Goal: Information Seeking & Learning: Learn about a topic

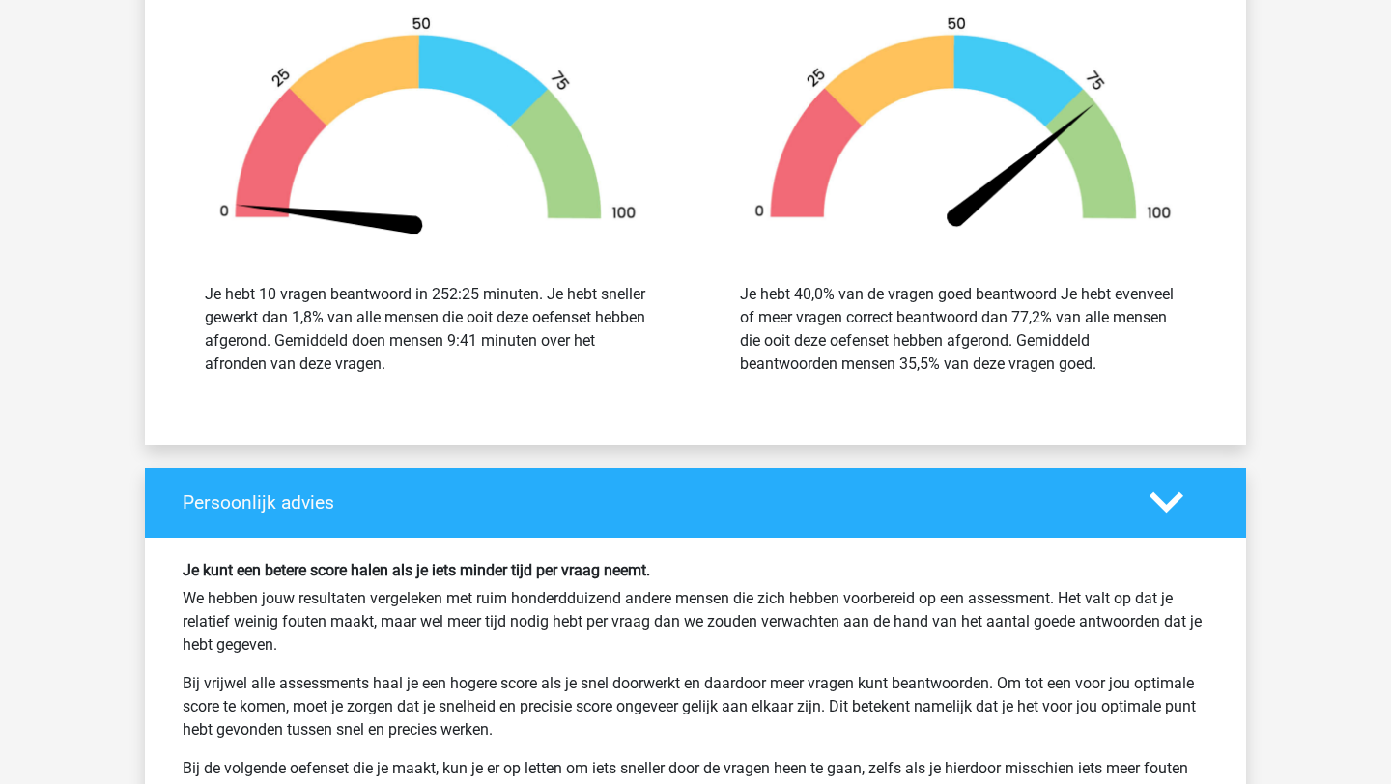
scroll to position [2105, 0]
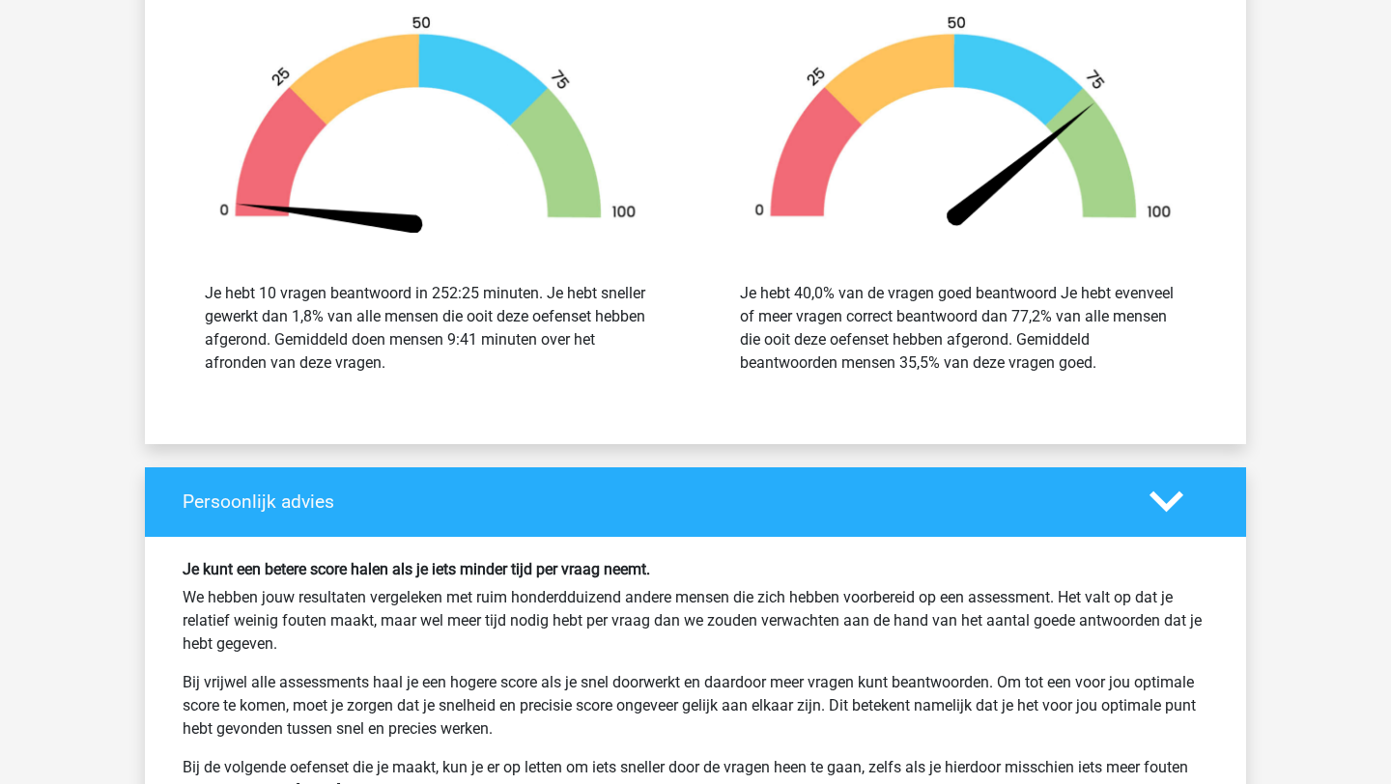
drag, startPoint x: 1027, startPoint y: 284, endPoint x: 1118, endPoint y: 360, distance: 118.6
click at [1118, 360] on div "Je hebt 40,0% van de vragen goed beantwoord Je hebt evenveel of meer vragen cor…" at bounding box center [963, 328] width 446 height 93
click at [1119, 361] on div "Je hebt 40,0% van de vragen goed beantwoord Je hebt evenveel of meer vragen cor…" at bounding box center [963, 328] width 446 height 93
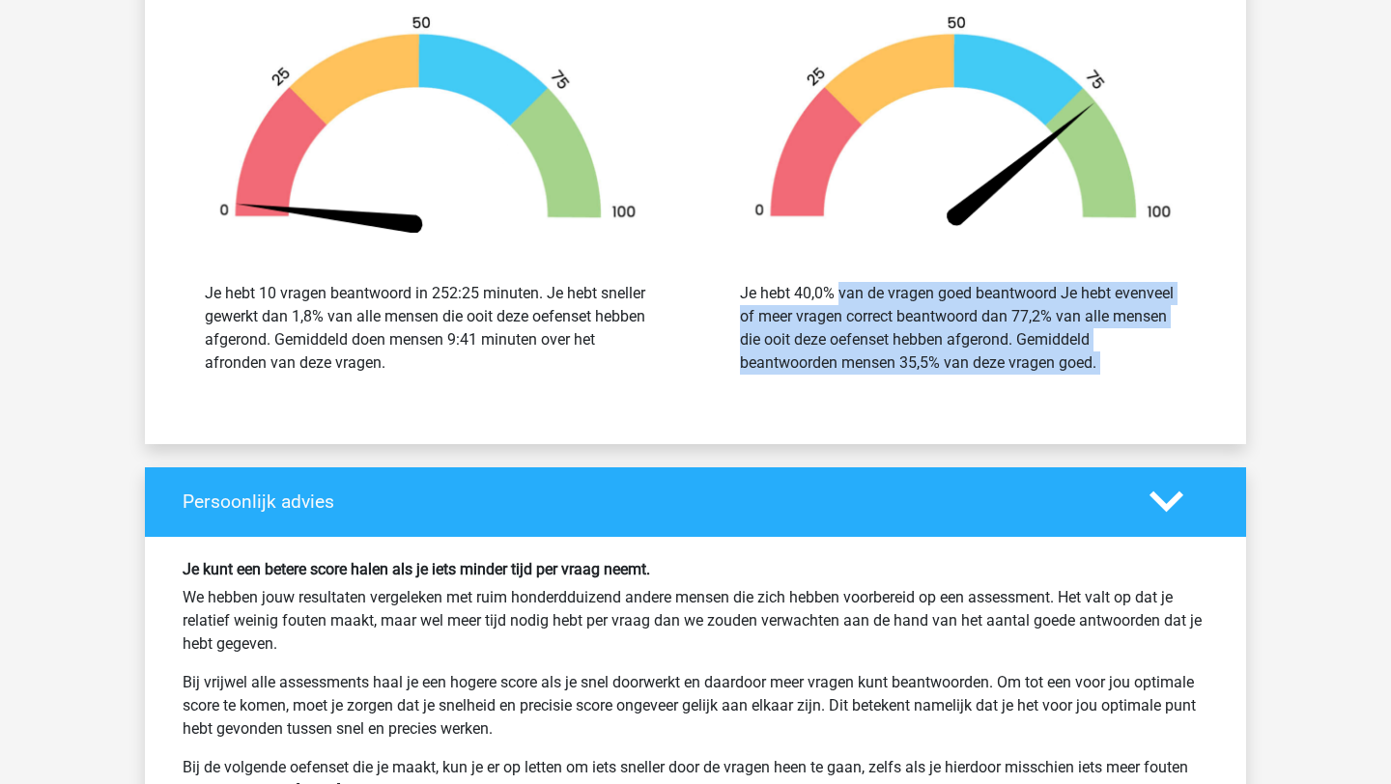
drag, startPoint x: 1119, startPoint y: 361, endPoint x: 738, endPoint y: 299, distance: 385.8
click at [738, 299] on div "Je hebt 40,0% van de vragen goed beantwoord Je hebt evenveel of meer vragen cor…" at bounding box center [963, 328] width 475 height 93
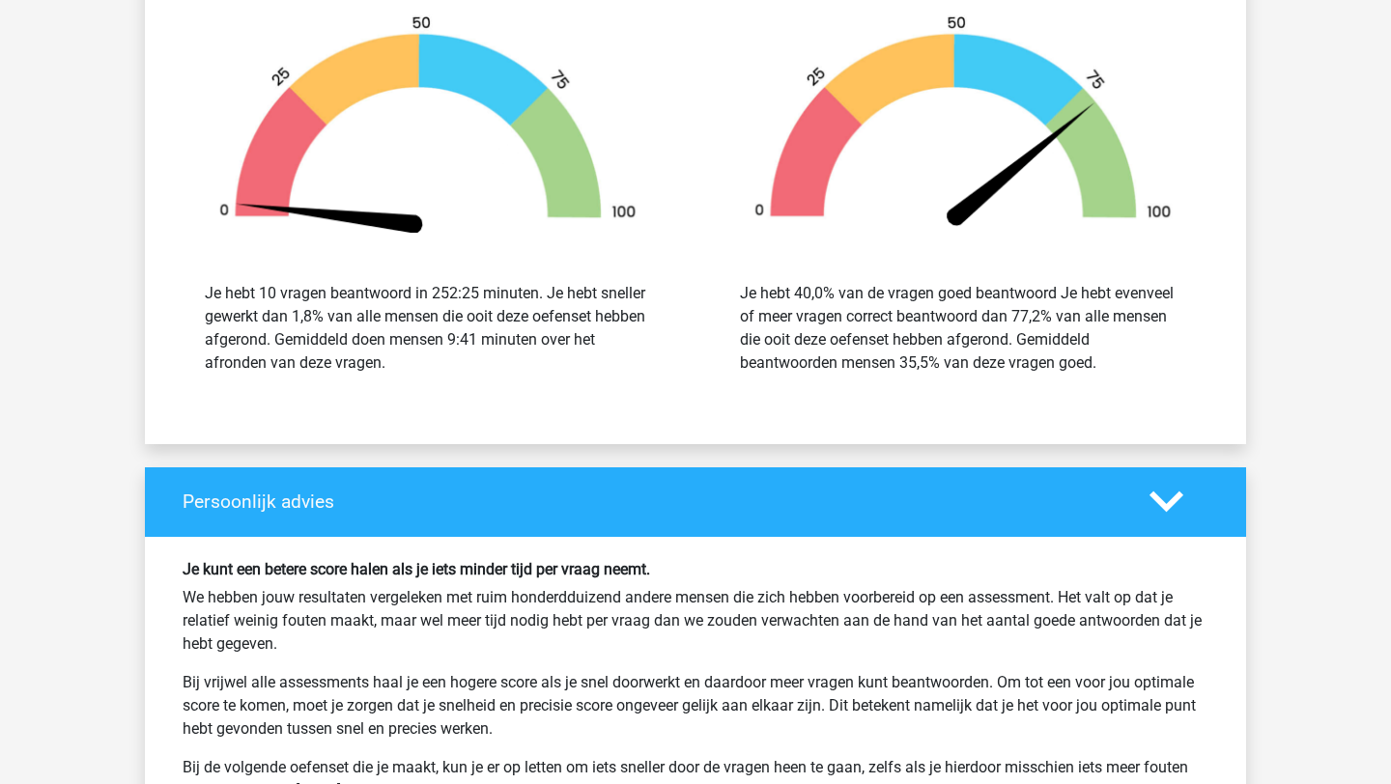
drag, startPoint x: 738, startPoint y: 299, endPoint x: 1084, endPoint y: 364, distance: 352.0
click at [1081, 365] on div "Je hebt 40,0% van de vragen goed beantwoord Je hebt evenveel of meer vragen cor…" at bounding box center [963, 328] width 475 height 93
click at [1084, 364] on div "Je hebt 40,0% van de vragen goed beantwoord Je hebt evenveel of meer vragen cor…" at bounding box center [963, 328] width 446 height 93
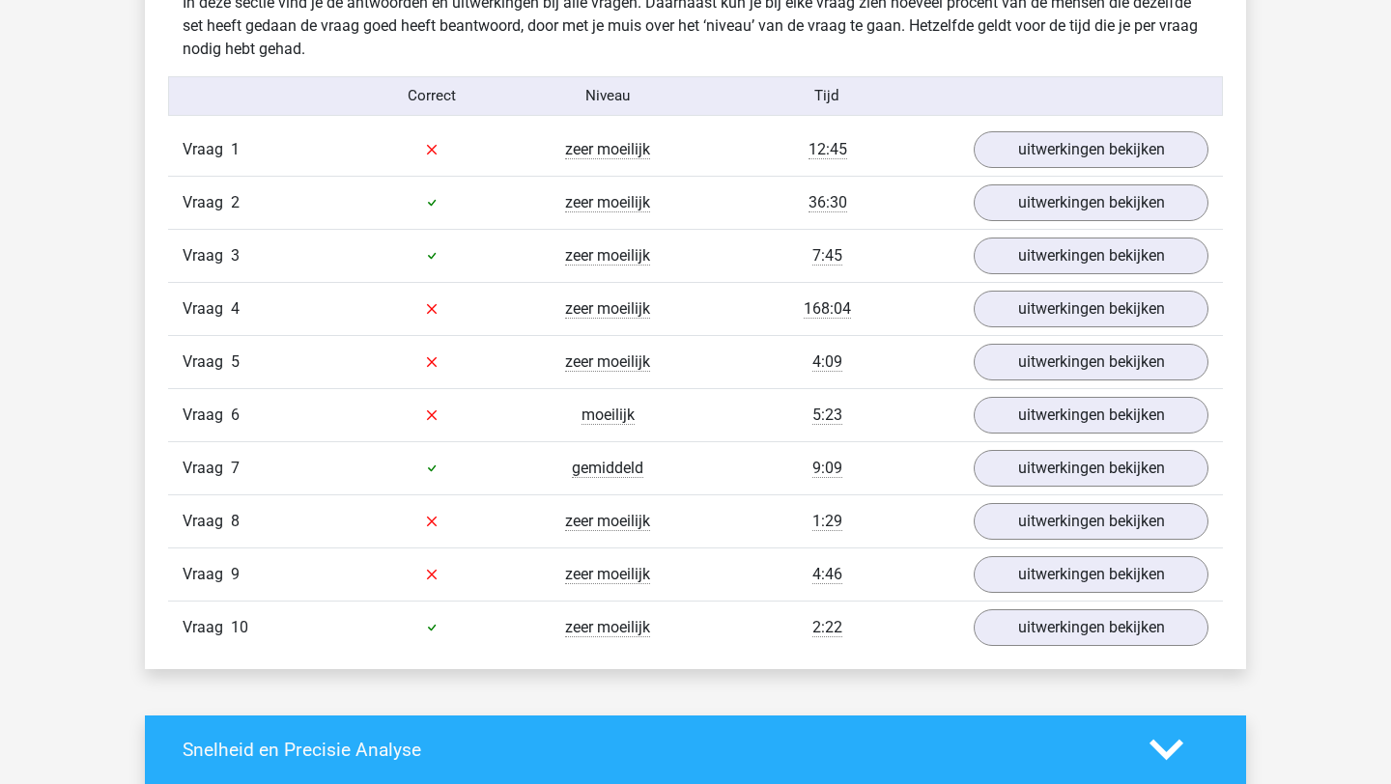
scroll to position [1209, 0]
click at [1097, 145] on link "uitwerkingen bekijken" at bounding box center [1091, 149] width 270 height 43
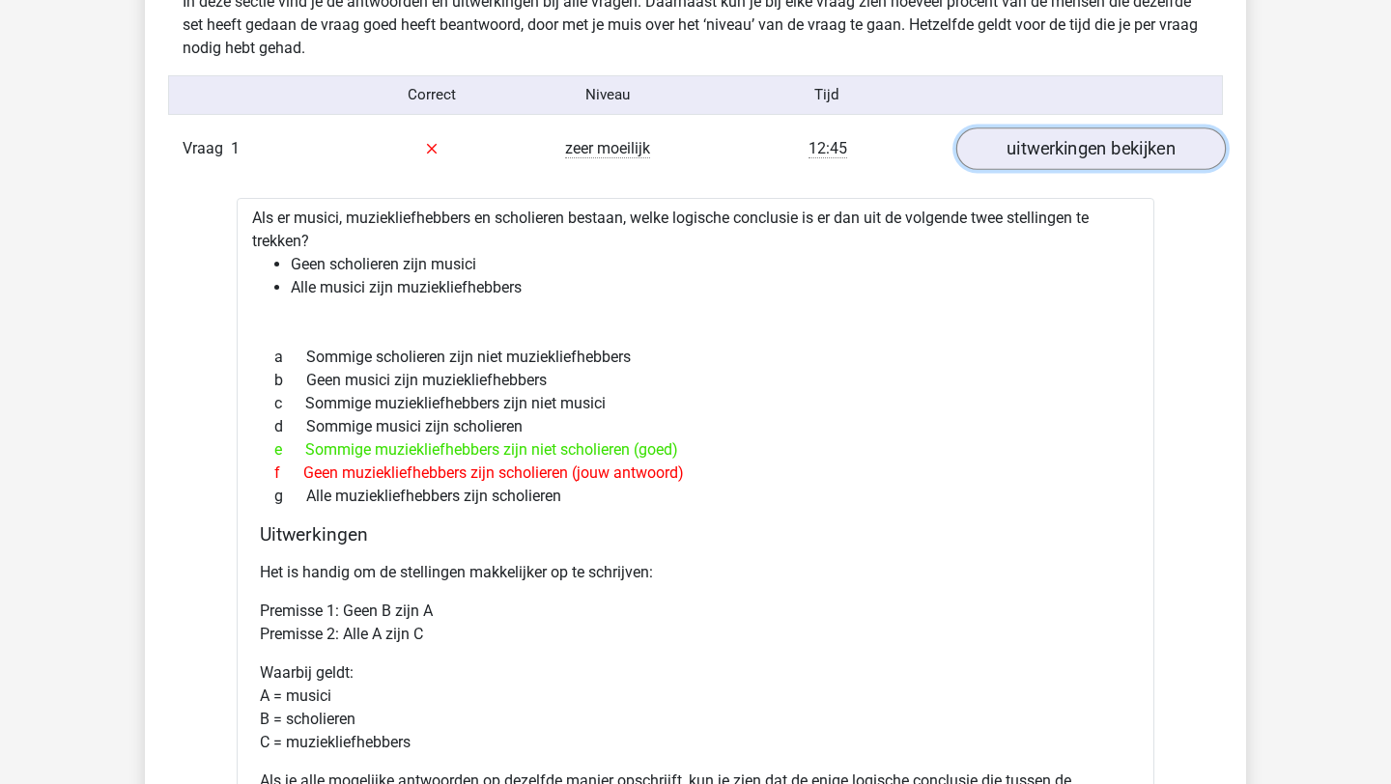
click at [1049, 149] on link "uitwerkingen bekijken" at bounding box center [1091, 149] width 270 height 43
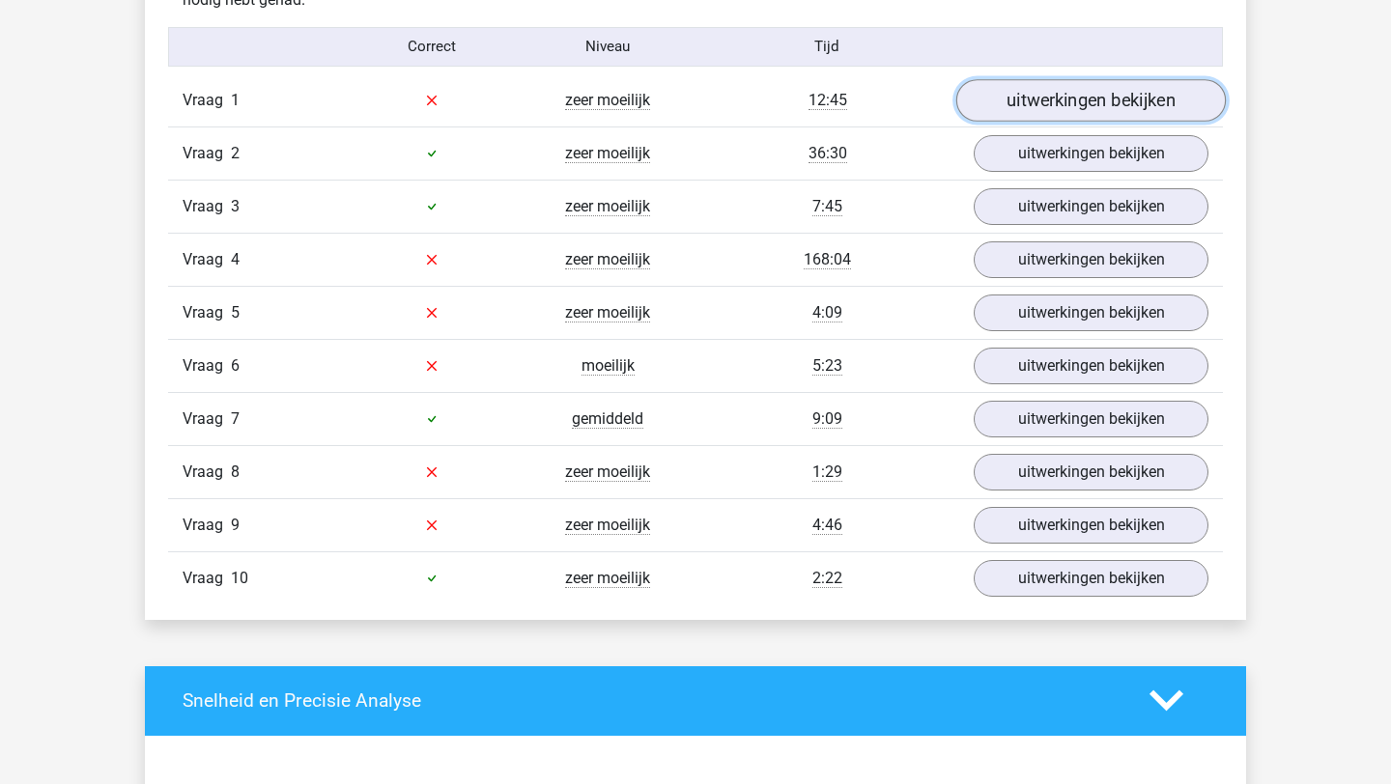
scroll to position [1256, 0]
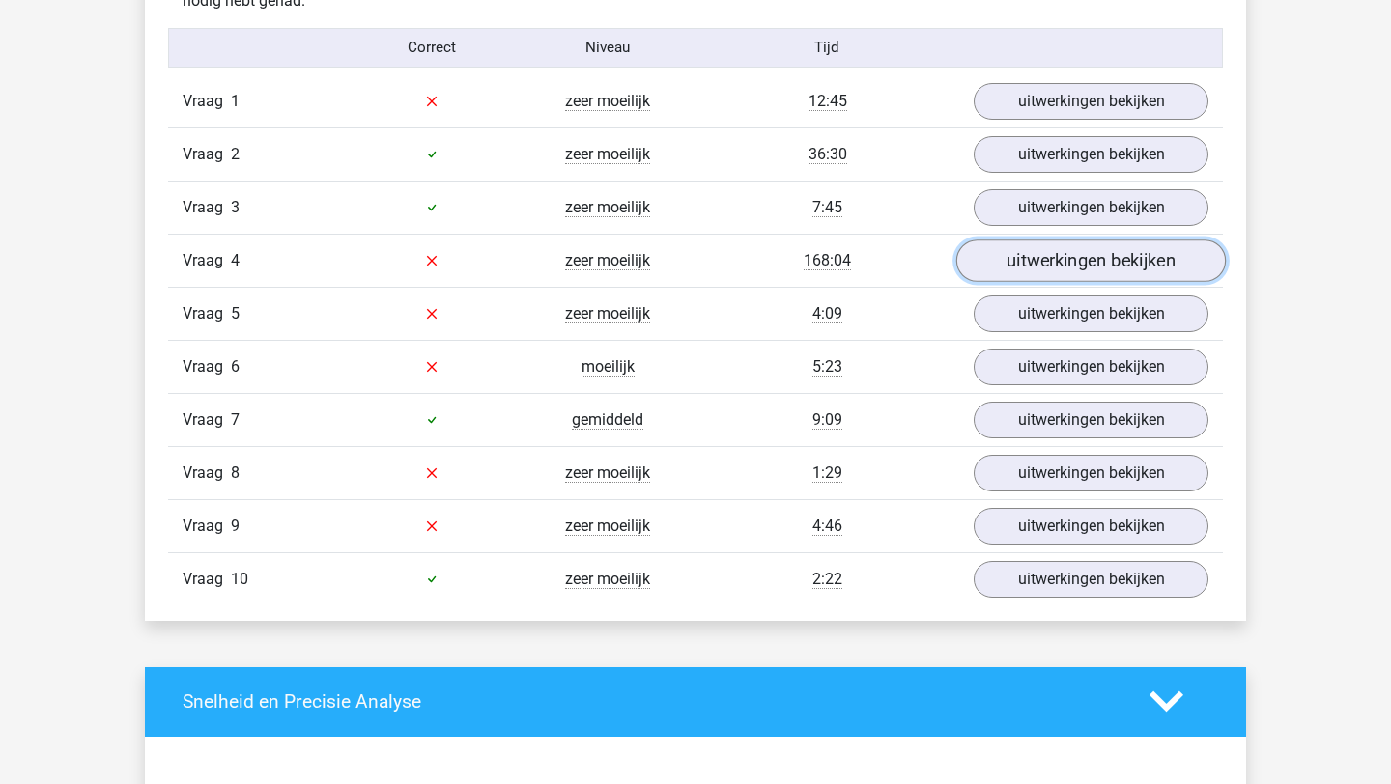
click at [1060, 260] on link "uitwerkingen bekijken" at bounding box center [1091, 261] width 270 height 43
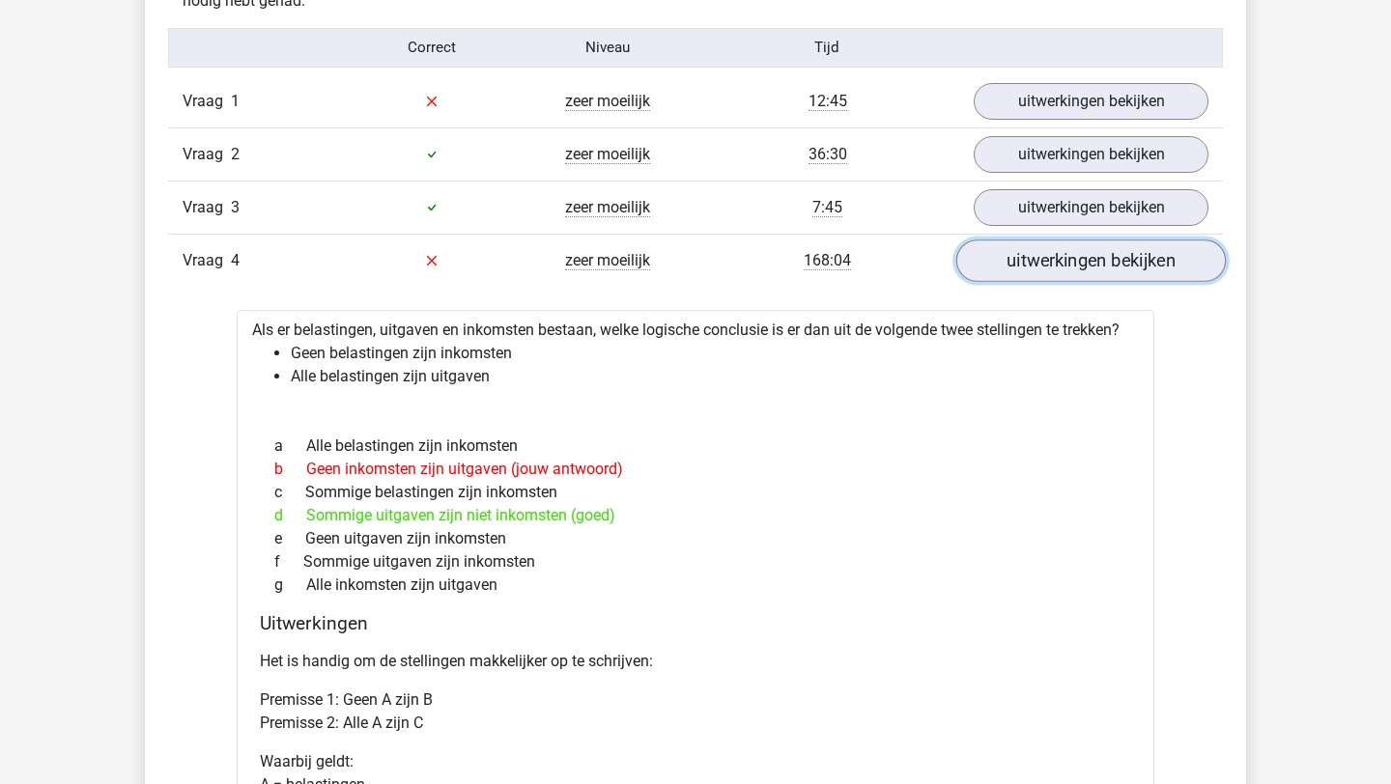
click at [1060, 260] on link "uitwerkingen bekijken" at bounding box center [1091, 261] width 270 height 43
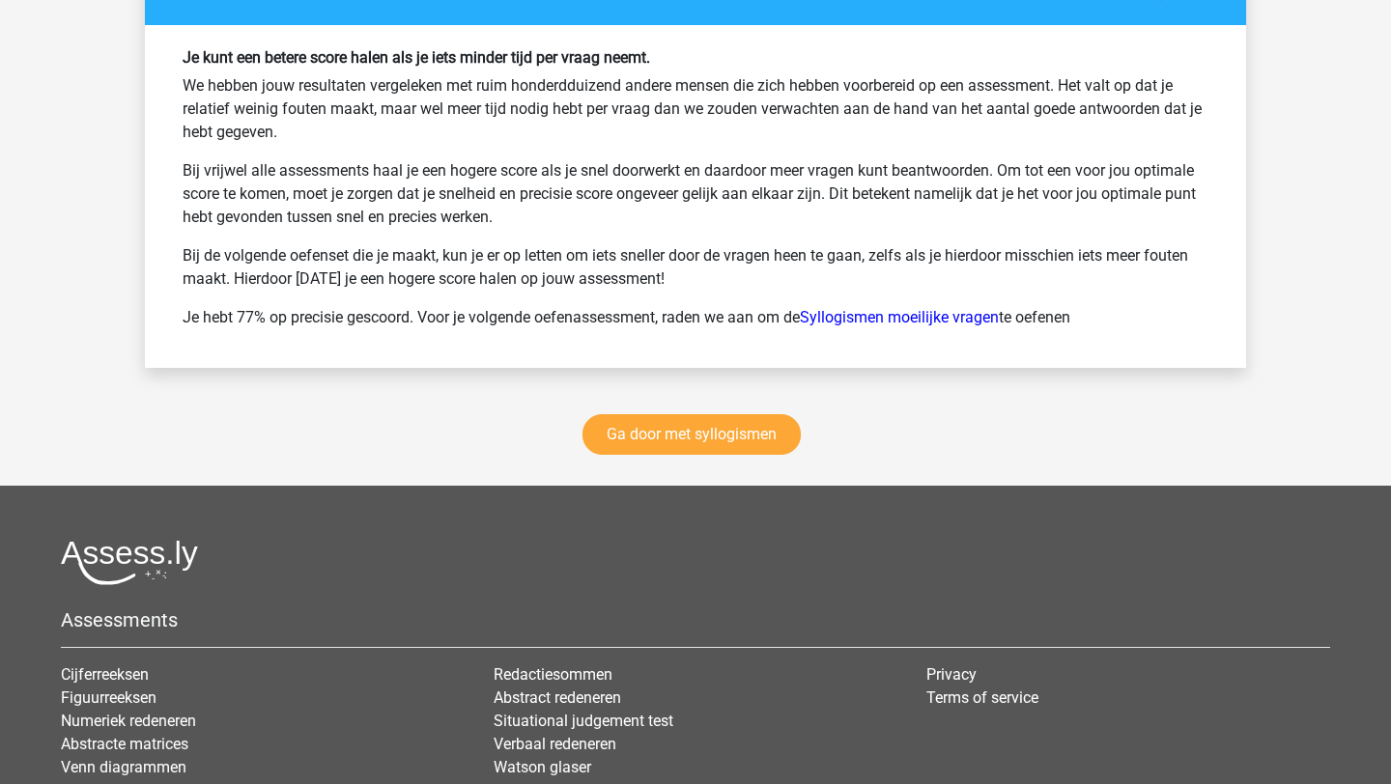
scroll to position [2619, 0]
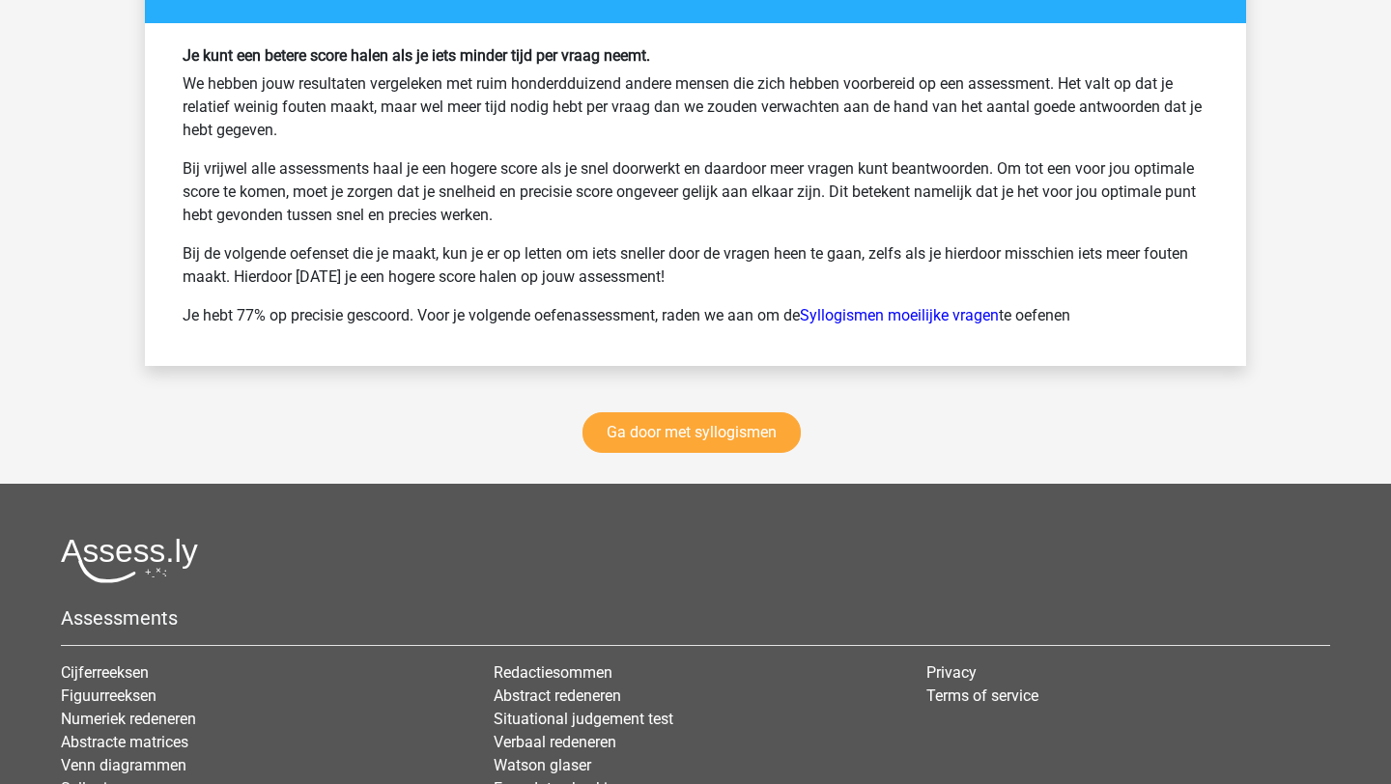
click at [745, 453] on div "Ga door met syllogismen" at bounding box center [695, 436] width 1101 height 95
click at [747, 438] on link "Ga door met syllogismen" at bounding box center [692, 433] width 218 height 41
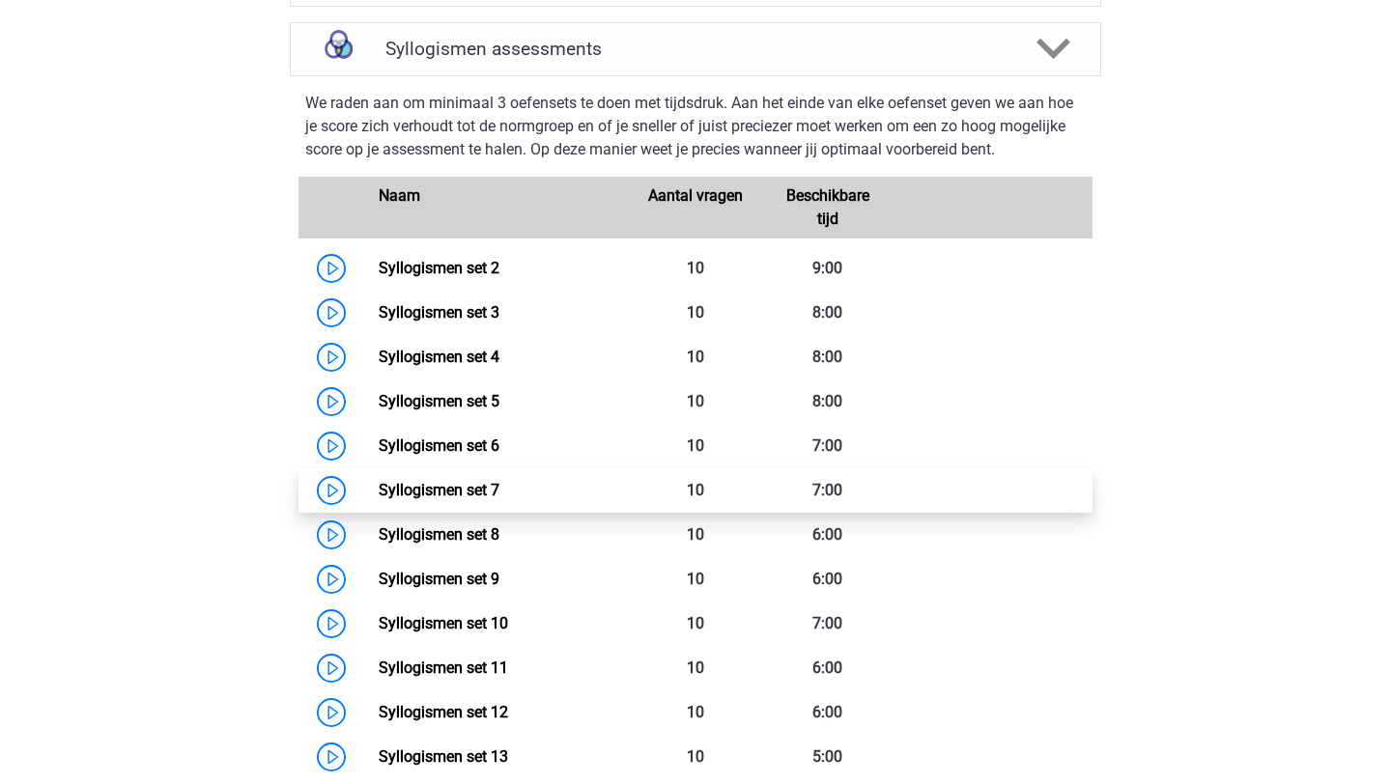
scroll to position [774, 0]
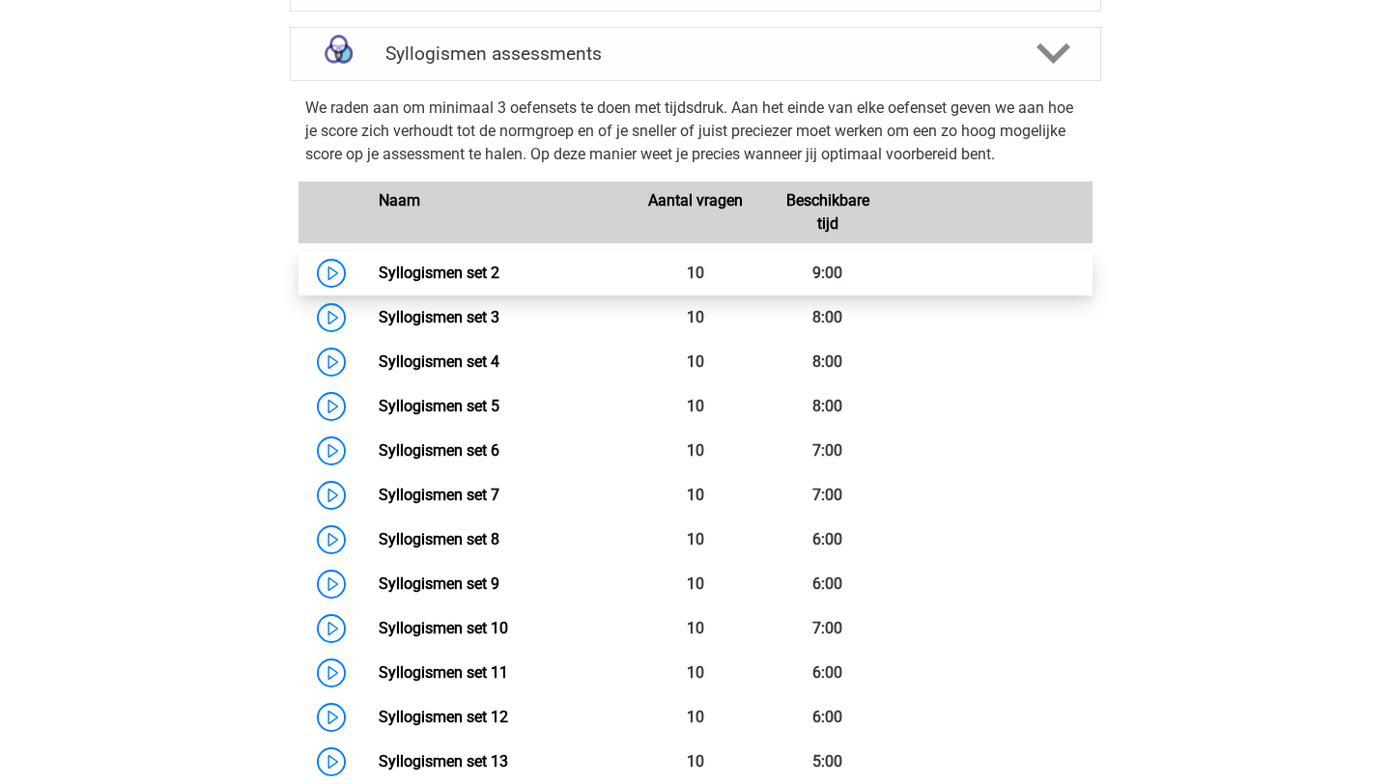
click at [499, 274] on link "Syllogismen set 2" at bounding box center [439, 273] width 121 height 18
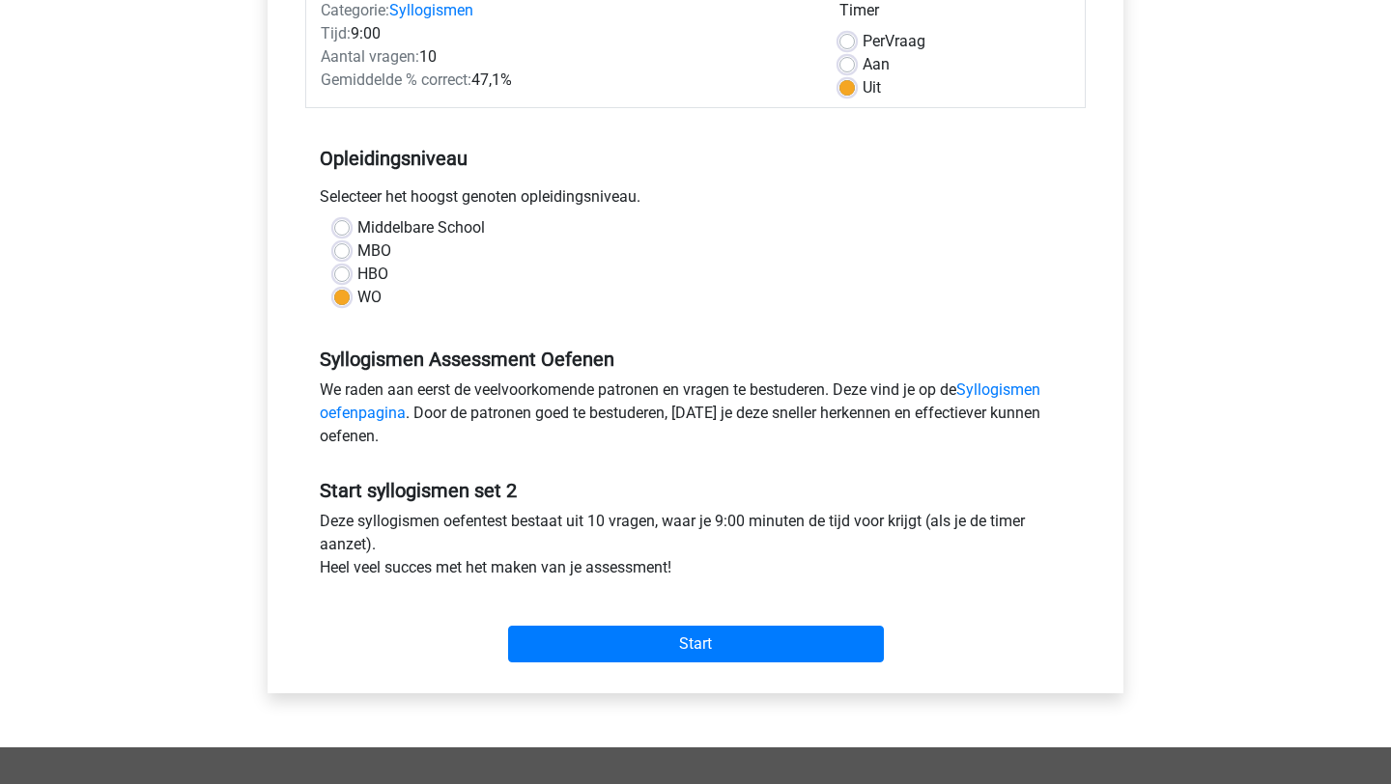
scroll to position [285, 0]
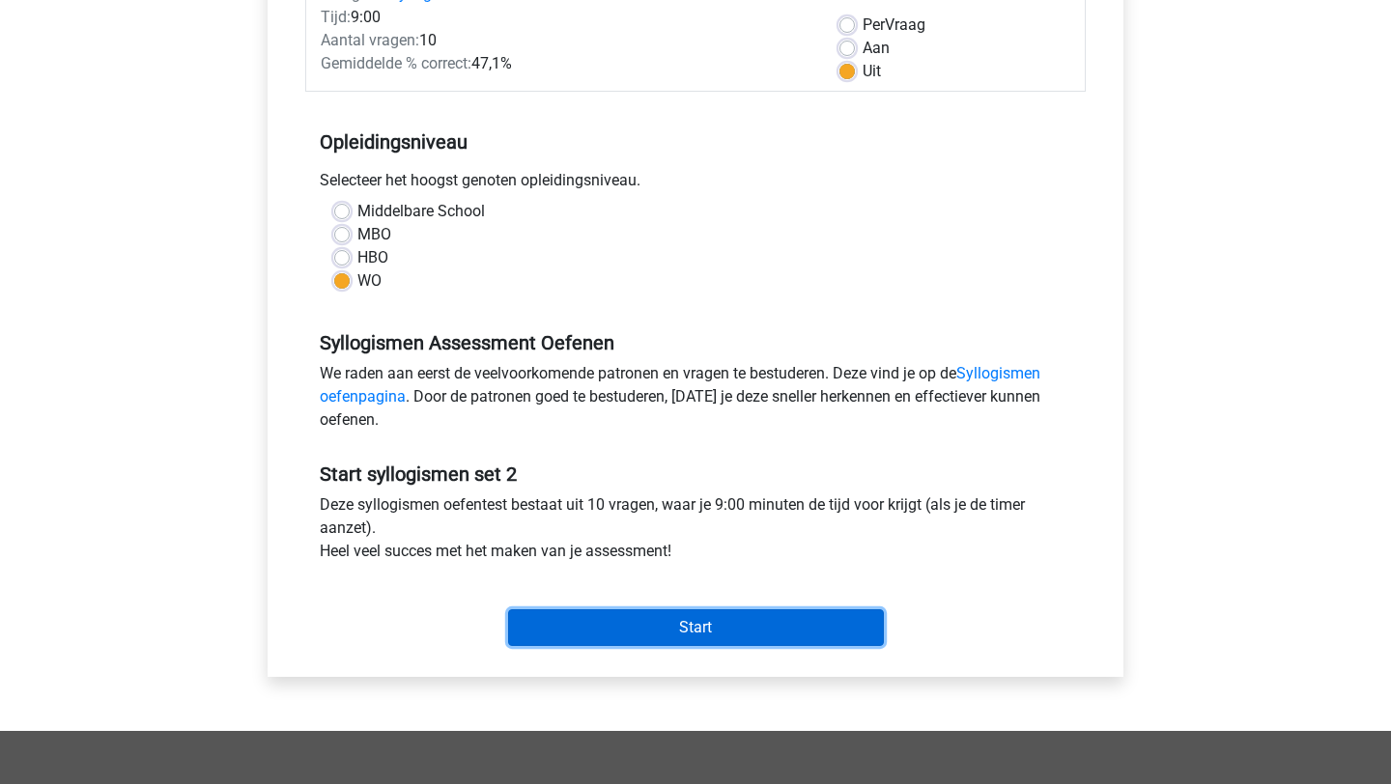
click at [721, 620] on input "Start" at bounding box center [696, 628] width 376 height 37
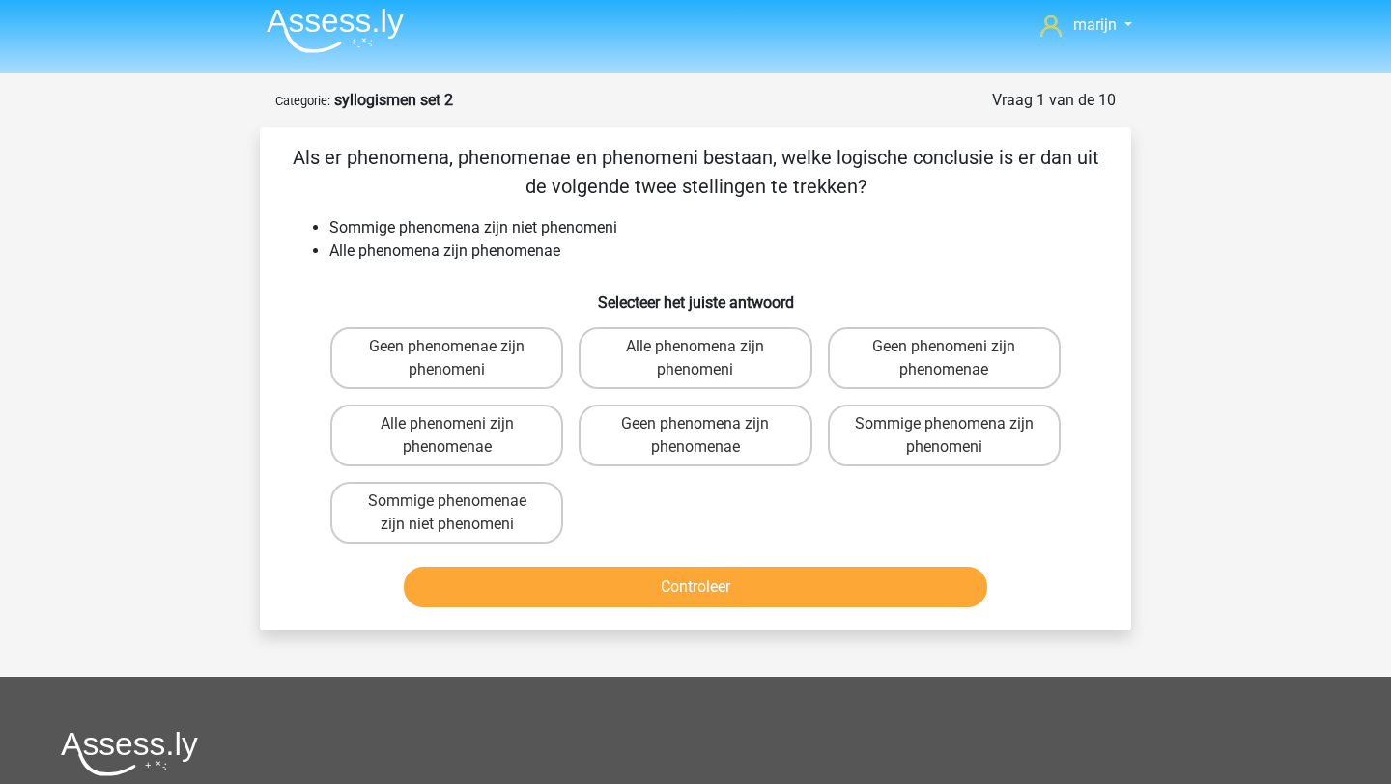
scroll to position [6, 0]
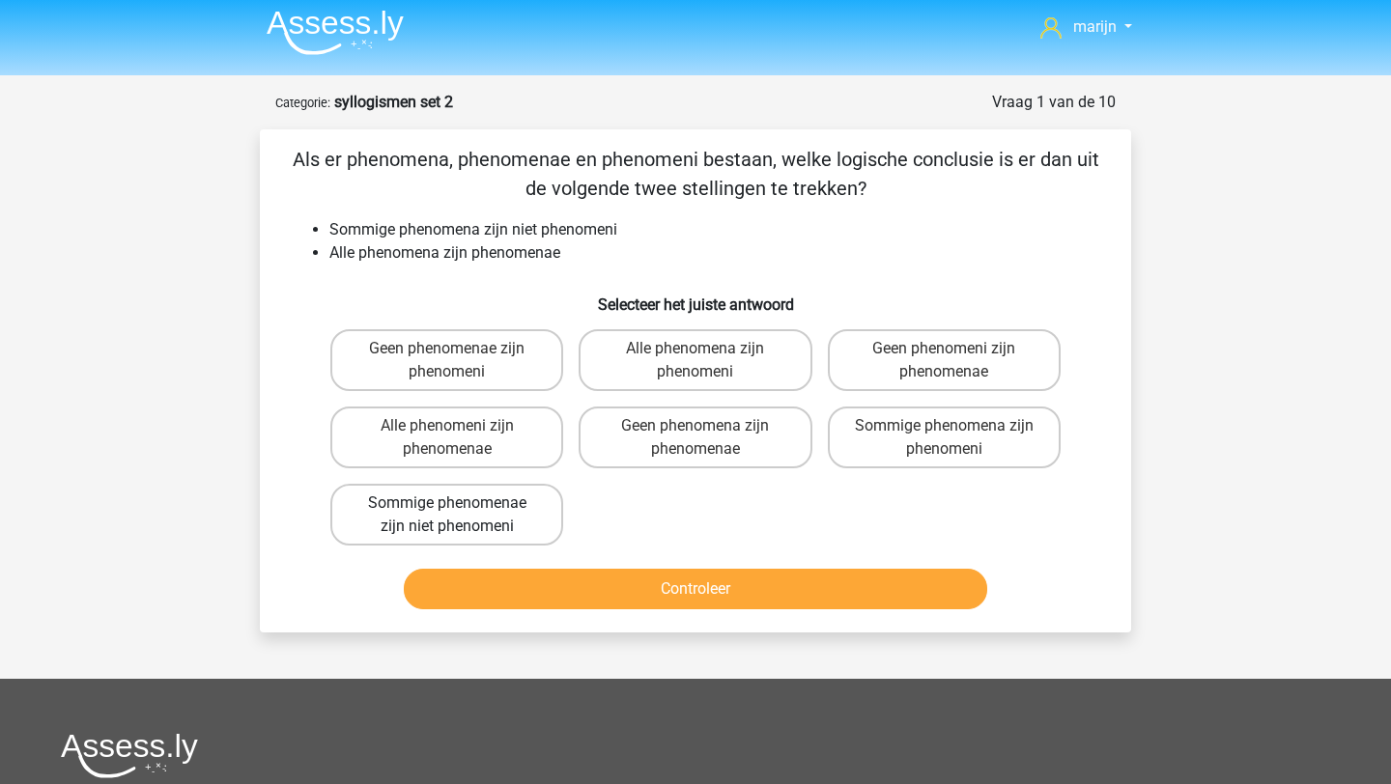
click at [527, 506] on label "Sommige phenomenae zijn niet phenomeni" at bounding box center [446, 515] width 233 height 62
click at [460, 506] on input "Sommige phenomenae zijn niet phenomeni" at bounding box center [453, 509] width 13 height 13
radio input "true"
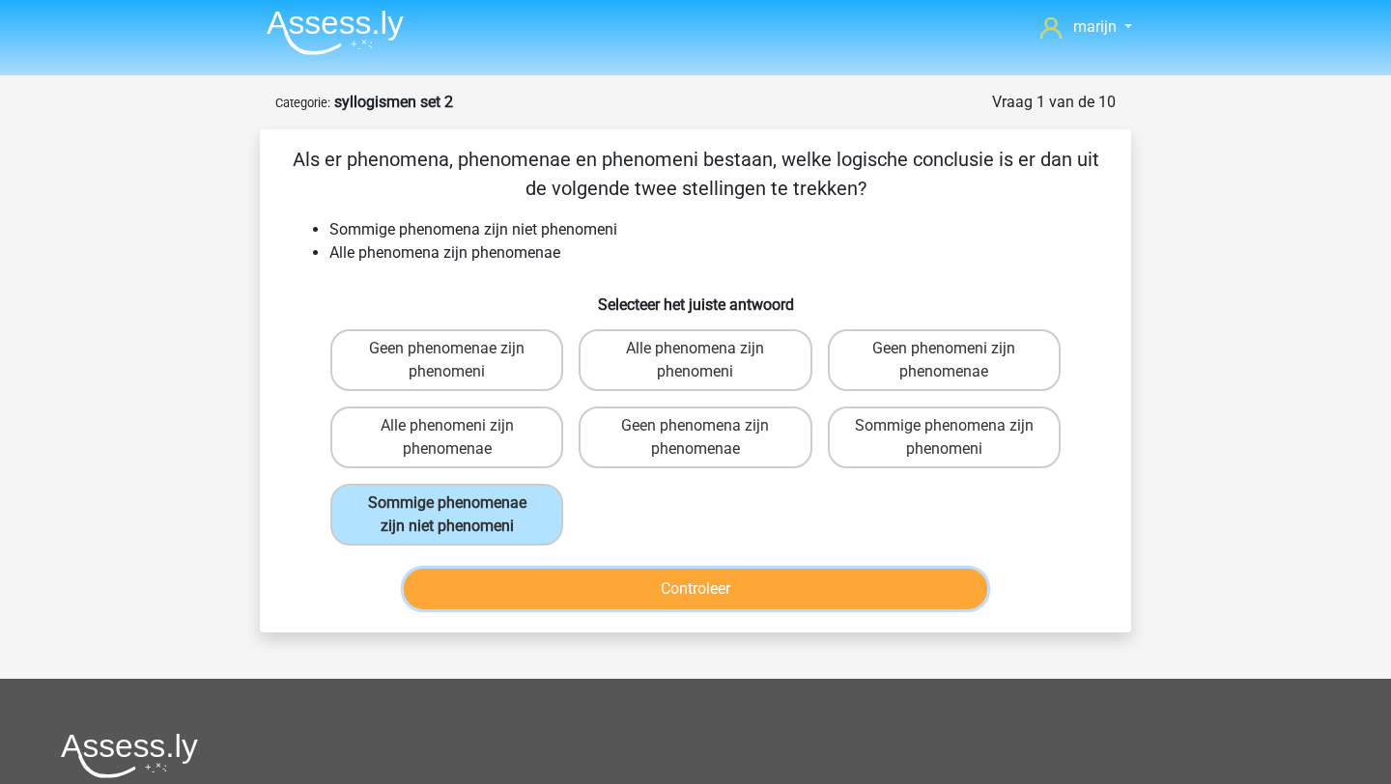
click at [711, 588] on button "Controleer" at bounding box center [696, 589] width 584 height 41
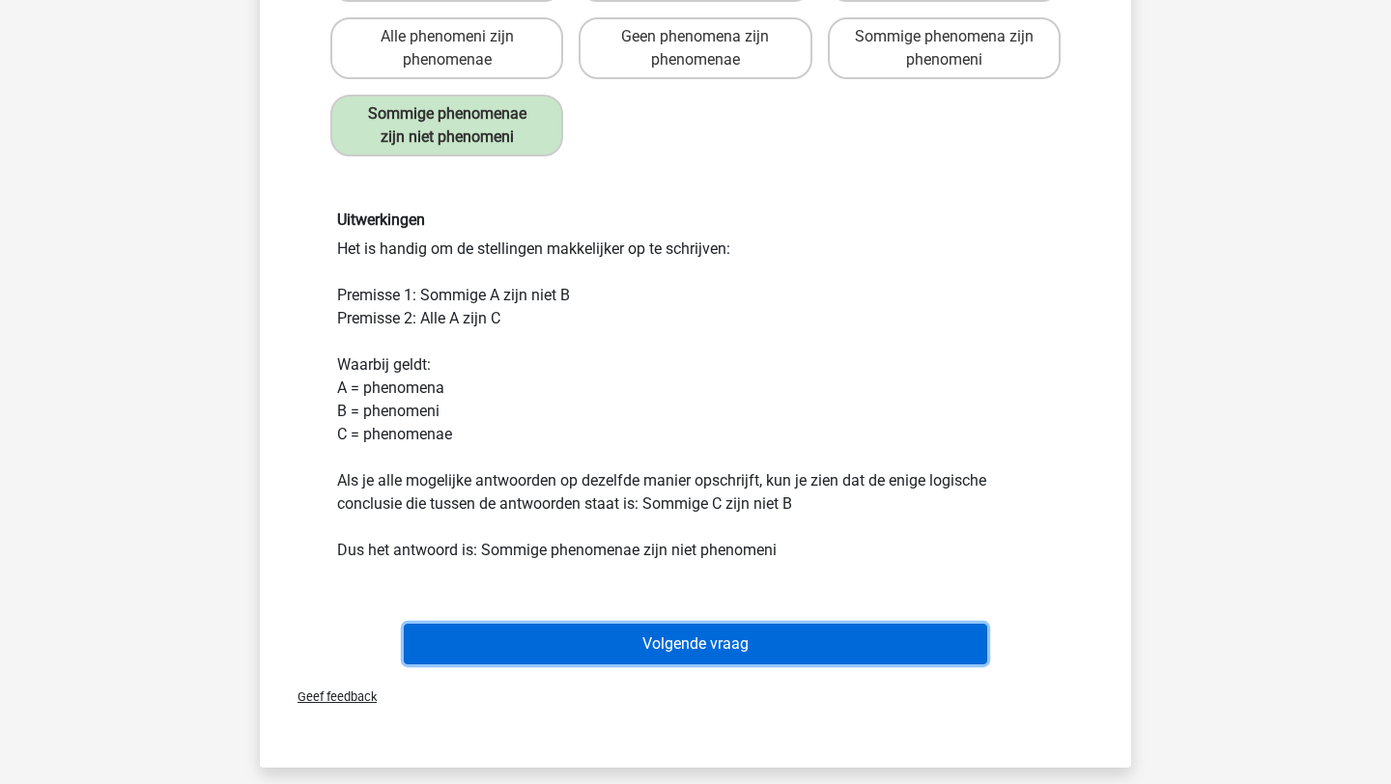
click at [720, 633] on button "Volgende vraag" at bounding box center [696, 644] width 584 height 41
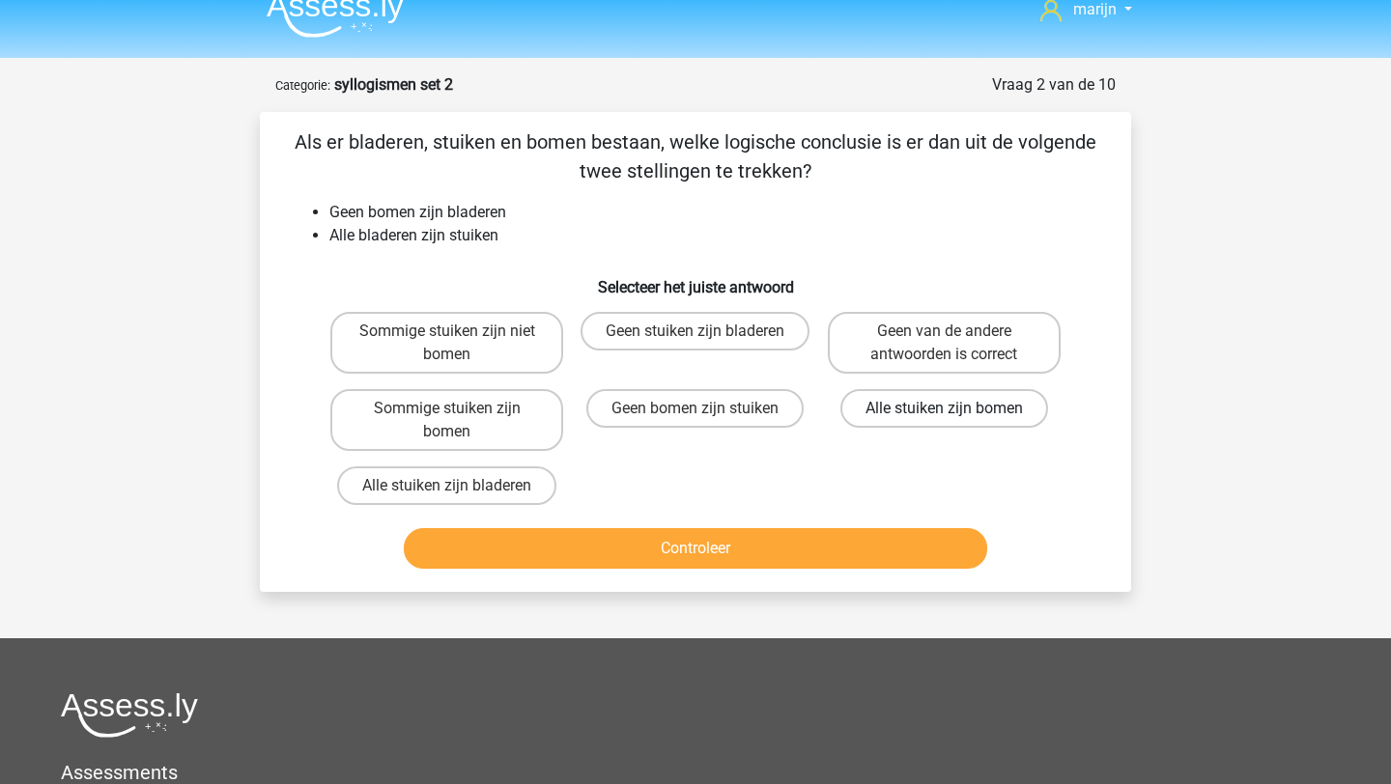
scroll to position [0, 0]
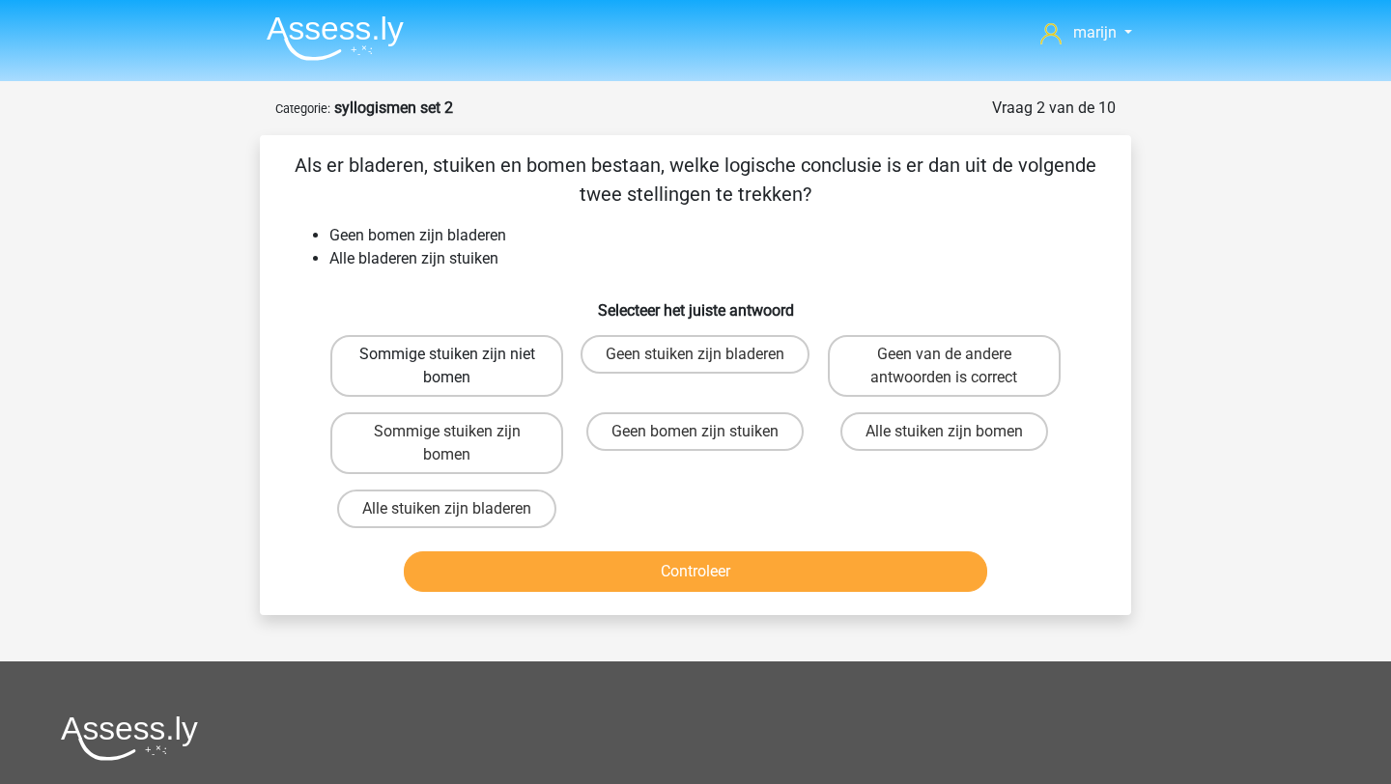
click at [528, 368] on label "Sommige stuiken zijn niet bomen" at bounding box center [446, 366] width 233 height 62
click at [460, 367] on input "Sommige stuiken zijn niet bomen" at bounding box center [453, 361] width 13 height 13
radio input "true"
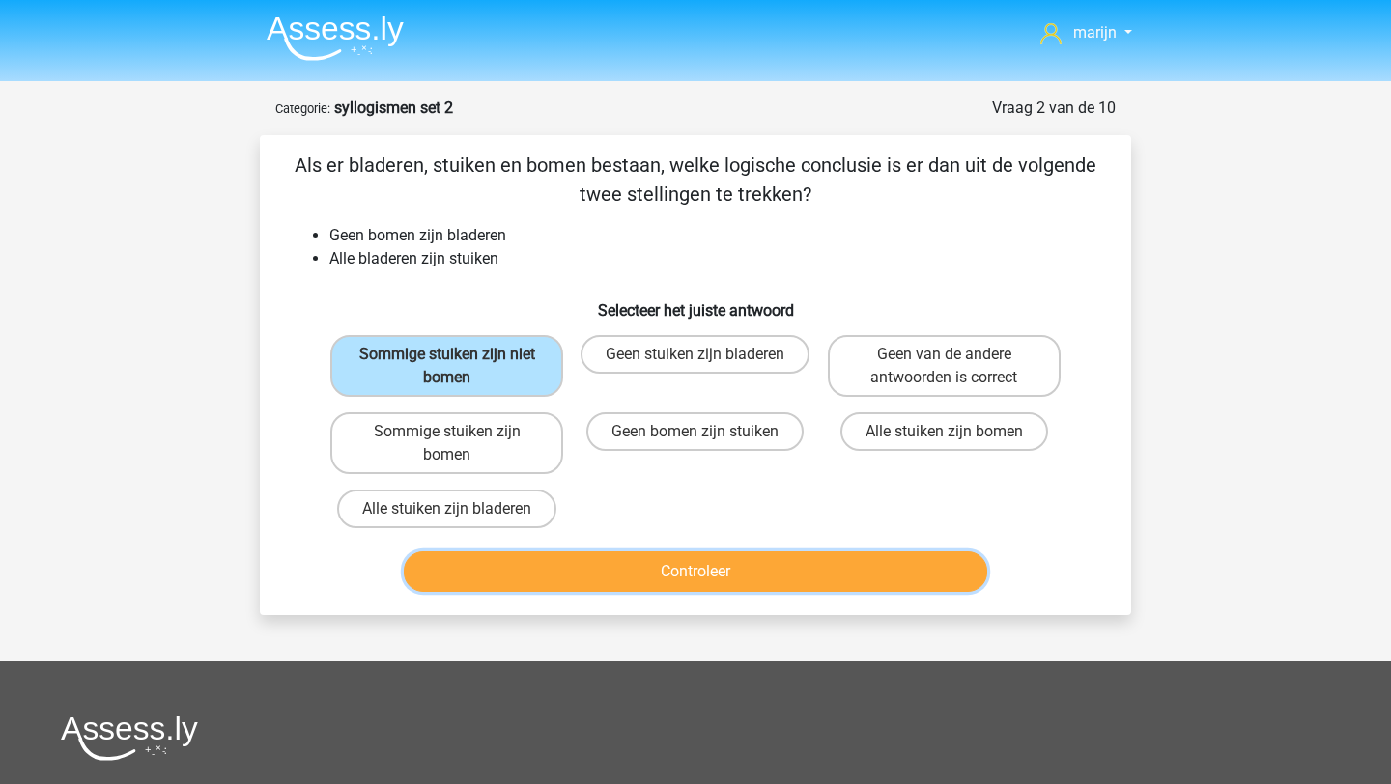
click at [647, 572] on button "Controleer" at bounding box center [696, 572] width 584 height 41
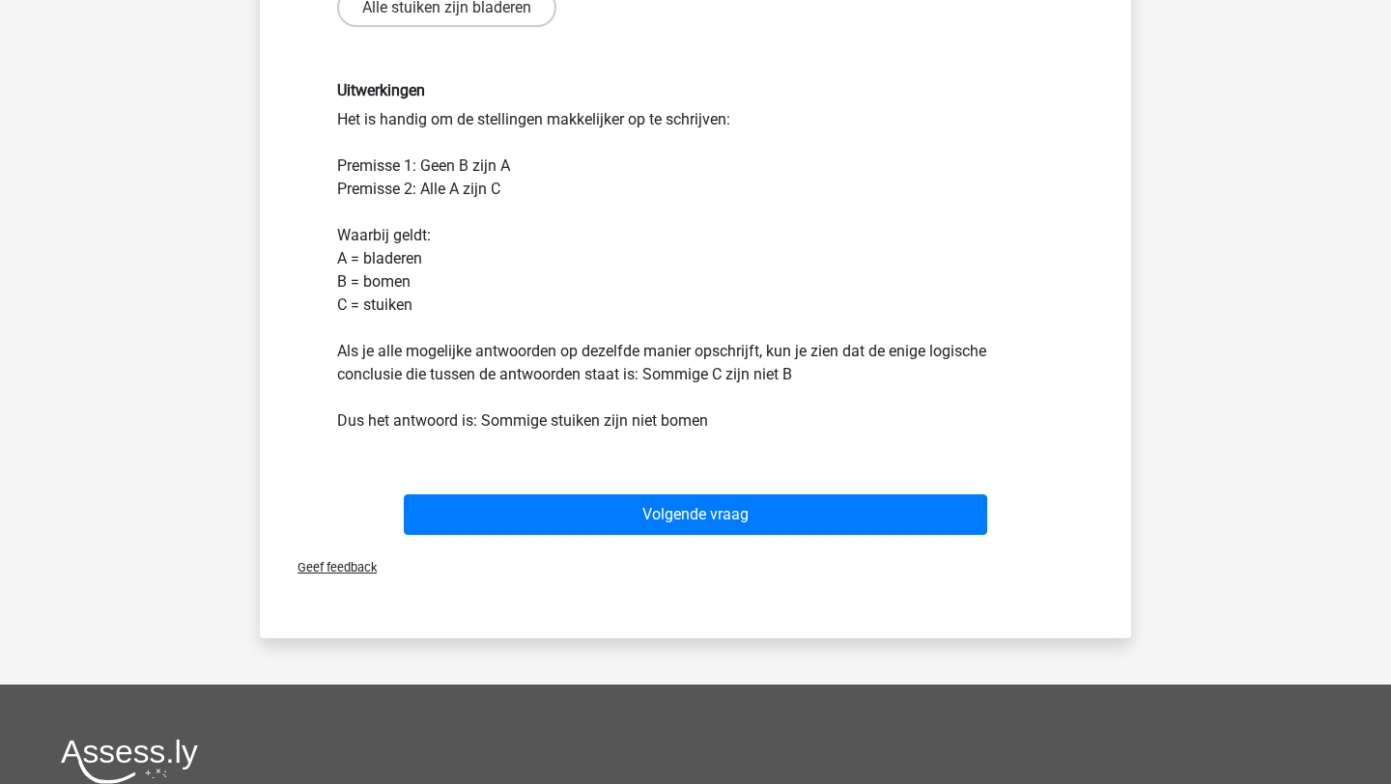
scroll to position [543, 0]
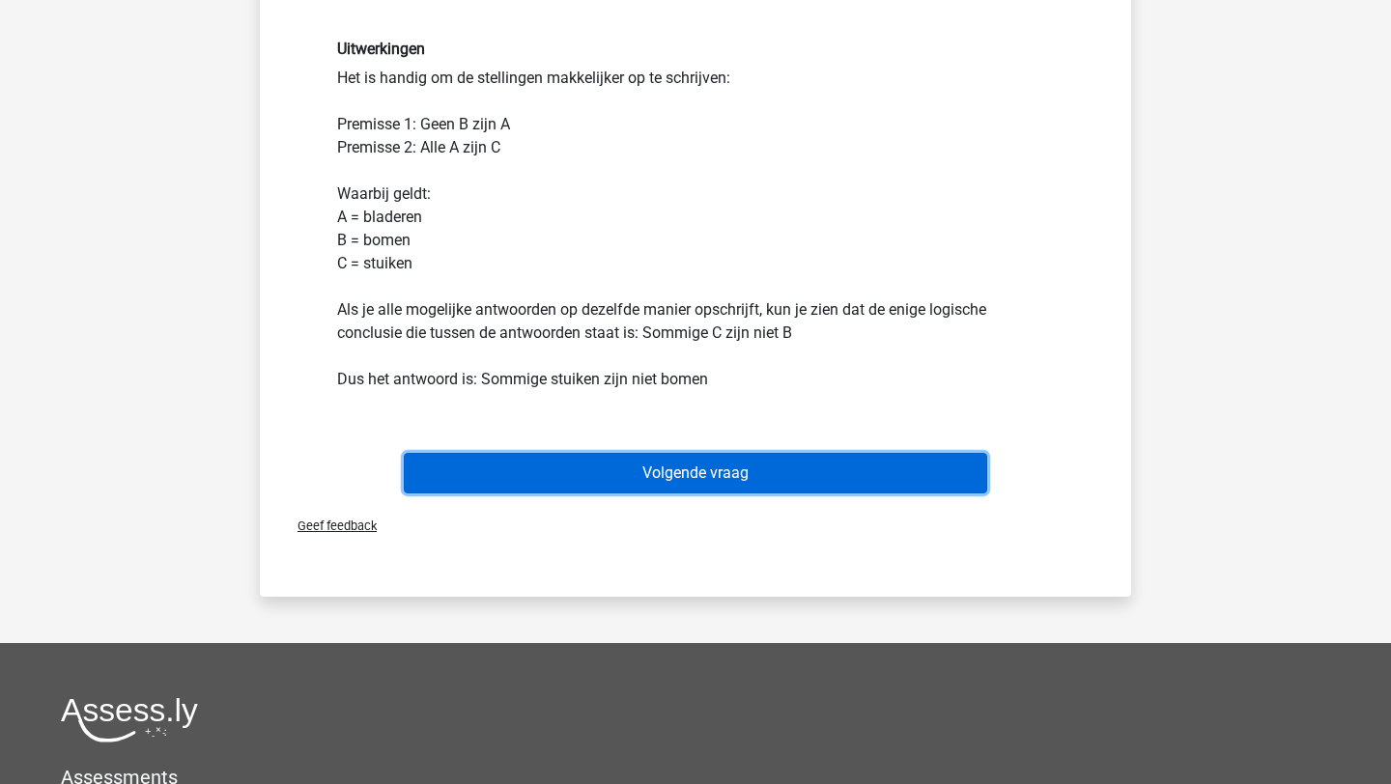
click at [719, 474] on button "Volgende vraag" at bounding box center [696, 473] width 584 height 41
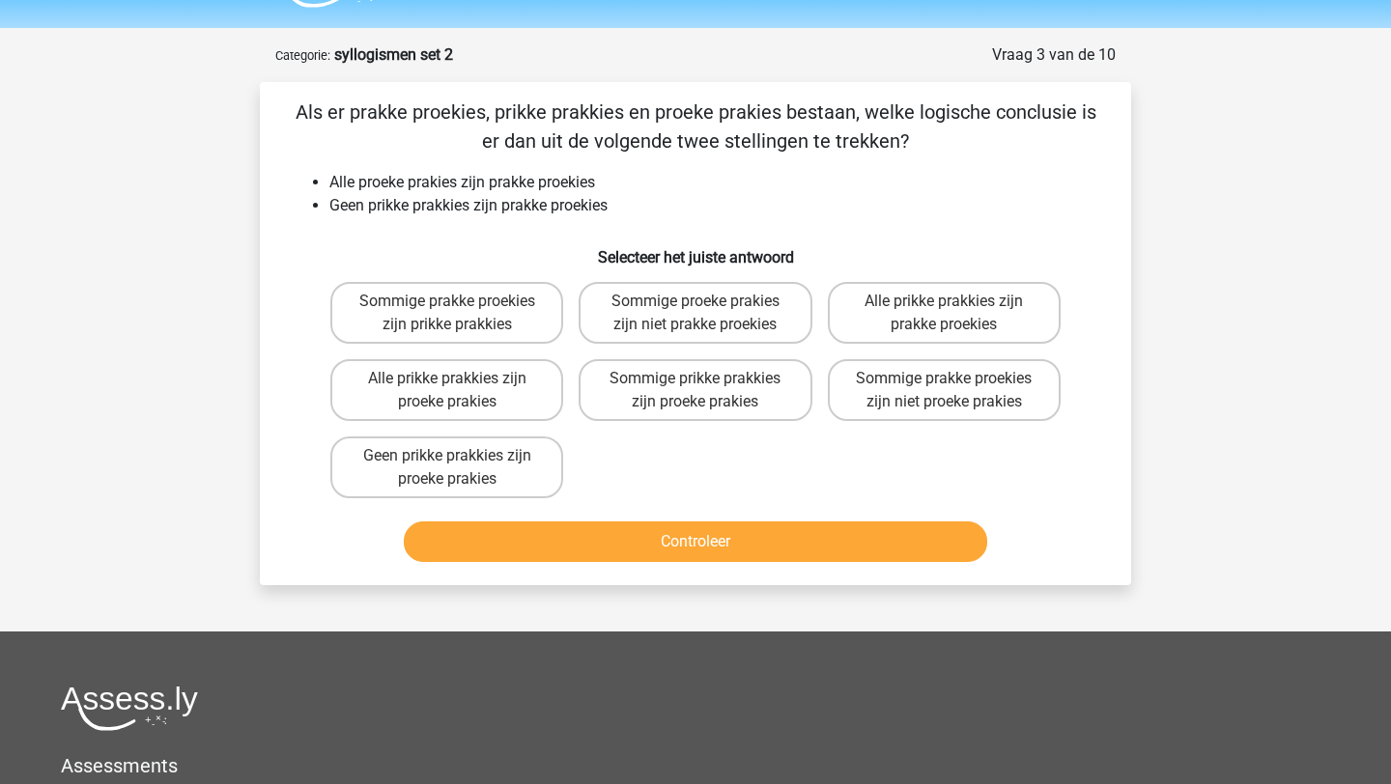
scroll to position [30, 0]
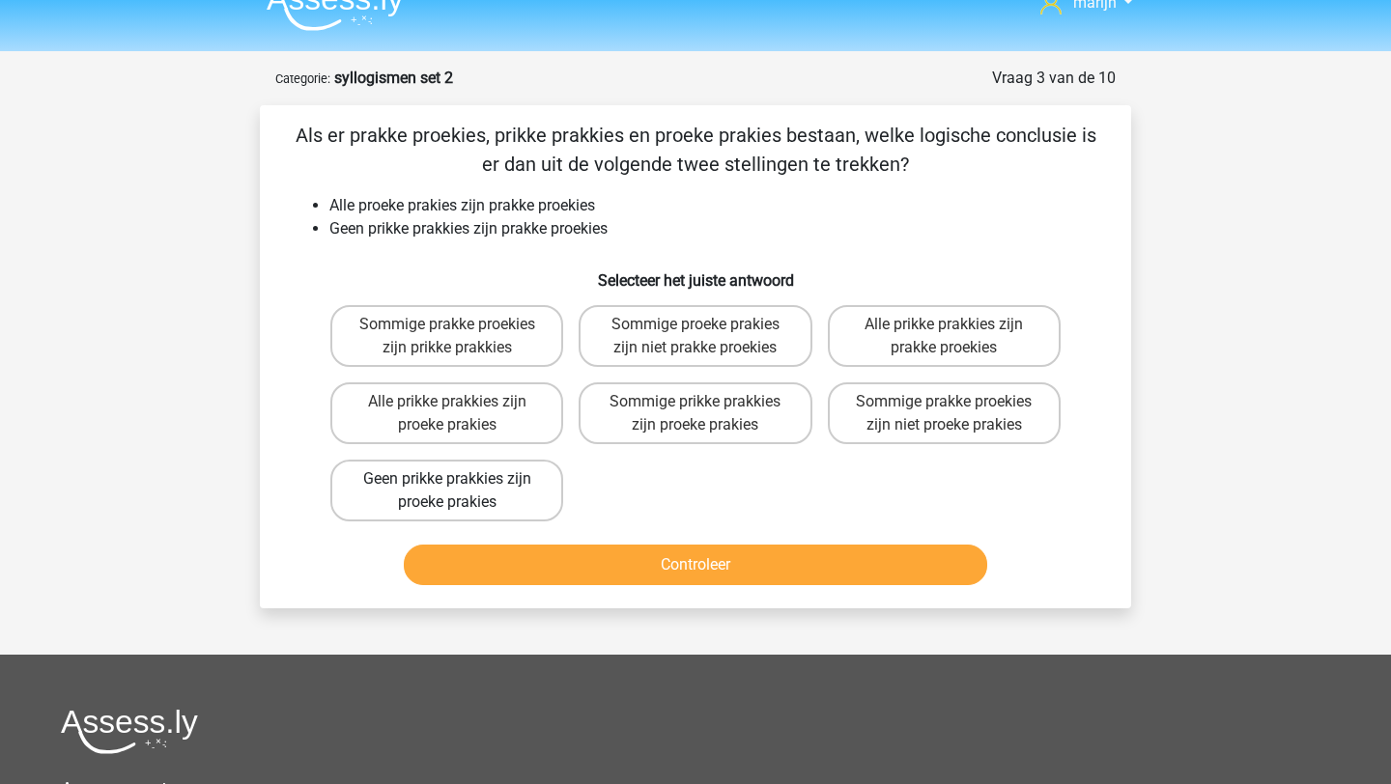
click at [519, 493] on label "Geen prikke prakkies zijn proeke prakies" at bounding box center [446, 491] width 233 height 62
click at [460, 492] on input "Geen prikke prakkies zijn proeke prakies" at bounding box center [453, 485] width 13 height 13
radio input "true"
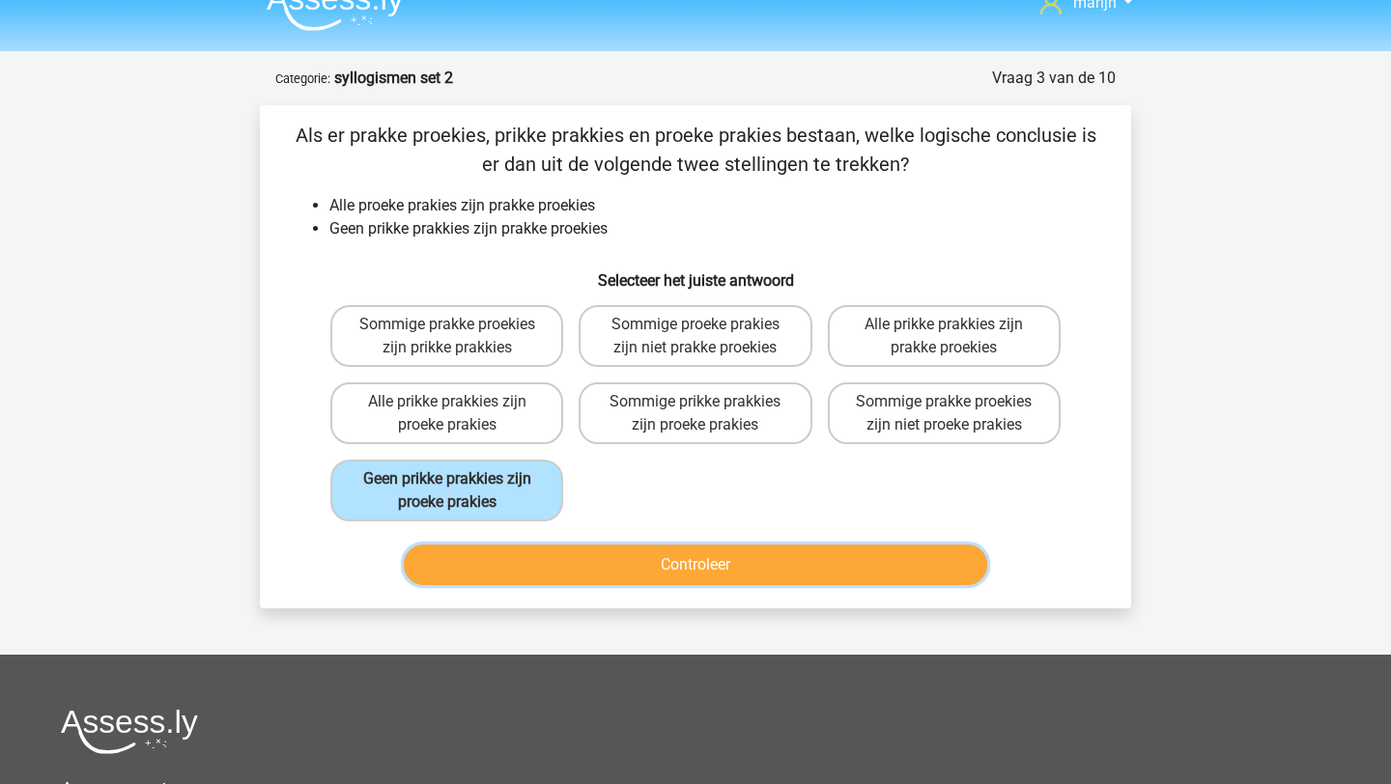
click at [617, 570] on button "Controleer" at bounding box center [696, 565] width 584 height 41
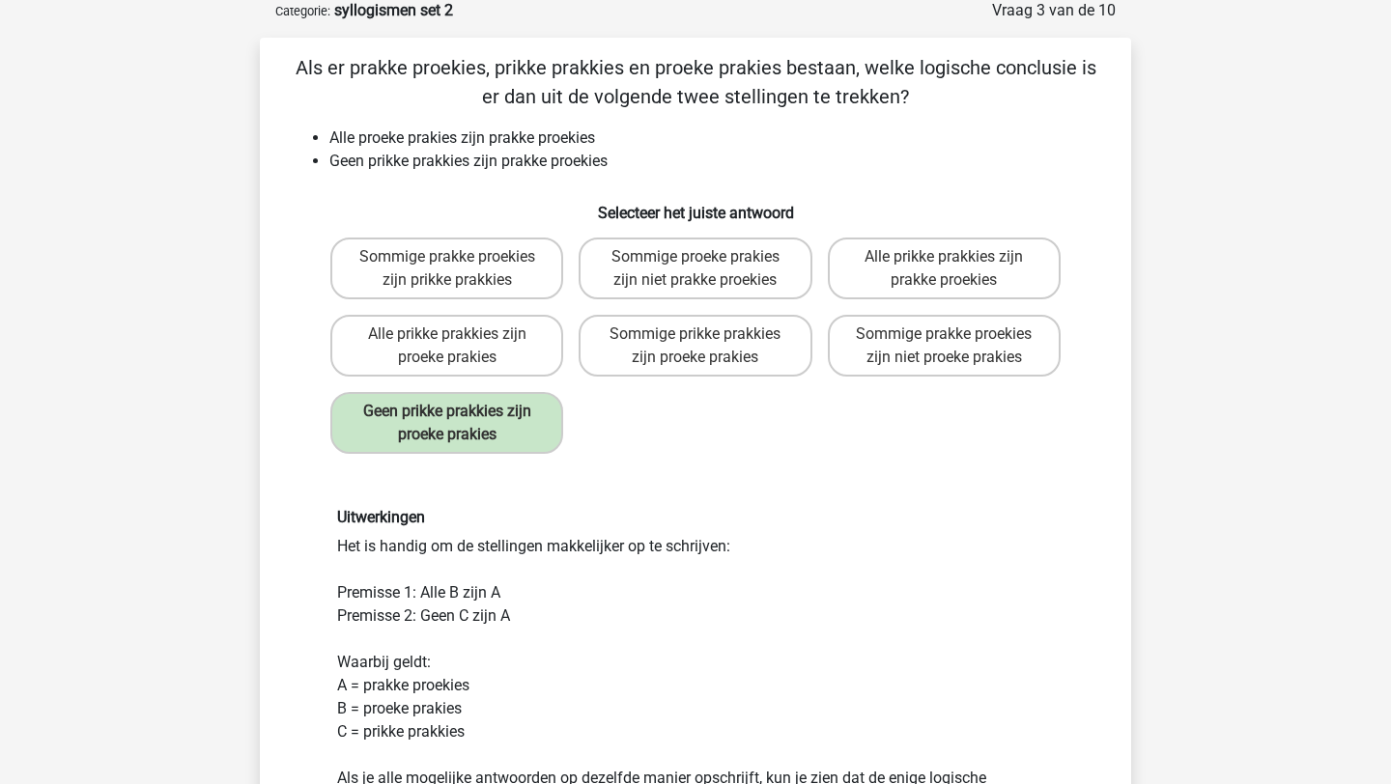
scroll to position [95, 0]
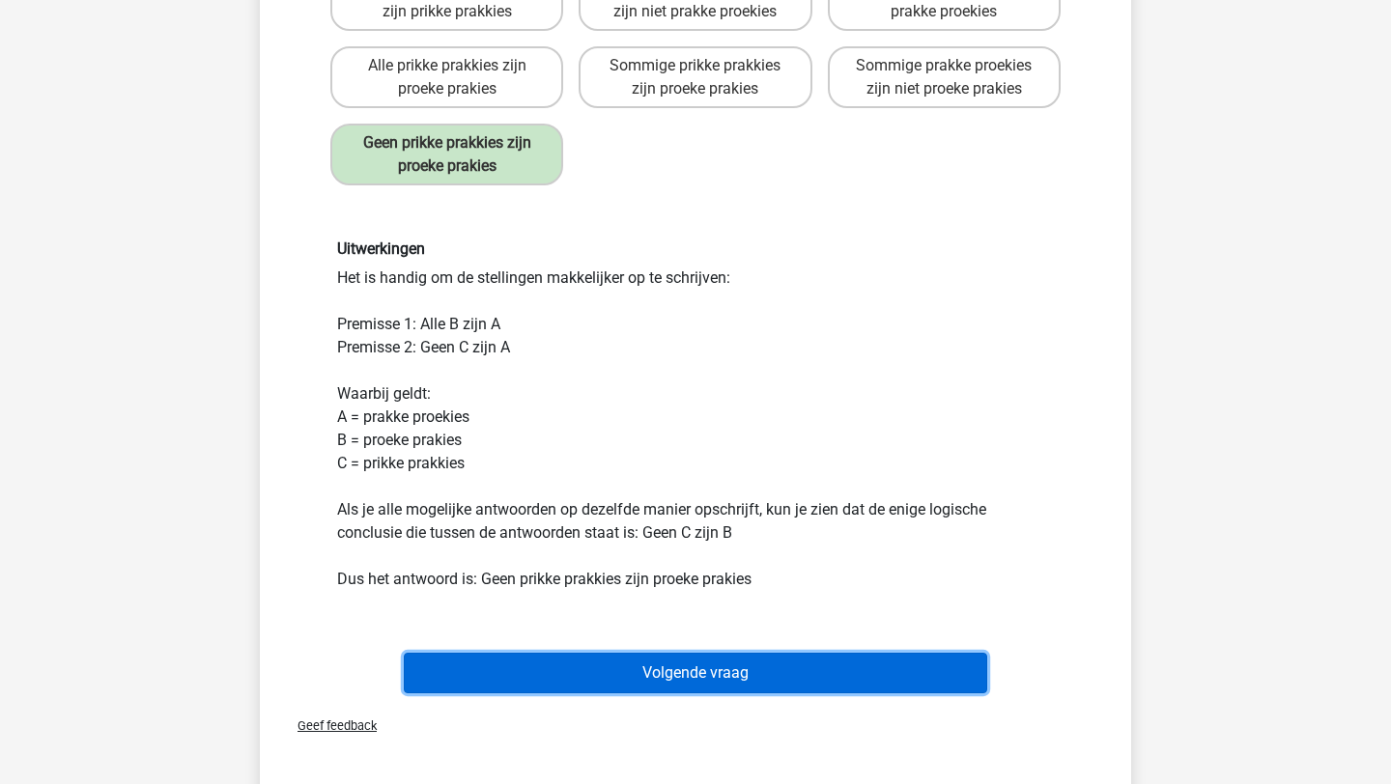
click at [790, 669] on button "Volgende vraag" at bounding box center [696, 673] width 584 height 41
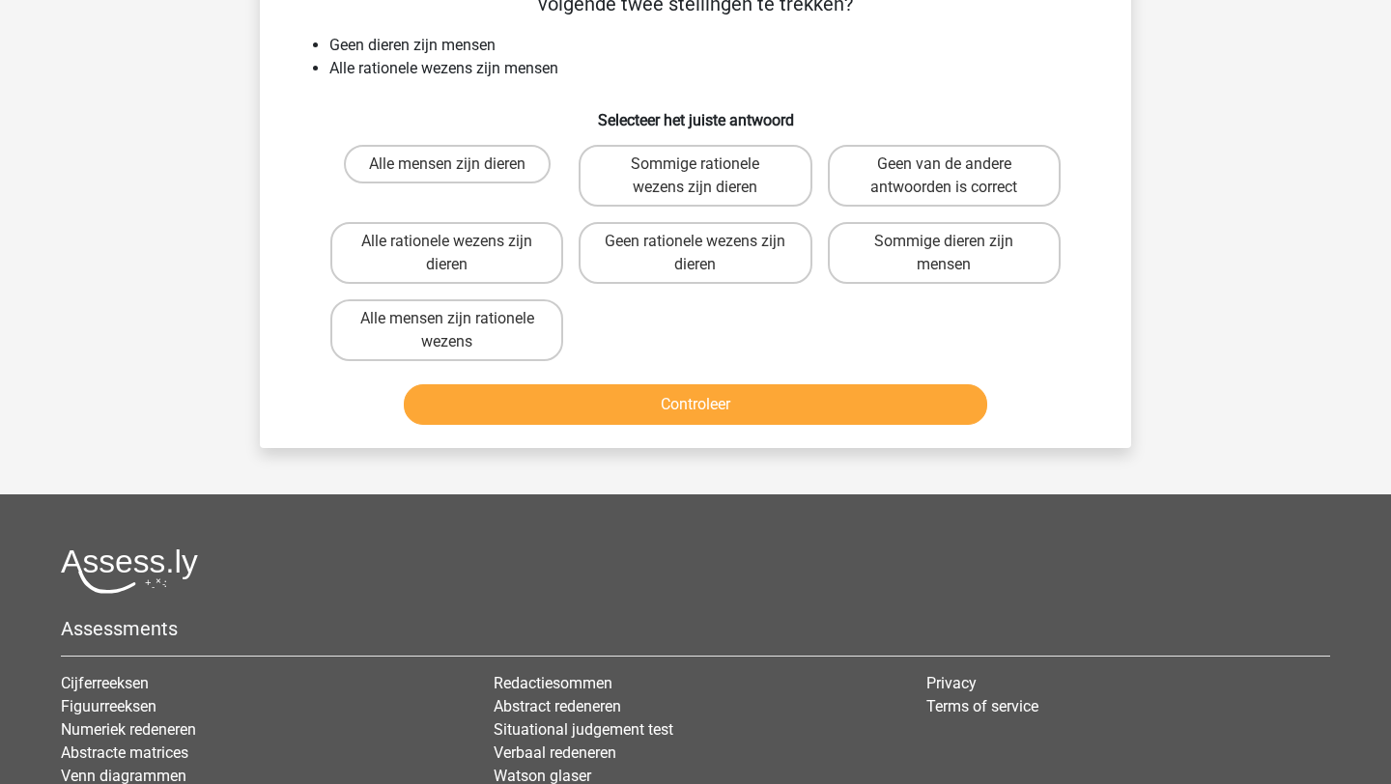
scroll to position [97, 0]
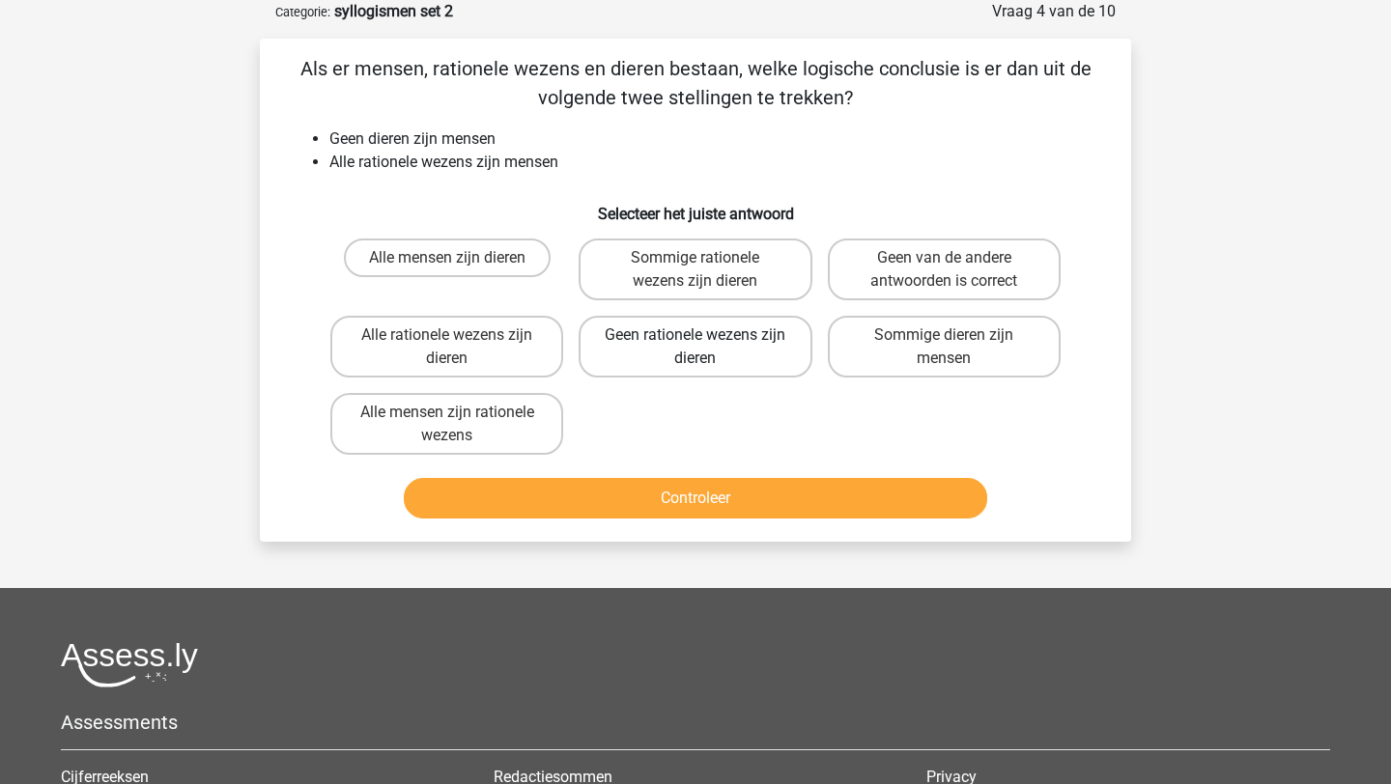
click at [704, 350] on label "Geen rationele wezens zijn dieren" at bounding box center [695, 347] width 233 height 62
click at [704, 348] on input "Geen rationele wezens zijn dieren" at bounding box center [702, 341] width 13 height 13
radio input "true"
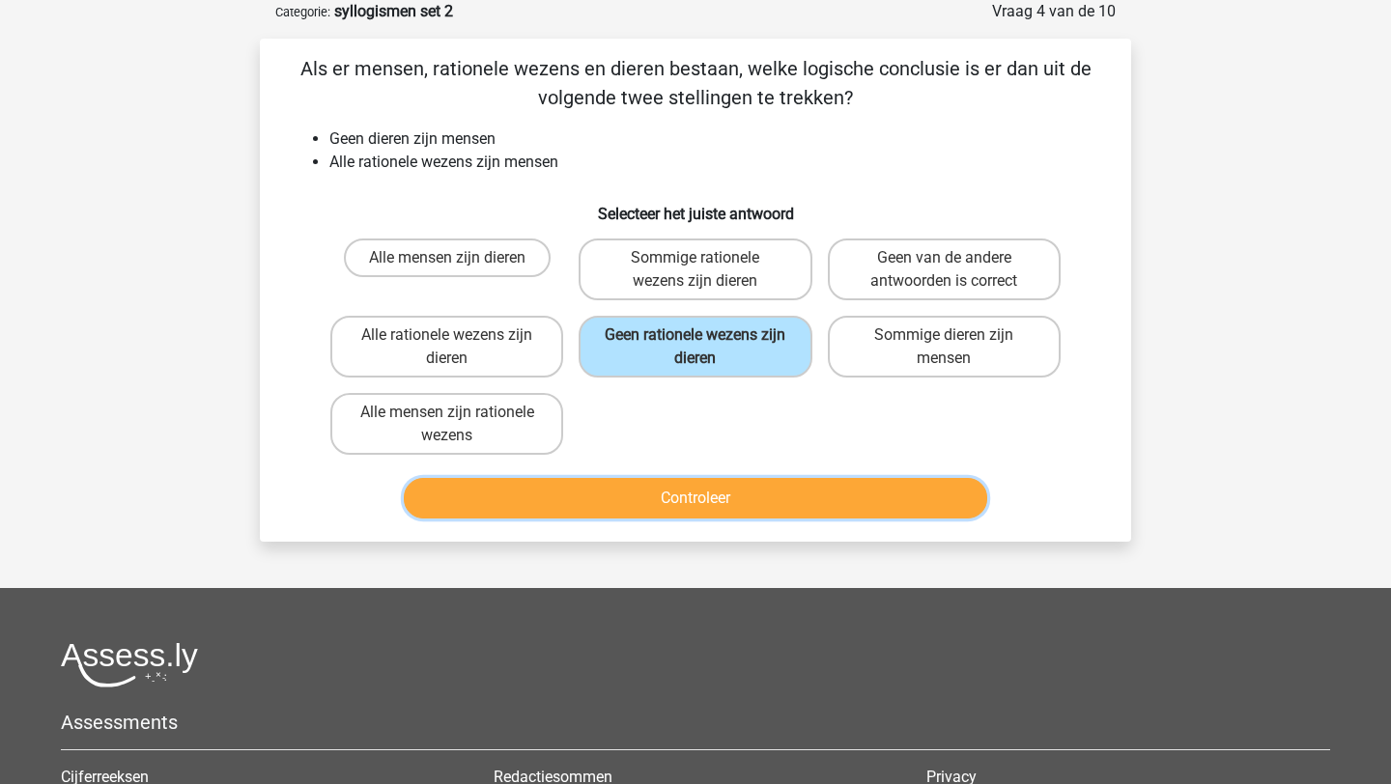
click at [680, 505] on button "Controleer" at bounding box center [696, 498] width 584 height 41
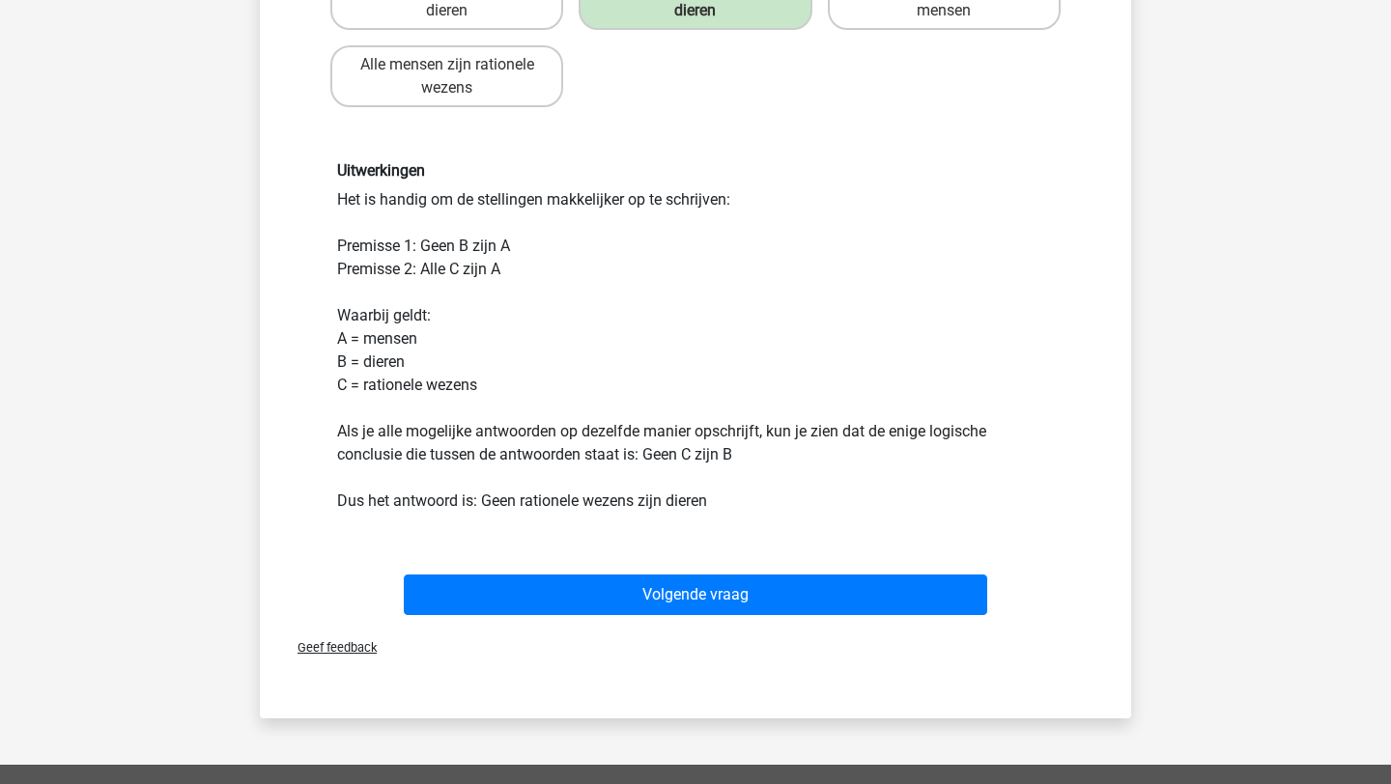
scroll to position [464, 0]
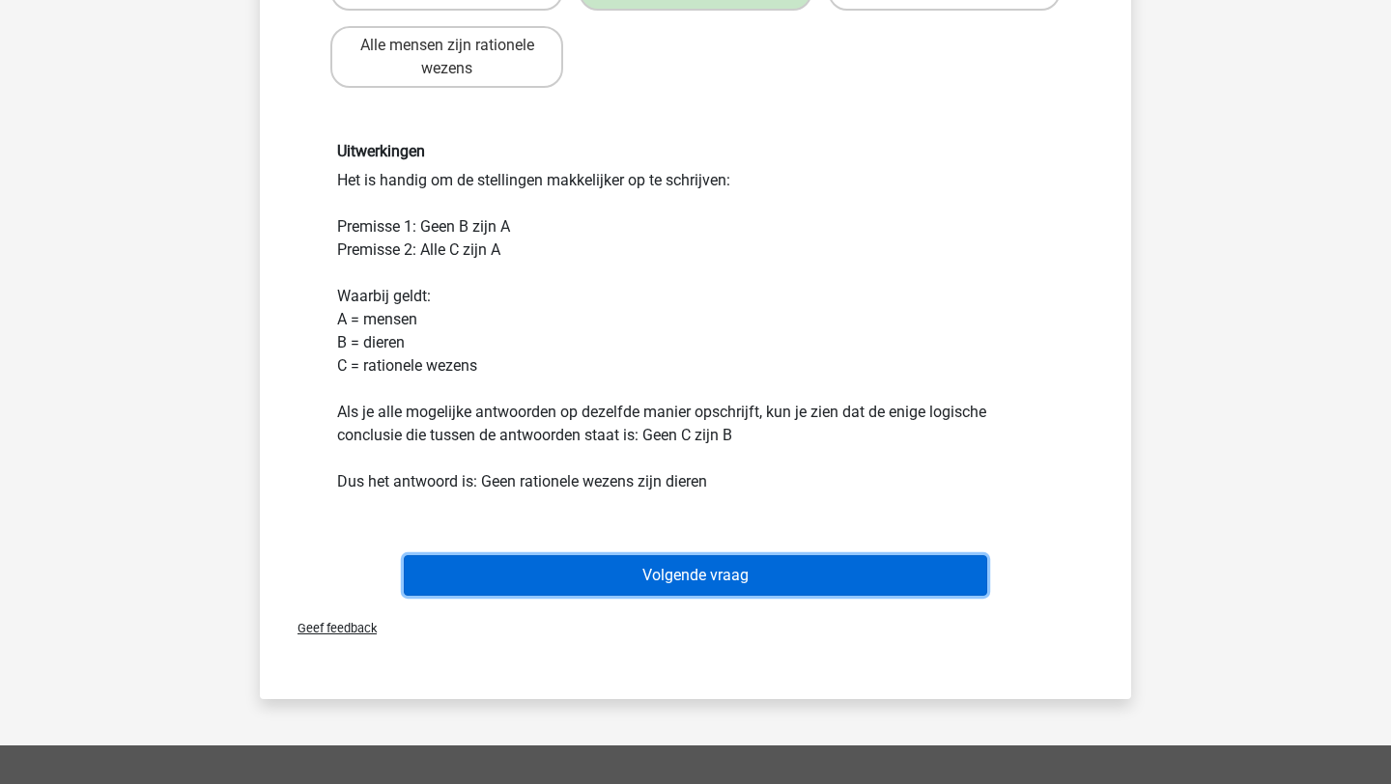
click at [715, 584] on button "Volgende vraag" at bounding box center [696, 575] width 584 height 41
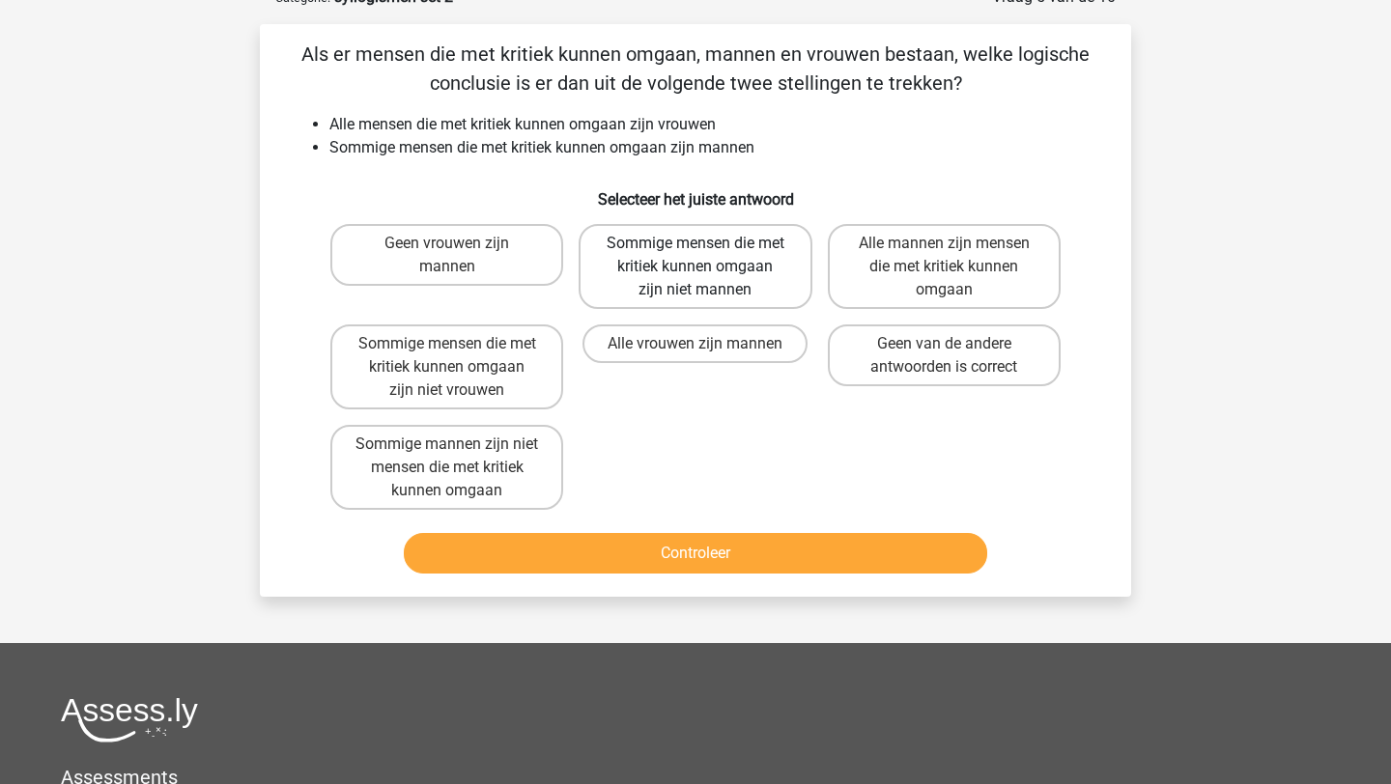
scroll to position [112, 0]
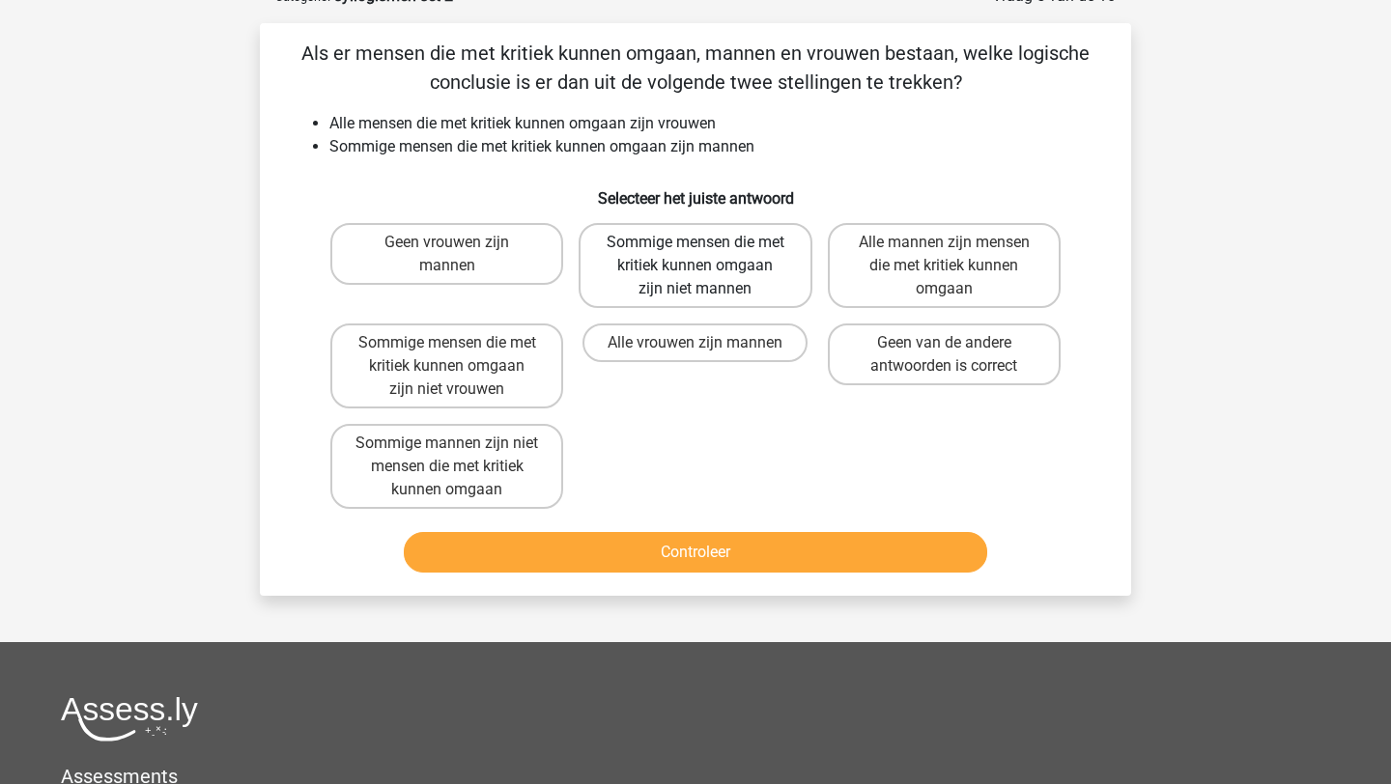
click at [689, 255] on label "Sommige mensen die met kritiek kunnen omgaan zijn niet mannen" at bounding box center [695, 265] width 233 height 85
click at [696, 255] on input "Sommige mensen die met kritiek kunnen omgaan zijn niet mannen" at bounding box center [702, 248] width 13 height 13
radio input "true"
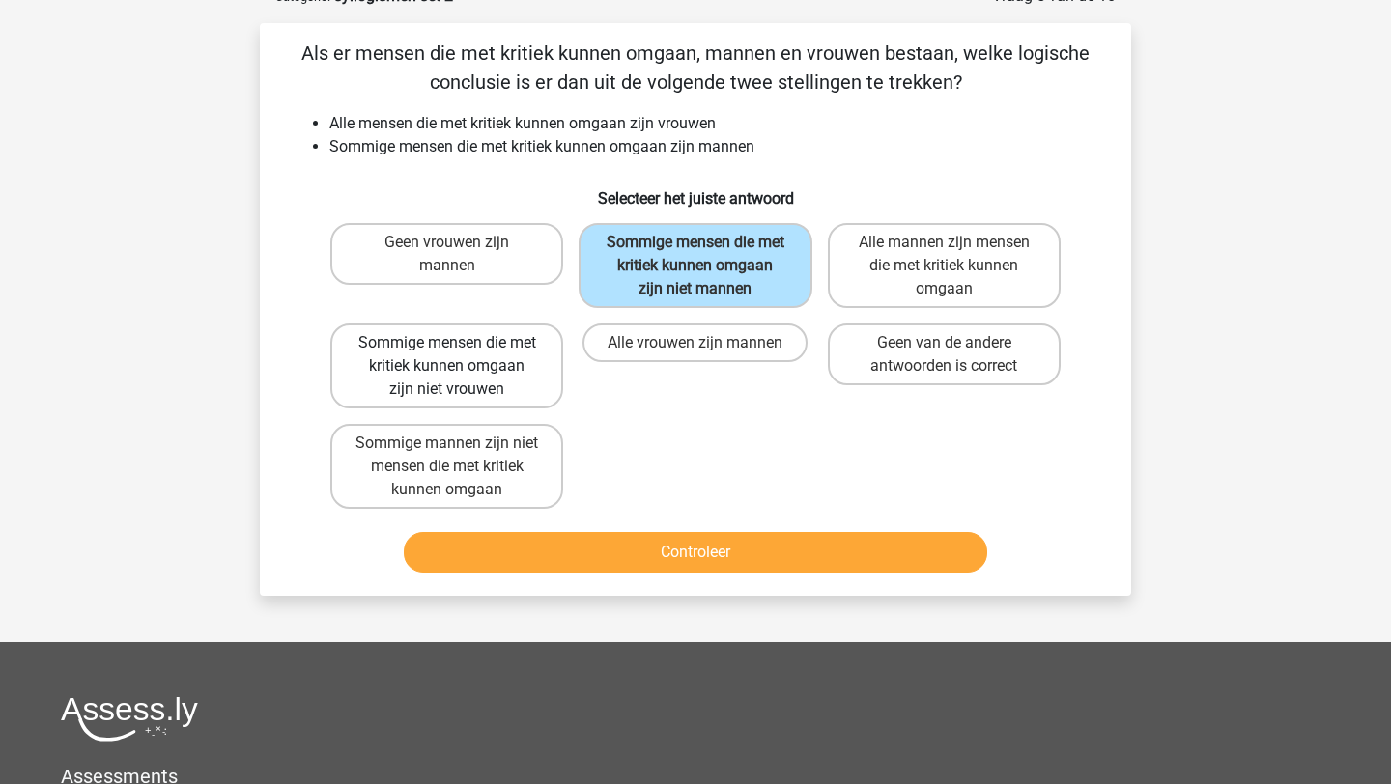
click at [530, 383] on label "Sommige mensen die met kritiek kunnen omgaan zijn niet vrouwen" at bounding box center [446, 366] width 233 height 85
click at [460, 356] on input "Sommige mensen die met kritiek kunnen omgaan zijn niet vrouwen" at bounding box center [453, 349] width 13 height 13
radio input "true"
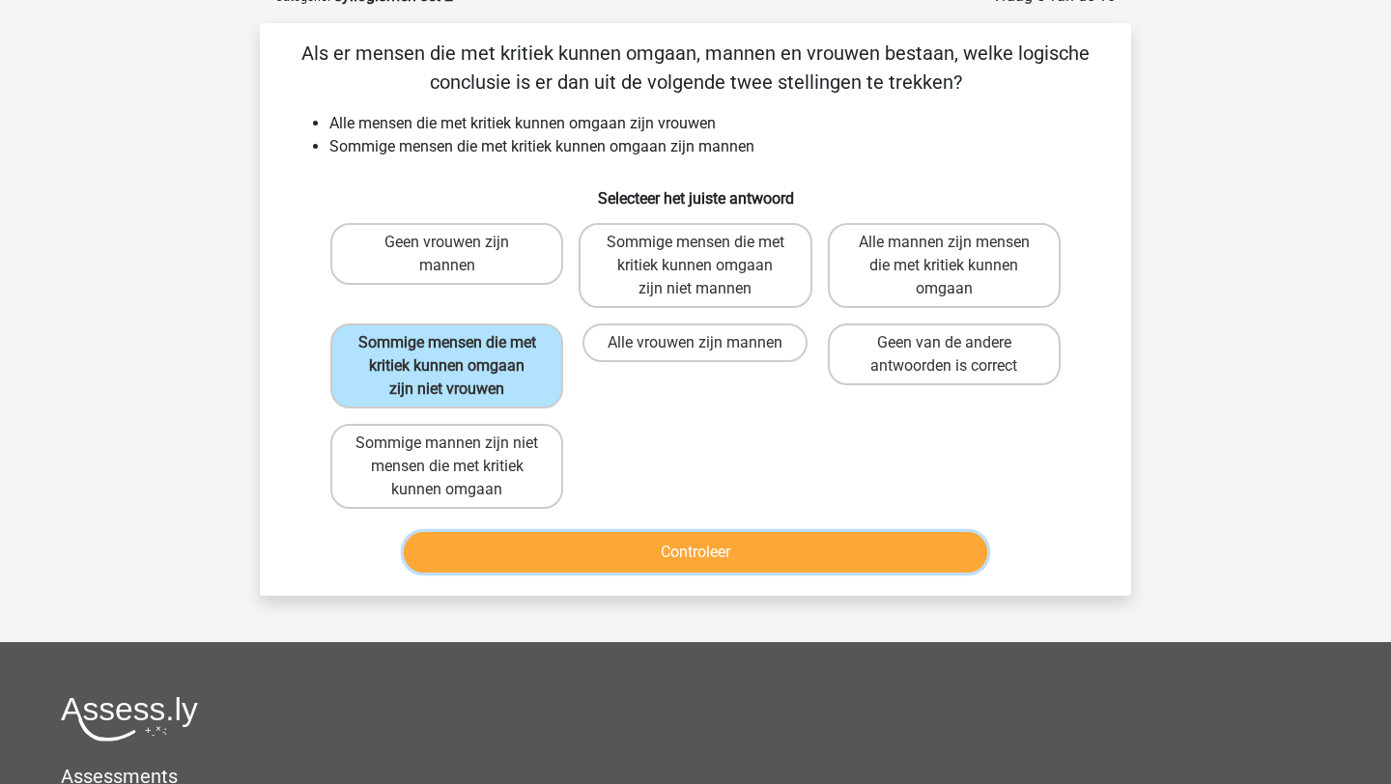
click at [669, 549] on button "Controleer" at bounding box center [696, 552] width 584 height 41
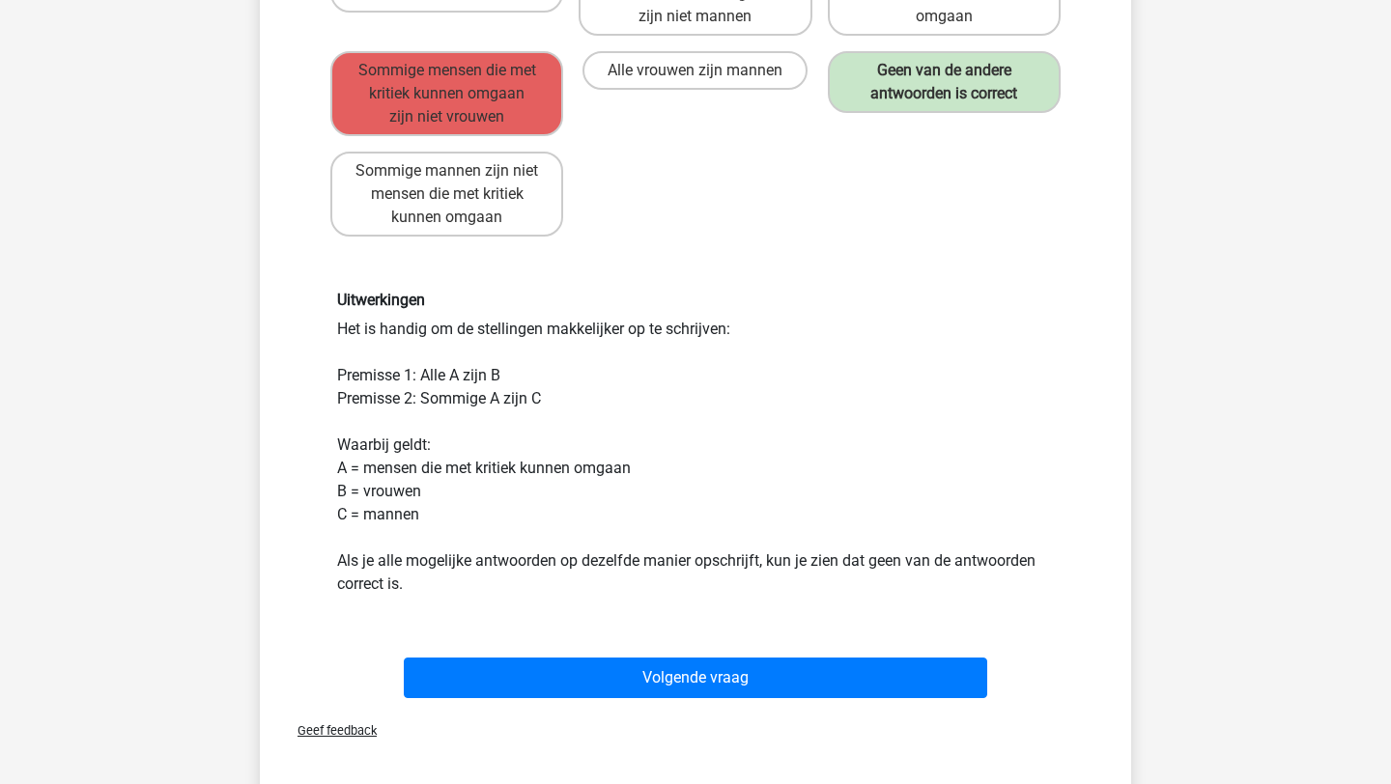
scroll to position [388, 0]
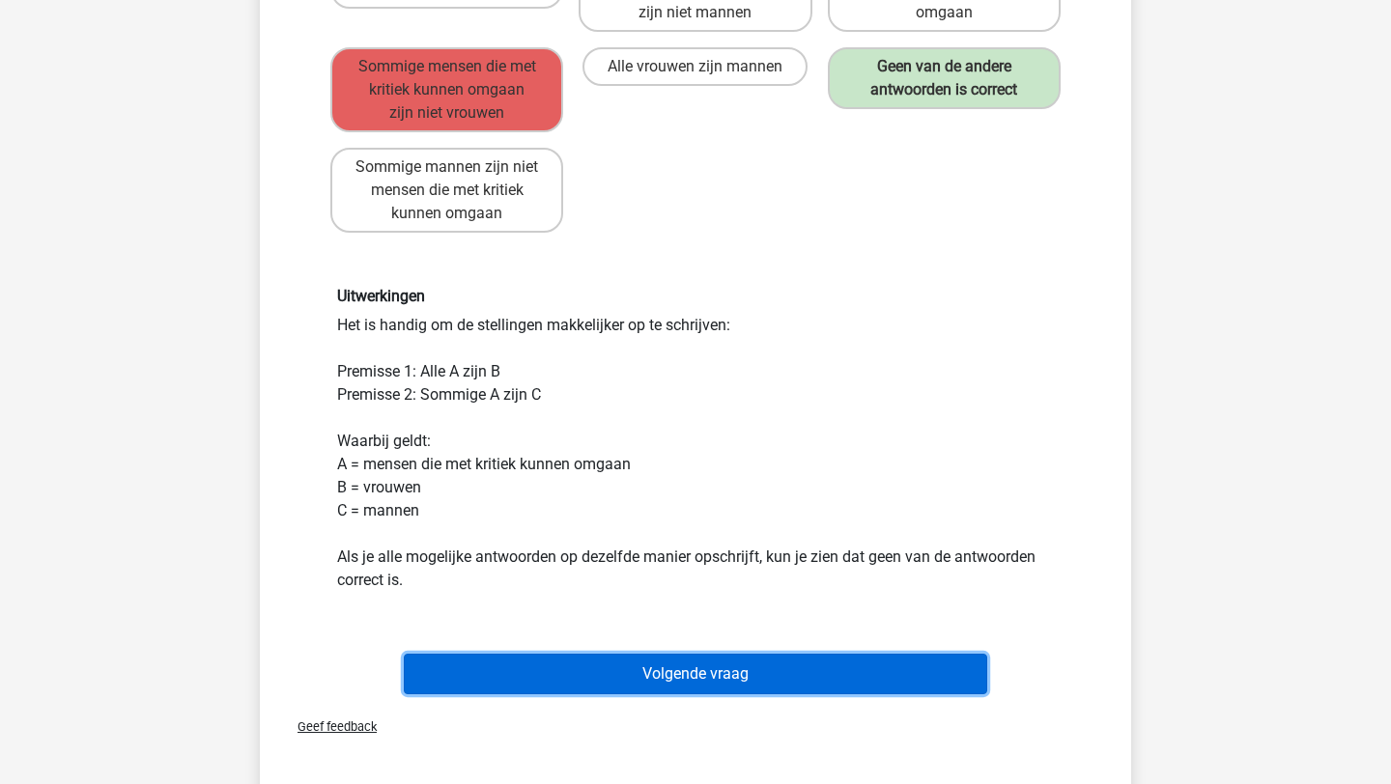
click at [809, 679] on button "Volgende vraag" at bounding box center [696, 674] width 584 height 41
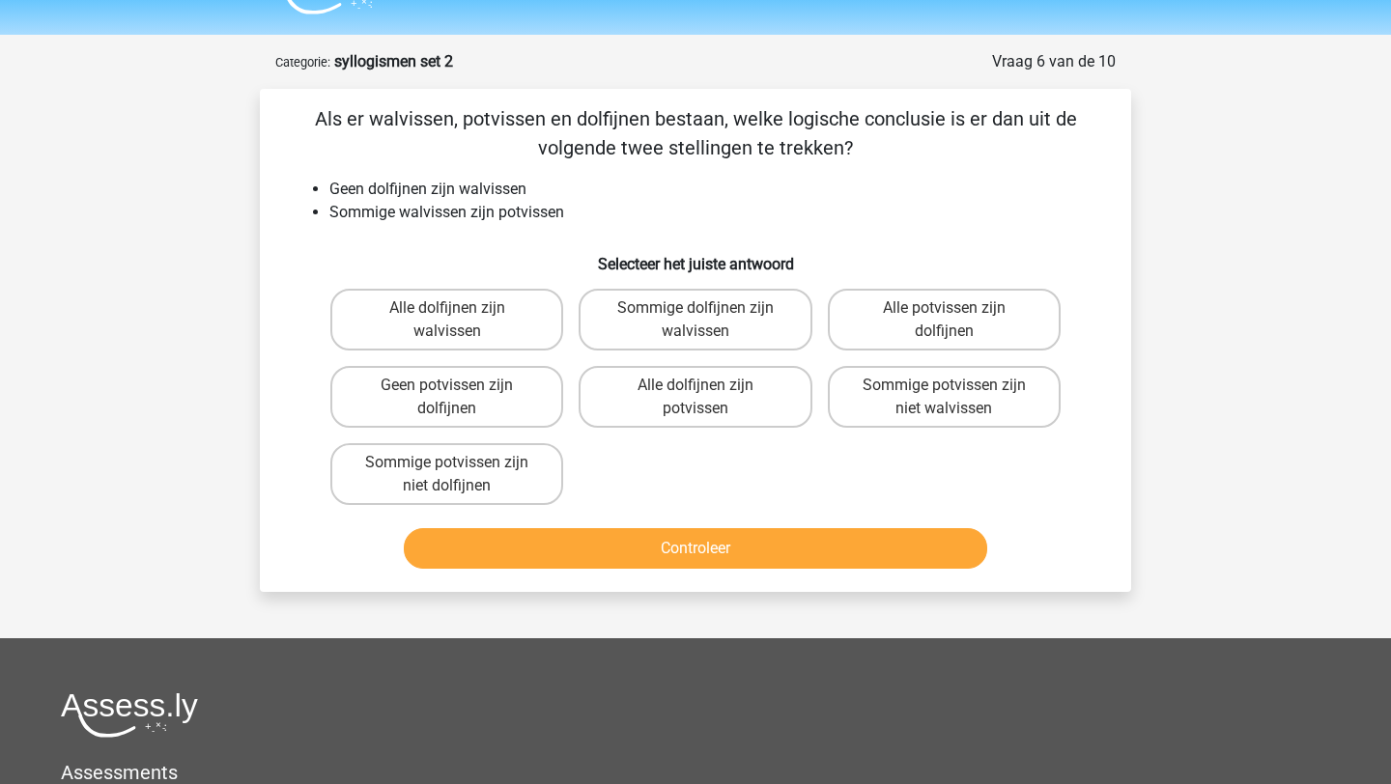
scroll to position [57, 0]
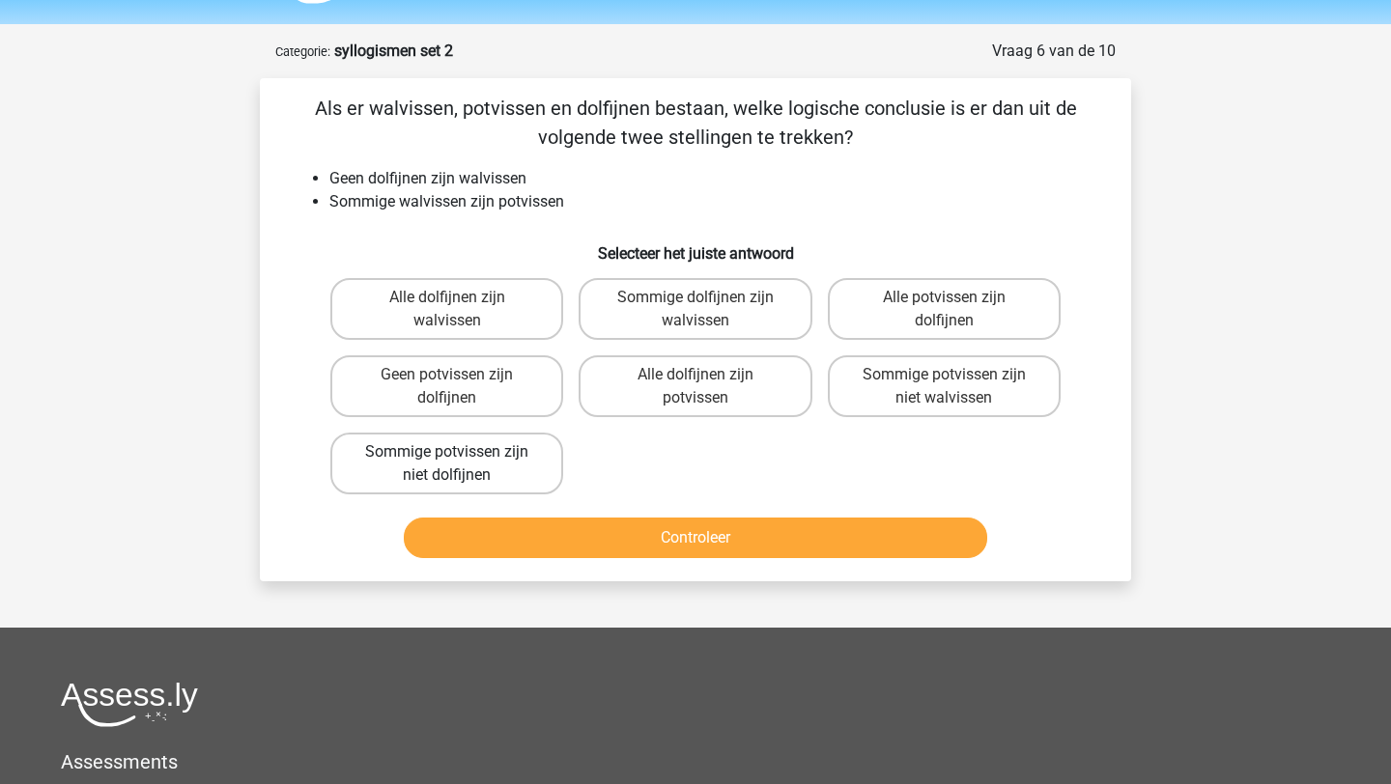
click at [526, 466] on label "Sommige potvissen zijn niet dolfijnen" at bounding box center [446, 464] width 233 height 62
click at [460, 465] on input "Sommige potvissen zijn niet dolfijnen" at bounding box center [453, 458] width 13 height 13
radio input "true"
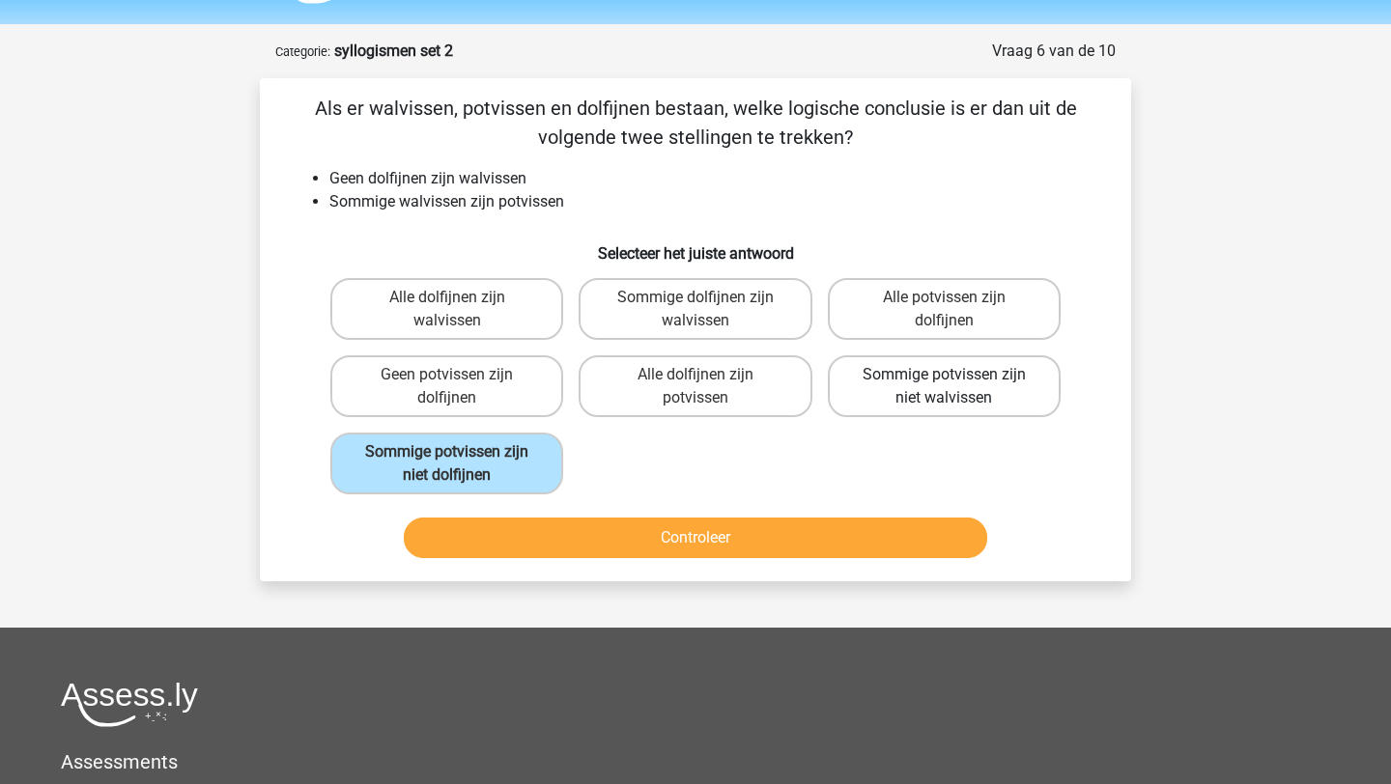
click at [934, 387] on label "Sommige potvissen zijn niet walvissen" at bounding box center [944, 387] width 233 height 62
click at [944, 387] on input "Sommige potvissen zijn niet walvissen" at bounding box center [950, 381] width 13 height 13
radio input "true"
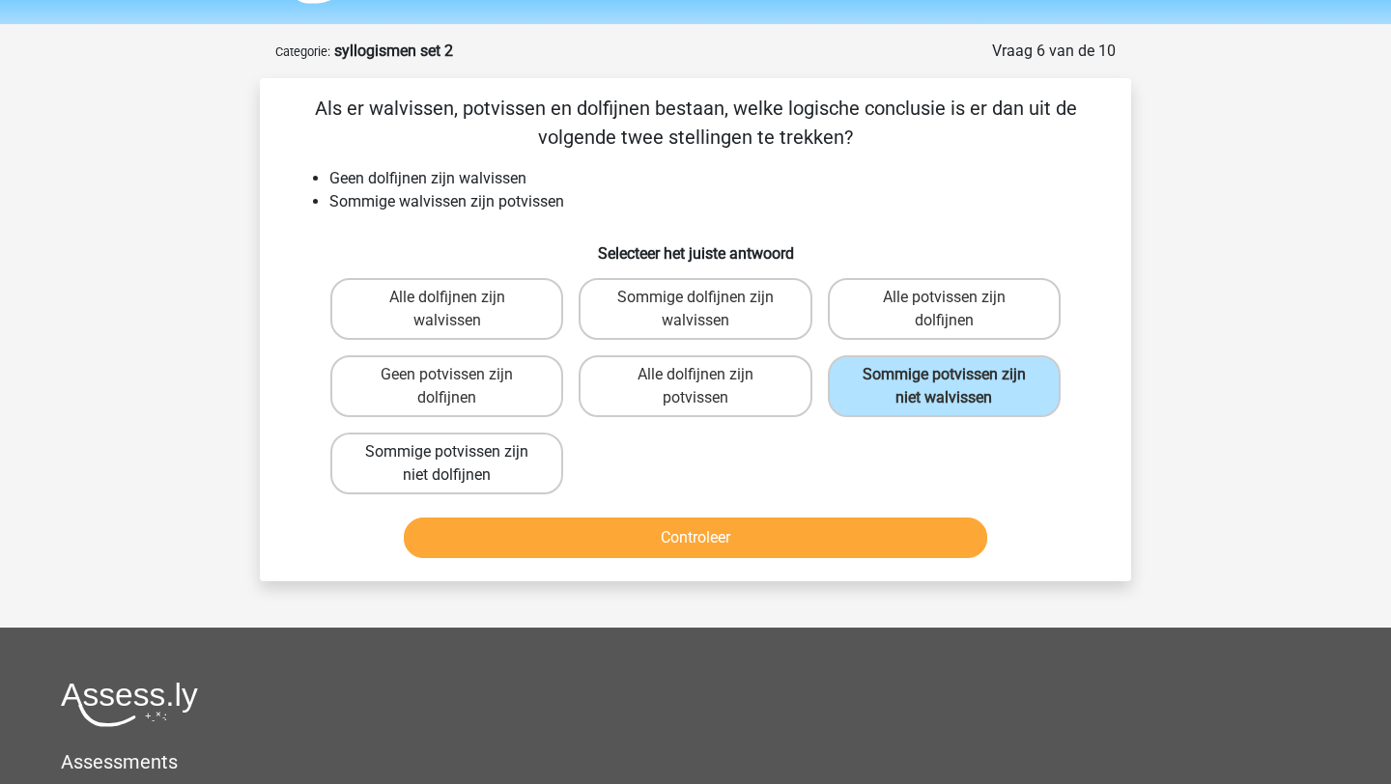
click at [501, 472] on label "Sommige potvissen zijn niet dolfijnen" at bounding box center [446, 464] width 233 height 62
click at [460, 465] on input "Sommige potvissen zijn niet dolfijnen" at bounding box center [453, 458] width 13 height 13
radio input "true"
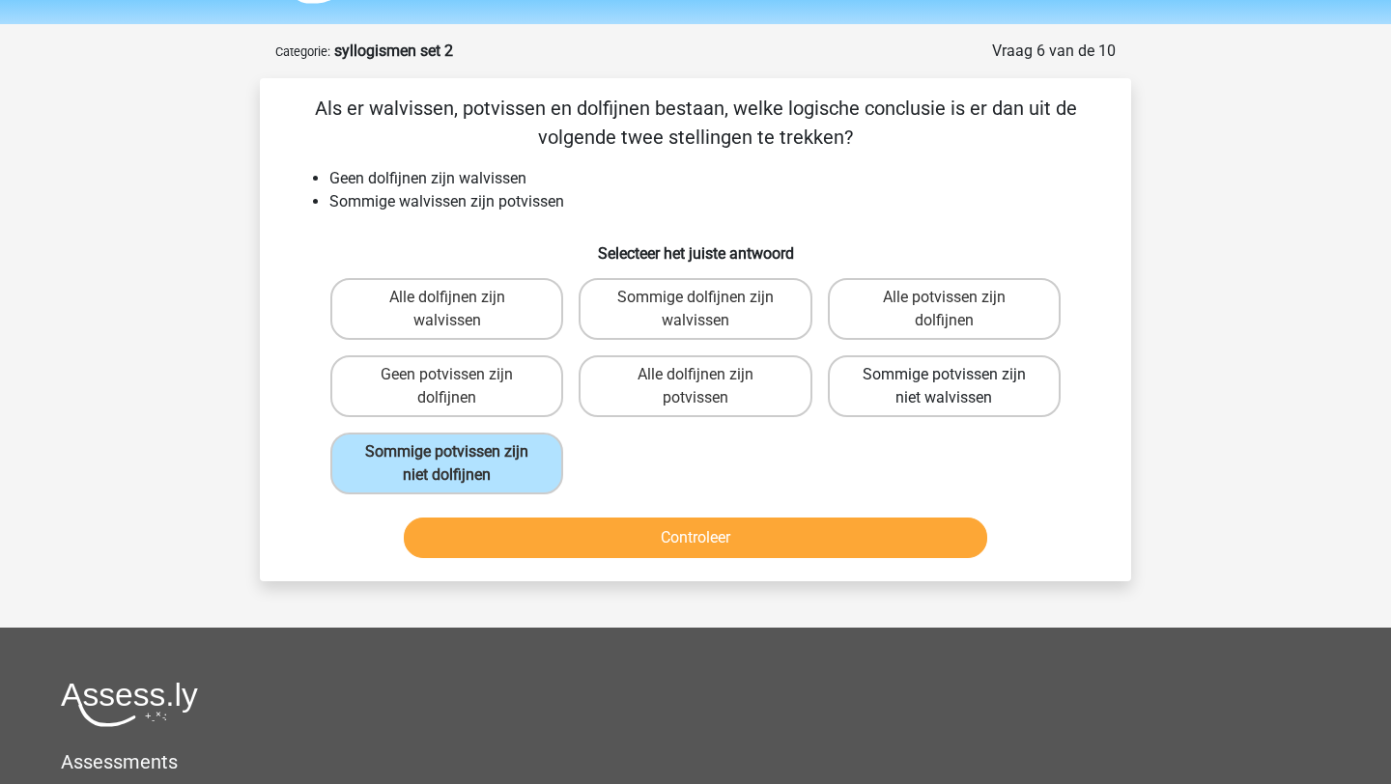
click at [897, 399] on label "Sommige potvissen zijn niet walvissen" at bounding box center [944, 387] width 233 height 62
click at [944, 387] on input "Sommige potvissen zijn niet walvissen" at bounding box center [950, 381] width 13 height 13
radio input "true"
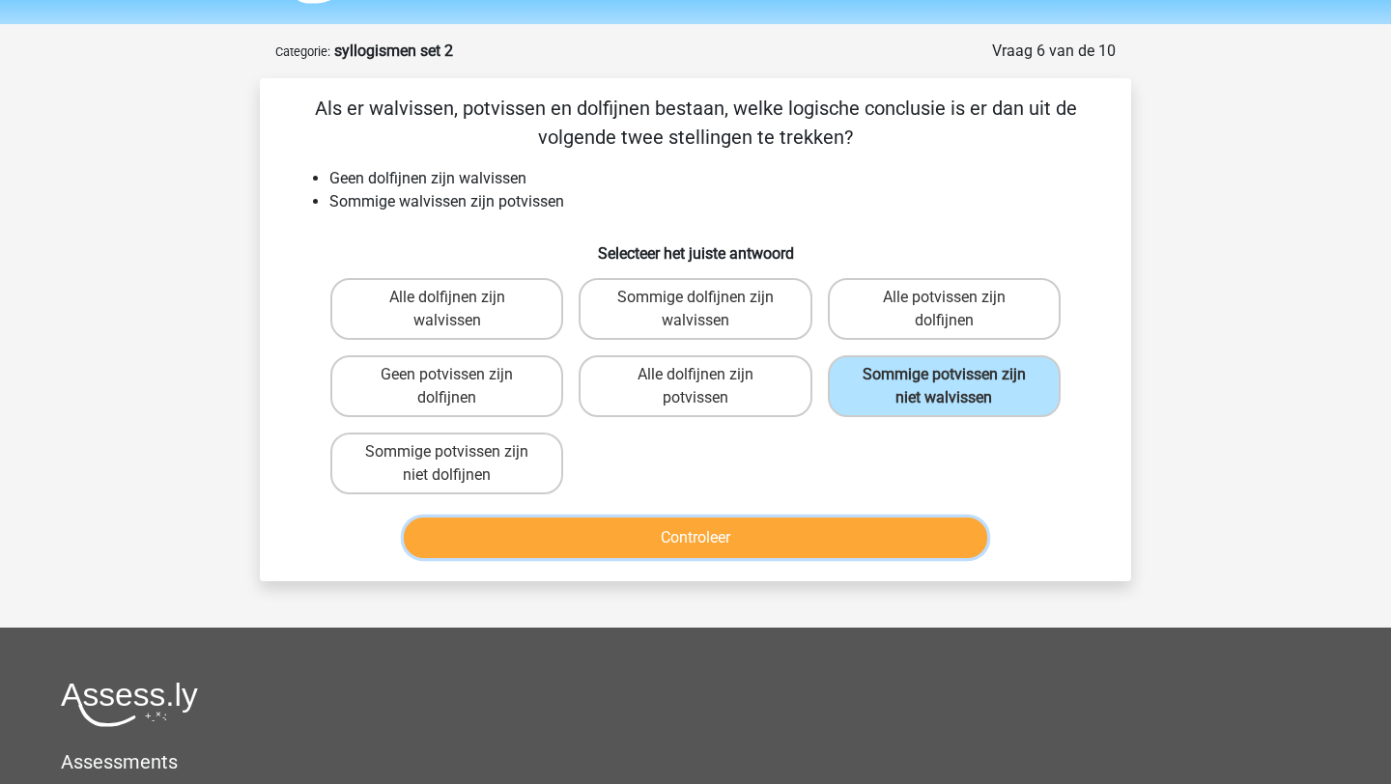
click at [899, 530] on button "Controleer" at bounding box center [696, 538] width 584 height 41
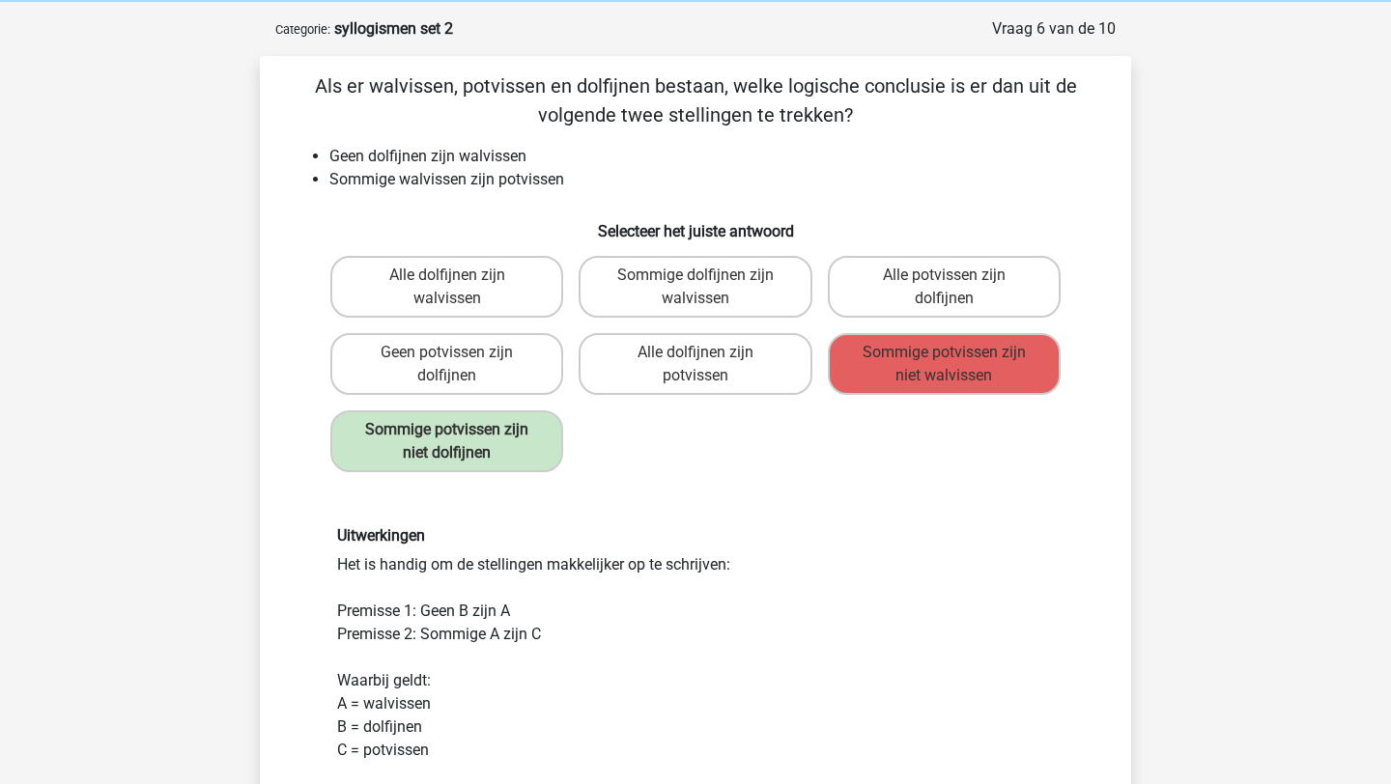
scroll to position [72, 0]
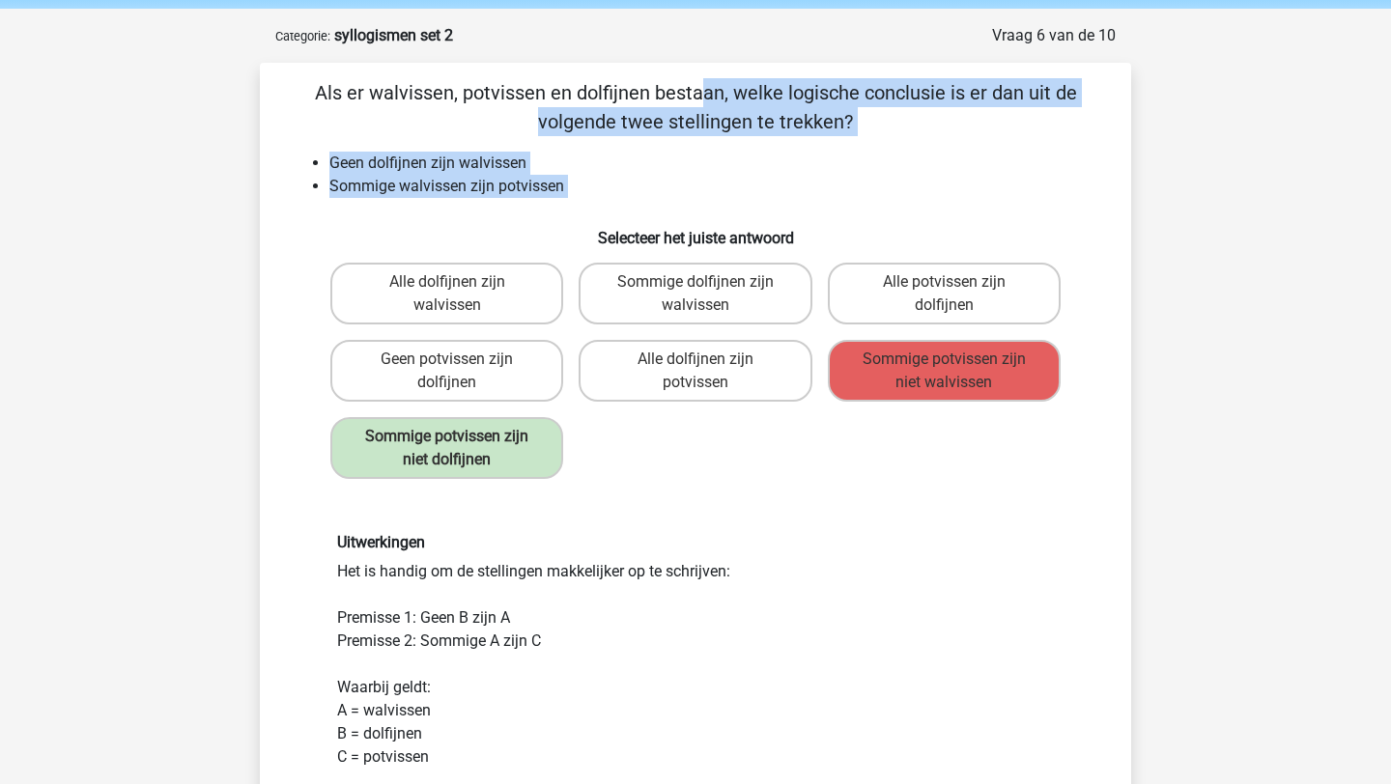
drag, startPoint x: 582, startPoint y: 199, endPoint x: 294, endPoint y: 98, distance: 305.2
click at [294, 98] on div "Als er walvissen, potvissen en dolfijnen bestaan, welke logische conclusie is e…" at bounding box center [696, 536] width 856 height 916
copy div "Als er walvissen, potvissen en dolfijnen bestaan, welke logische conclusie is e…"
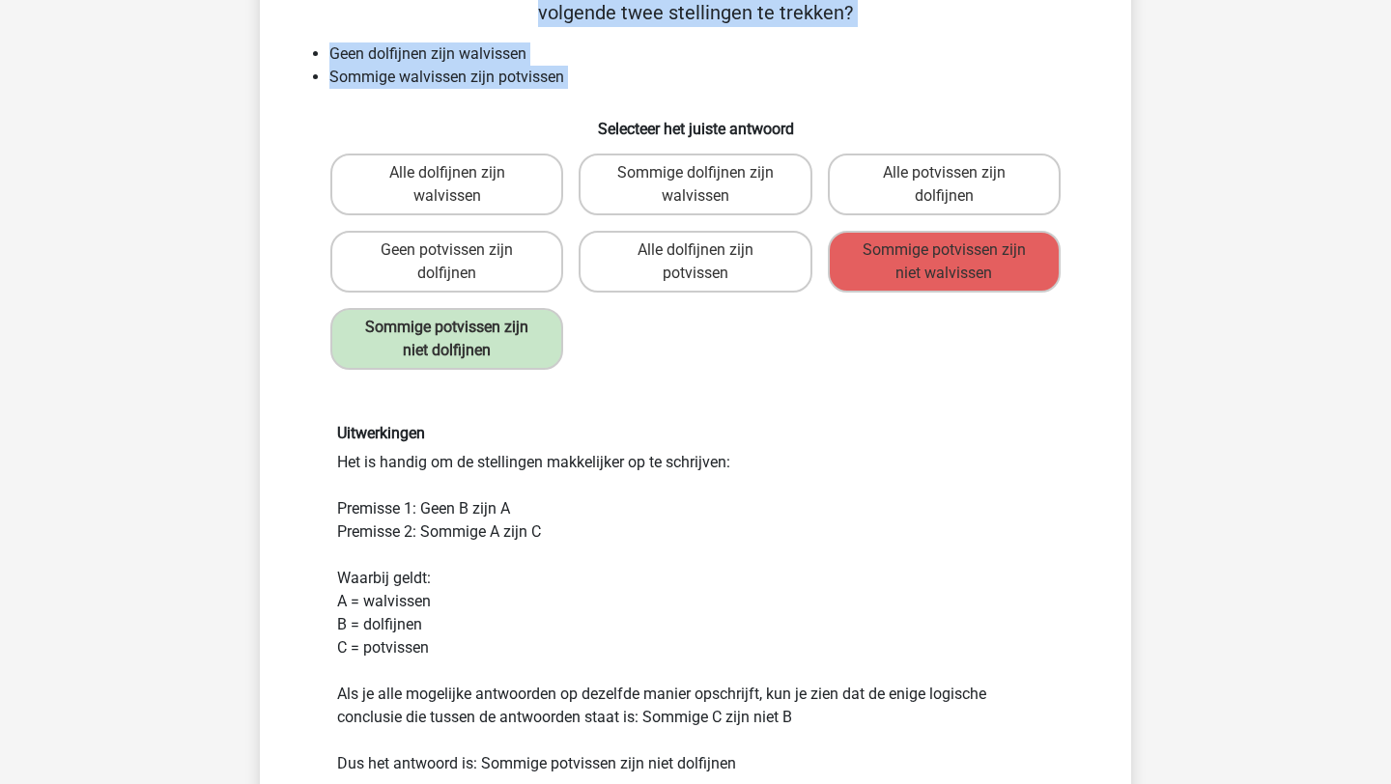
scroll to position [185, 0]
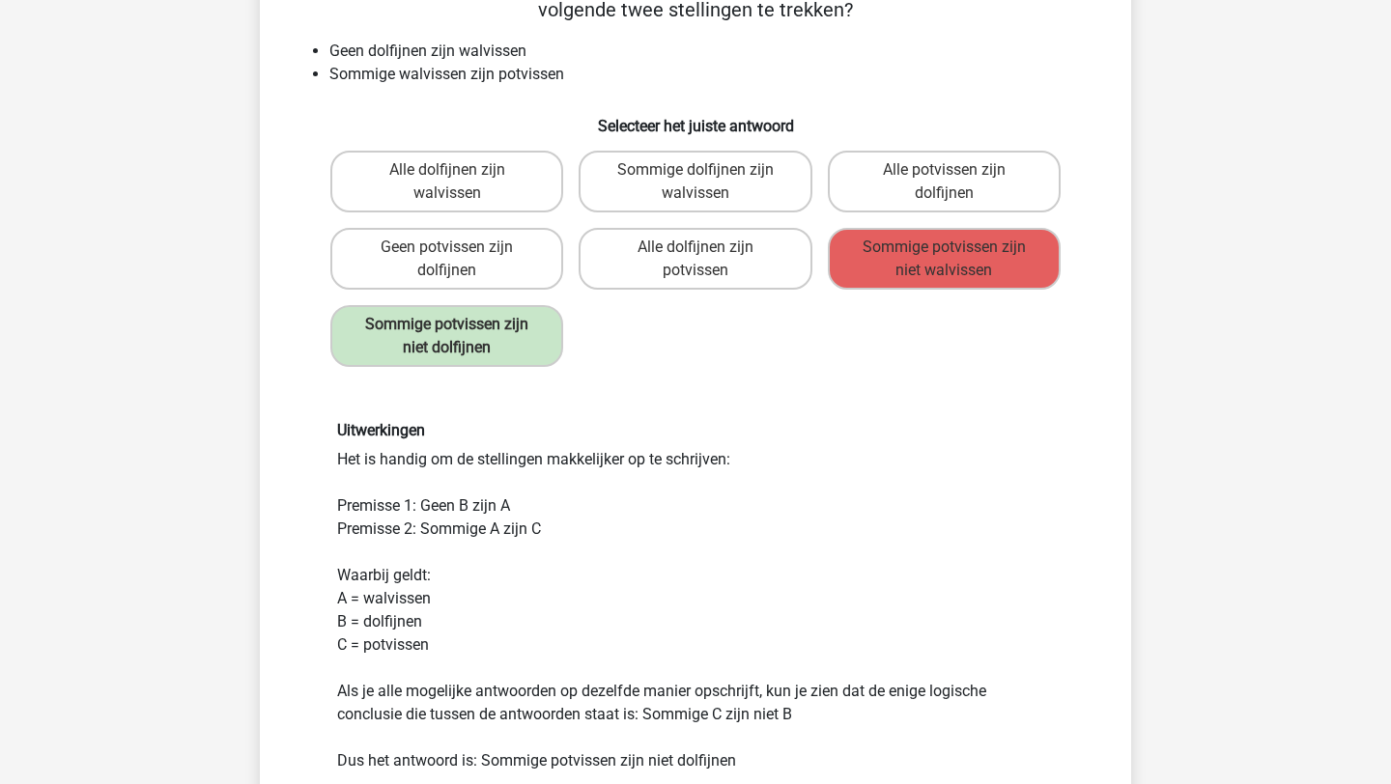
click at [696, 637] on div "Uitwerkingen Het is handig om de stellingen makkelijker op te schrijven: Premis…" at bounding box center [696, 596] width 746 height 351
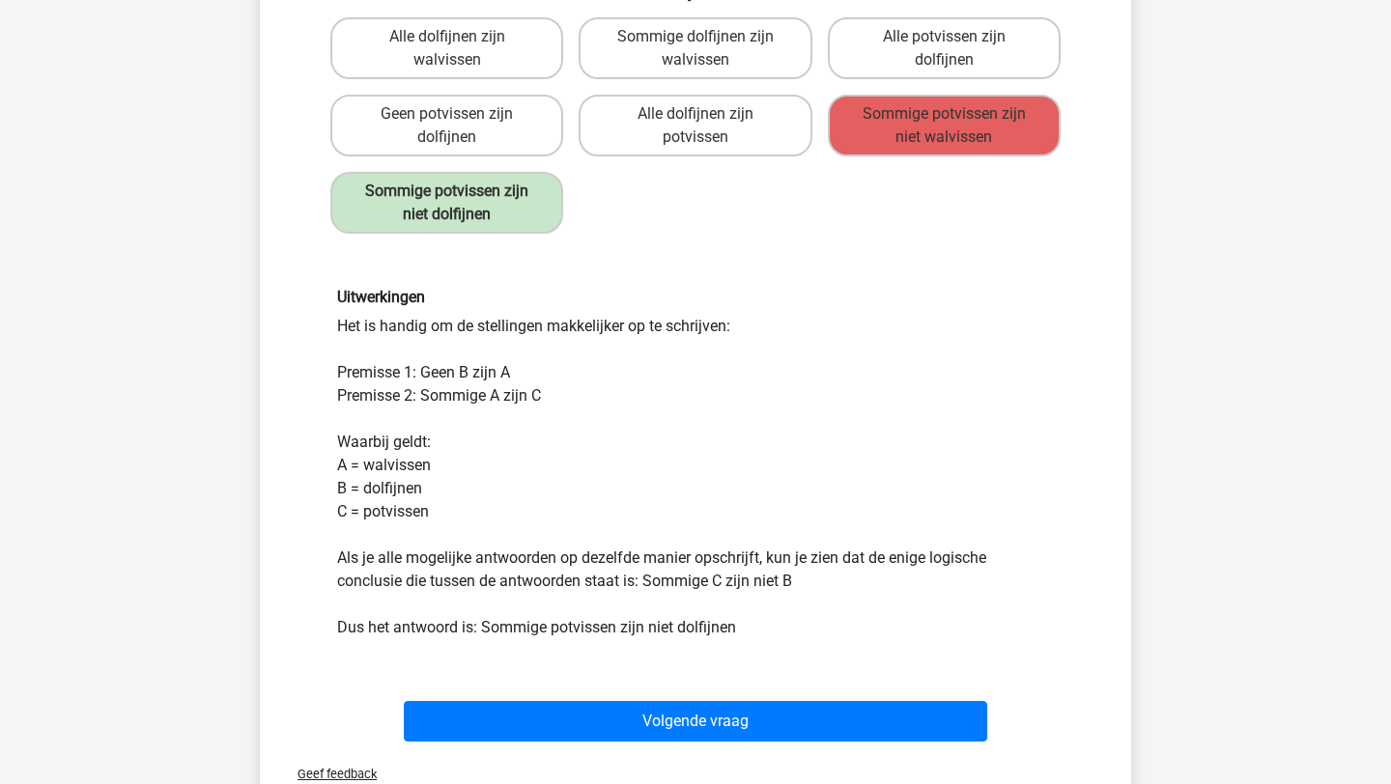
scroll to position [423, 0]
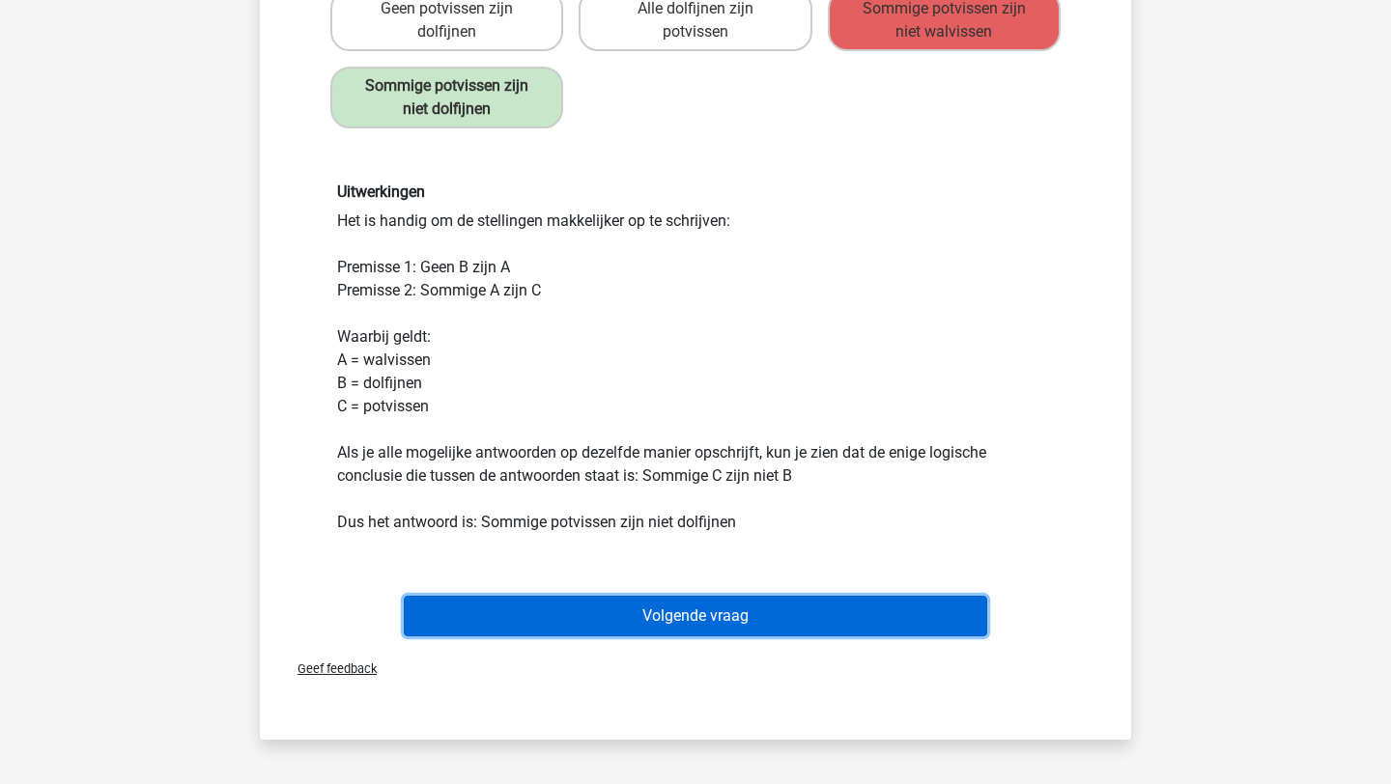
click at [745, 629] on button "Volgende vraag" at bounding box center [696, 616] width 584 height 41
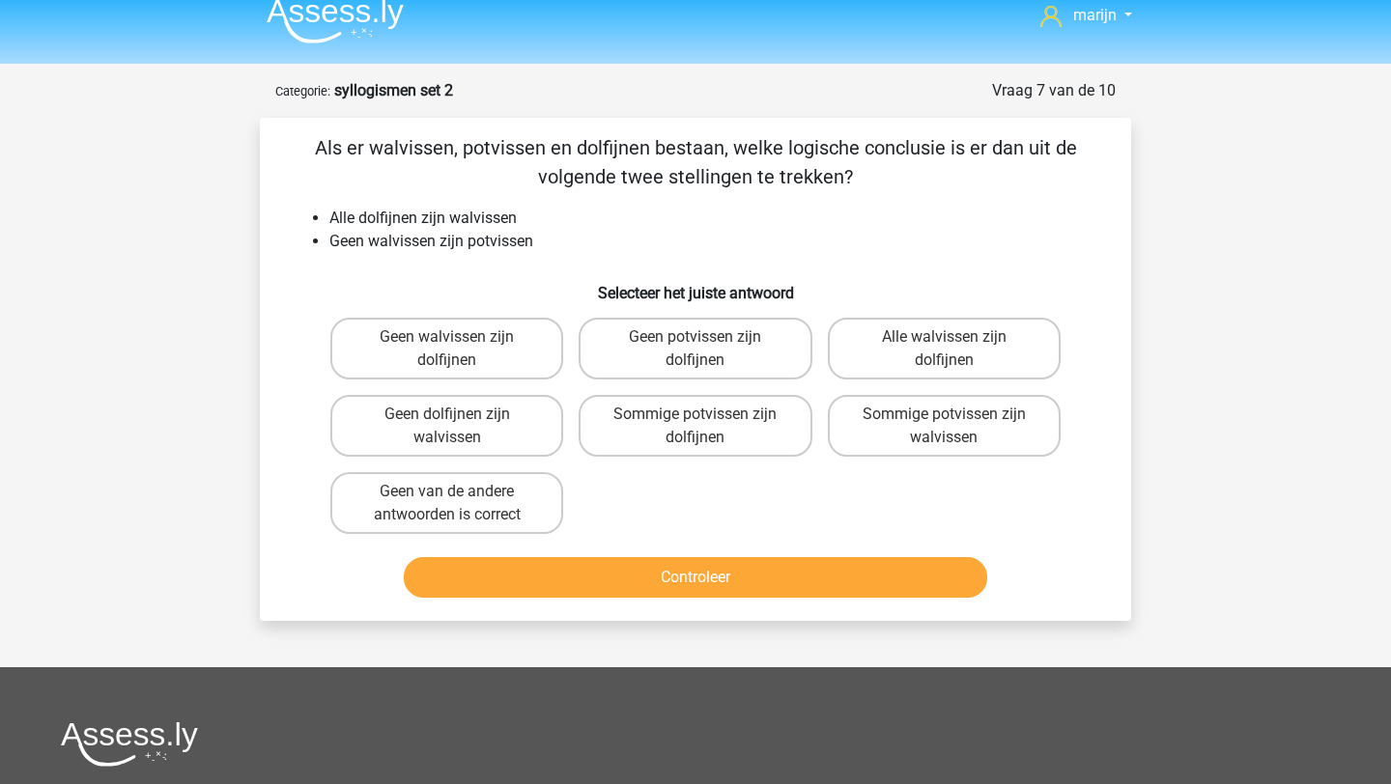
scroll to position [0, 0]
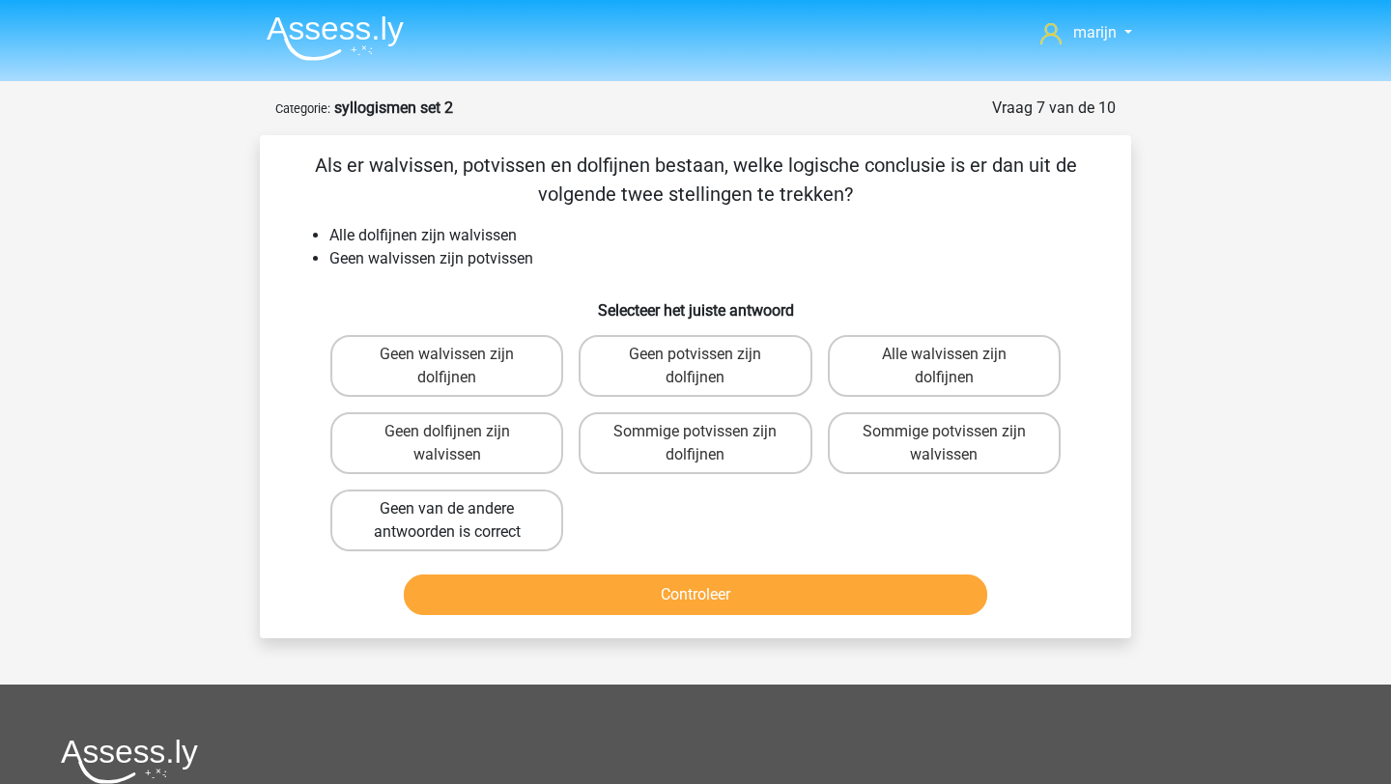
click at [488, 541] on label "Geen van de andere antwoorden is correct" at bounding box center [446, 521] width 233 height 62
click at [460, 522] on input "Geen van de andere antwoorden is correct" at bounding box center [453, 515] width 13 height 13
radio input "true"
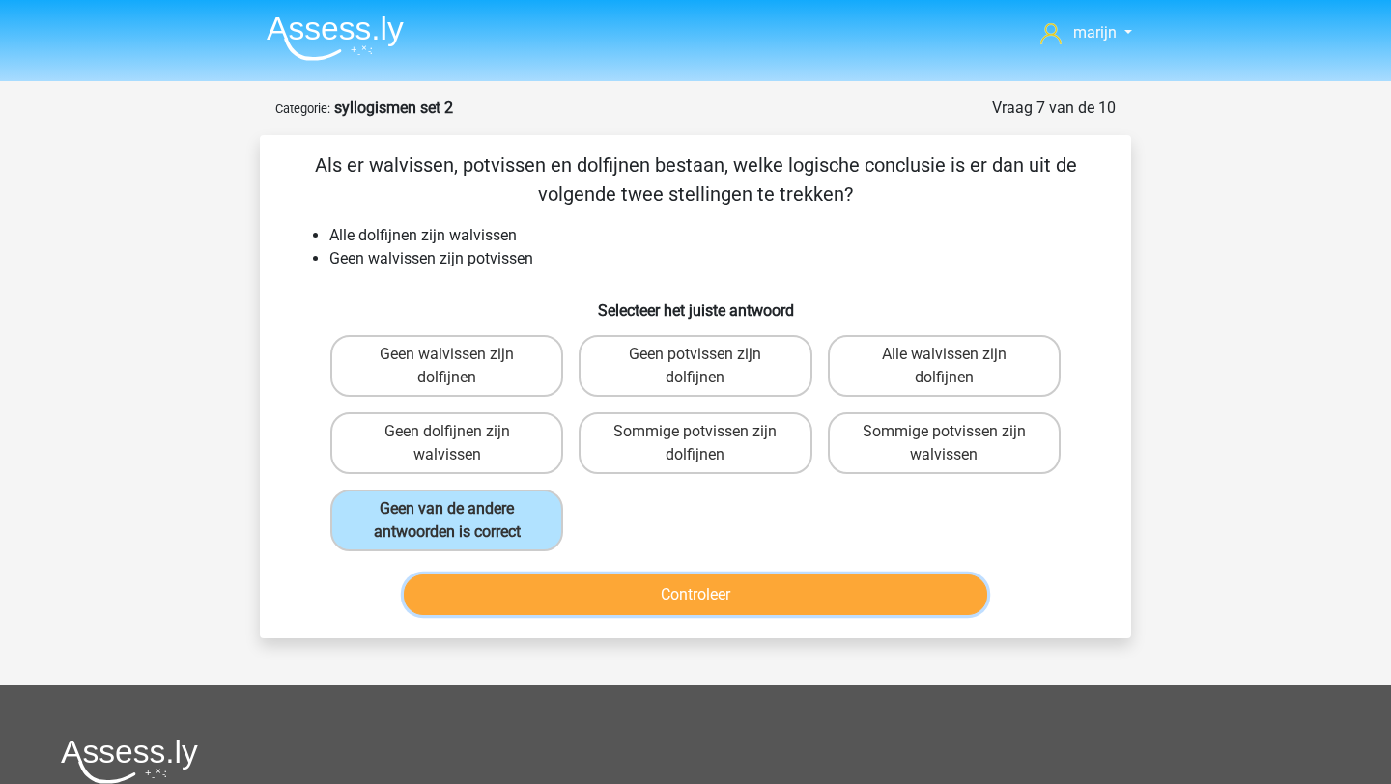
click at [804, 602] on button "Controleer" at bounding box center [696, 595] width 584 height 41
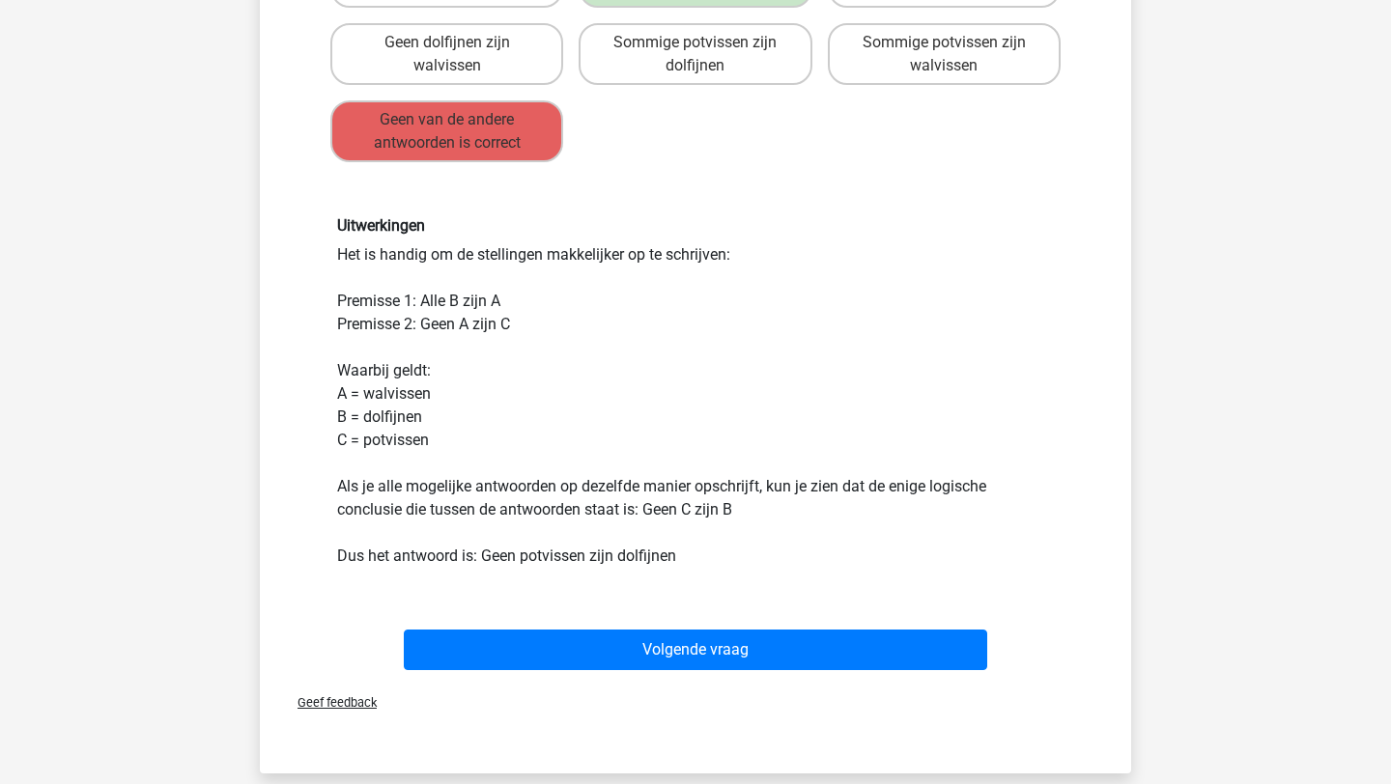
scroll to position [383, 0]
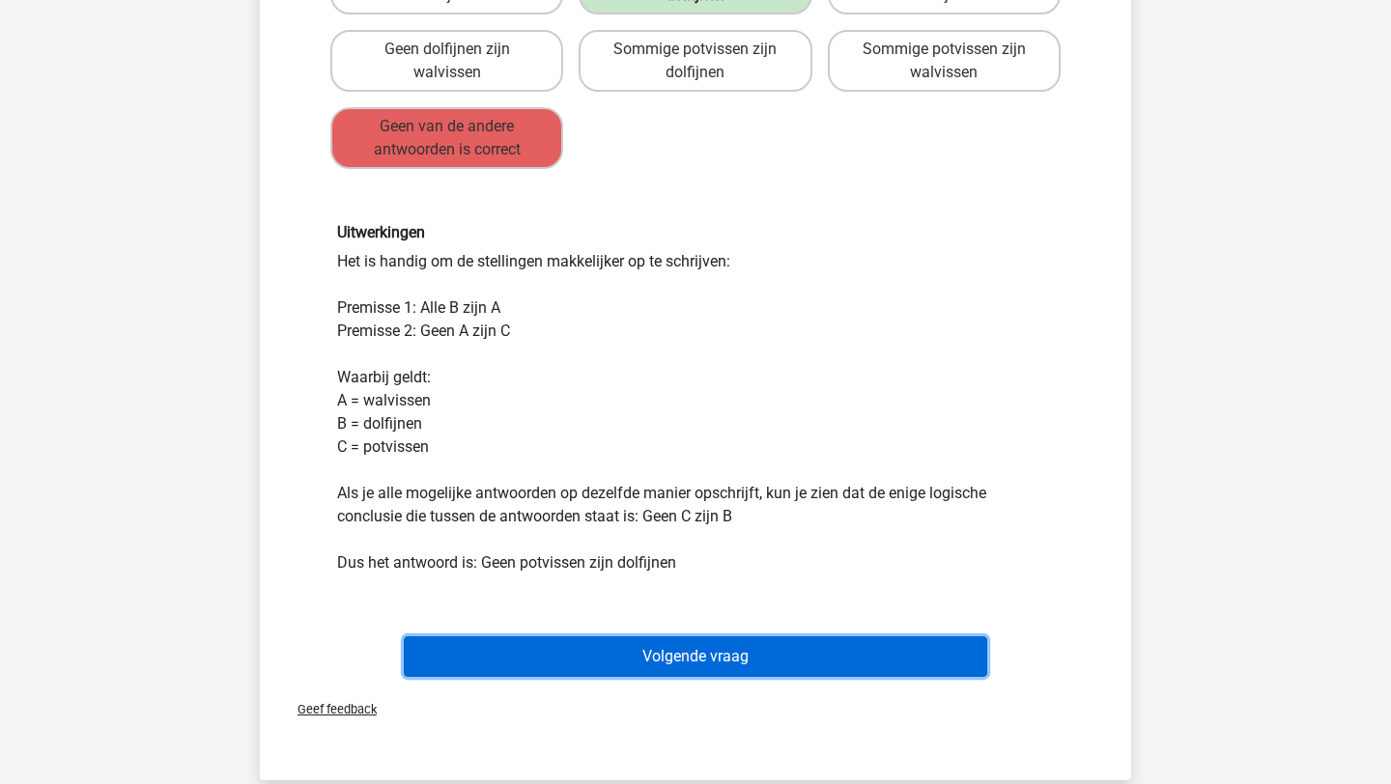
click at [735, 655] on button "Volgende vraag" at bounding box center [696, 657] width 584 height 41
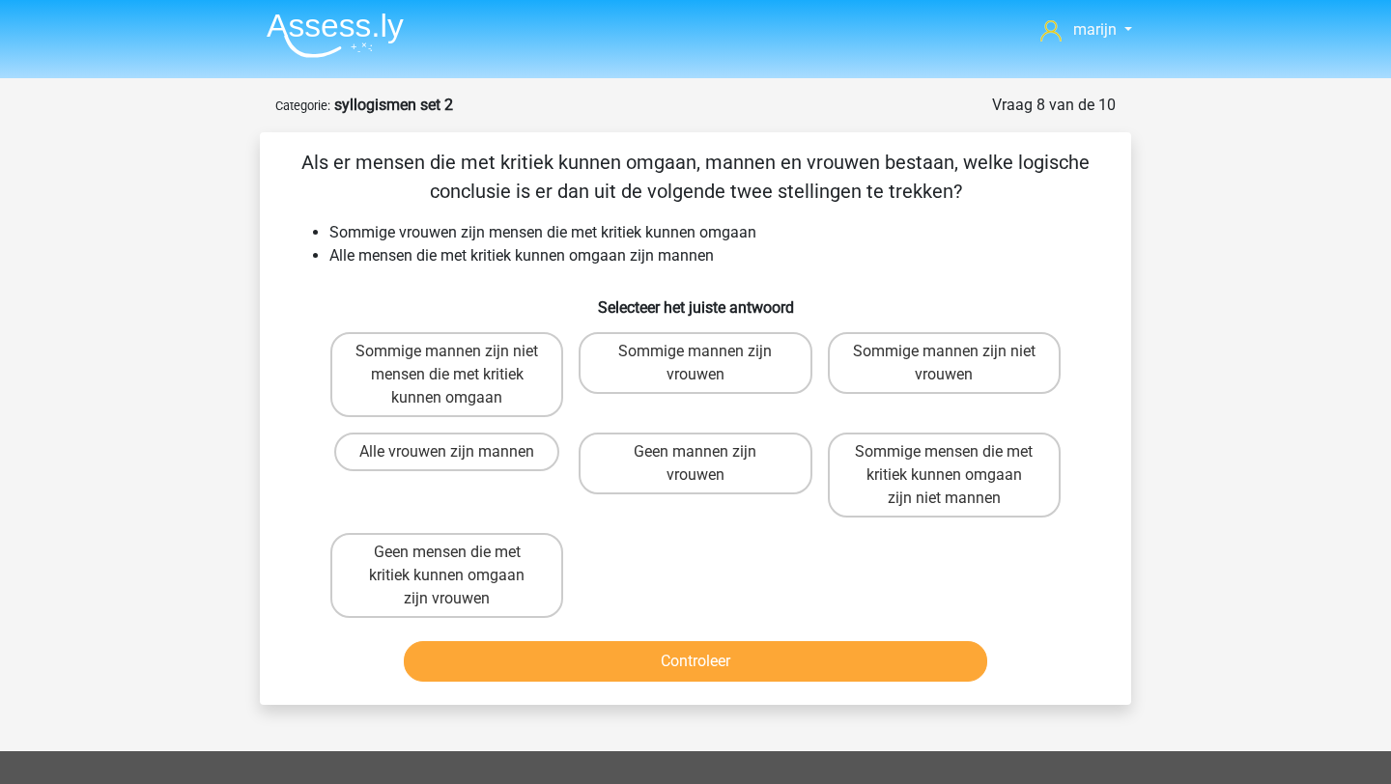
scroll to position [0, 0]
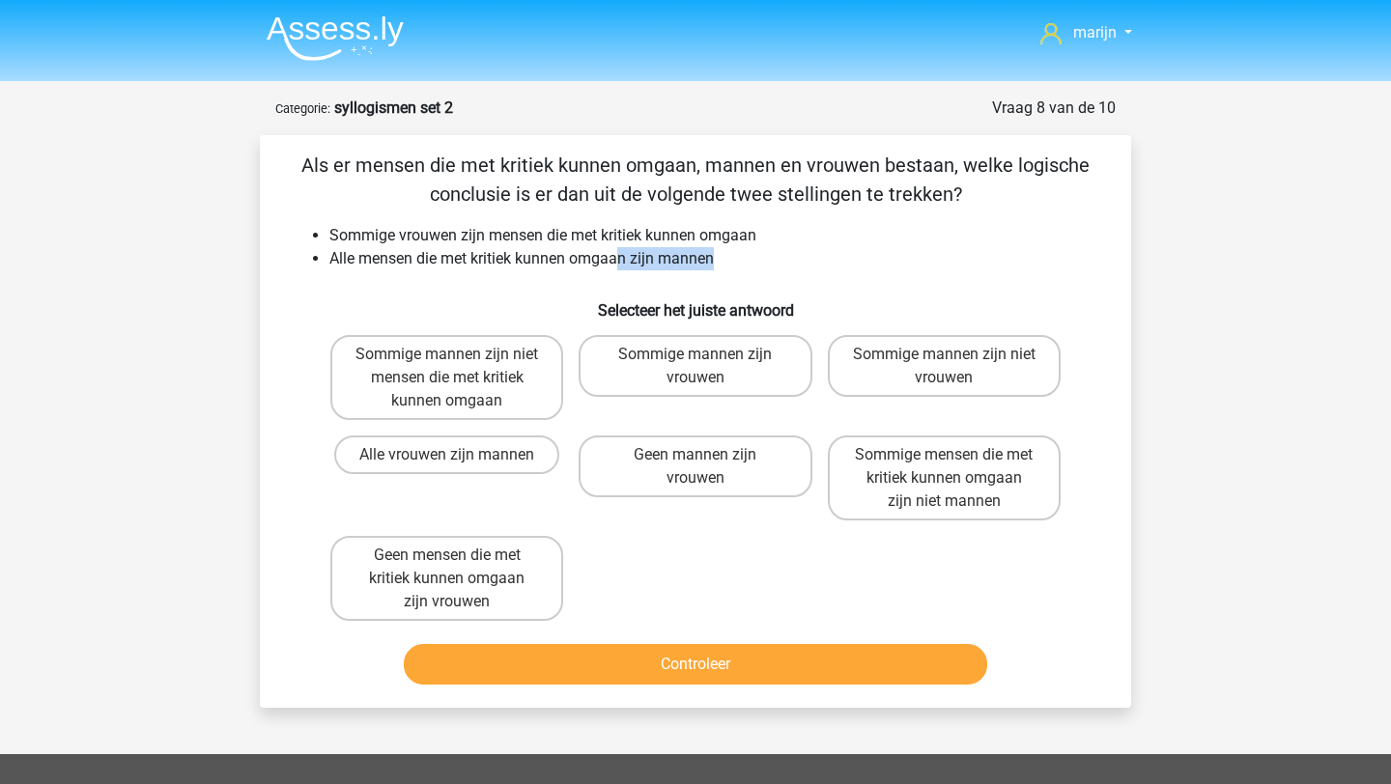
drag, startPoint x: 758, startPoint y: 255, endPoint x: 621, endPoint y: 258, distance: 137.2
click at [621, 258] on li "Alle mensen die met kritiek kunnen omgaan zijn mannen" at bounding box center [714, 258] width 771 height 23
click at [893, 368] on label "Sommige mannen zijn niet vrouwen" at bounding box center [944, 366] width 233 height 62
click at [944, 367] on input "Sommige mannen zijn niet vrouwen" at bounding box center [950, 361] width 13 height 13
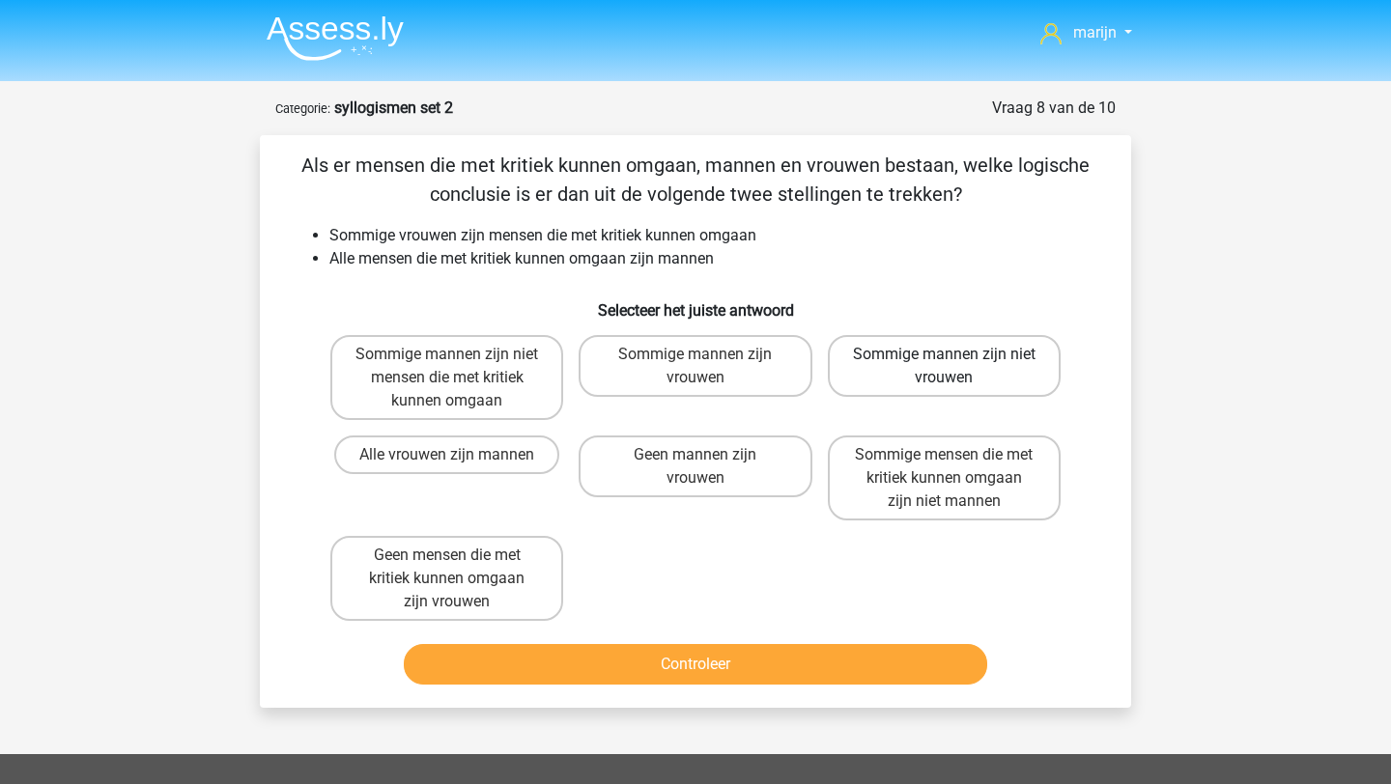
radio input "true"
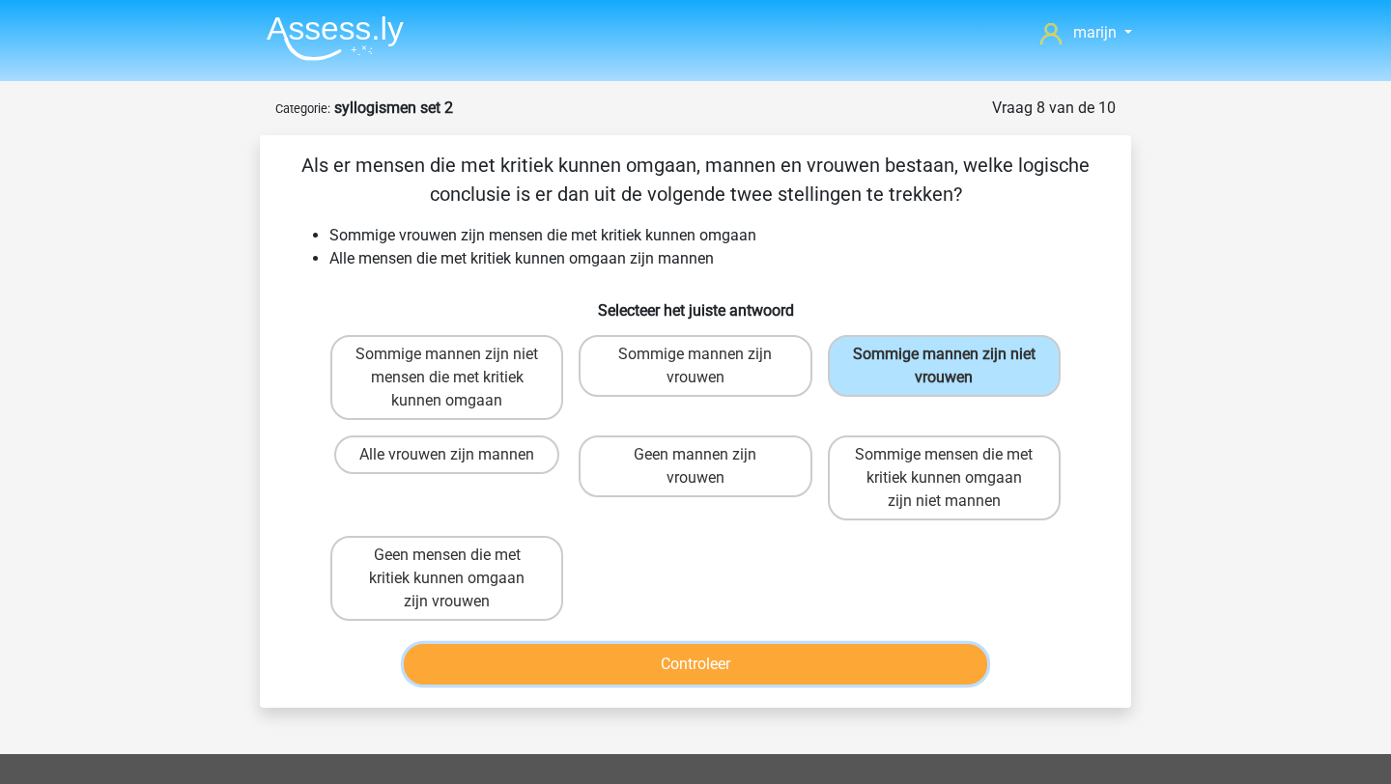
click at [806, 657] on button "Controleer" at bounding box center [696, 664] width 584 height 41
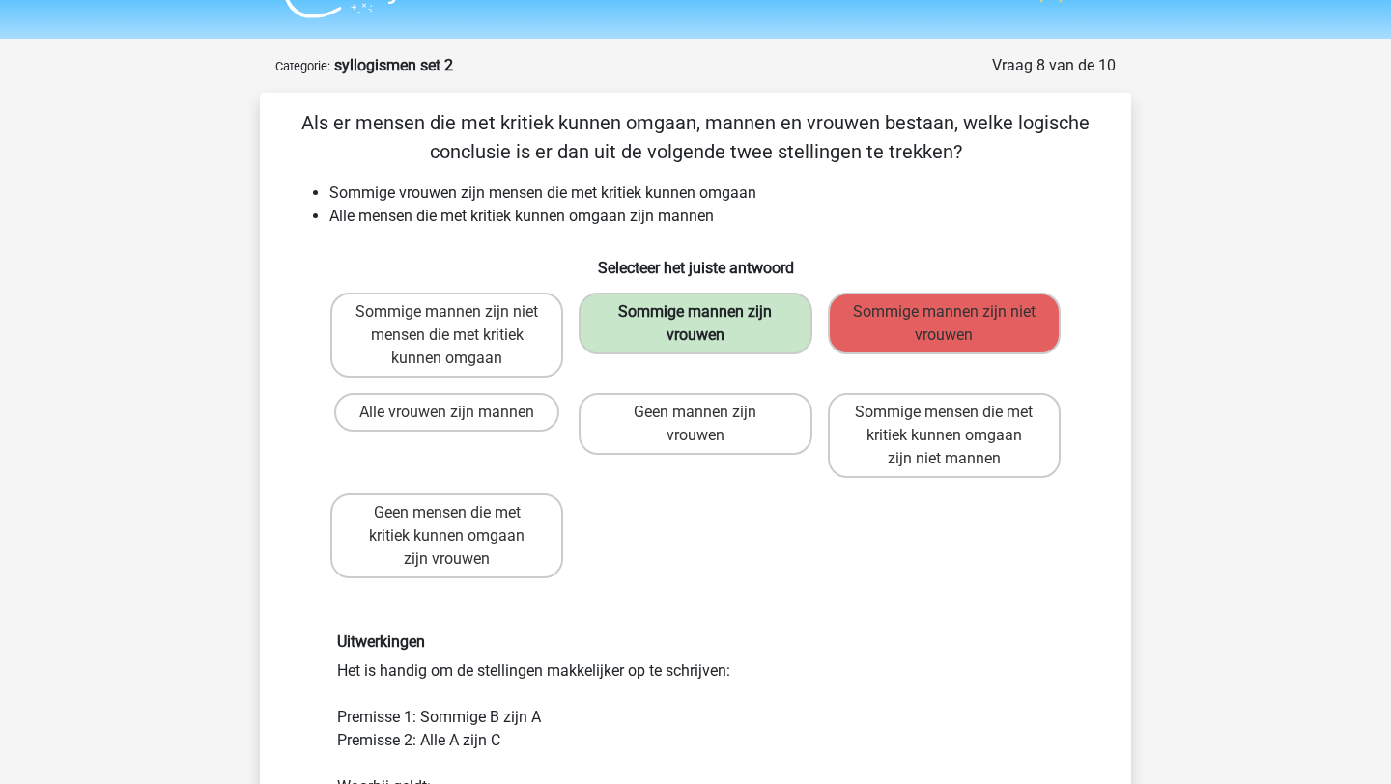
scroll to position [42, 0]
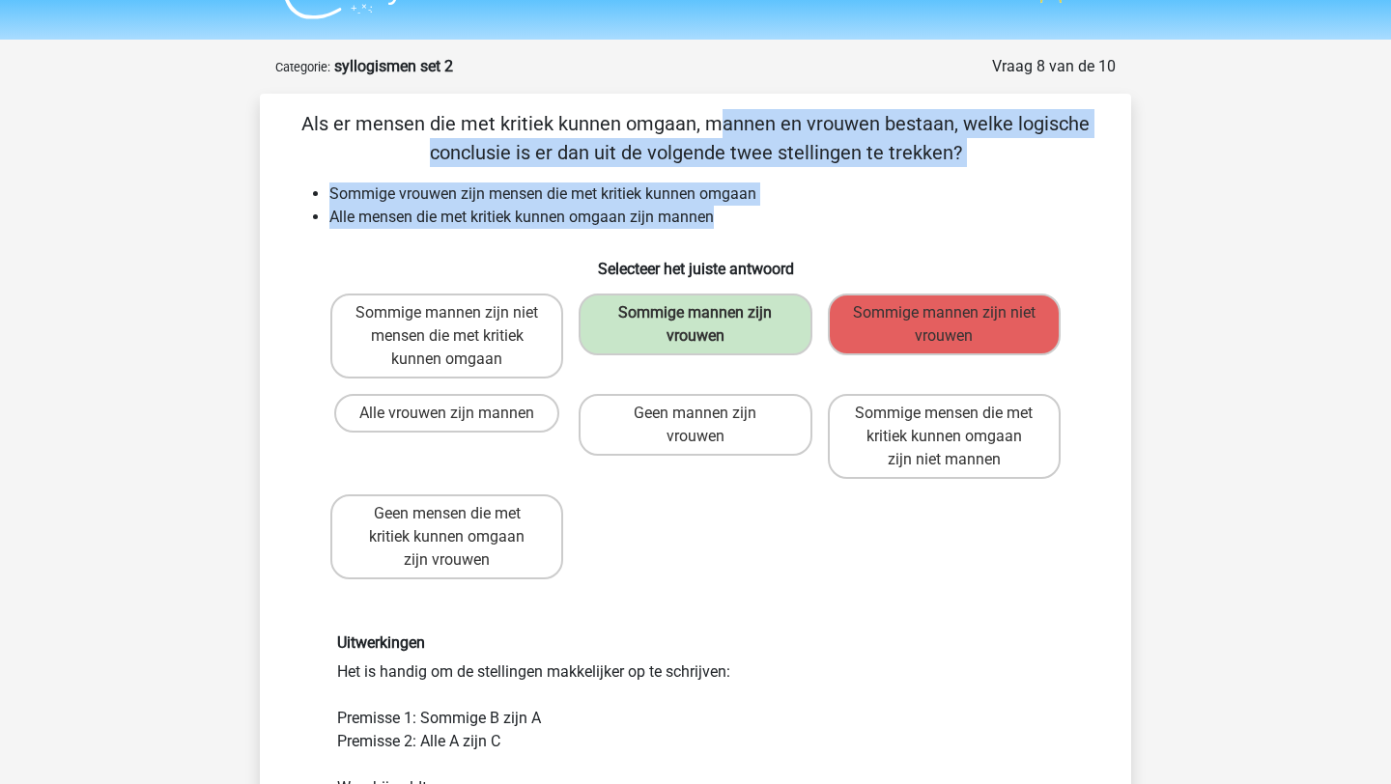
drag, startPoint x: 733, startPoint y: 228, endPoint x: 292, endPoint y: 128, distance: 452.8
click at [292, 128] on div "Als er mensen die met kritiek kunnen omgaan, mannen en vrouwen bestaan, welke l…" at bounding box center [696, 601] width 856 height 985
copy div "Als er mensen die met kritiek kunnen omgaan, mannen en vrouwen bestaan, welke l…"
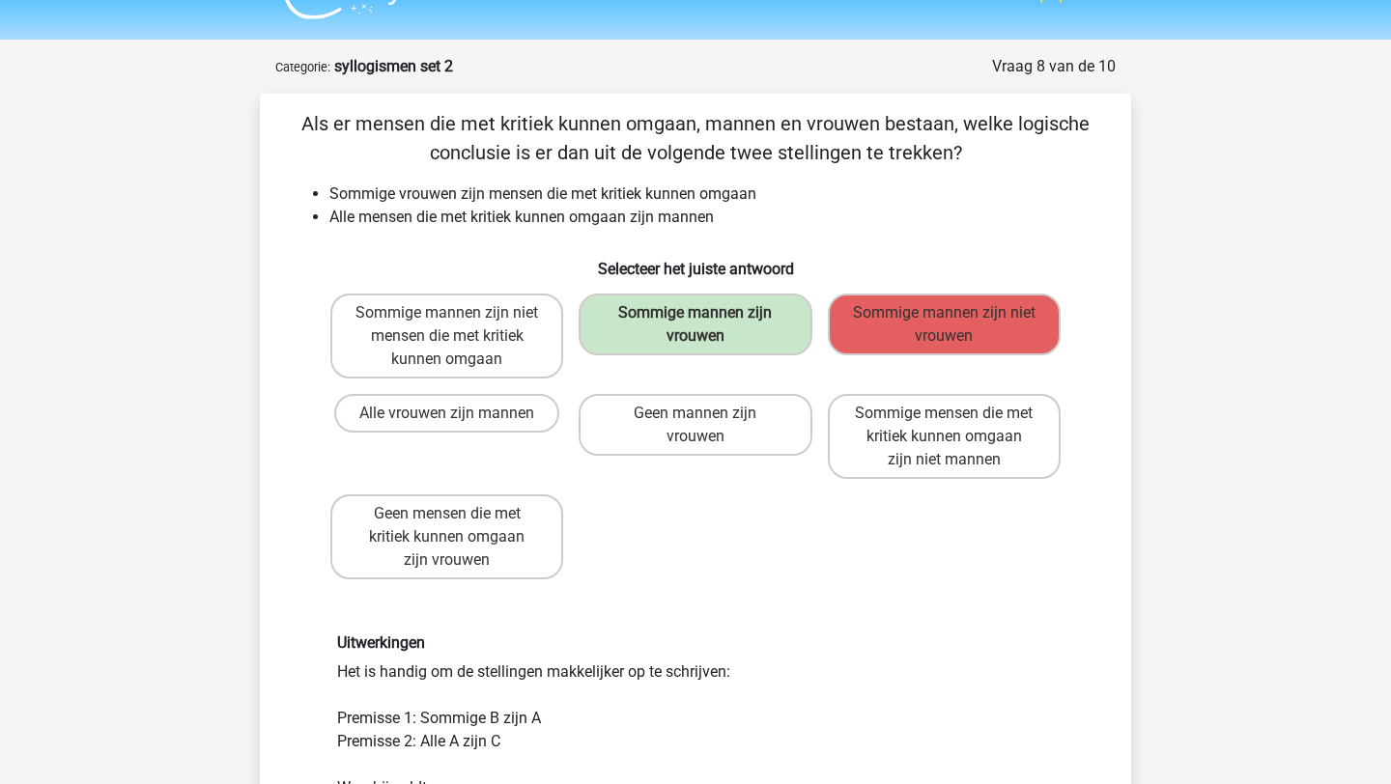
click at [491, 156] on p "Als er mensen die met kritiek kunnen omgaan, mannen en vrouwen bestaan, welke l…" at bounding box center [696, 138] width 810 height 58
drag, startPoint x: 431, startPoint y: 211, endPoint x: 636, endPoint y: 210, distance: 204.8
click at [636, 210] on li "Alle mensen die met kritiek kunnen omgaan zijn mannen" at bounding box center [714, 217] width 771 height 23
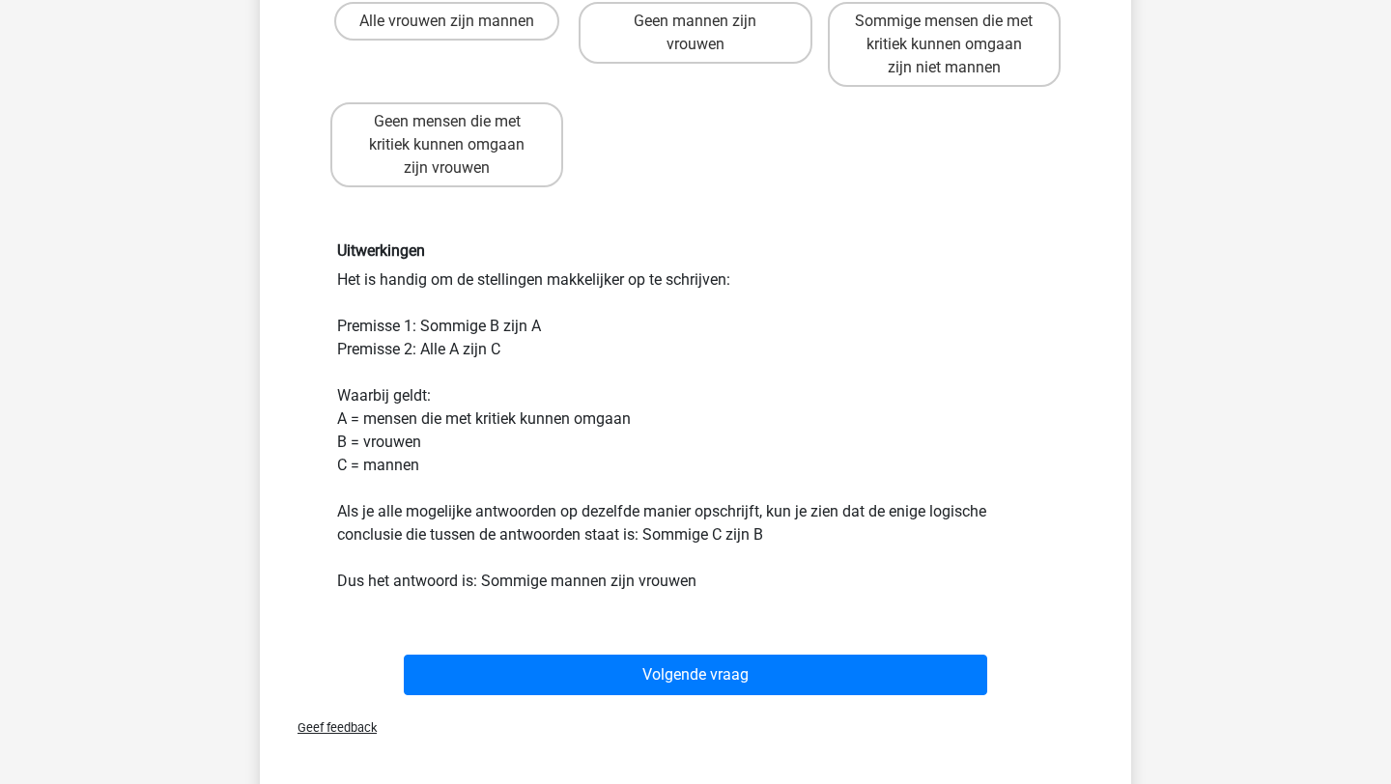
scroll to position [439, 0]
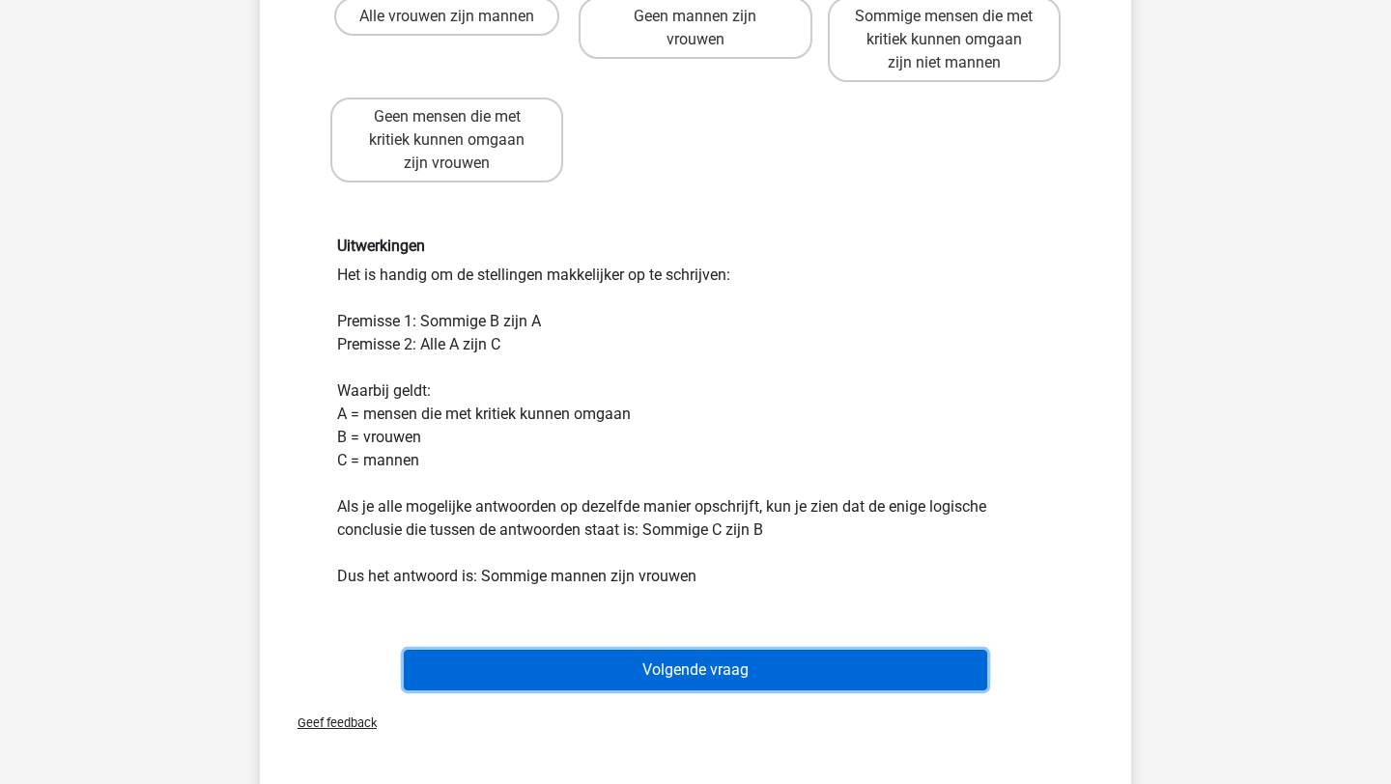
click at [702, 671] on button "Volgende vraag" at bounding box center [696, 670] width 584 height 41
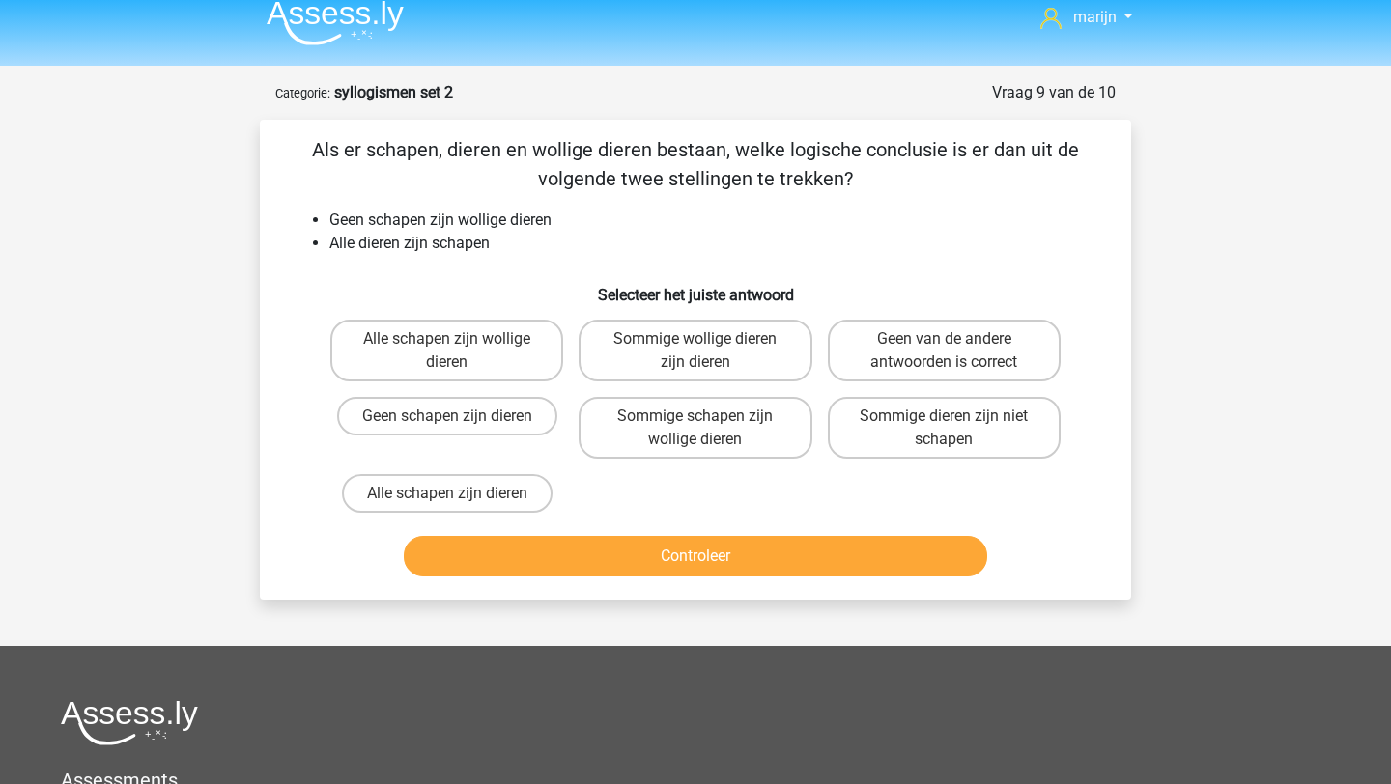
scroll to position [14, 0]
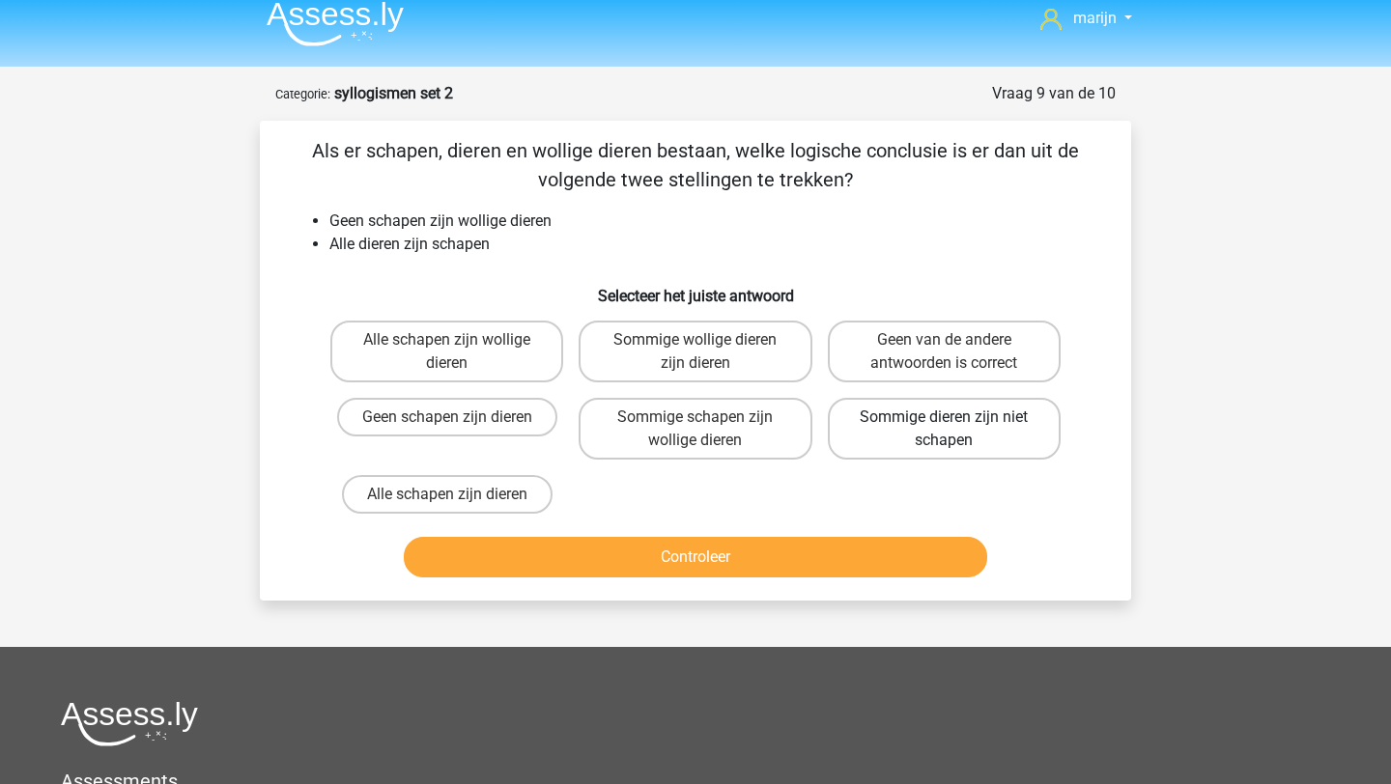
click at [931, 444] on label "Sommige dieren zijn niet schapen" at bounding box center [944, 429] width 233 height 62
click at [944, 430] on input "Sommige dieren zijn niet schapen" at bounding box center [950, 423] width 13 height 13
radio input "true"
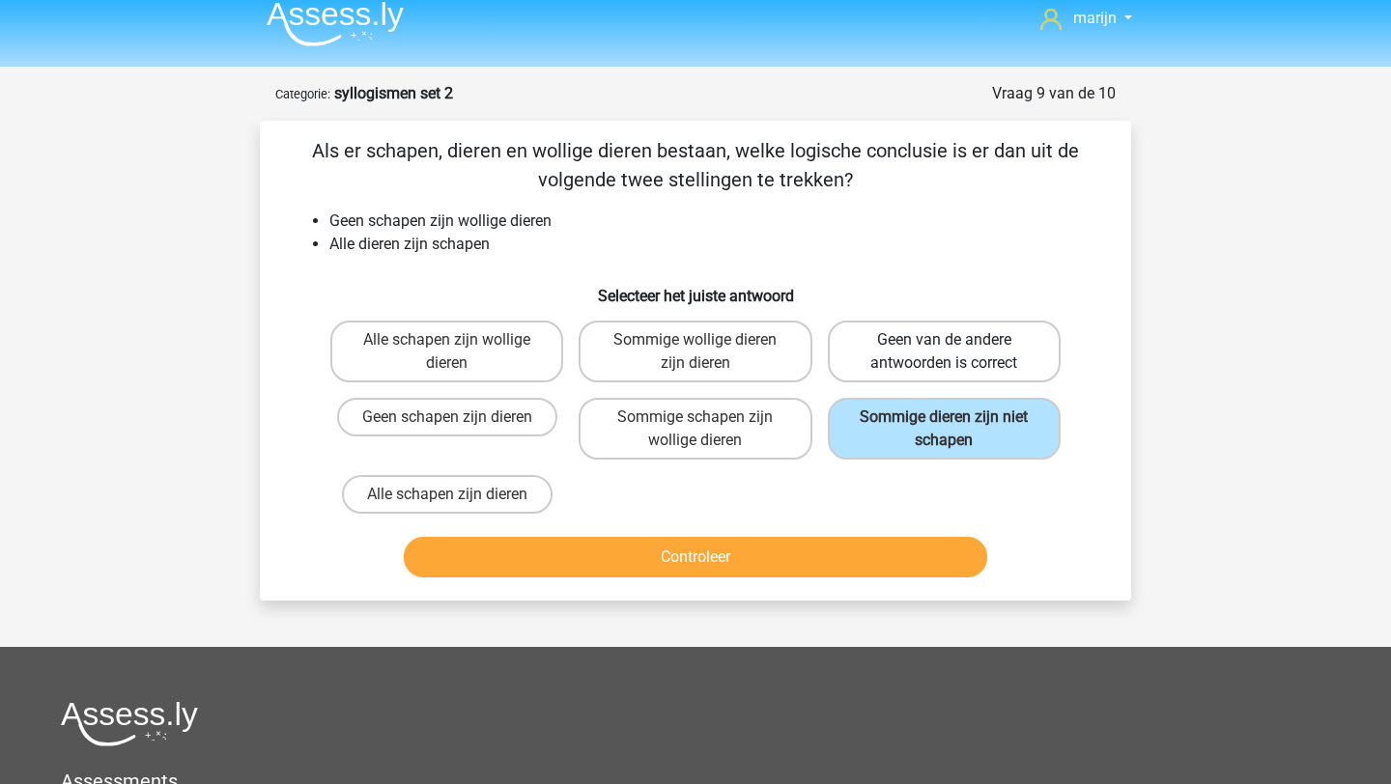
click at [933, 354] on label "Geen van de andere antwoorden is correct" at bounding box center [944, 352] width 233 height 62
click at [944, 353] on input "Geen van de andere antwoorden is correct" at bounding box center [950, 346] width 13 height 13
radio input "true"
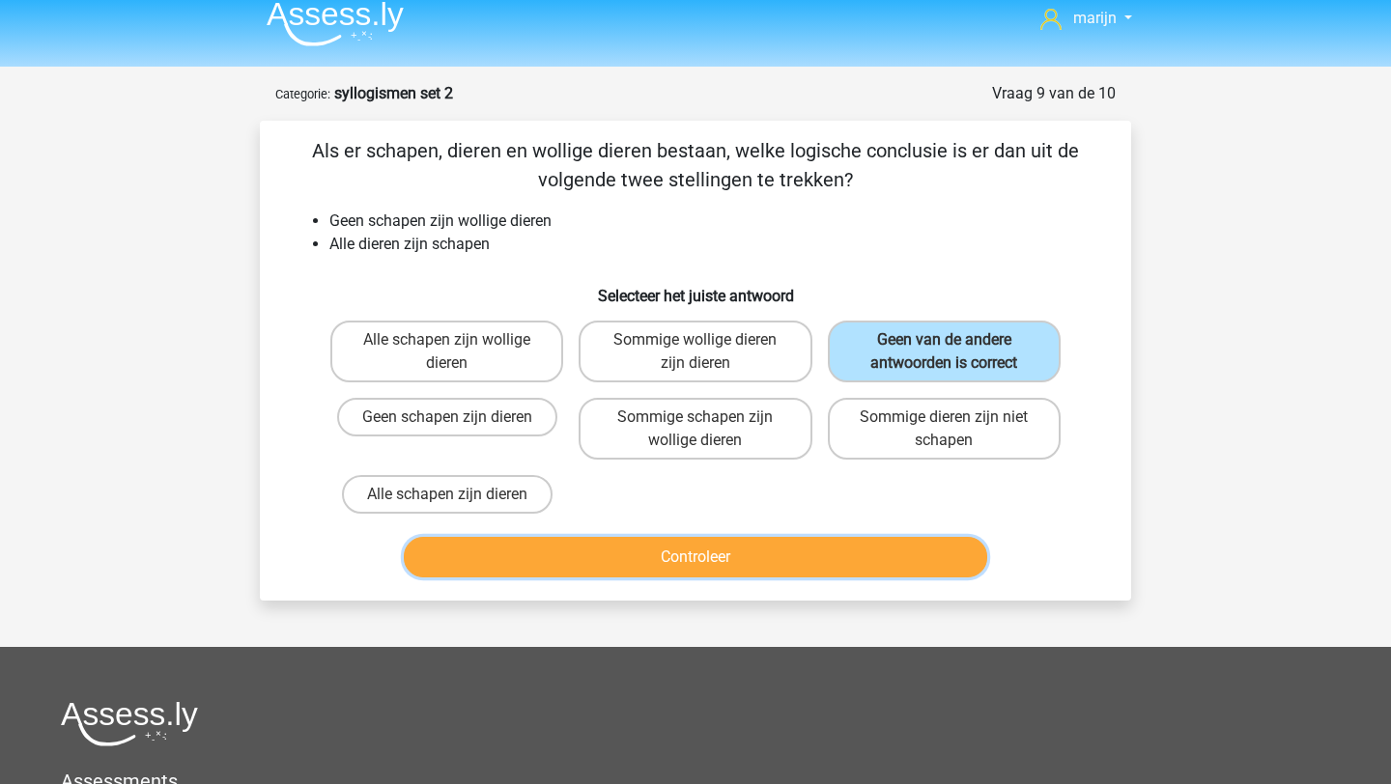
click at [676, 560] on button "Controleer" at bounding box center [696, 557] width 584 height 41
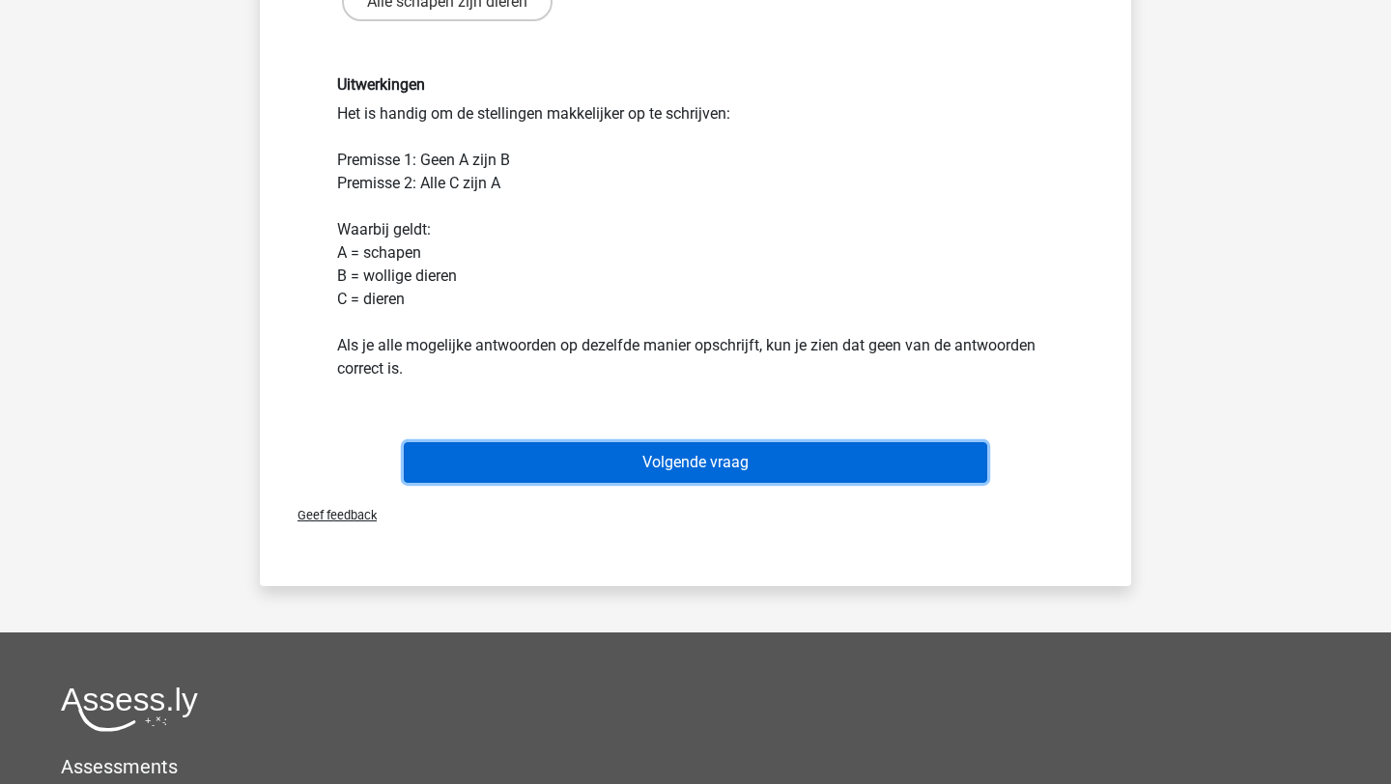
click at [753, 462] on button "Volgende vraag" at bounding box center [696, 462] width 584 height 41
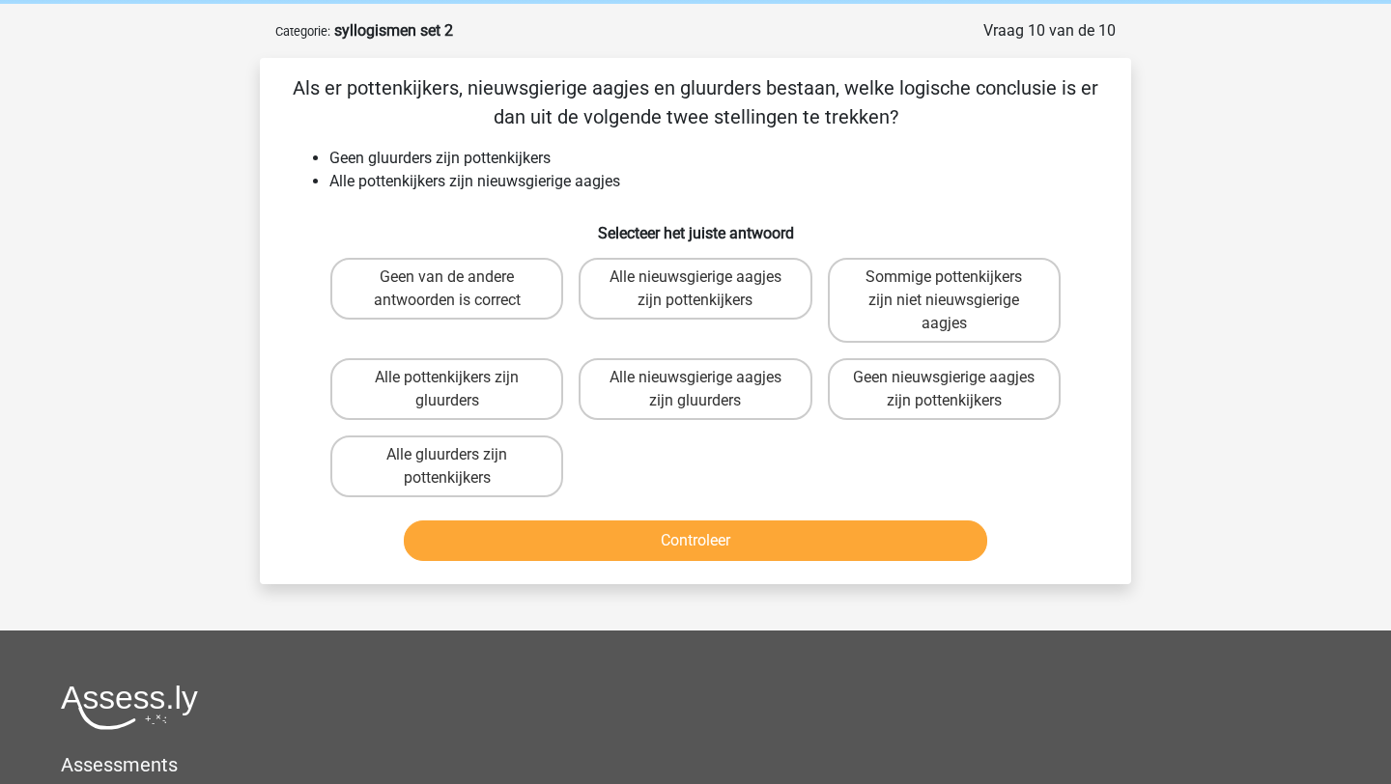
scroll to position [71, 0]
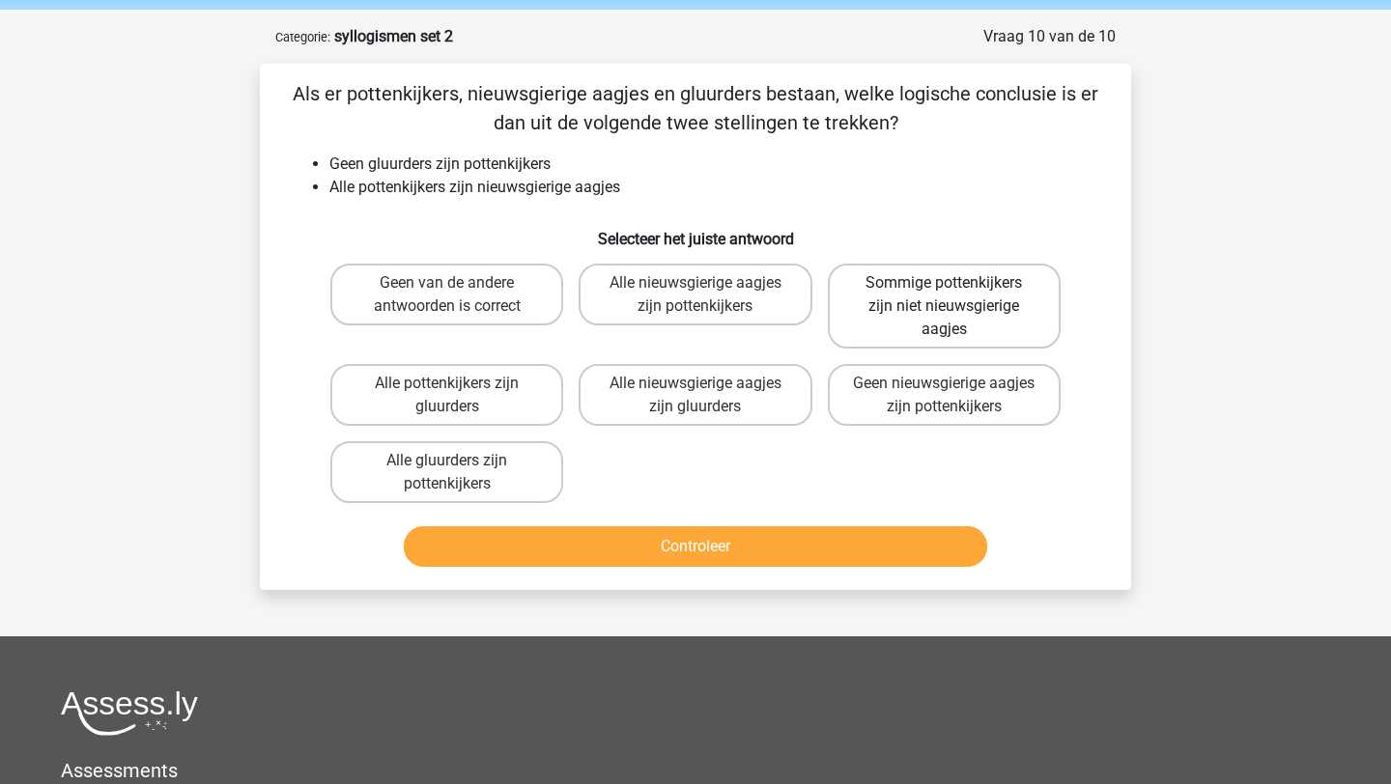
click at [922, 295] on label "Sommige pottenkijkers zijn niet nieuwsgierige aagjes" at bounding box center [944, 306] width 233 height 85
click at [944, 295] on input "Sommige pottenkijkers zijn niet nieuwsgierige aagjes" at bounding box center [950, 289] width 13 height 13
radio input "true"
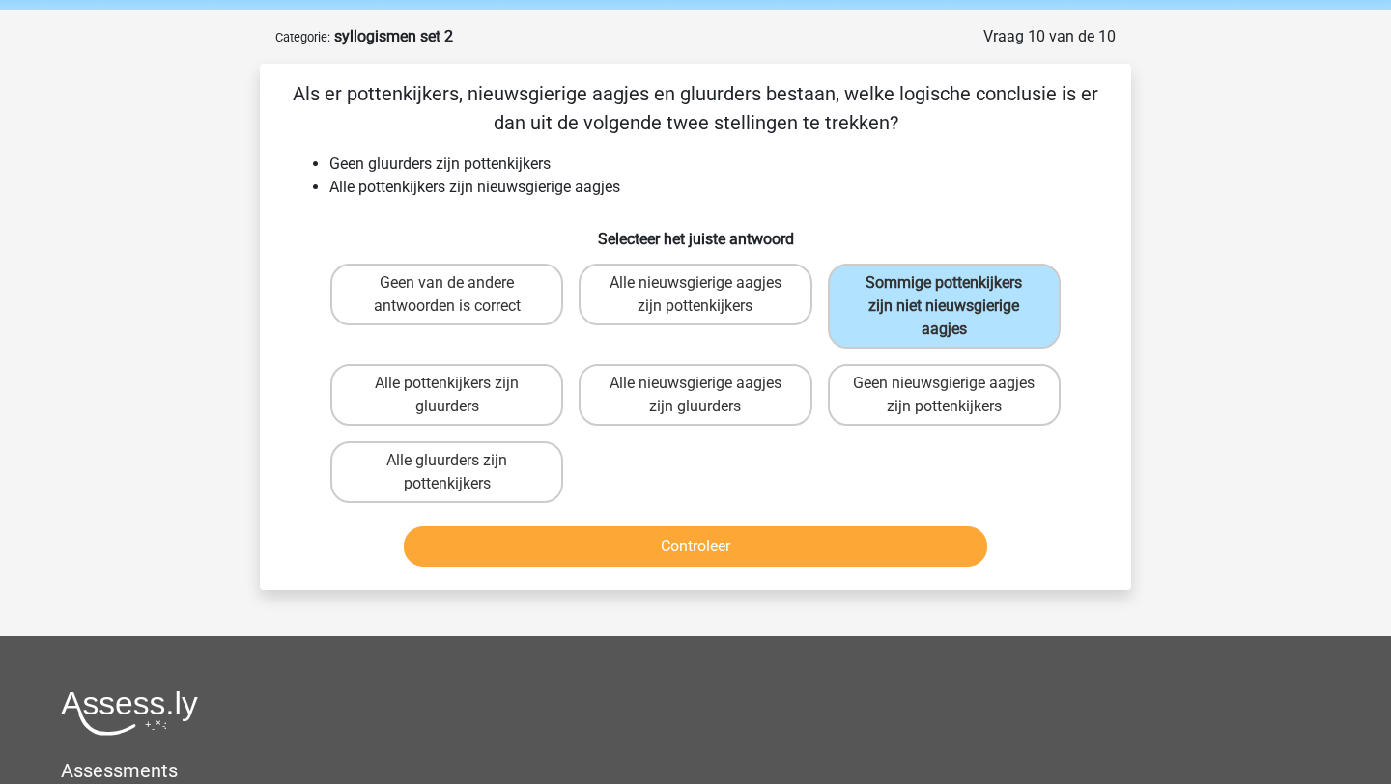
click at [976, 460] on div "Geen van de andere antwoorden is correct Alle nieuwsgierige aagjes zijn pottenk…" at bounding box center [696, 383] width 746 height 255
click at [539, 284] on label "Geen van de andere antwoorden is correct" at bounding box center [446, 295] width 233 height 62
click at [460, 284] on input "Geen van de andere antwoorden is correct" at bounding box center [453, 289] width 13 height 13
radio input "true"
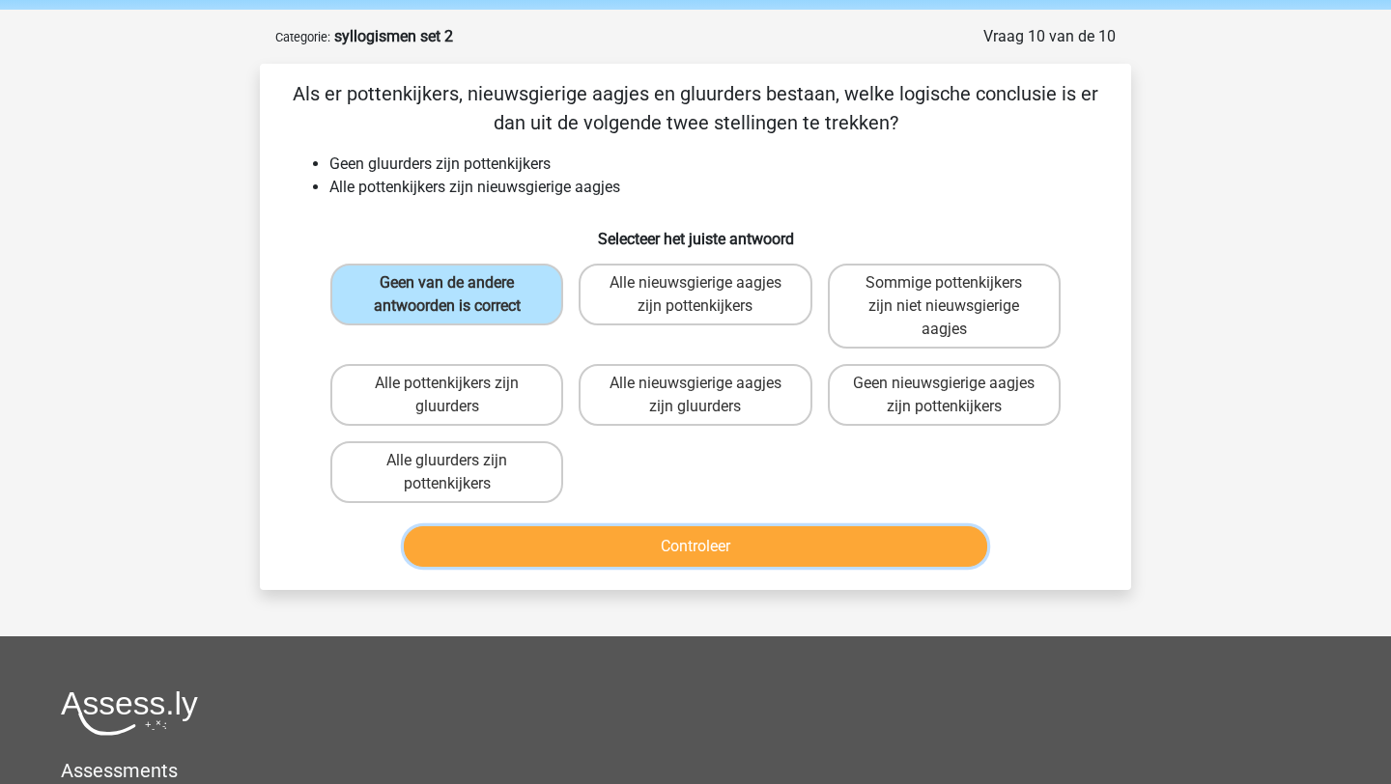
click at [585, 537] on button "Controleer" at bounding box center [696, 547] width 584 height 41
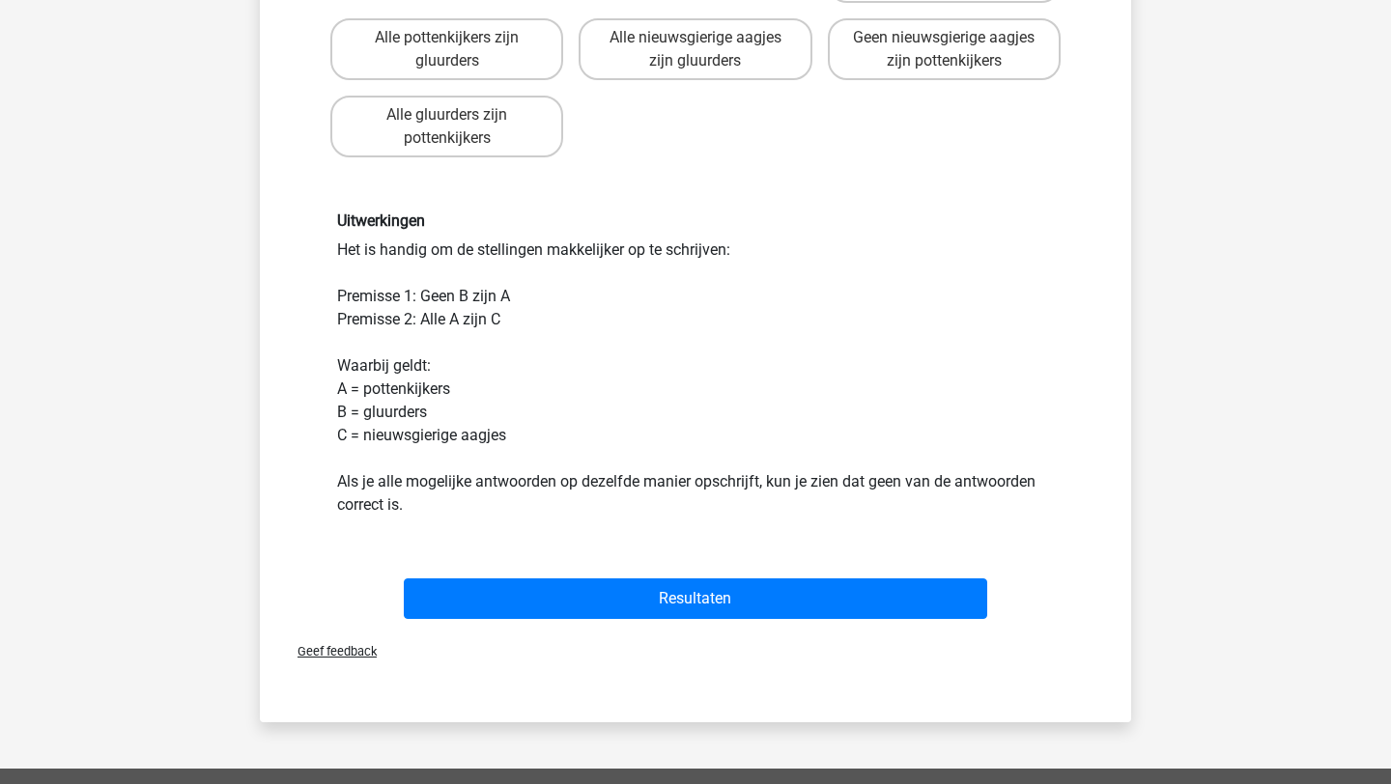
scroll to position [488, 0]
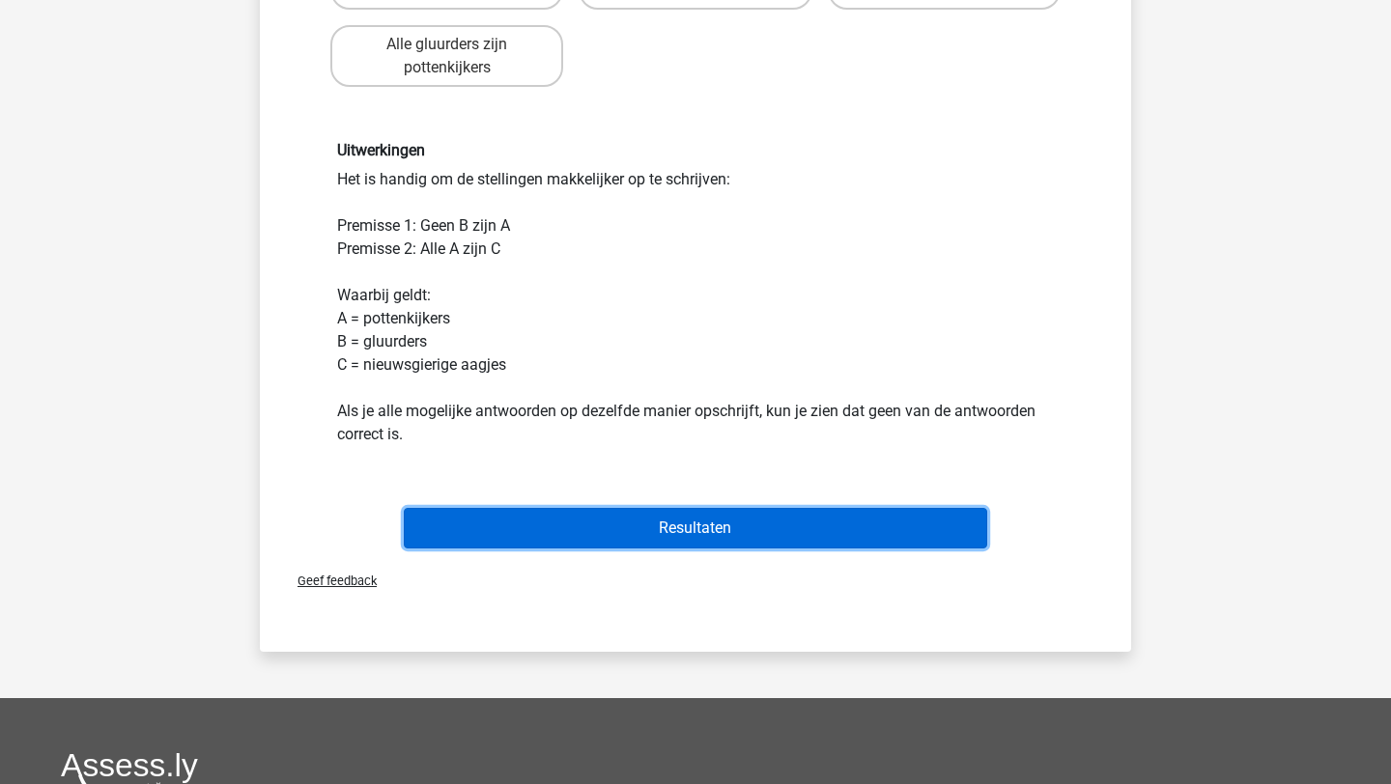
click at [653, 531] on button "Resultaten" at bounding box center [696, 528] width 584 height 41
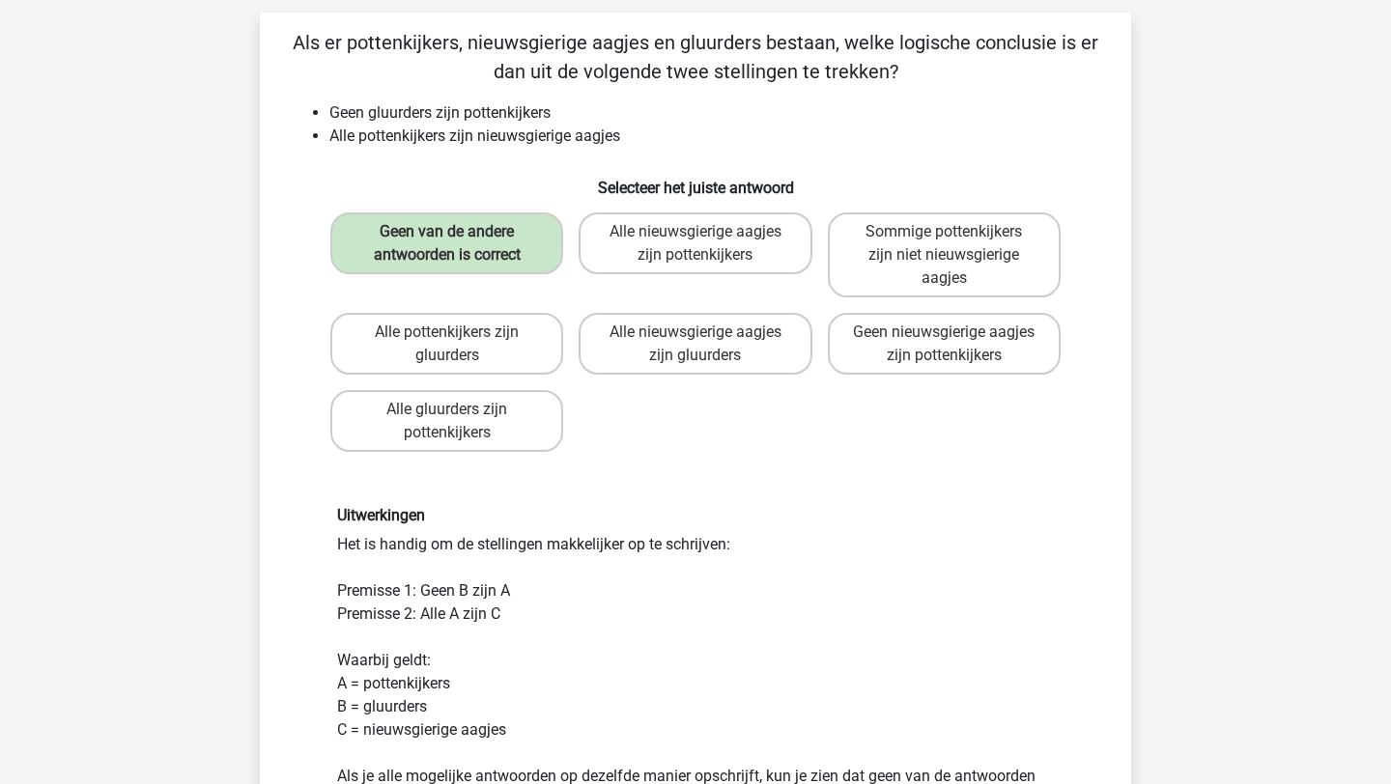
scroll to position [122, 0]
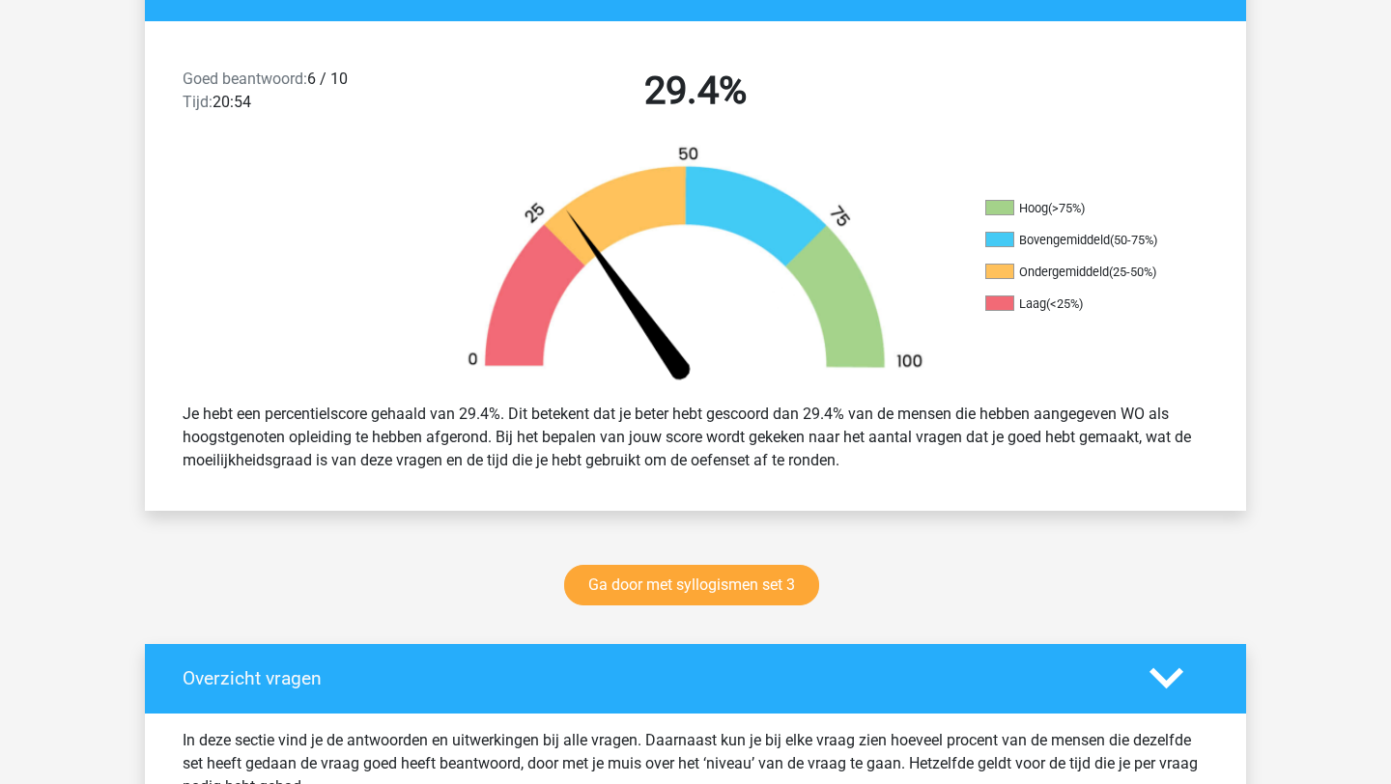
scroll to position [472, 0]
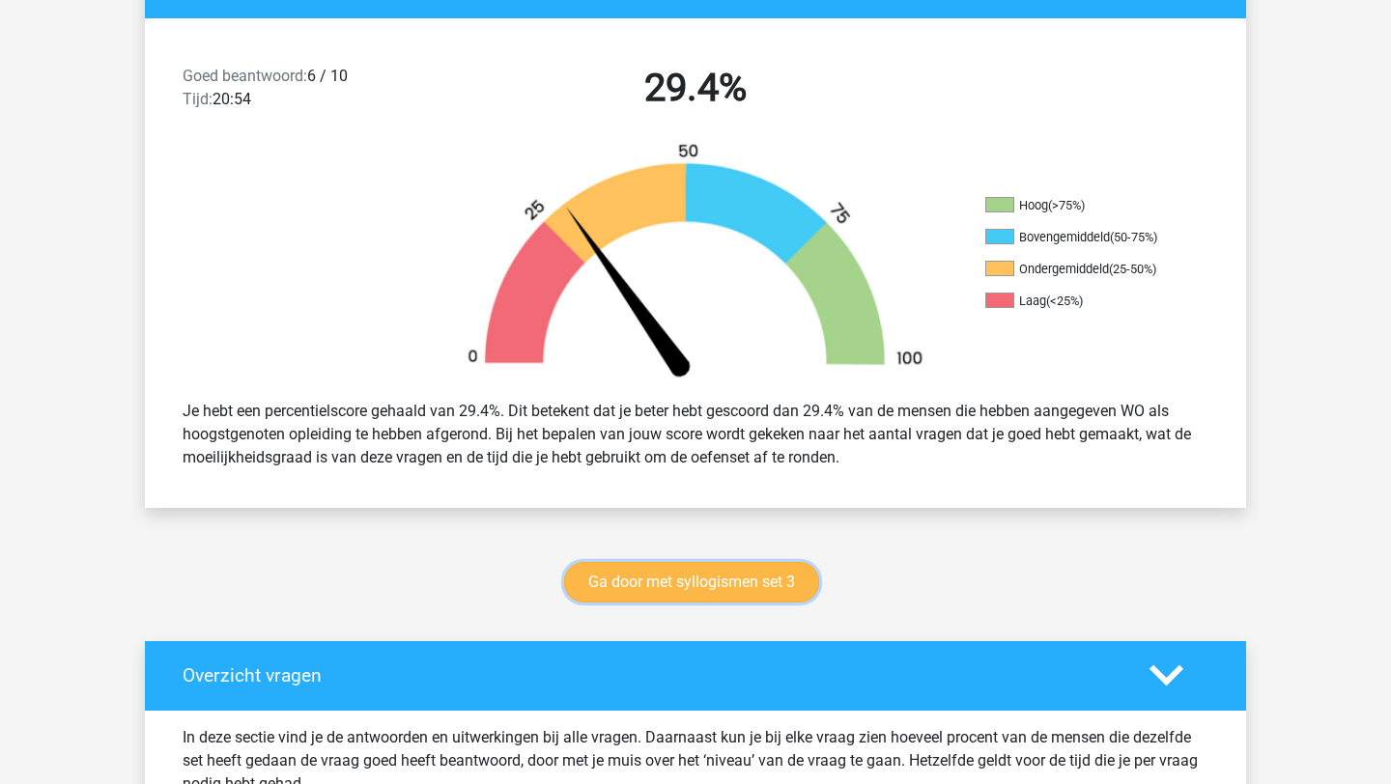
click at [786, 580] on link "Ga door met syllogismen set 3" at bounding box center [691, 582] width 255 height 41
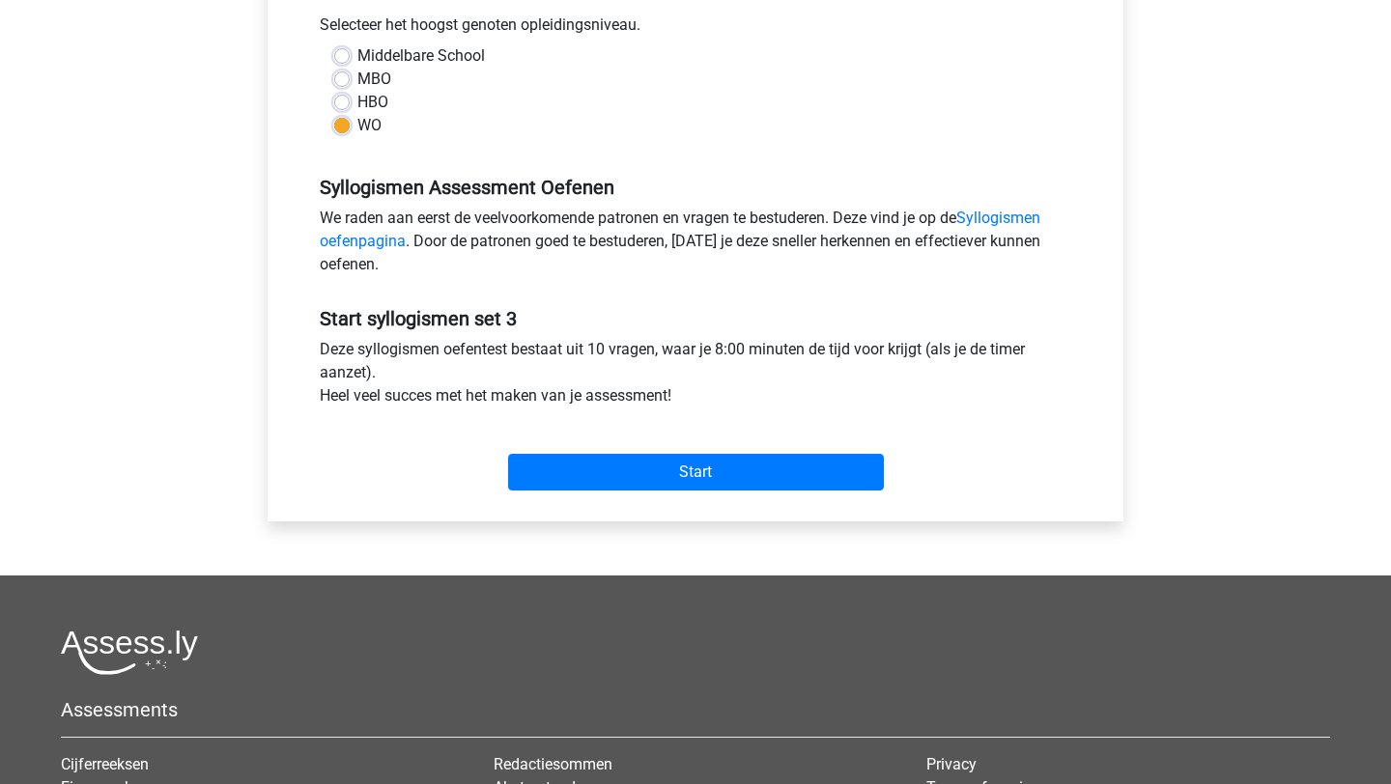
scroll to position [446, 0]
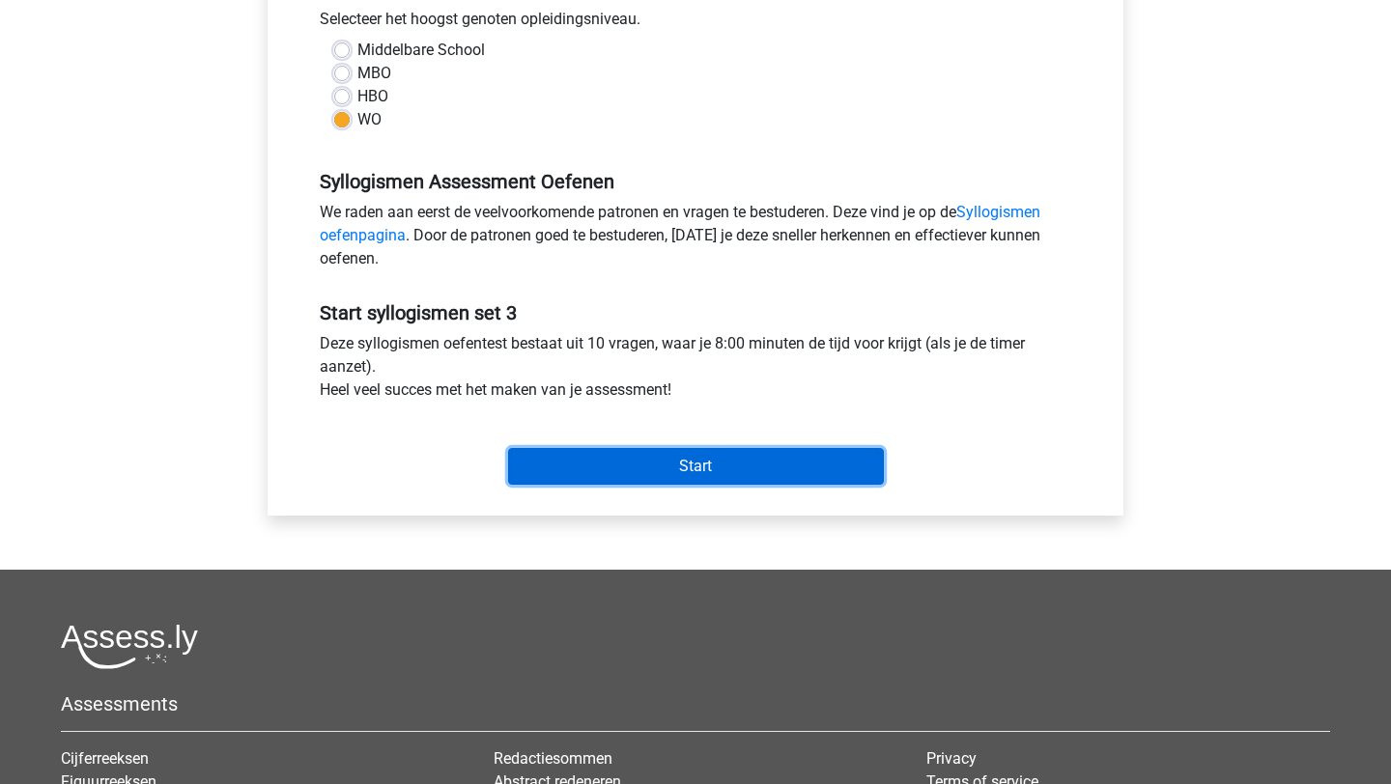
click at [701, 469] on input "Start" at bounding box center [696, 466] width 376 height 37
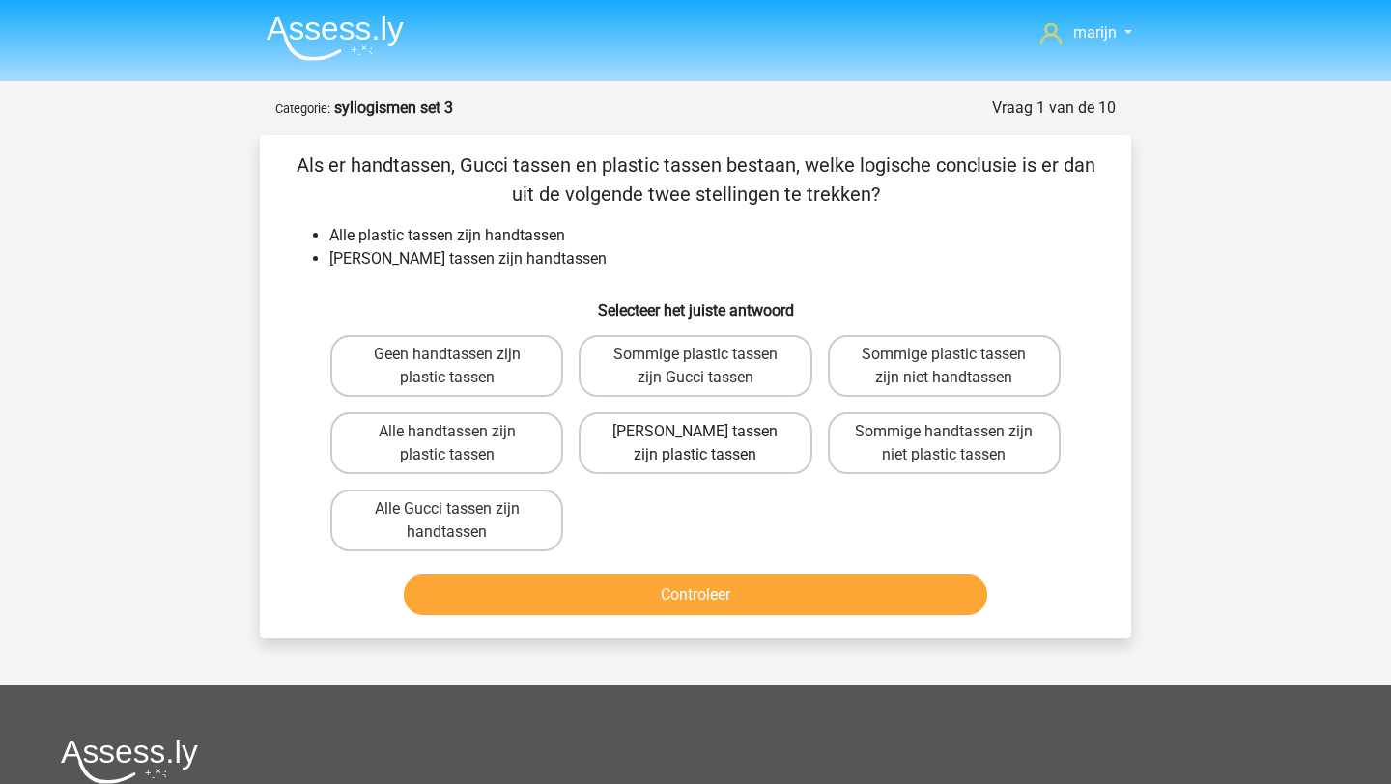
click at [636, 439] on label "[PERSON_NAME] tassen zijn plastic tassen" at bounding box center [695, 444] width 233 height 62
click at [696, 439] on input "[PERSON_NAME] tassen zijn plastic tassen" at bounding box center [702, 438] width 13 height 13
radio input "true"
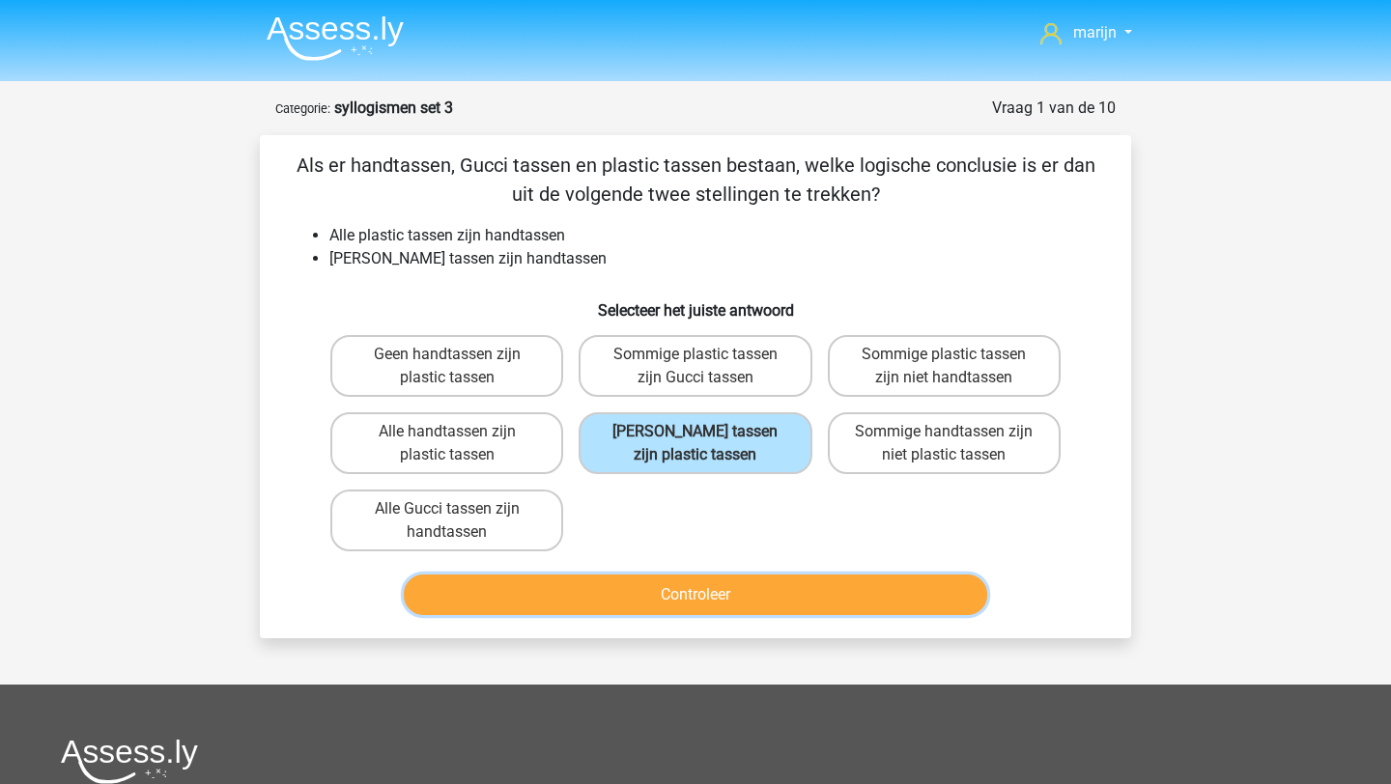
click at [682, 585] on button "Controleer" at bounding box center [696, 595] width 584 height 41
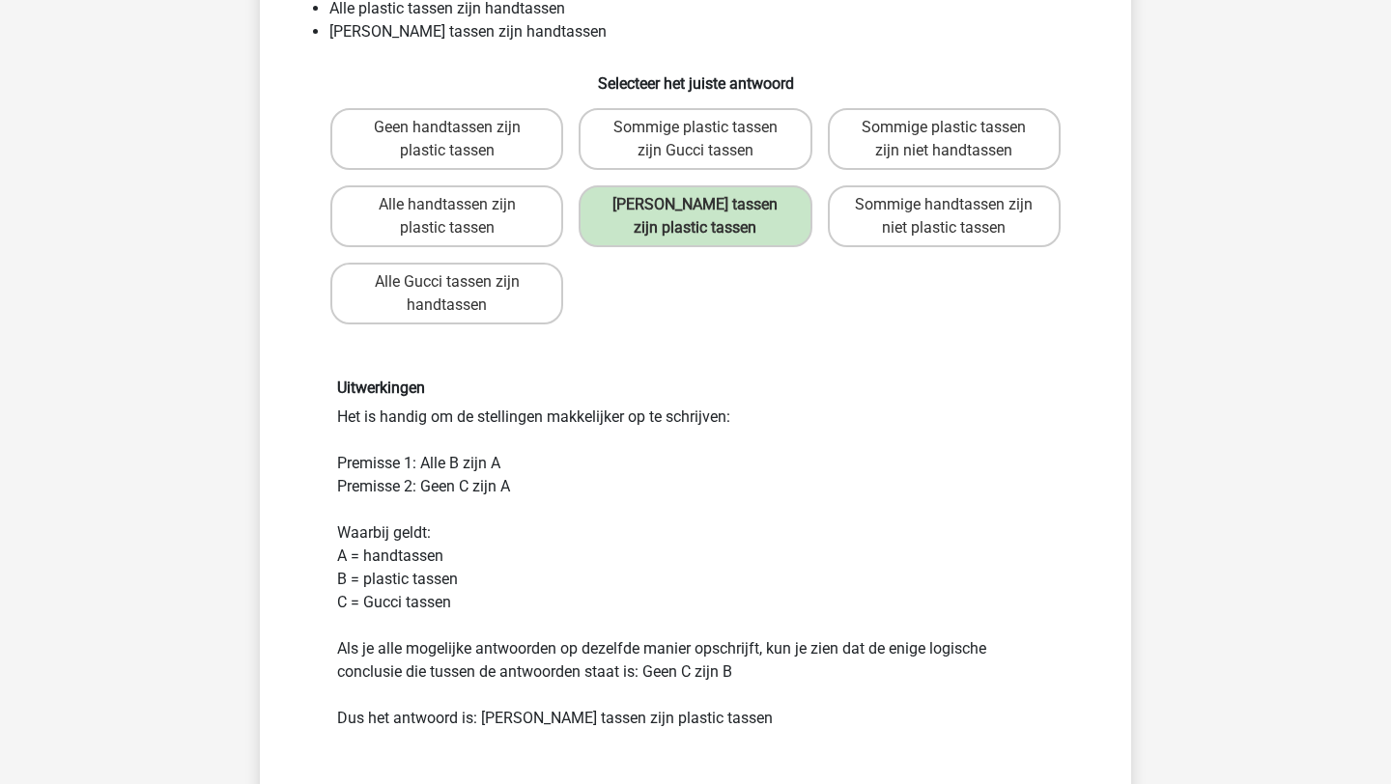
scroll to position [318, 0]
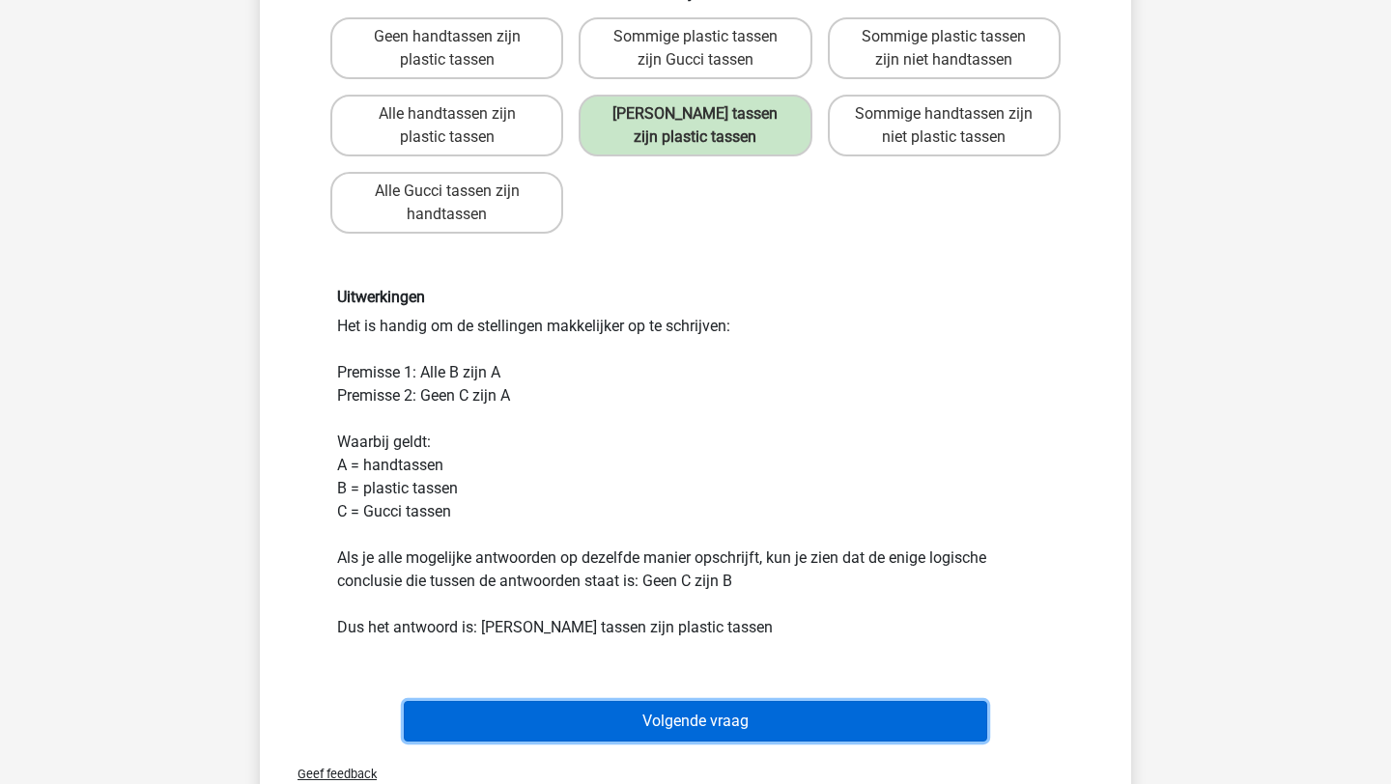
click at [714, 717] on button "Volgende vraag" at bounding box center [696, 721] width 584 height 41
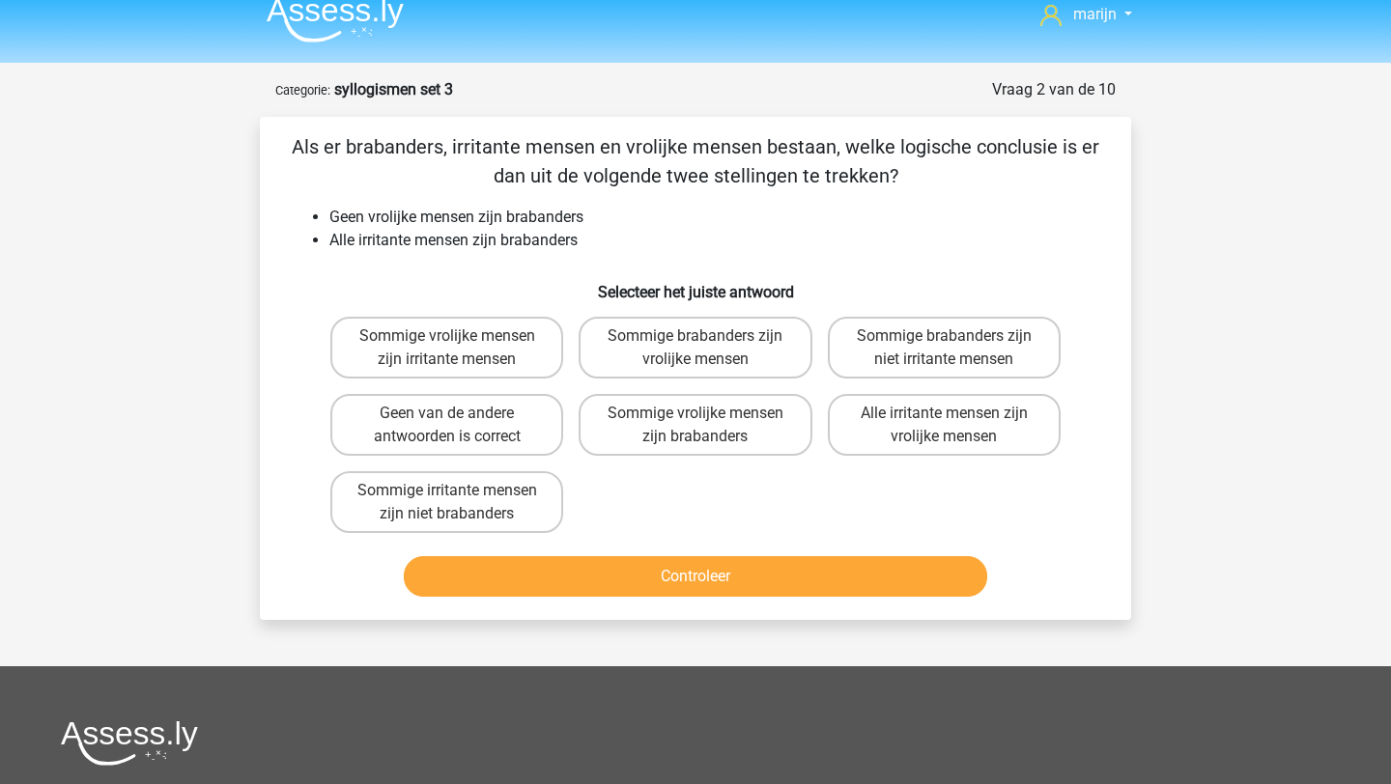
scroll to position [15, 0]
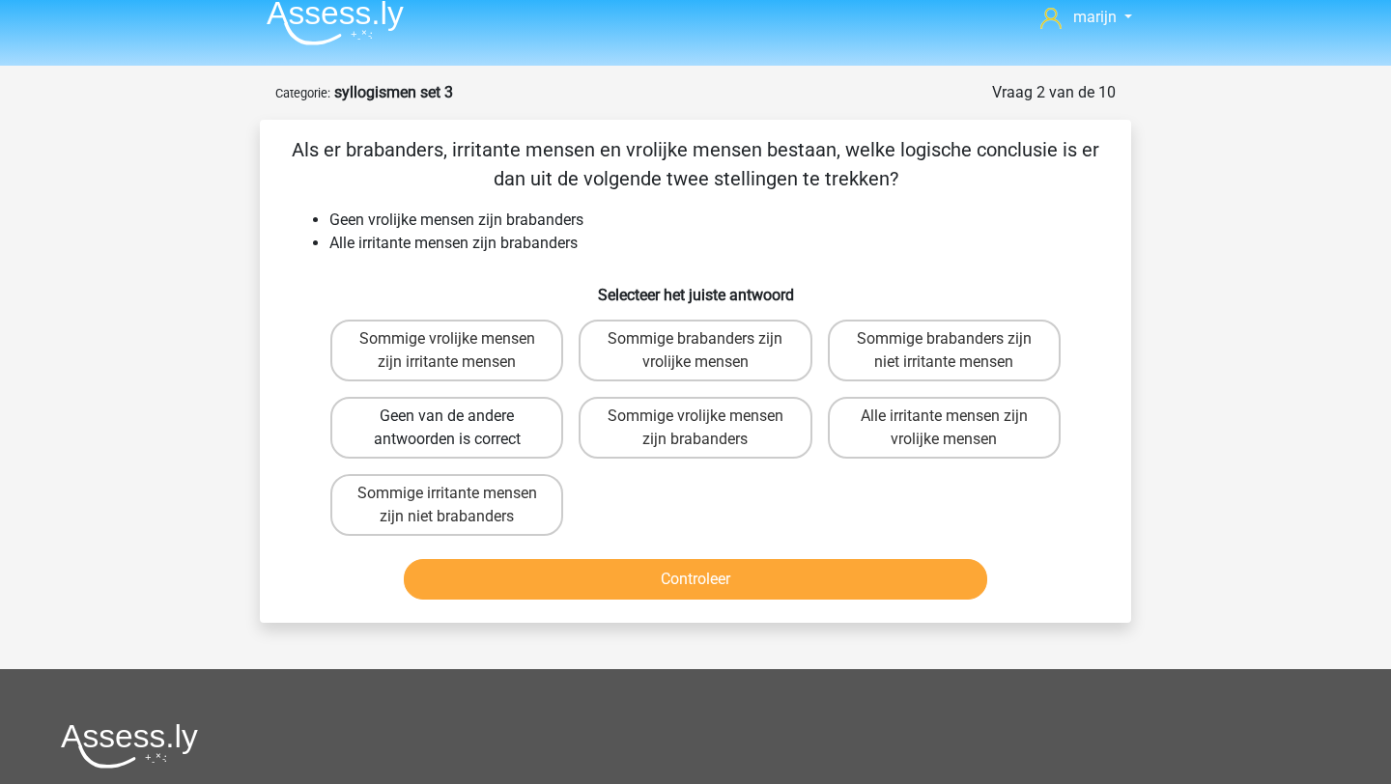
click at [509, 447] on label "Geen van de andere antwoorden is correct" at bounding box center [446, 428] width 233 height 62
click at [460, 429] on input "Geen van de andere antwoorden is correct" at bounding box center [453, 422] width 13 height 13
radio input "true"
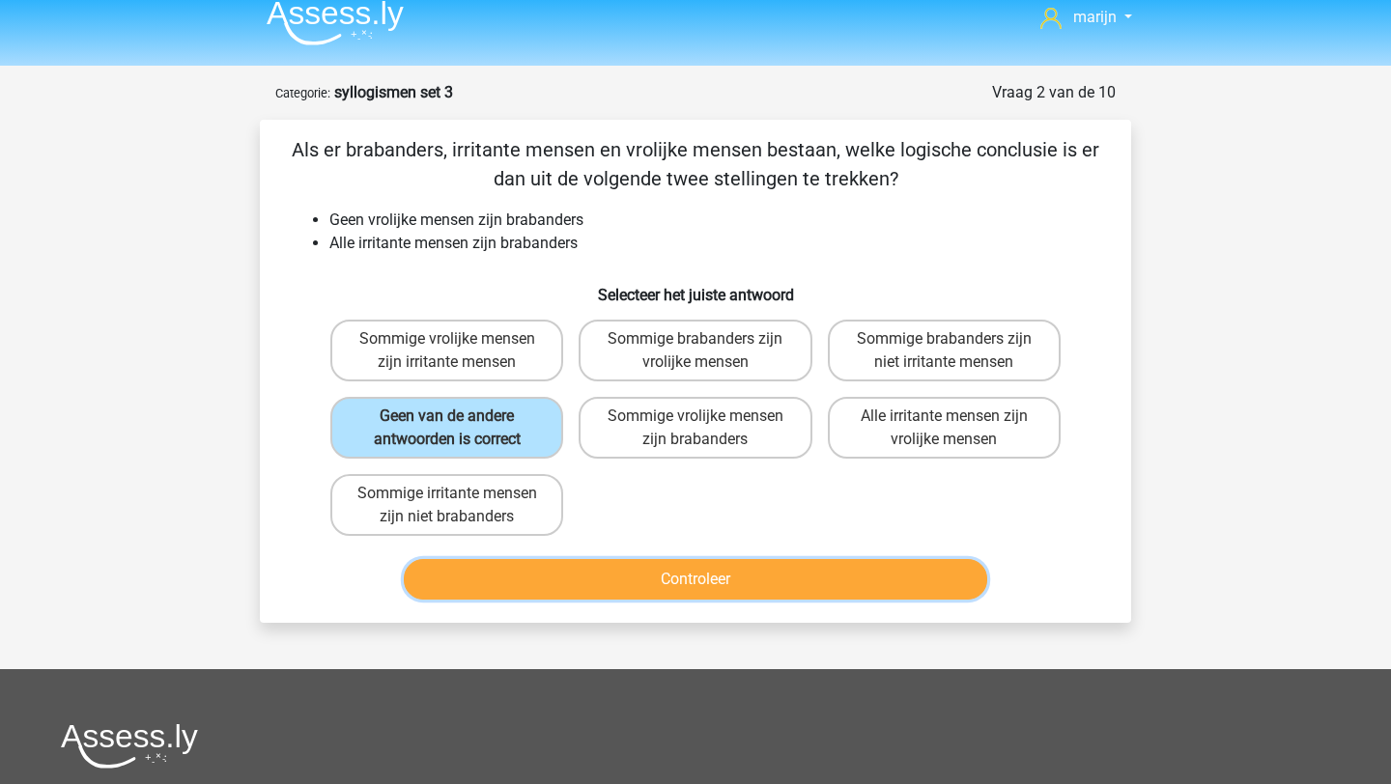
click at [781, 585] on button "Controleer" at bounding box center [696, 579] width 584 height 41
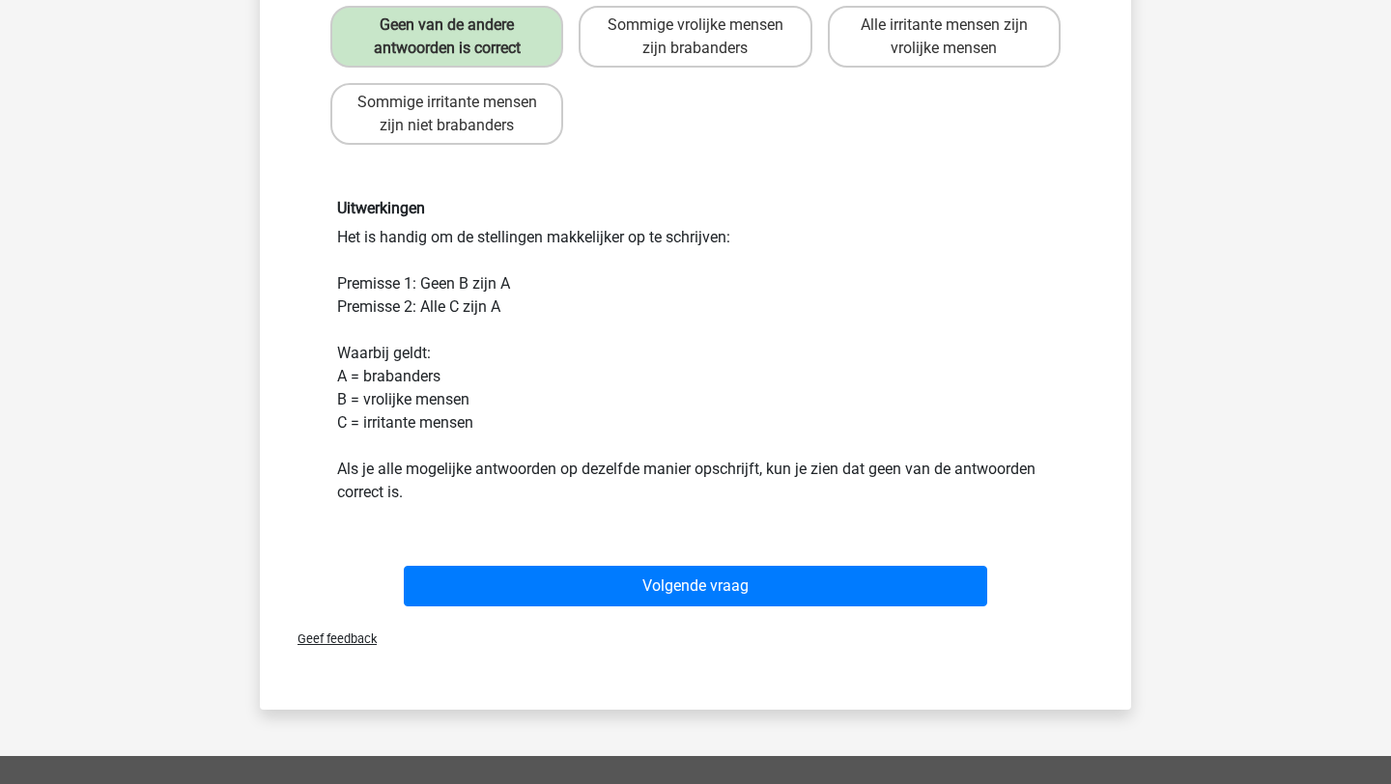
scroll to position [486, 0]
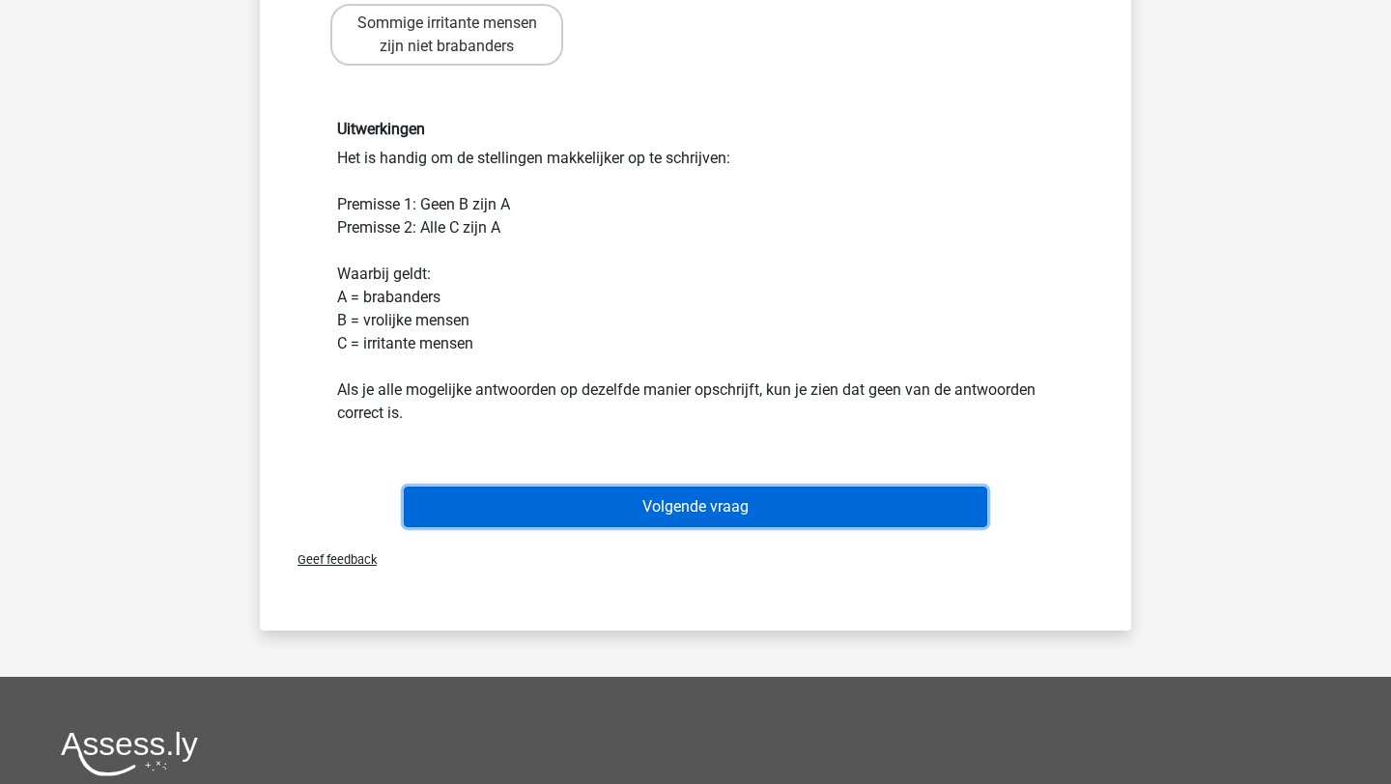
click at [711, 505] on button "Volgende vraag" at bounding box center [696, 507] width 584 height 41
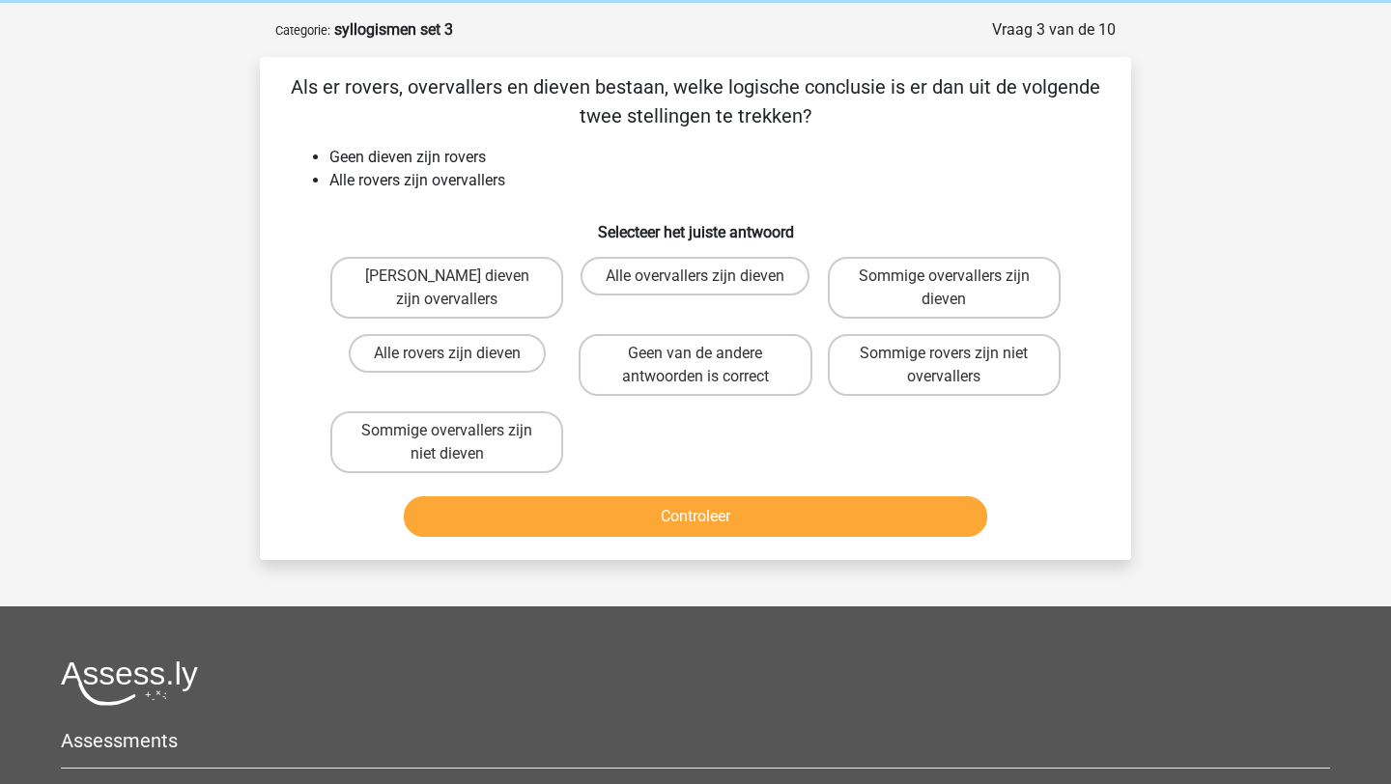
scroll to position [76, 0]
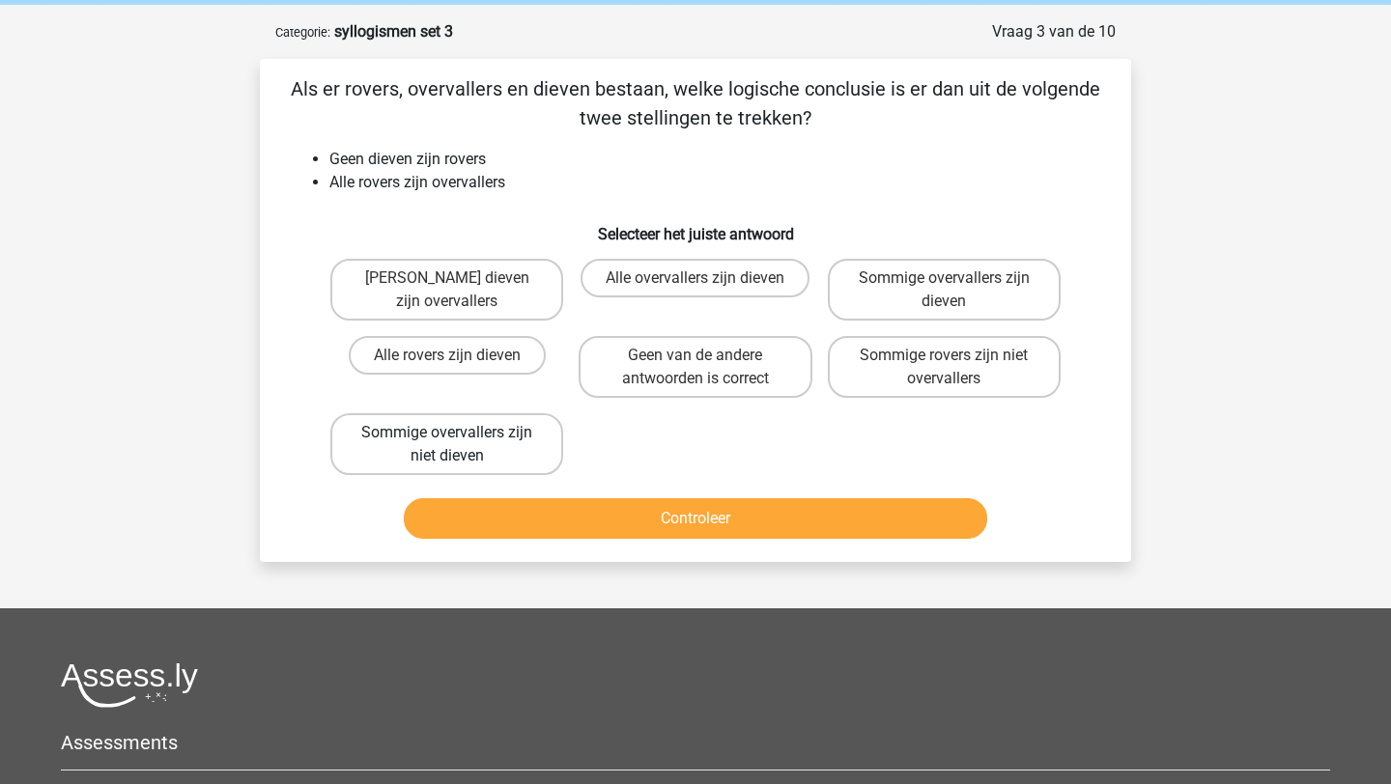
click at [507, 462] on label "Sommige overvallers zijn niet dieven" at bounding box center [446, 444] width 233 height 62
click at [460, 445] on input "Sommige overvallers zijn niet dieven" at bounding box center [453, 439] width 13 height 13
radio input "true"
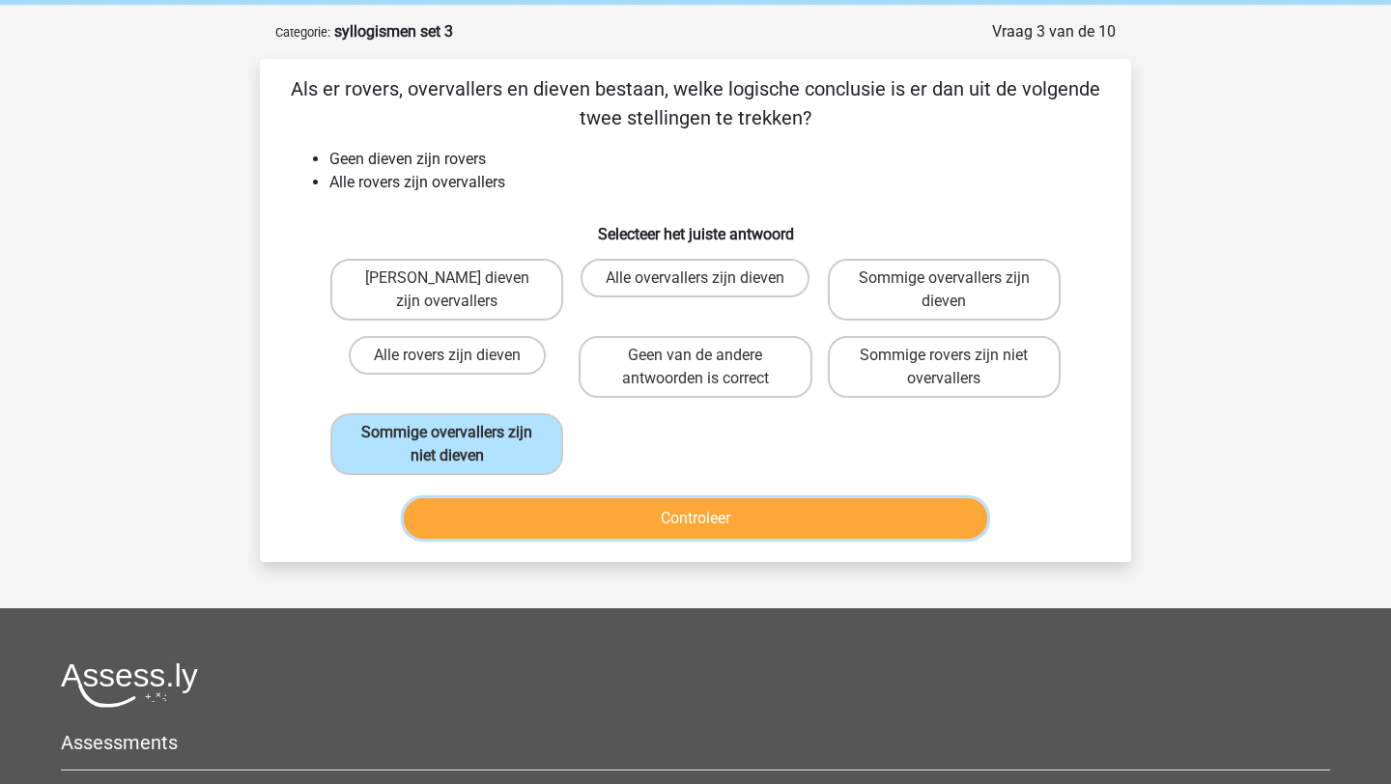
click at [599, 527] on button "Controleer" at bounding box center [696, 518] width 584 height 41
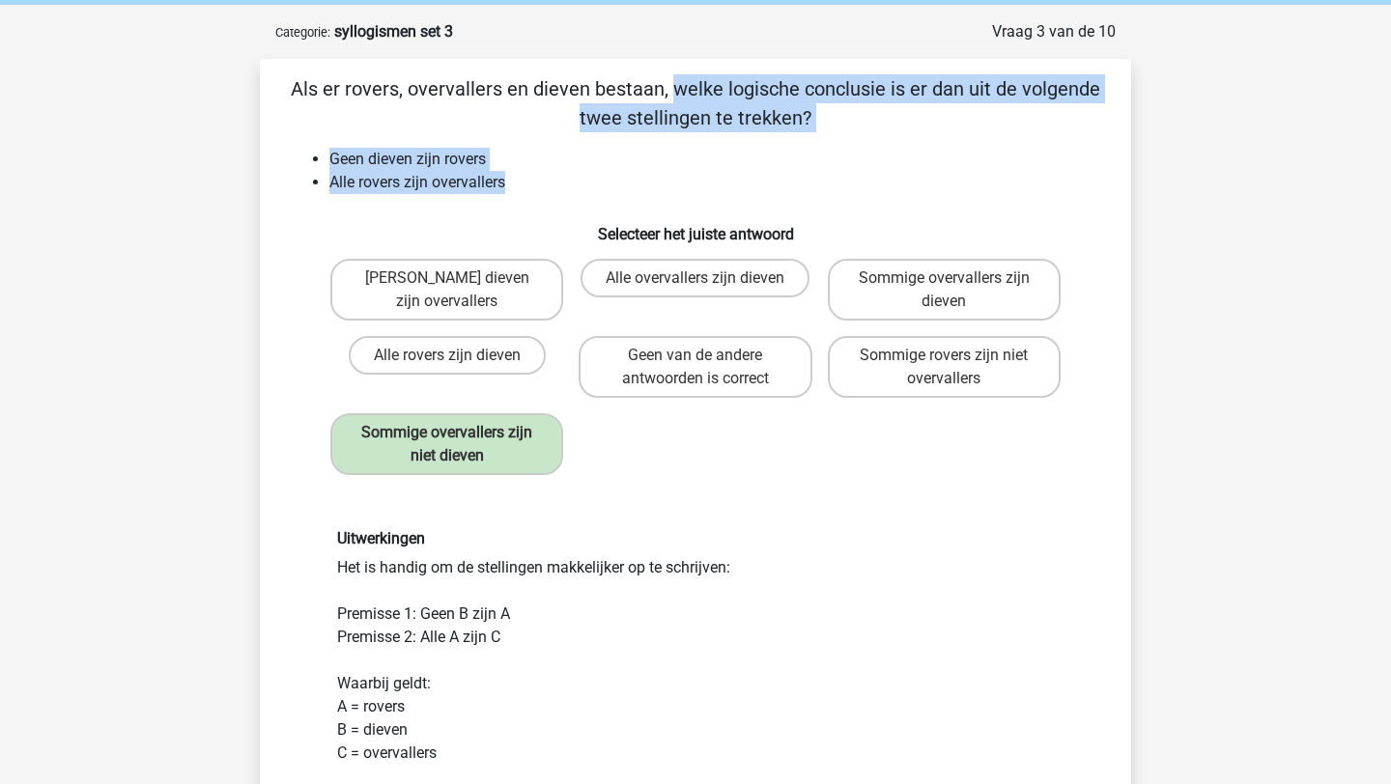
drag, startPoint x: 510, startPoint y: 186, endPoint x: 262, endPoint y: 95, distance: 264.7
click at [261, 95] on div "Als er rovers, overvallers en dieven bestaan, welke logische conclusie is er da…" at bounding box center [695, 573] width 871 height 1028
copy div "Als er rovers, overvallers en dieven bestaan, welke logische conclusie is er da…"
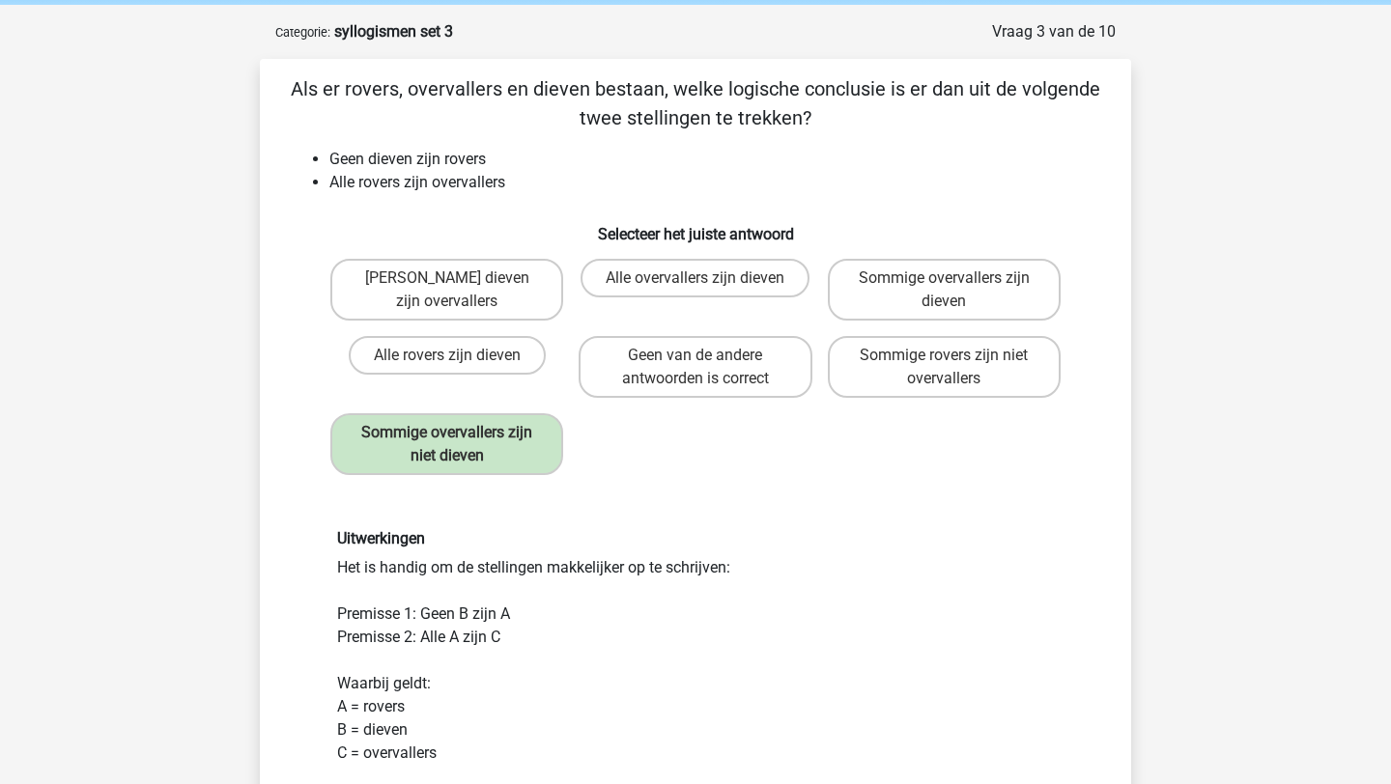
click at [624, 231] on h6 "Selecteer het juiste antwoord" at bounding box center [696, 227] width 810 height 34
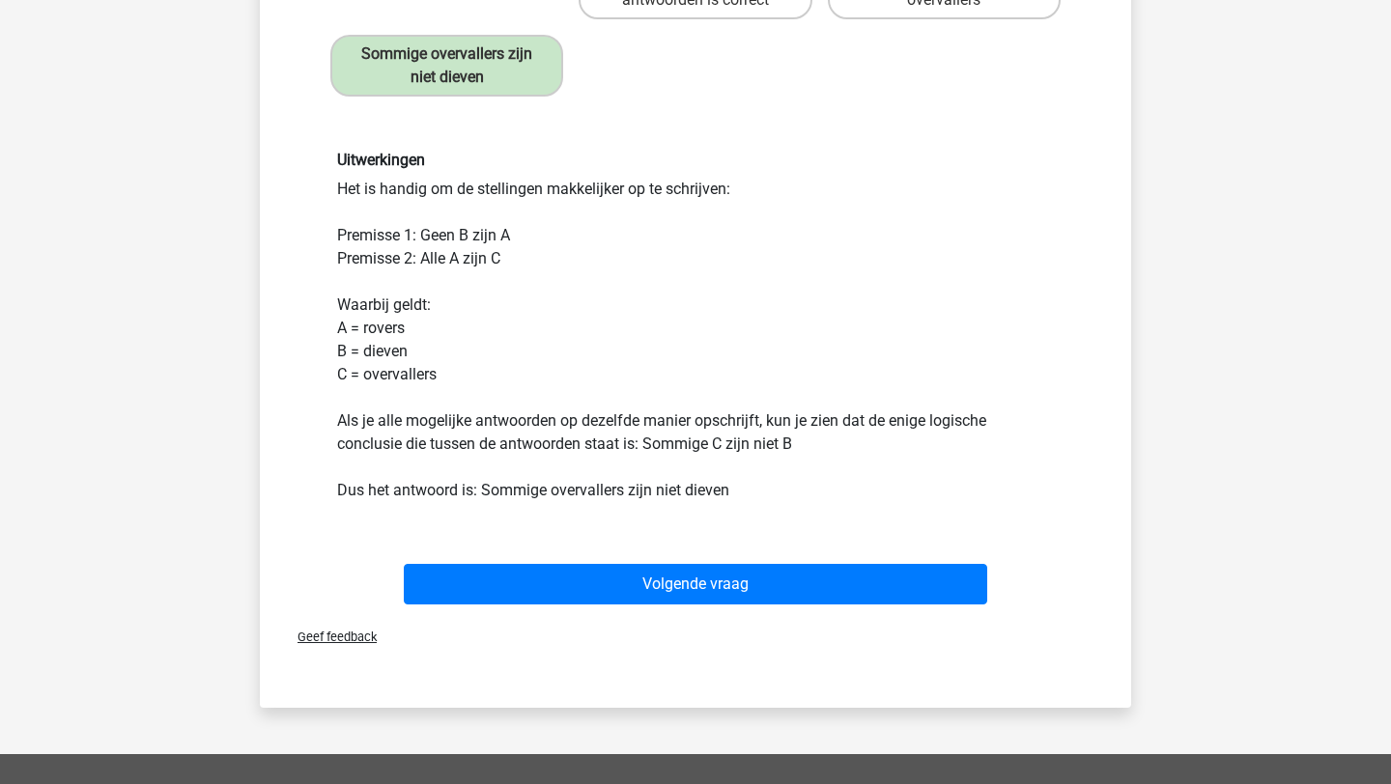
scroll to position [466, 0]
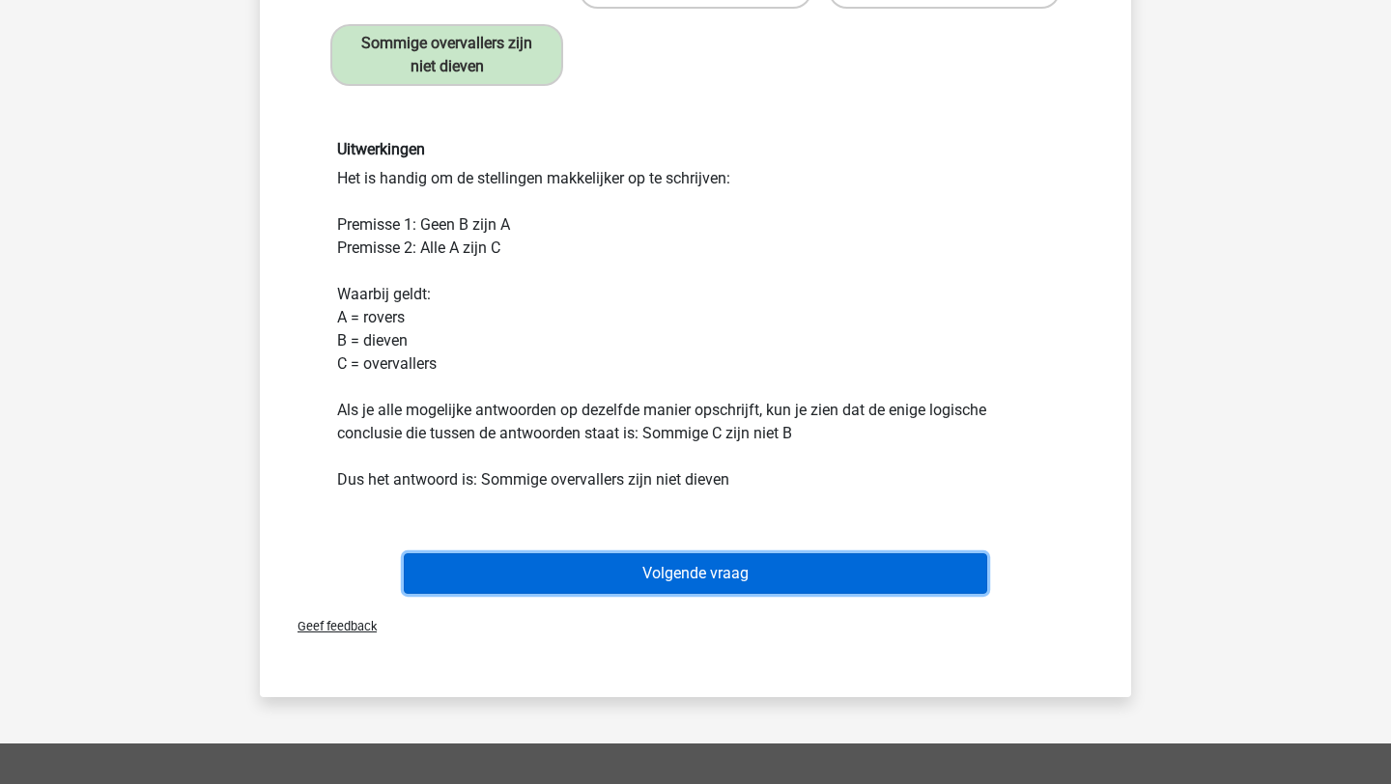
click at [694, 577] on button "Volgende vraag" at bounding box center [696, 574] width 584 height 41
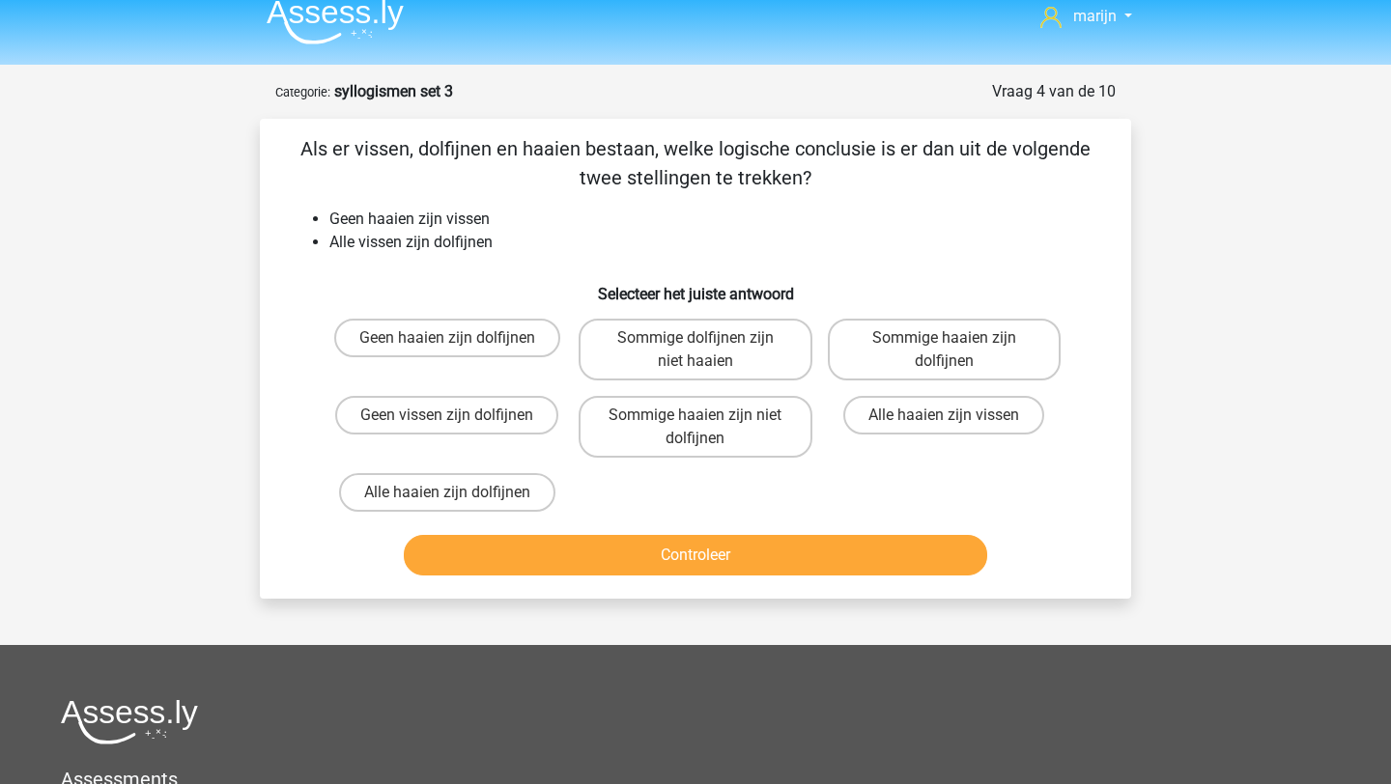
scroll to position [0, 0]
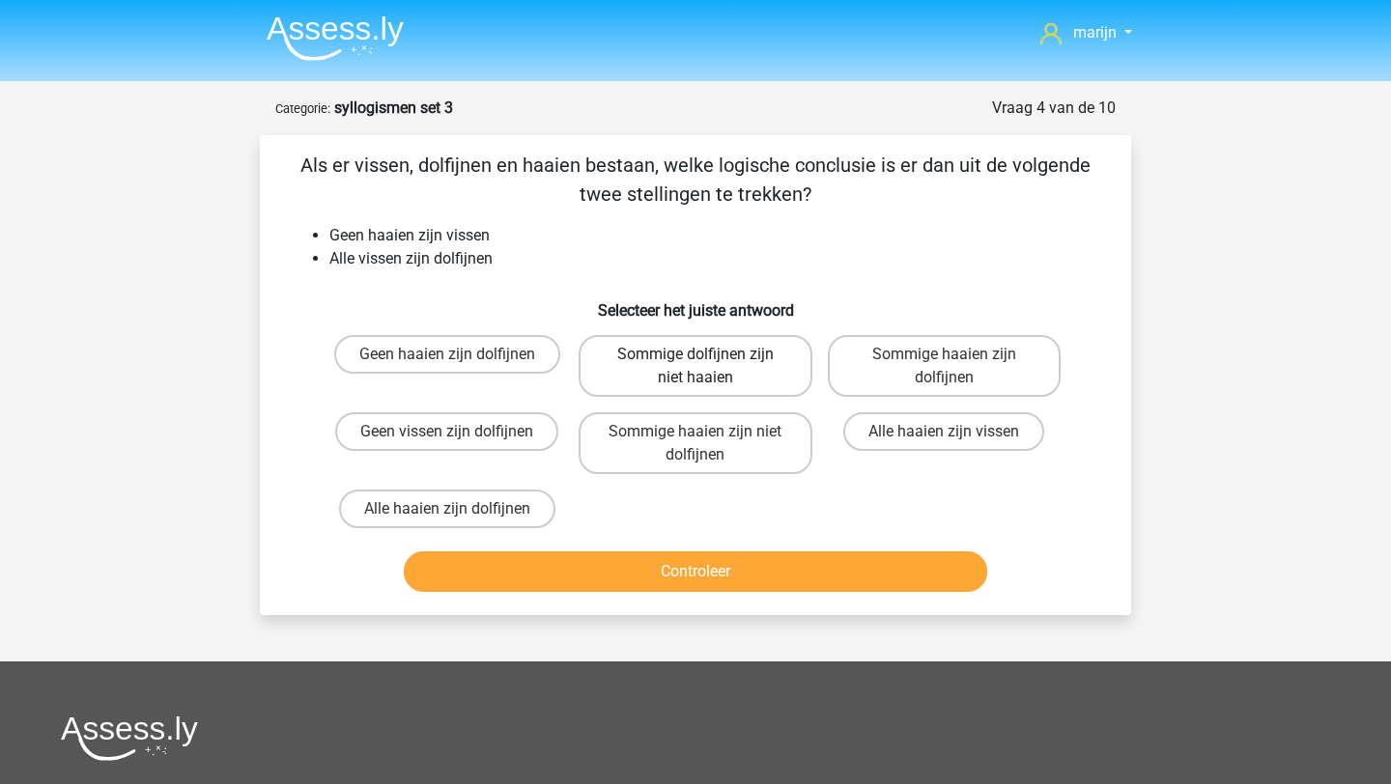
click at [710, 387] on label "Sommige dolfijnen zijn niet haaien" at bounding box center [695, 366] width 233 height 62
click at [708, 367] on input "Sommige dolfijnen zijn niet haaien" at bounding box center [702, 361] width 13 height 13
radio input "true"
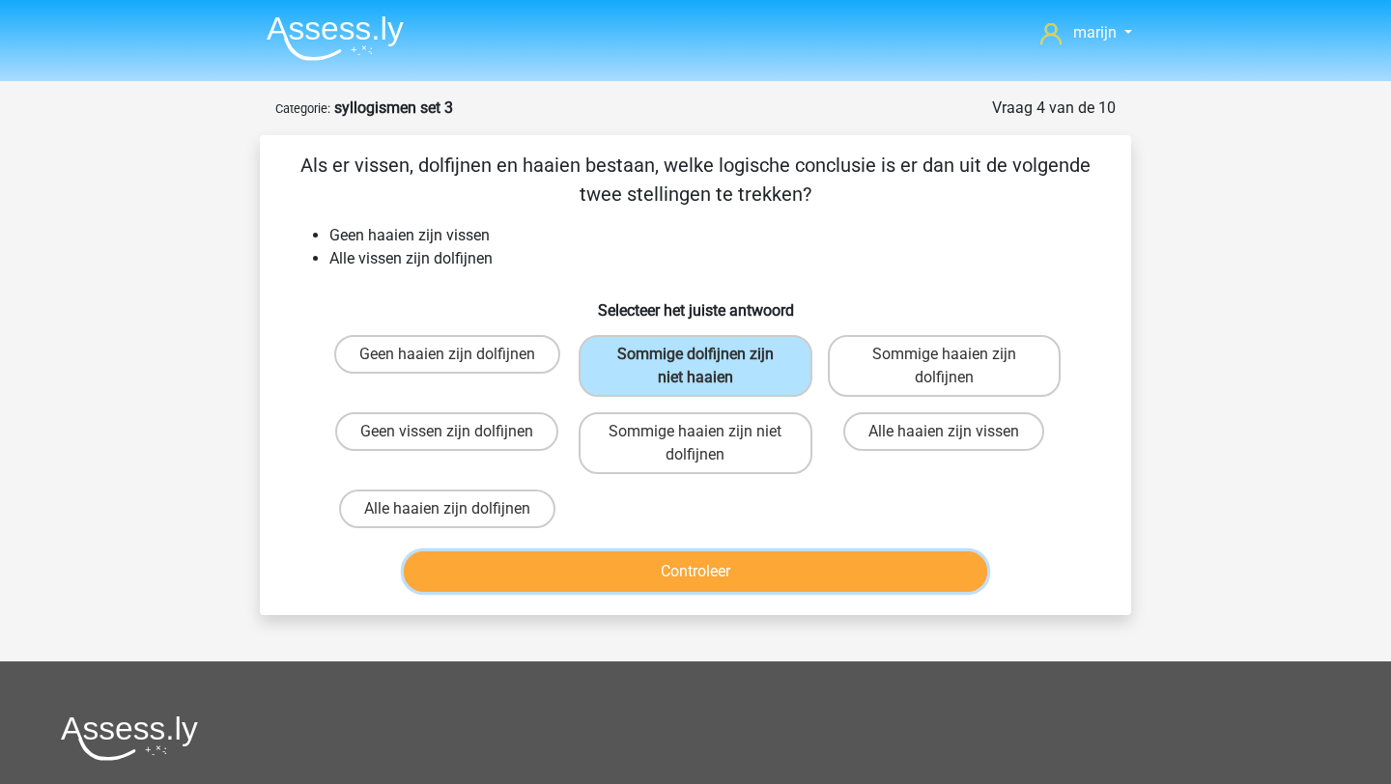
click at [739, 561] on button "Controleer" at bounding box center [696, 572] width 584 height 41
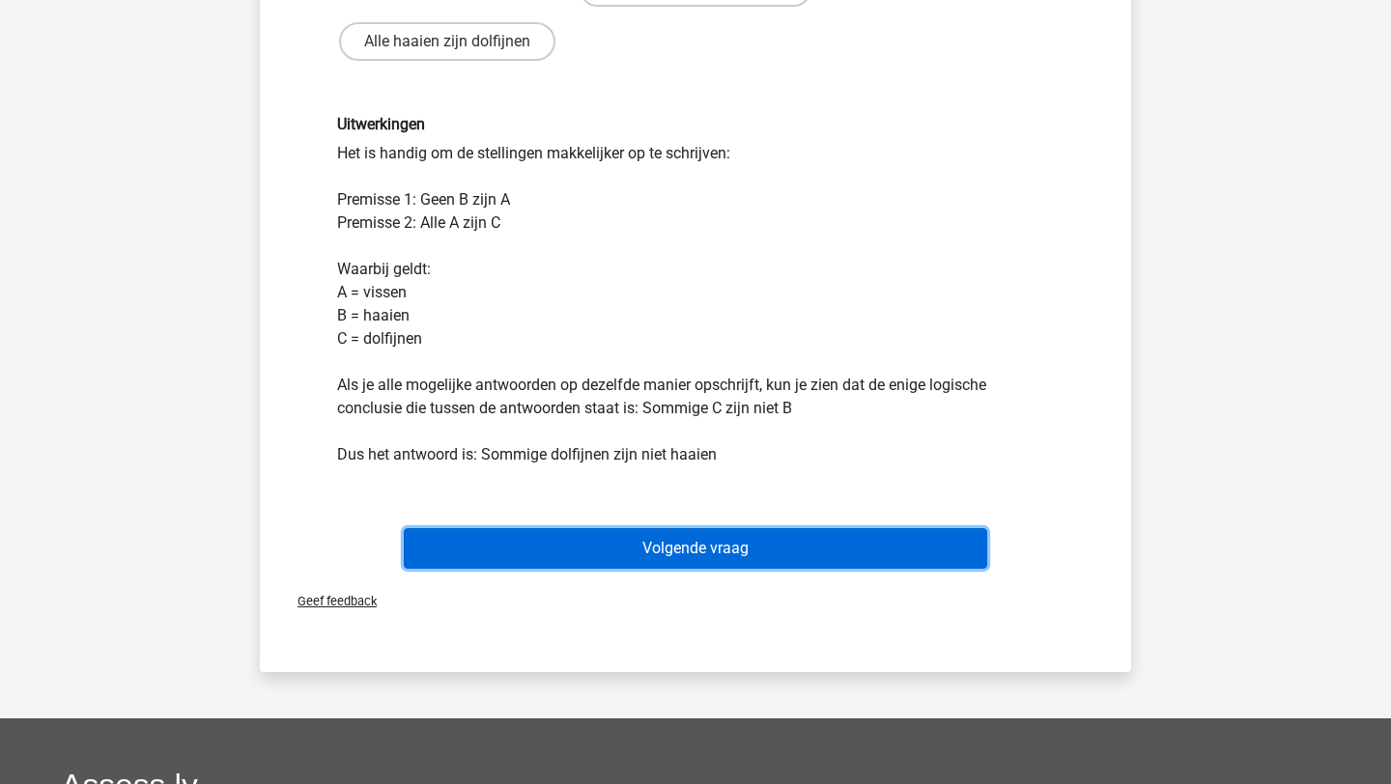
click at [780, 546] on button "Volgende vraag" at bounding box center [696, 548] width 584 height 41
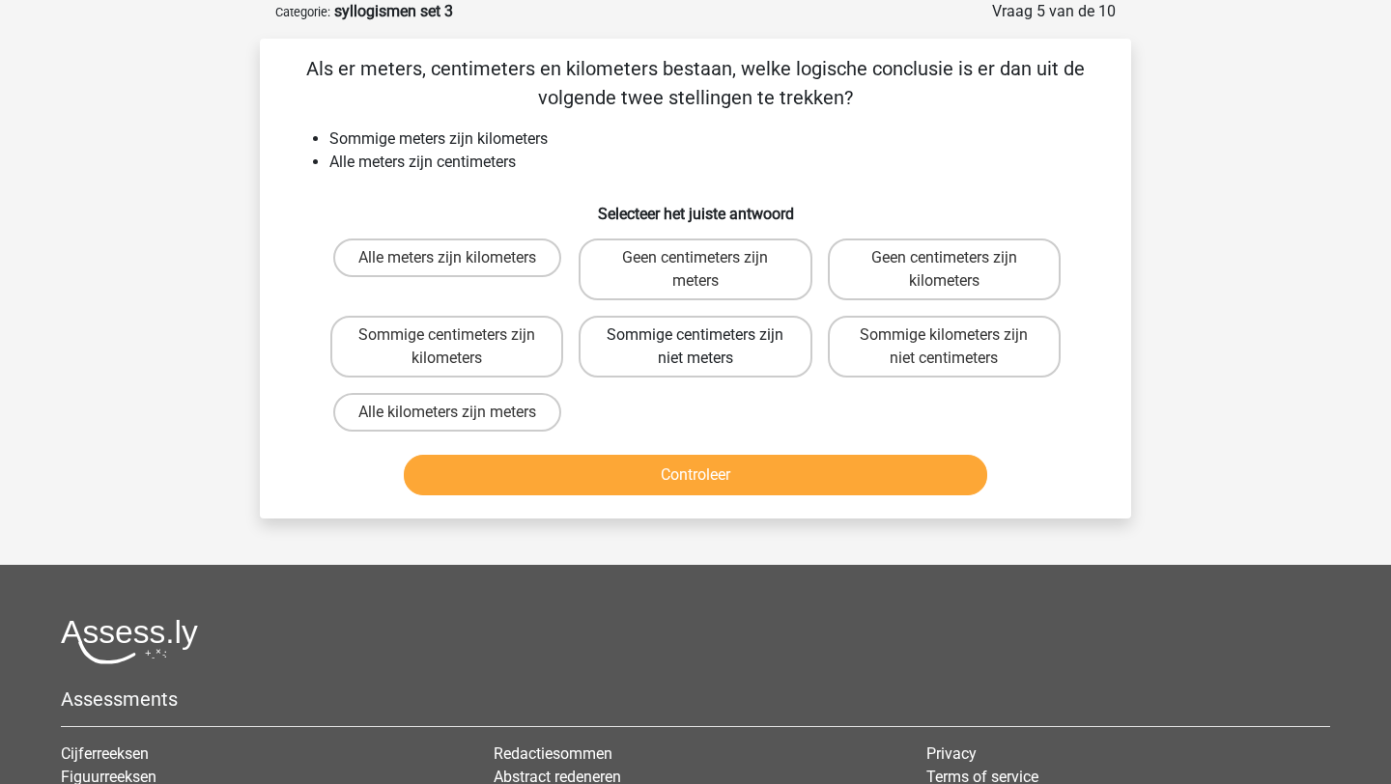
scroll to position [79, 0]
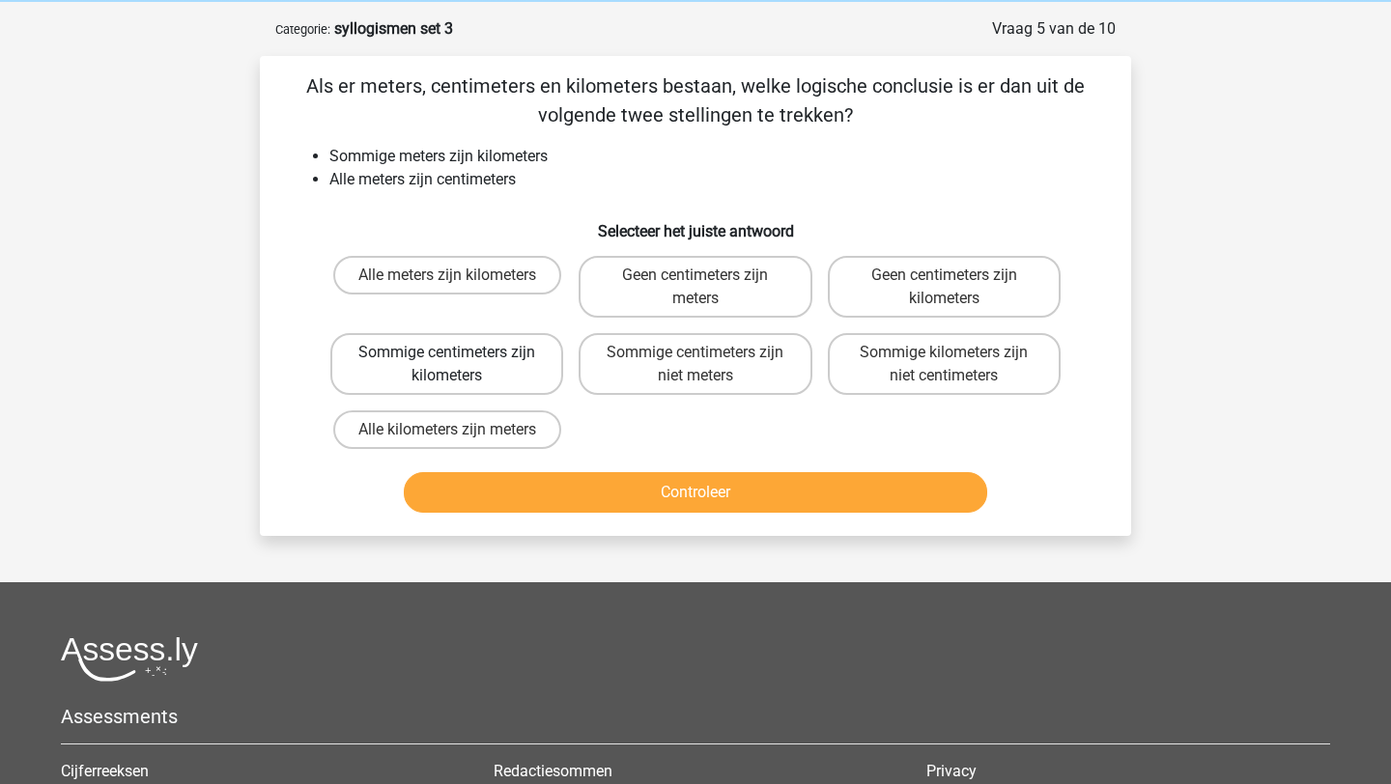
click at [441, 374] on label "Sommige centimeters zijn kilometers" at bounding box center [446, 364] width 233 height 62
click at [447, 365] on input "Sommige centimeters zijn kilometers" at bounding box center [453, 359] width 13 height 13
radio input "true"
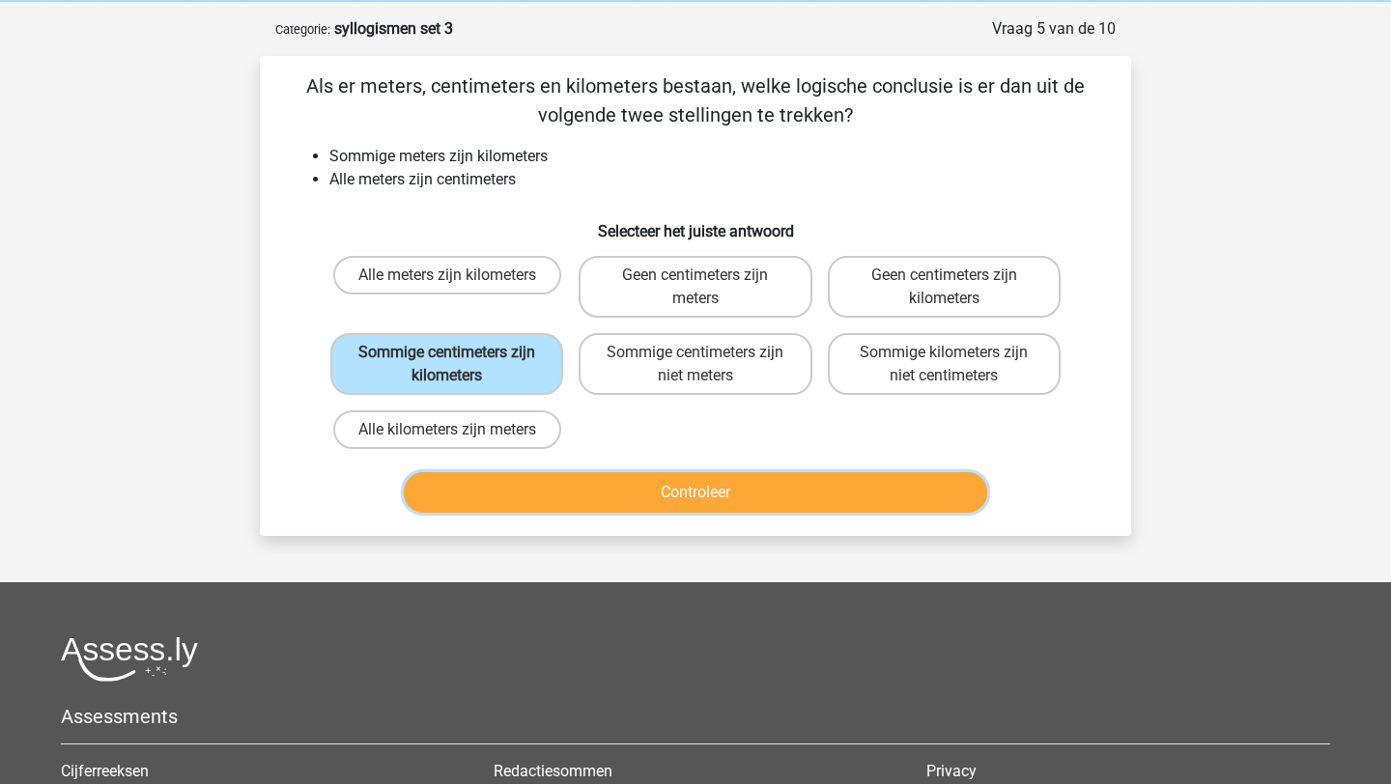
click at [574, 483] on button "Controleer" at bounding box center [696, 492] width 584 height 41
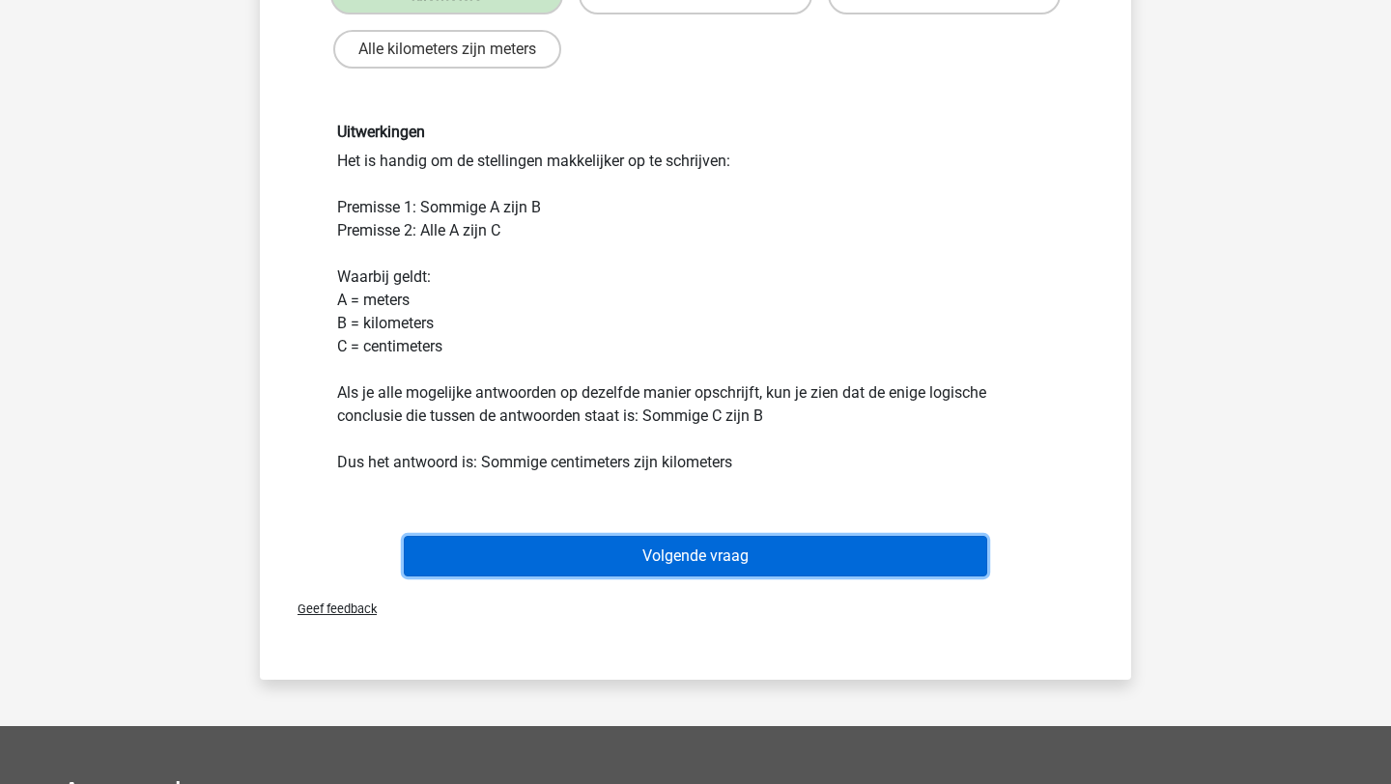
click at [656, 547] on button "Volgende vraag" at bounding box center [696, 556] width 584 height 41
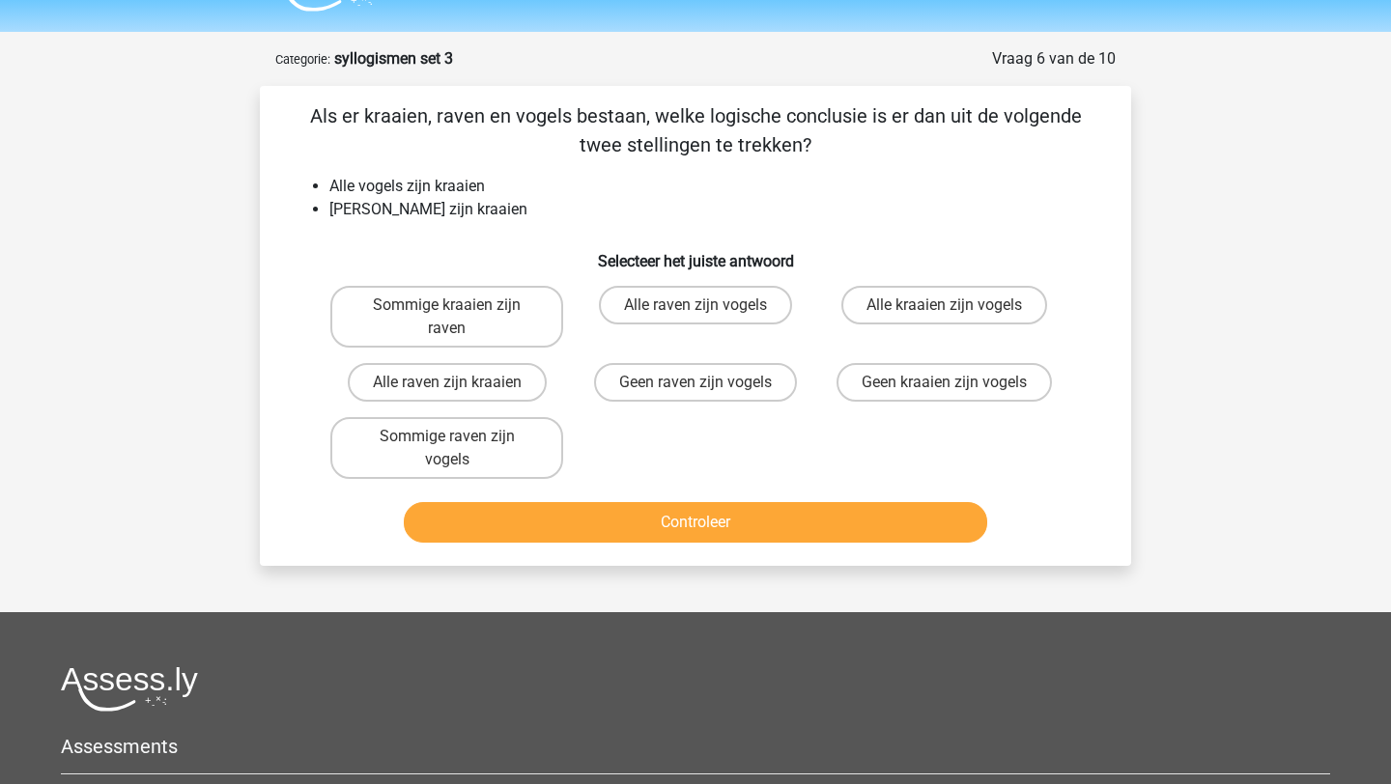
scroll to position [42, 0]
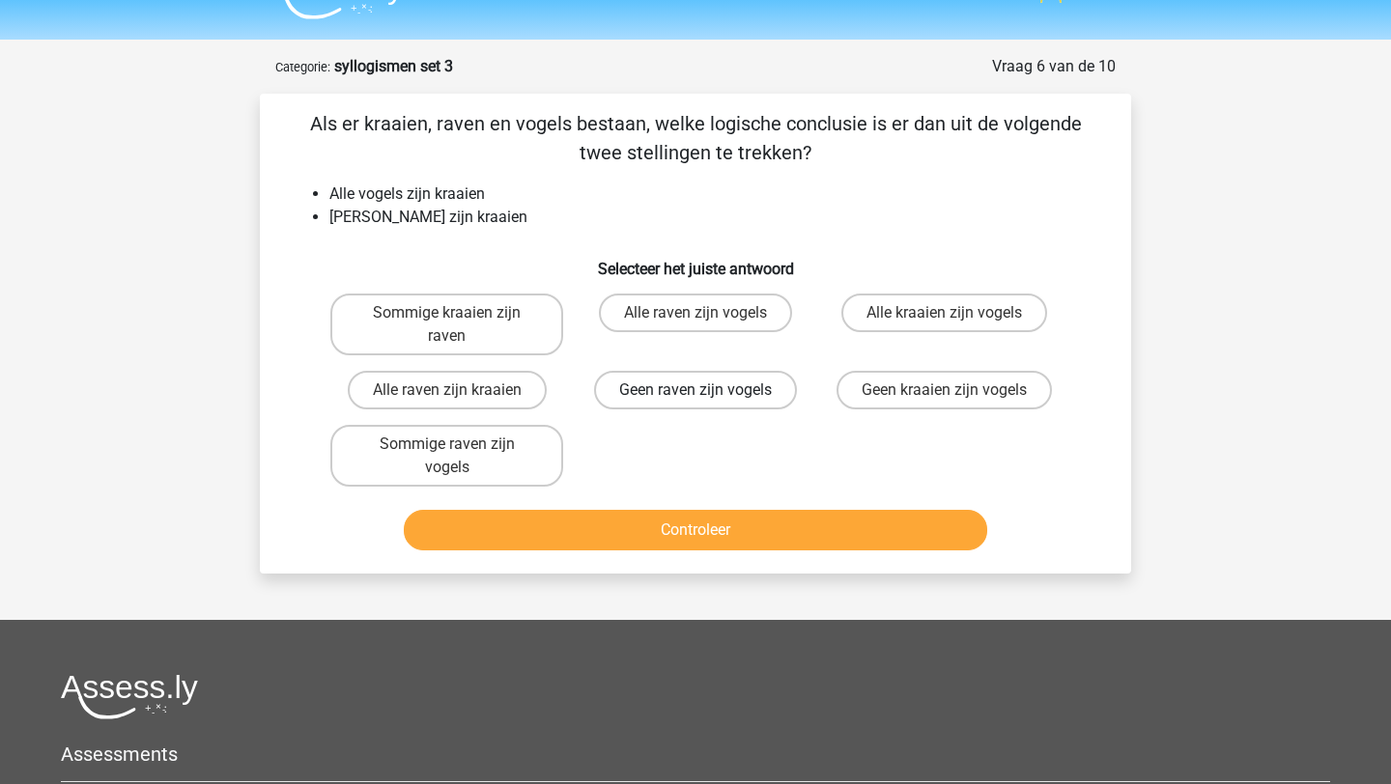
click at [722, 401] on label "Geen raven zijn vogels" at bounding box center [695, 390] width 203 height 39
click at [708, 401] on input "Geen raven zijn vogels" at bounding box center [702, 396] width 13 height 13
radio input "true"
click at [741, 530] on button "Controleer" at bounding box center [696, 530] width 584 height 41
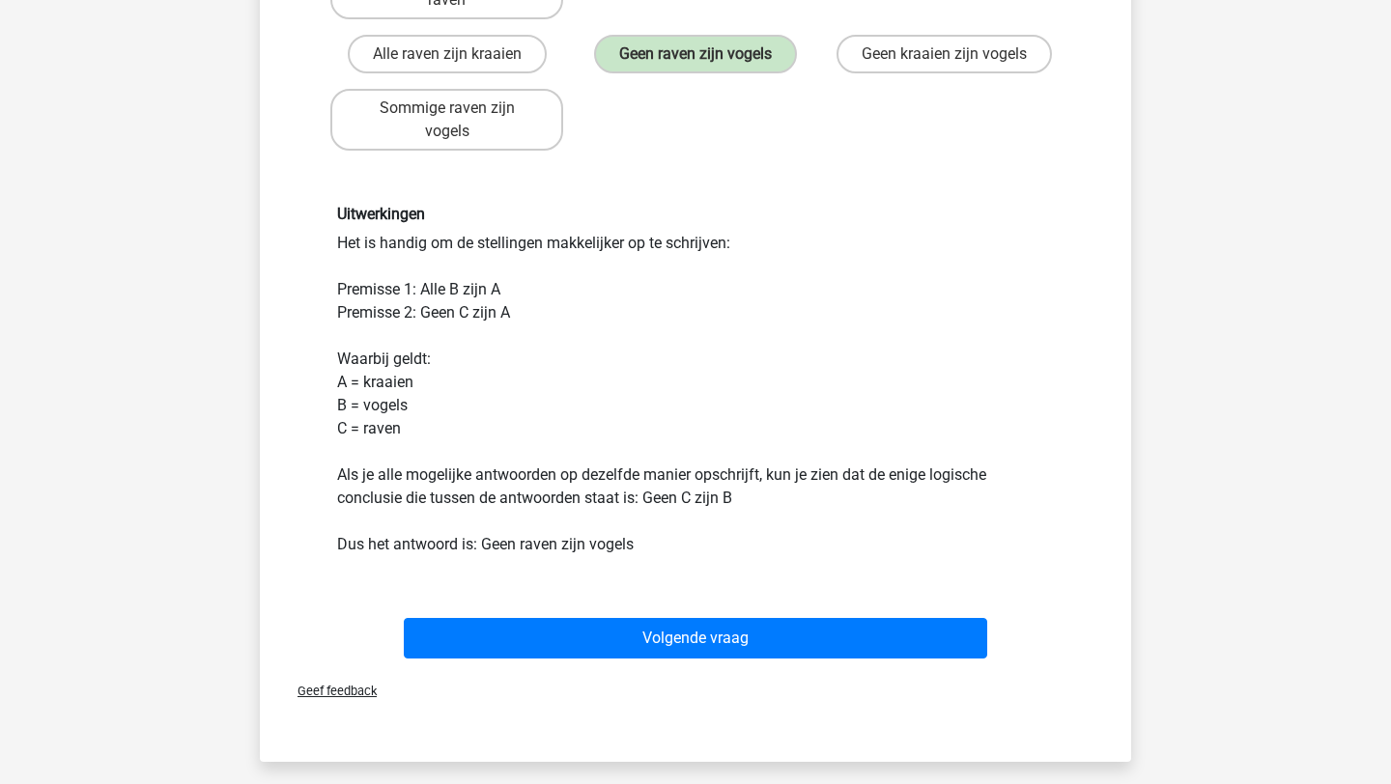
scroll to position [401, 0]
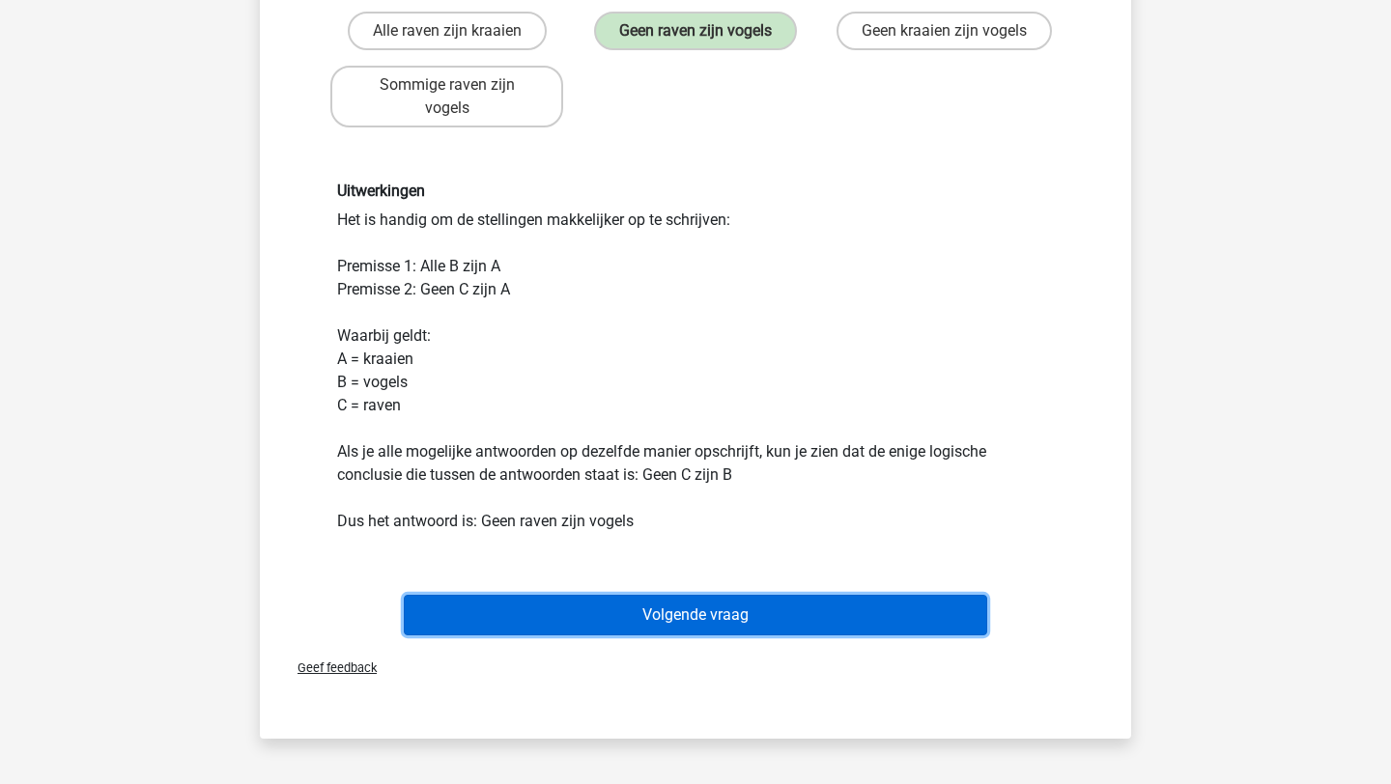
click at [752, 613] on button "Volgende vraag" at bounding box center [696, 615] width 584 height 41
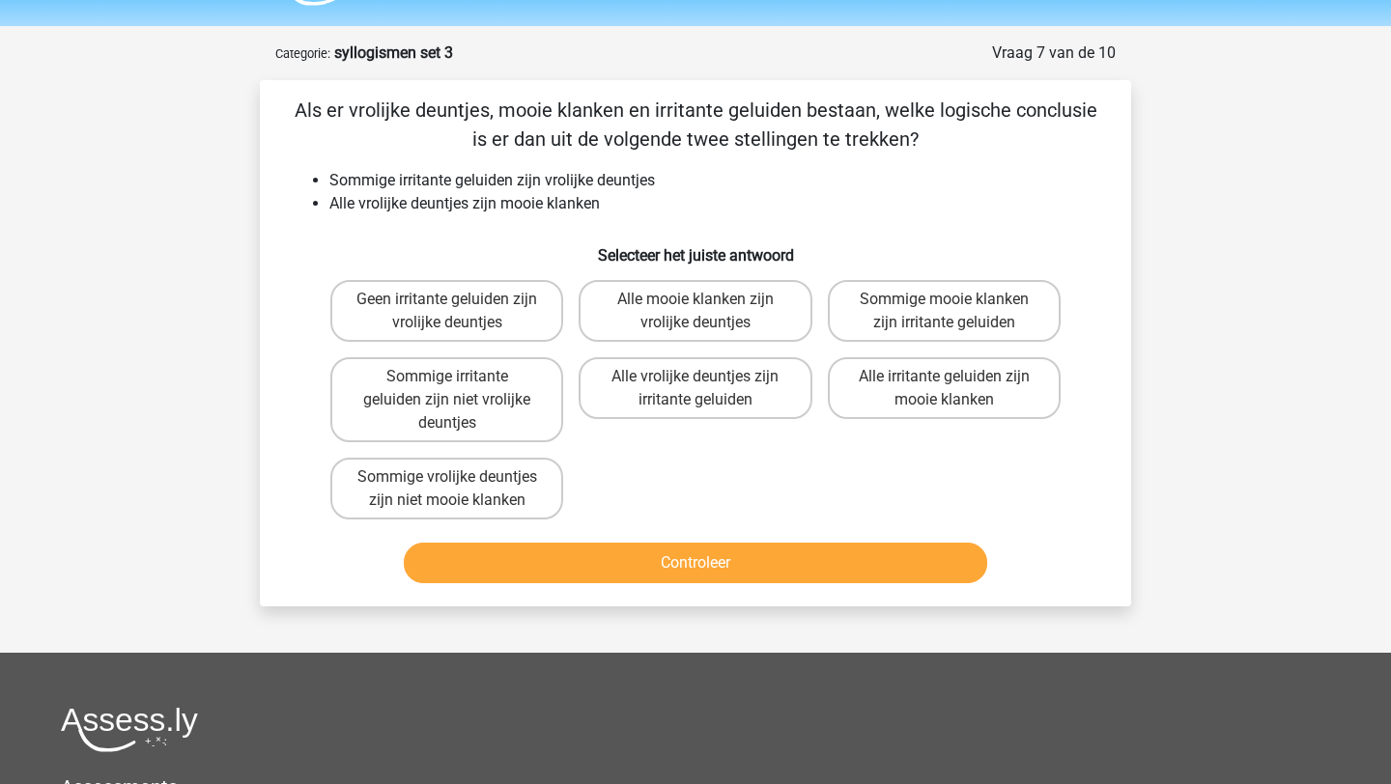
scroll to position [51, 0]
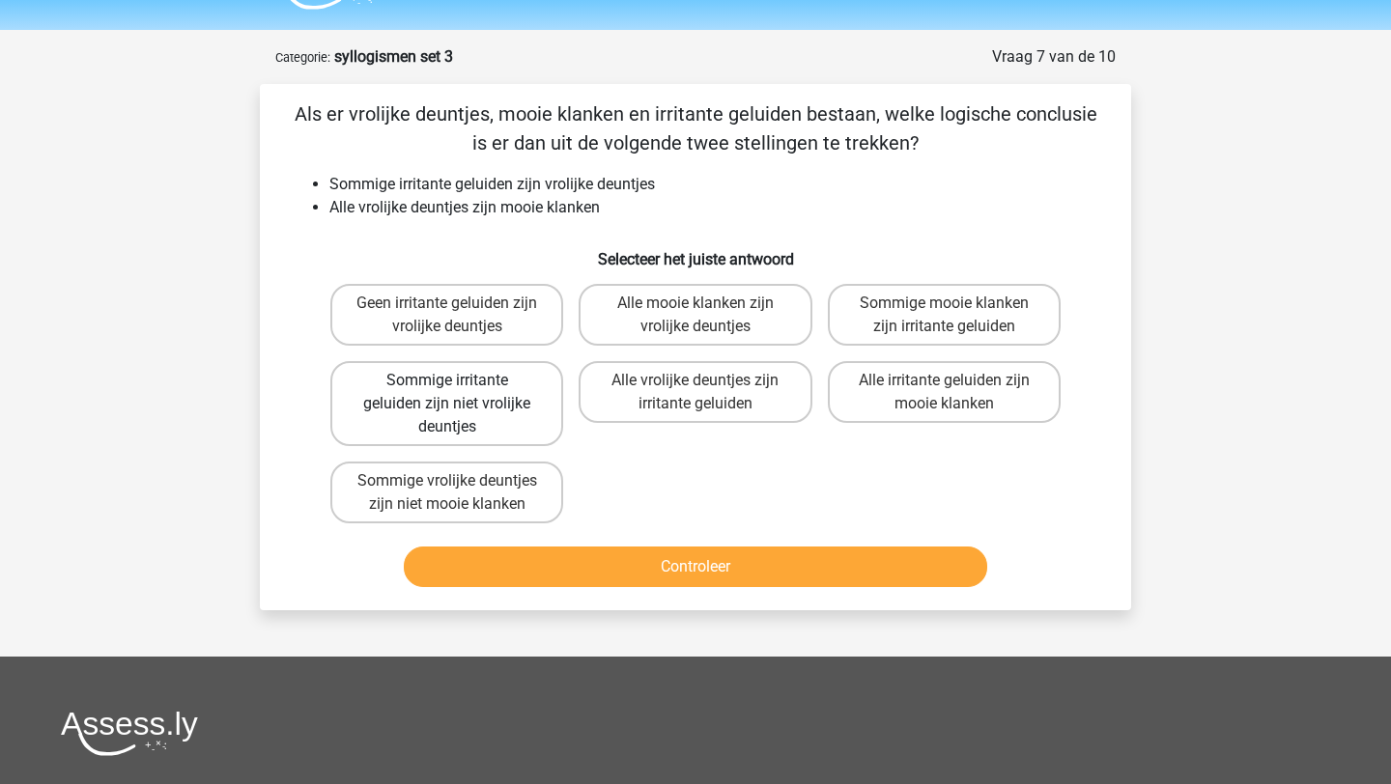
click at [441, 419] on label "Sommige irritante geluiden zijn niet vrolijke deuntjes" at bounding box center [446, 403] width 233 height 85
click at [447, 393] on input "Sommige irritante geluiden zijn niet vrolijke deuntjes" at bounding box center [453, 387] width 13 height 13
radio input "true"
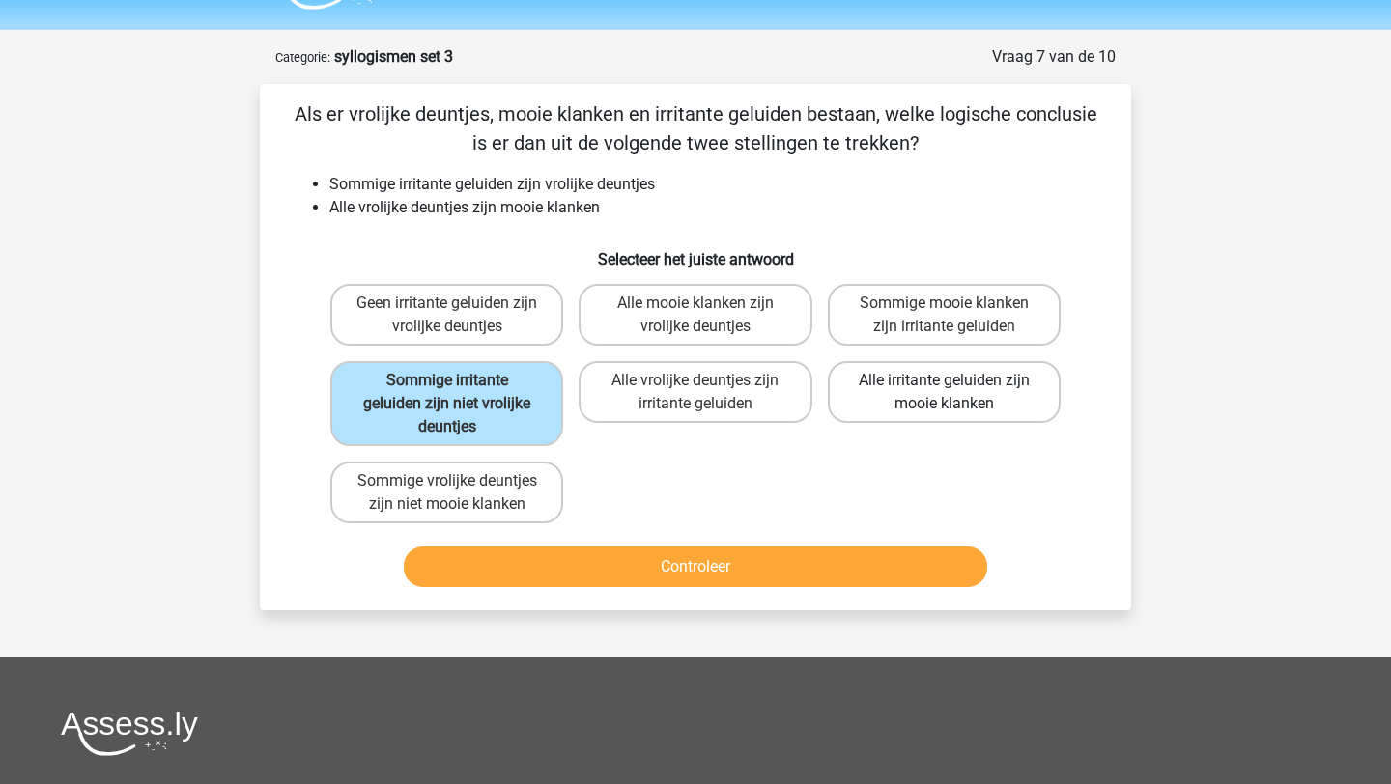
click at [900, 399] on label "Alle irritante geluiden zijn mooie klanken" at bounding box center [944, 392] width 233 height 62
click at [944, 393] on input "Alle irritante geluiden zijn mooie klanken" at bounding box center [950, 387] width 13 height 13
radio input "true"
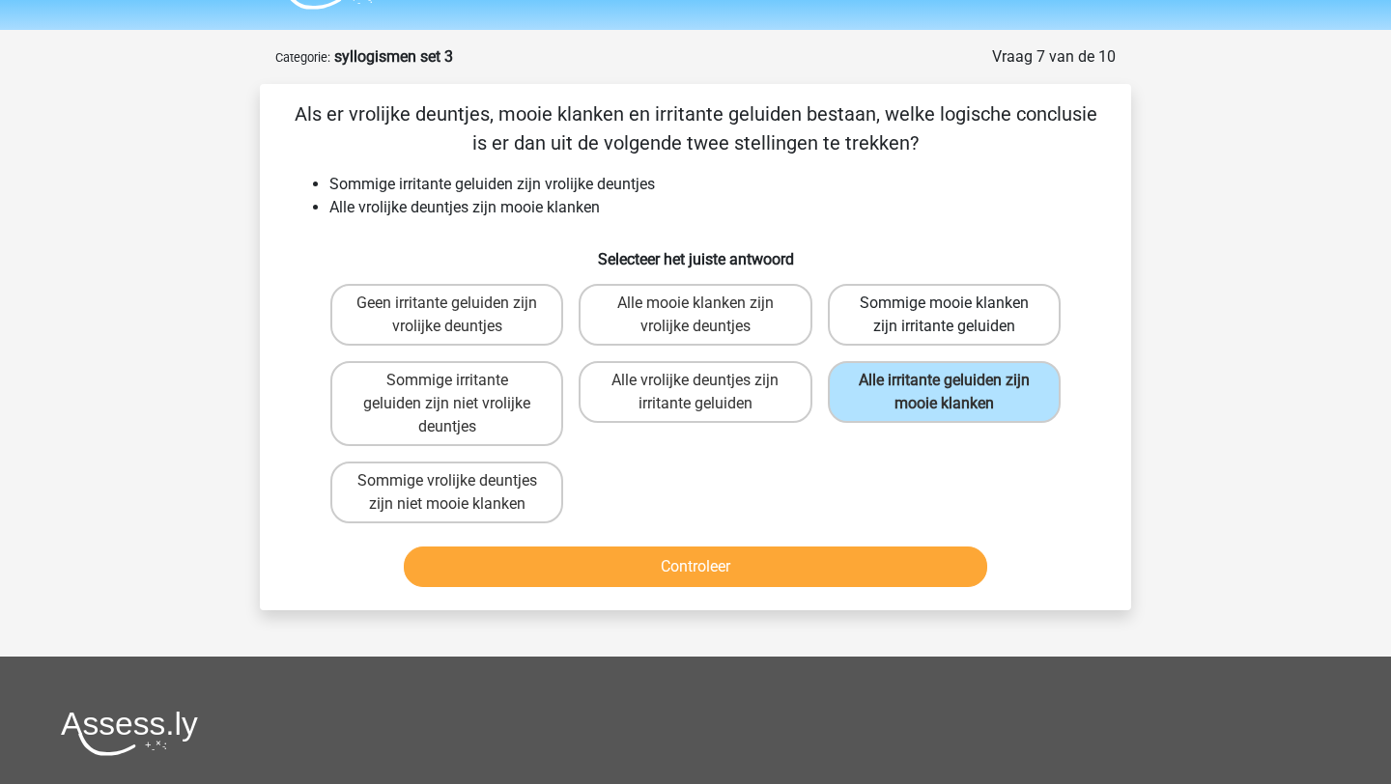
click at [975, 332] on label "Sommige mooie klanken zijn irritante geluiden" at bounding box center [944, 315] width 233 height 62
click at [956, 316] on input "Sommige mooie klanken zijn irritante geluiden" at bounding box center [950, 309] width 13 height 13
radio input "true"
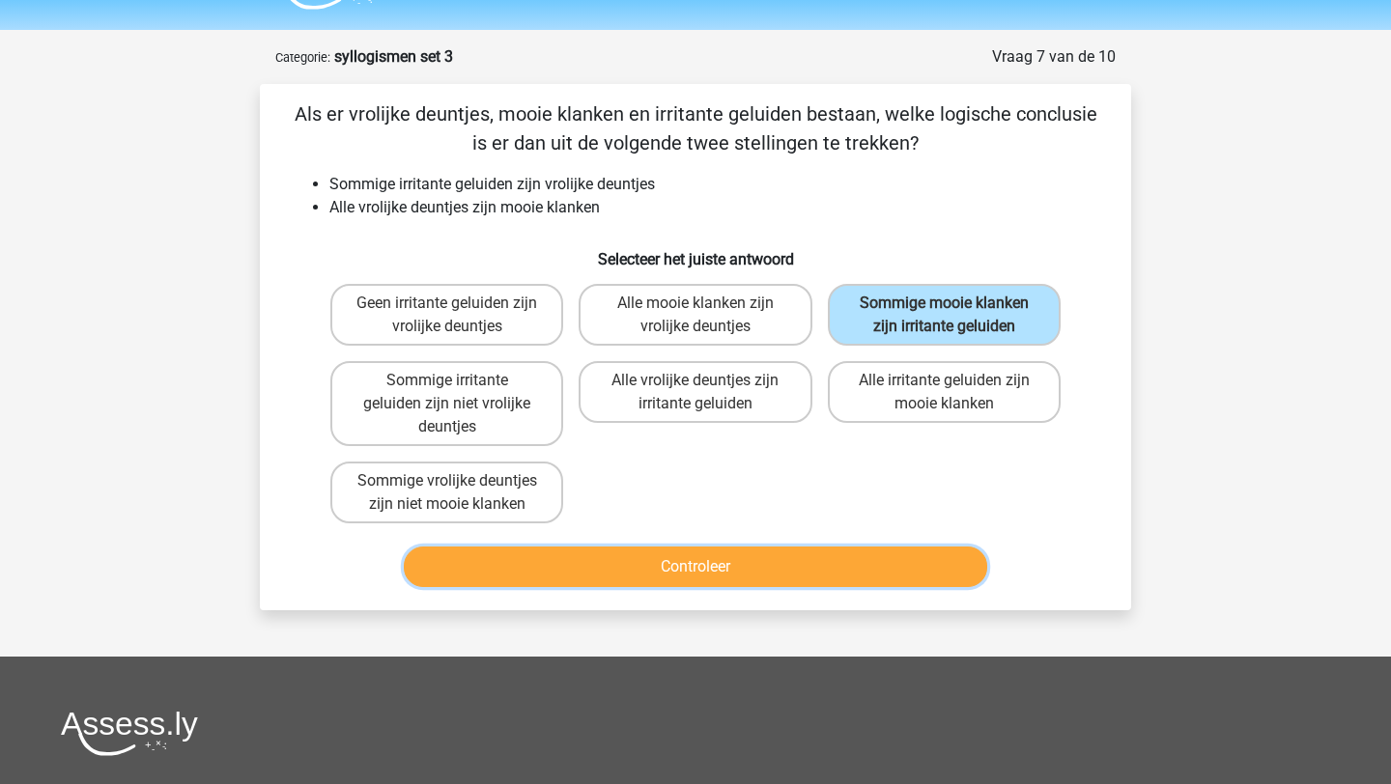
click at [779, 568] on button "Controleer" at bounding box center [696, 567] width 584 height 41
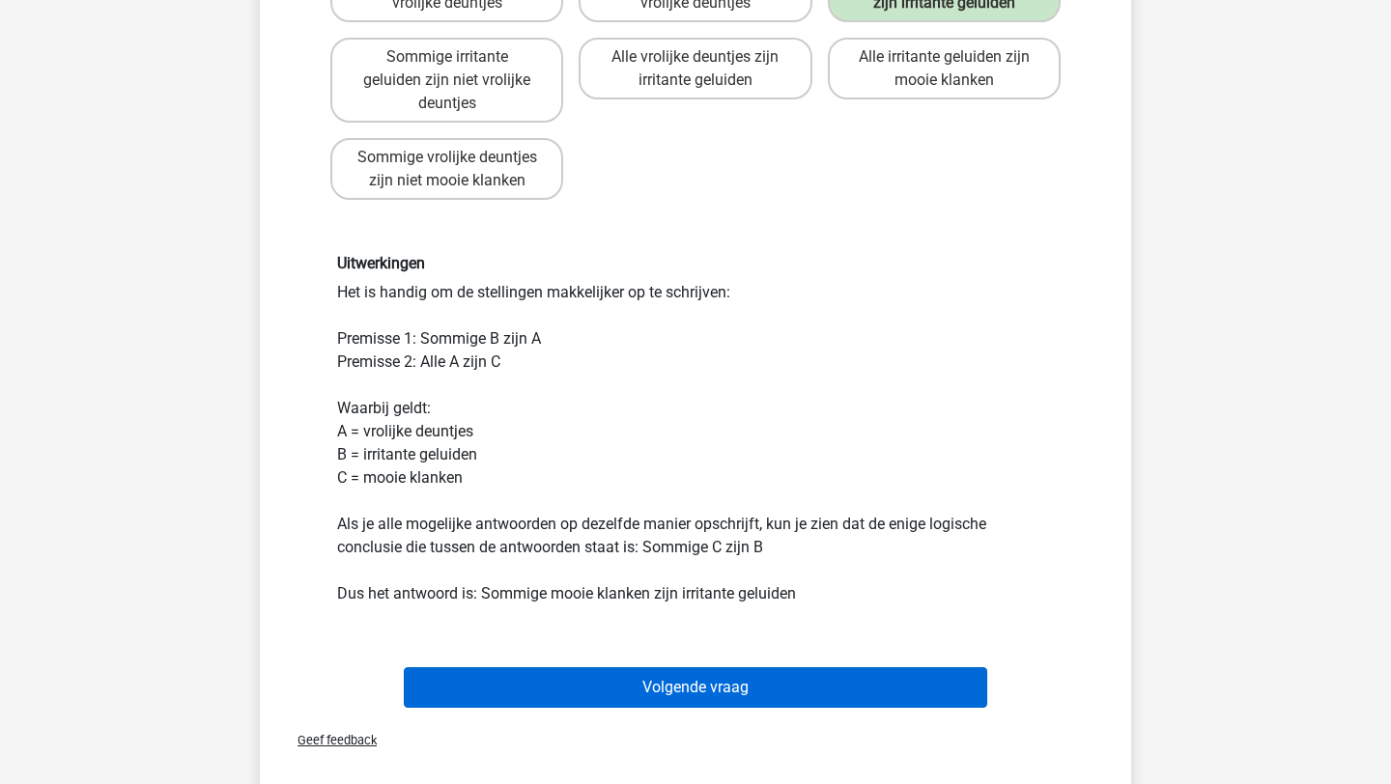
scroll to position [409, 0]
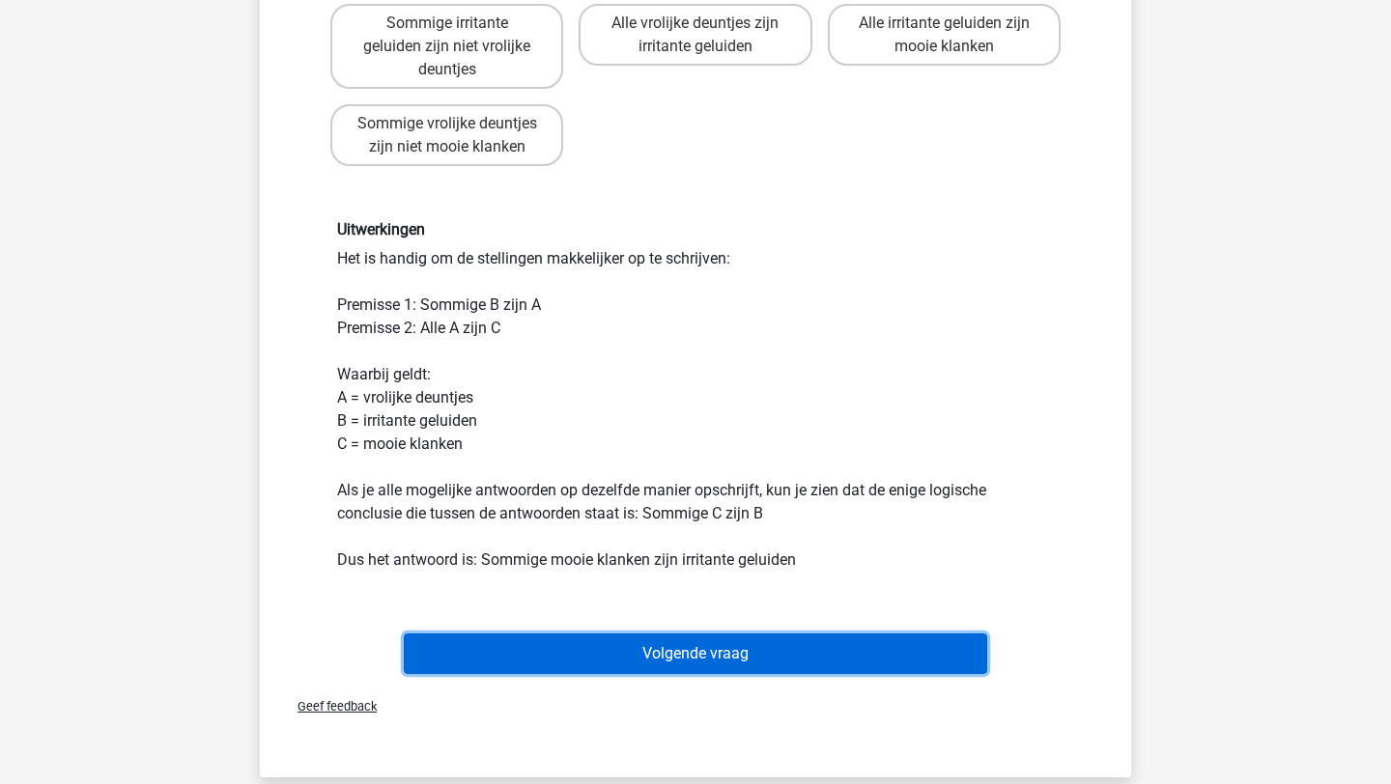
click at [804, 640] on button "Volgende vraag" at bounding box center [696, 654] width 584 height 41
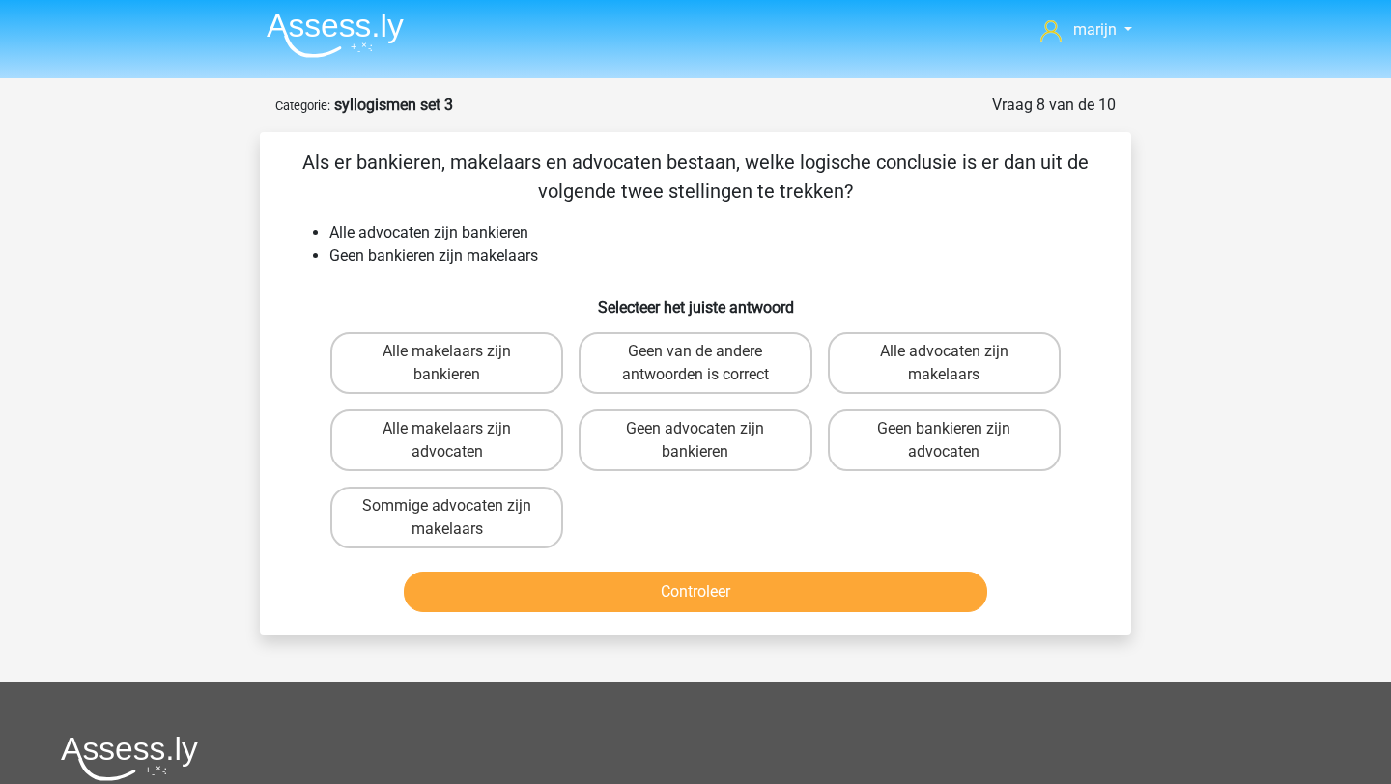
scroll to position [0, 0]
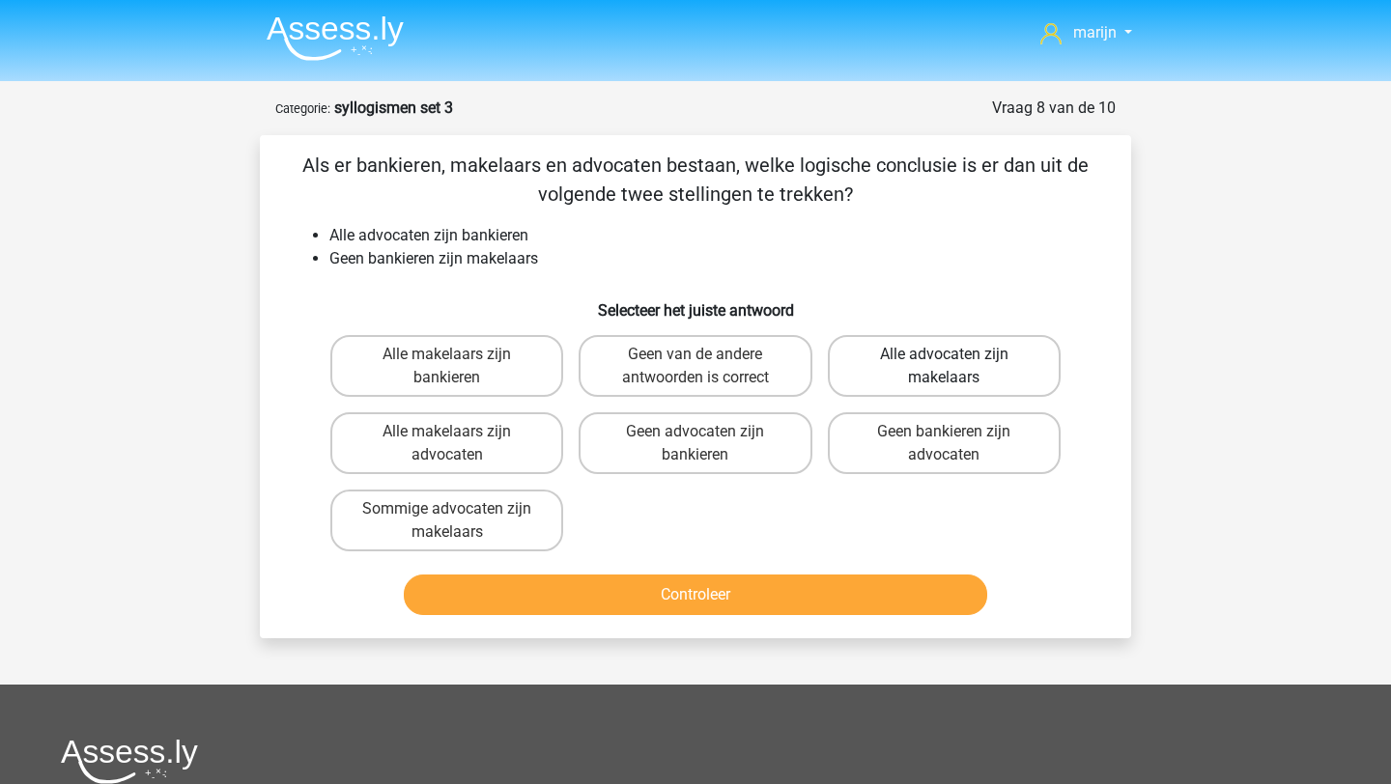
click at [991, 371] on label "Alle advocaten zijn makelaars" at bounding box center [944, 366] width 233 height 62
click at [956, 367] on input "Alle advocaten zijn makelaars" at bounding box center [950, 361] width 13 height 13
radio input "true"
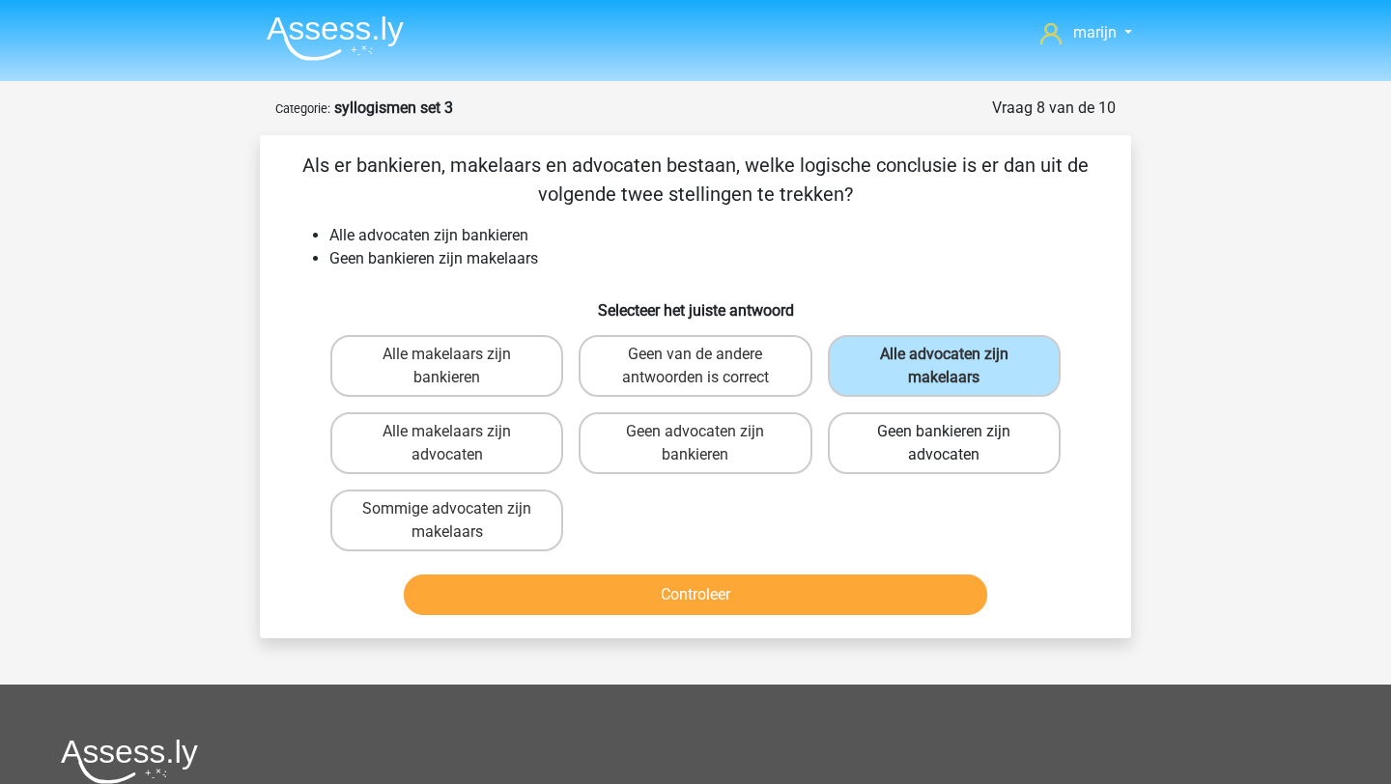
click at [962, 460] on label "Geen bankieren zijn advocaten" at bounding box center [944, 444] width 233 height 62
click at [956, 444] on input "Geen bankieren zijn advocaten" at bounding box center [950, 438] width 13 height 13
radio input "true"
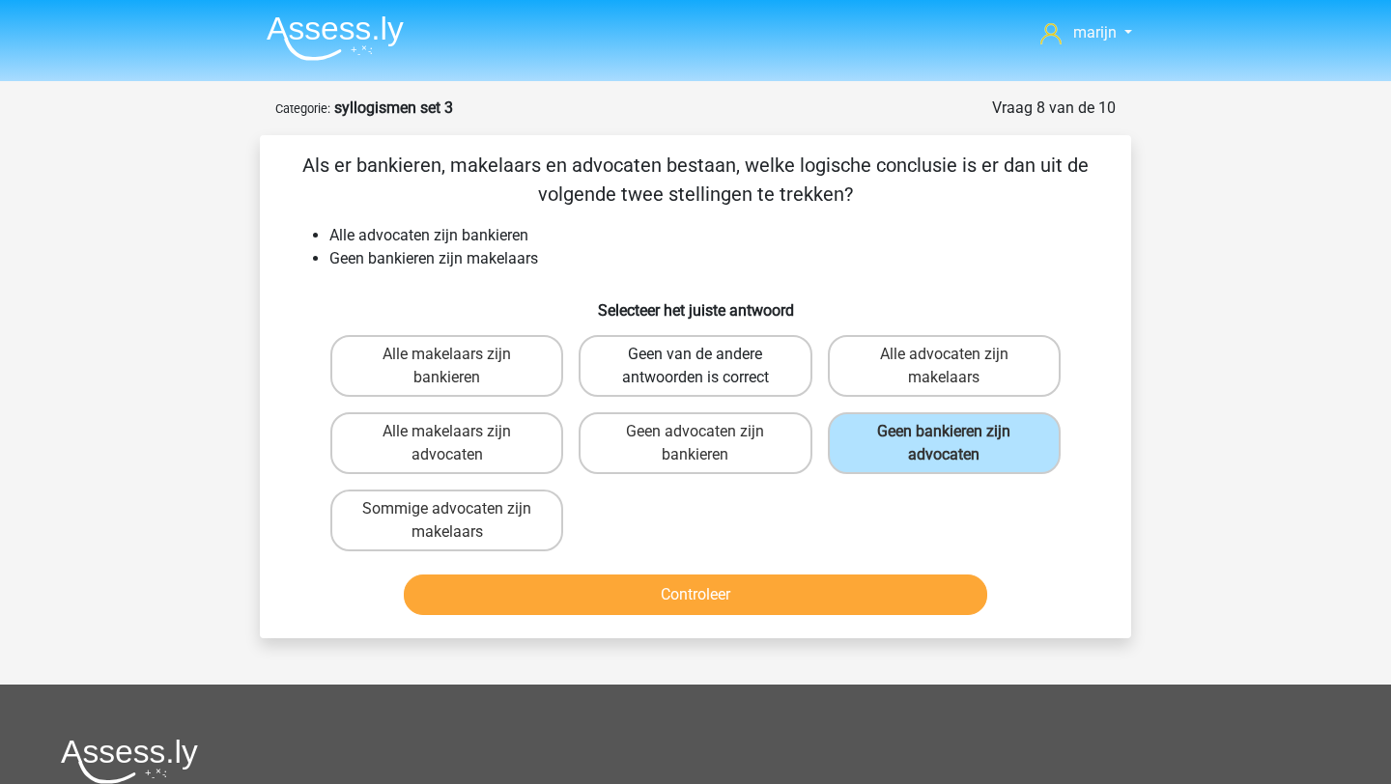
click at [723, 361] on label "Geen van de andere antwoorden is correct" at bounding box center [695, 366] width 233 height 62
click at [708, 361] on input "Geen van de andere antwoorden is correct" at bounding box center [702, 361] width 13 height 13
radio input "true"
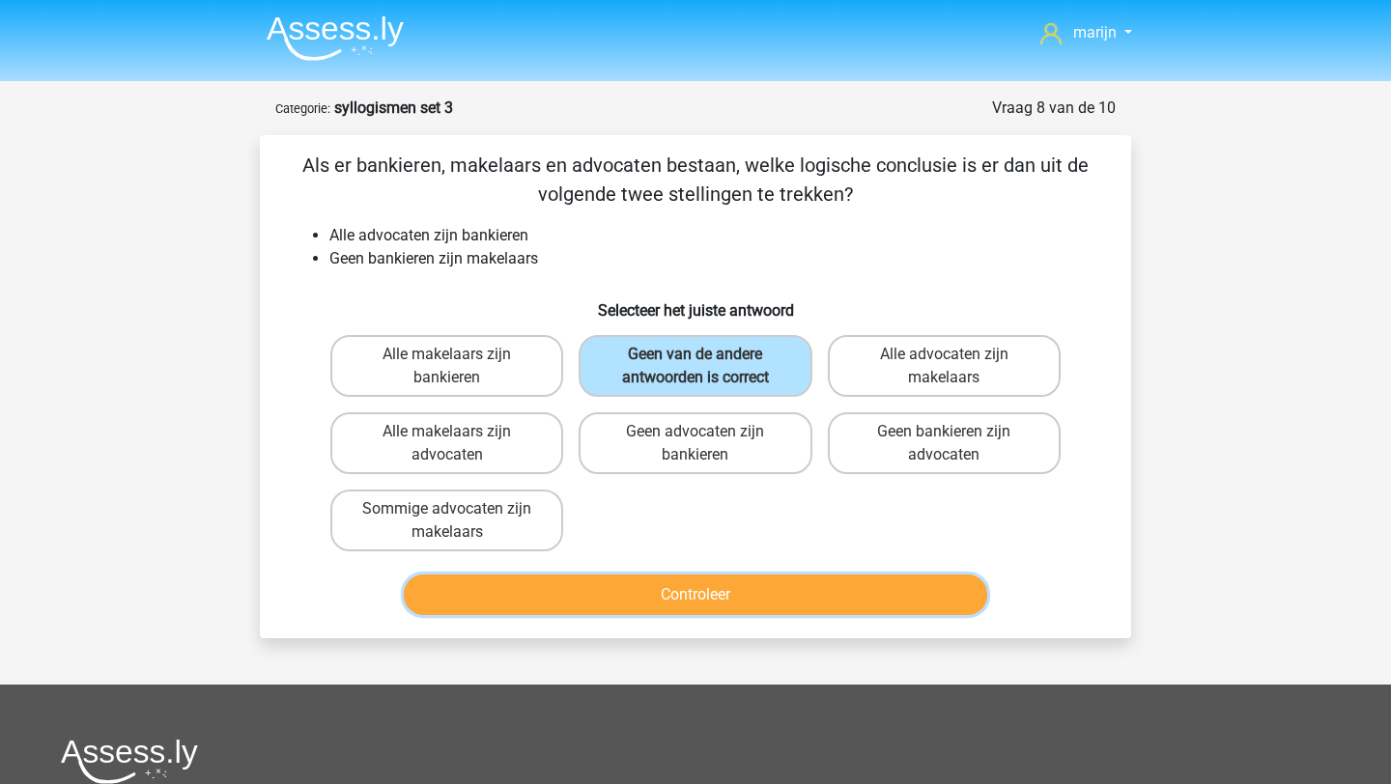
click at [755, 591] on button "Controleer" at bounding box center [696, 595] width 584 height 41
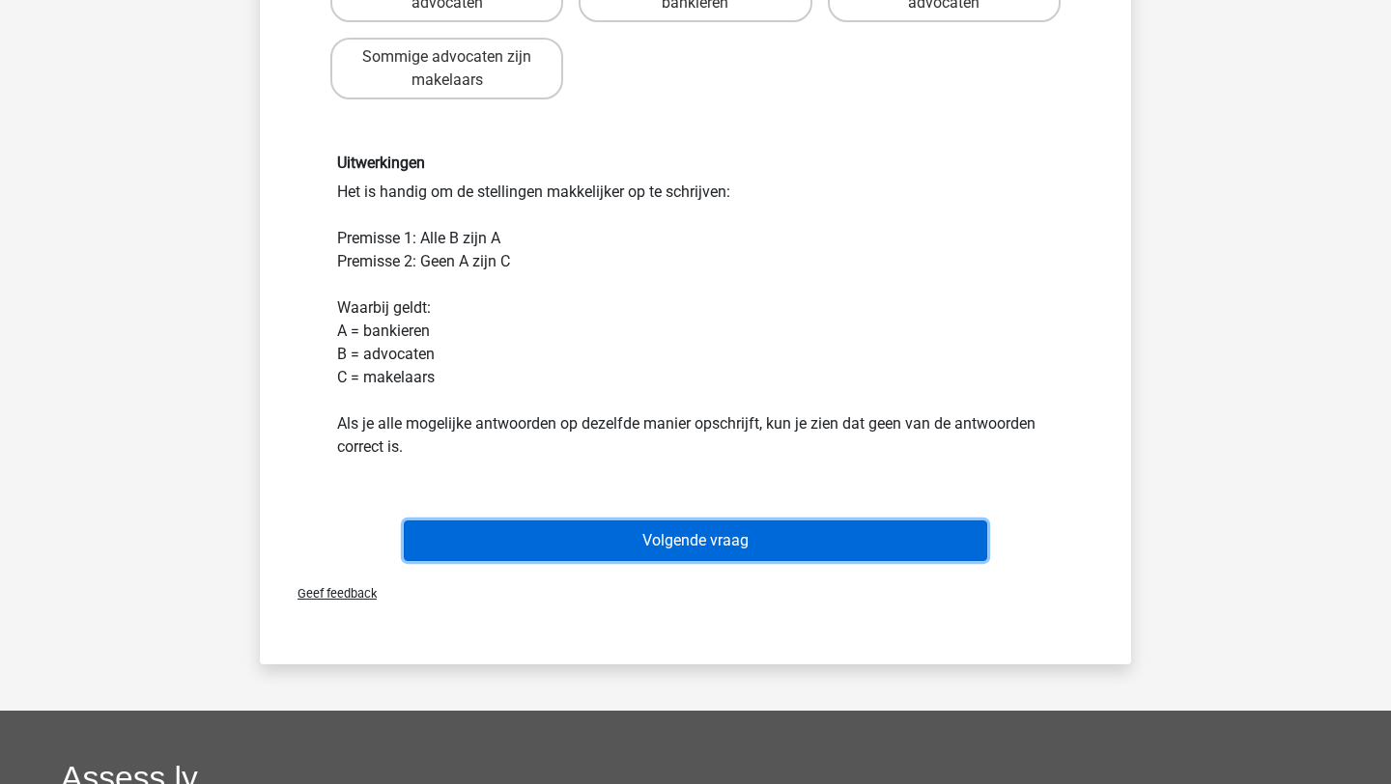
click at [803, 527] on button "Volgende vraag" at bounding box center [696, 541] width 584 height 41
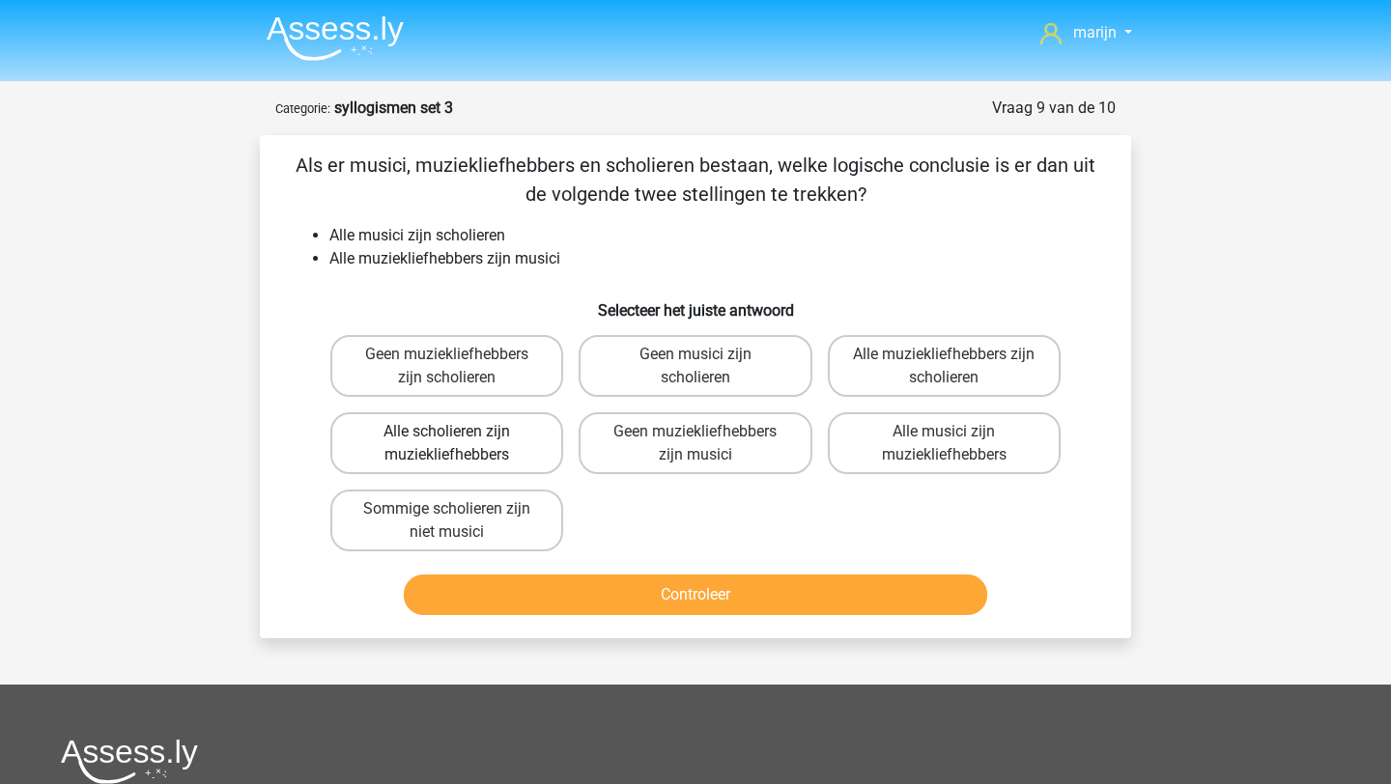
click at [512, 463] on label "Alle scholieren zijn muziekliefhebbers" at bounding box center [446, 444] width 233 height 62
click at [460, 444] on input "Alle scholieren zijn muziekliefhebbers" at bounding box center [453, 438] width 13 height 13
radio input "true"
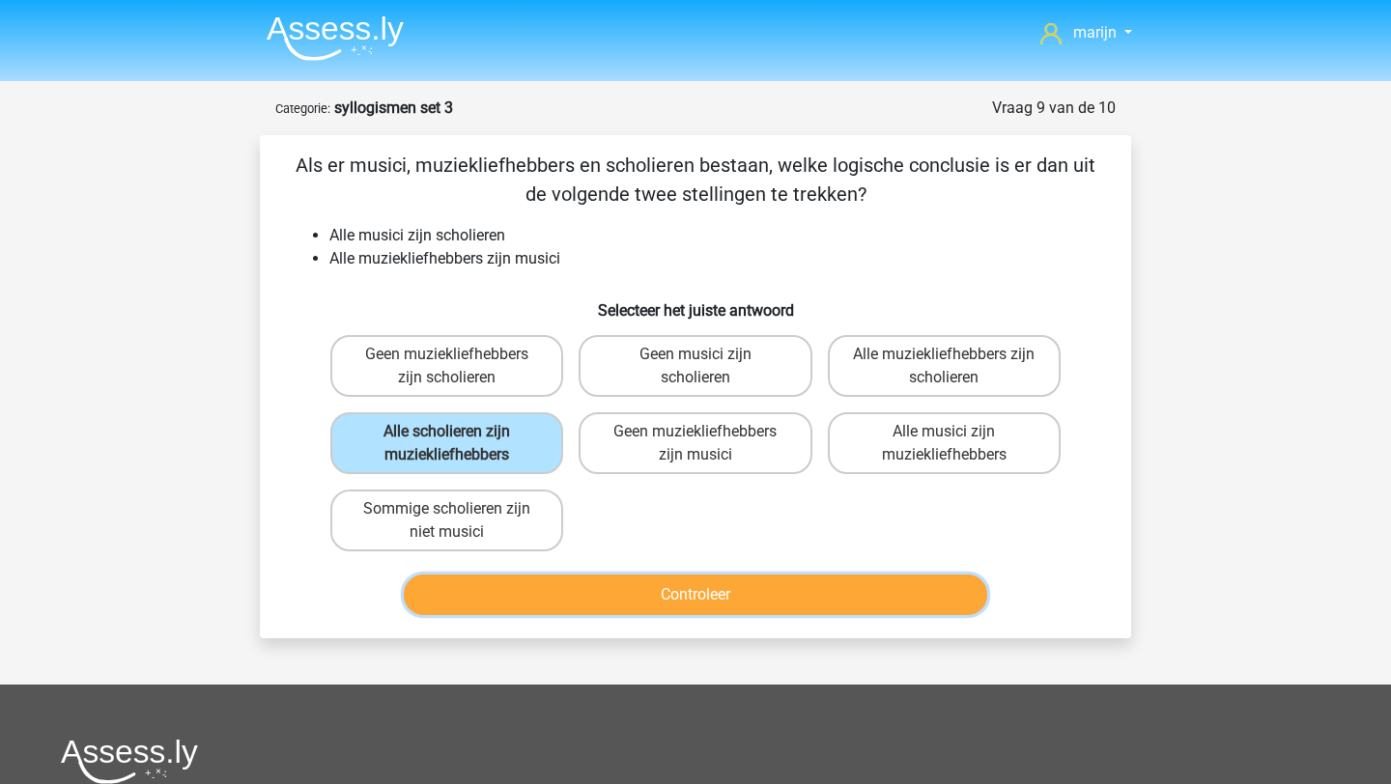
click at [611, 584] on button "Controleer" at bounding box center [696, 595] width 584 height 41
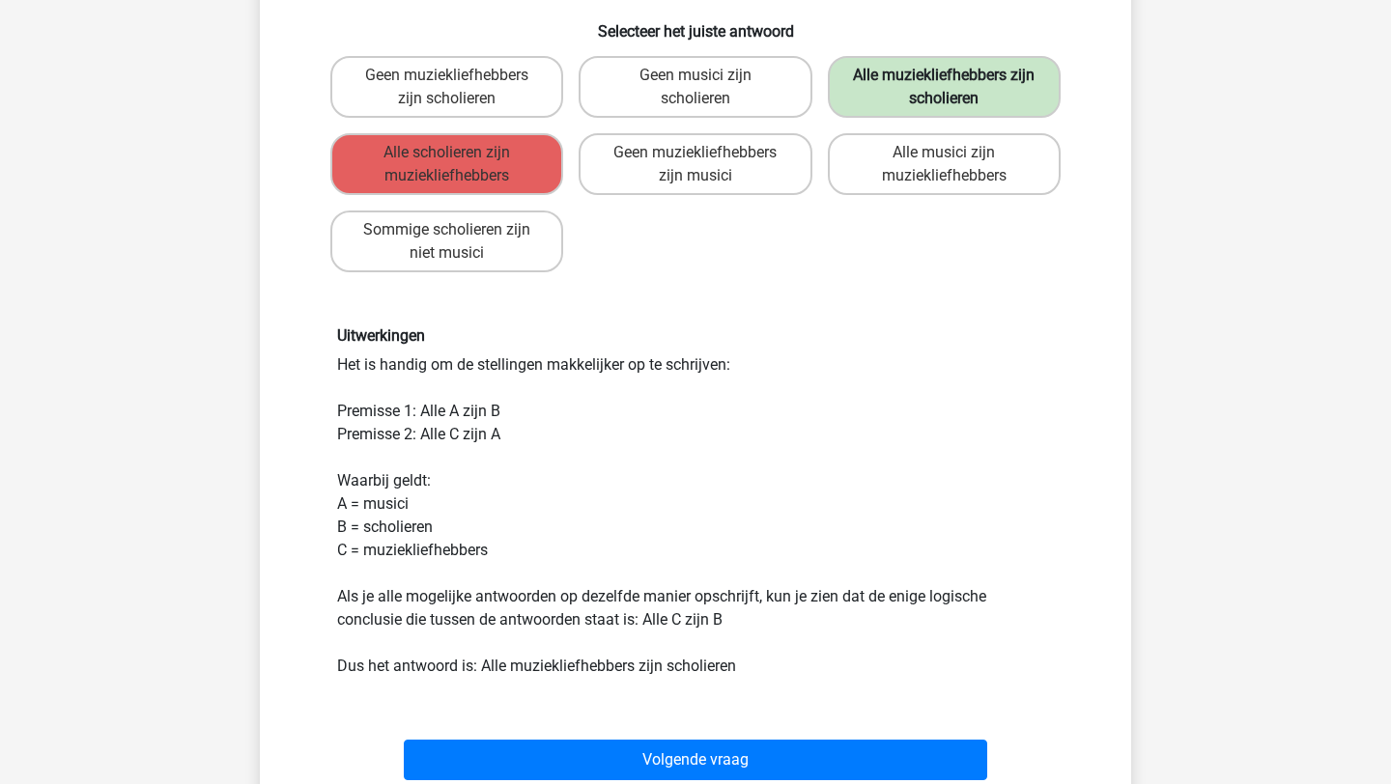
scroll to position [315, 0]
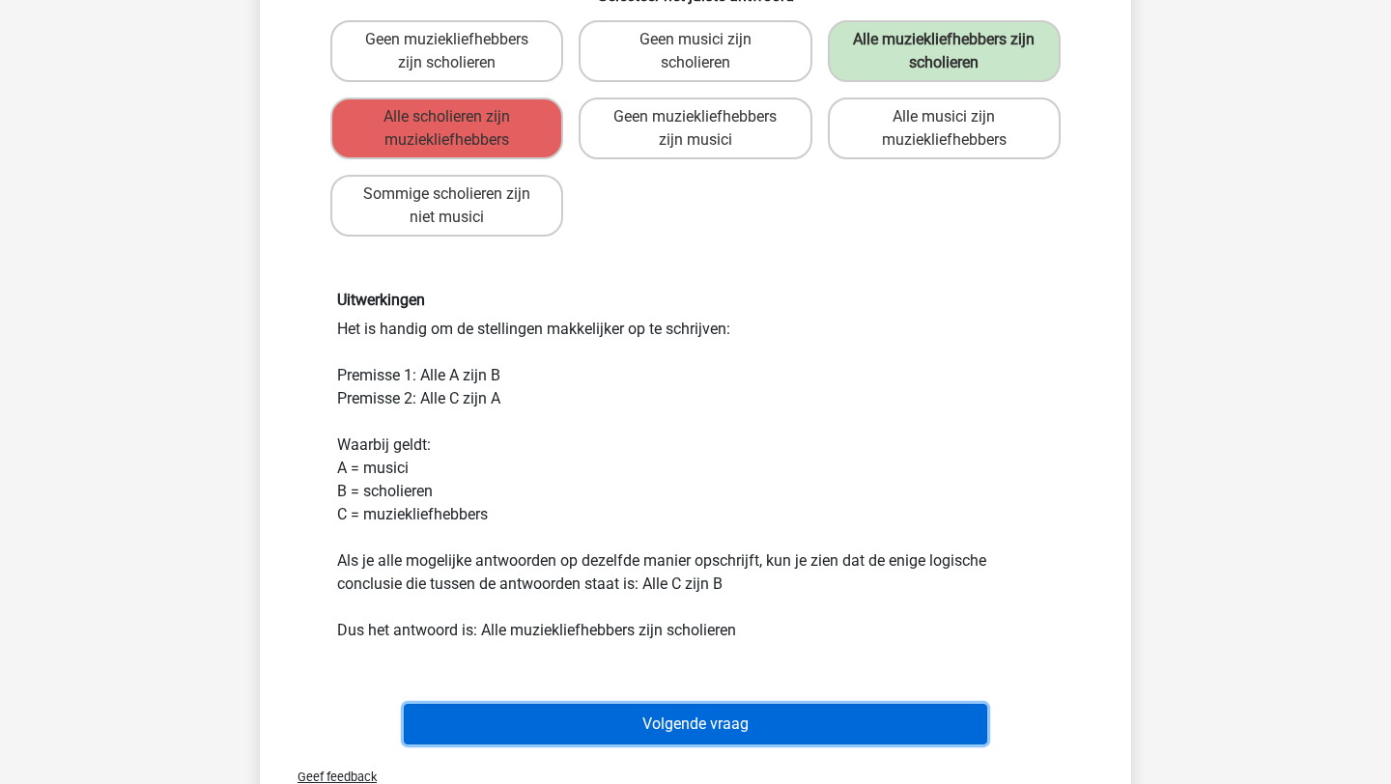
click at [918, 707] on button "Volgende vraag" at bounding box center [696, 724] width 584 height 41
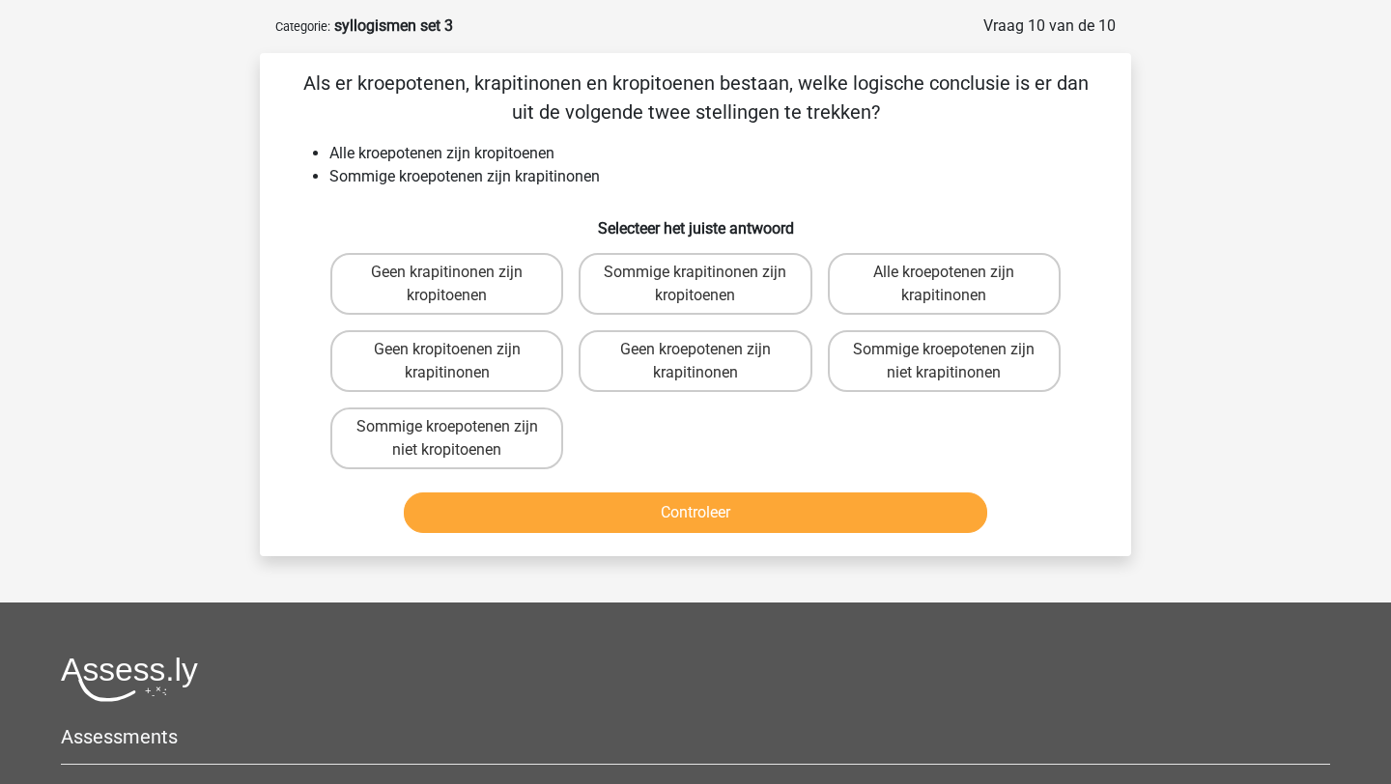
scroll to position [74, 0]
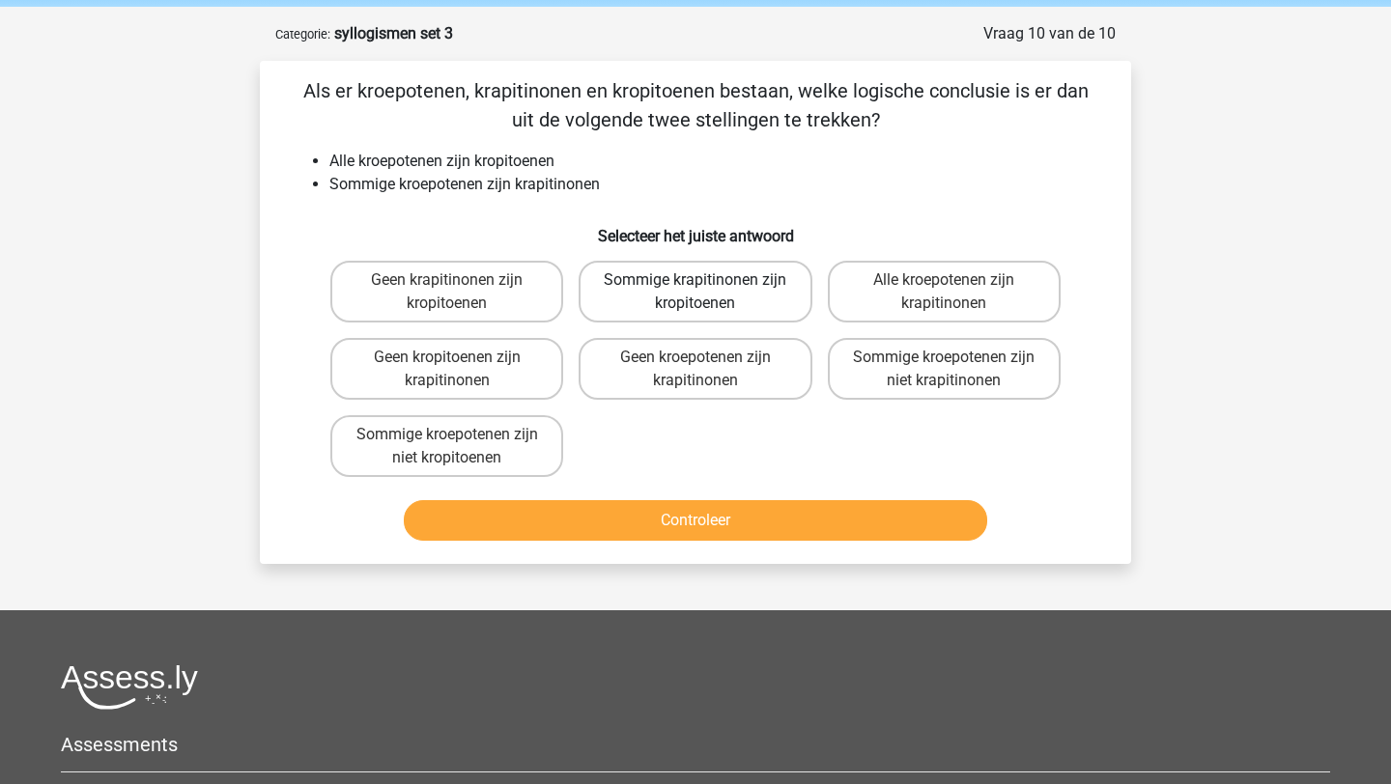
click at [652, 307] on label "Sommige krapitinonen zijn kropitoenen" at bounding box center [695, 292] width 233 height 62
click at [696, 293] on input "Sommige krapitinonen zijn kropitoenen" at bounding box center [702, 286] width 13 height 13
radio input "true"
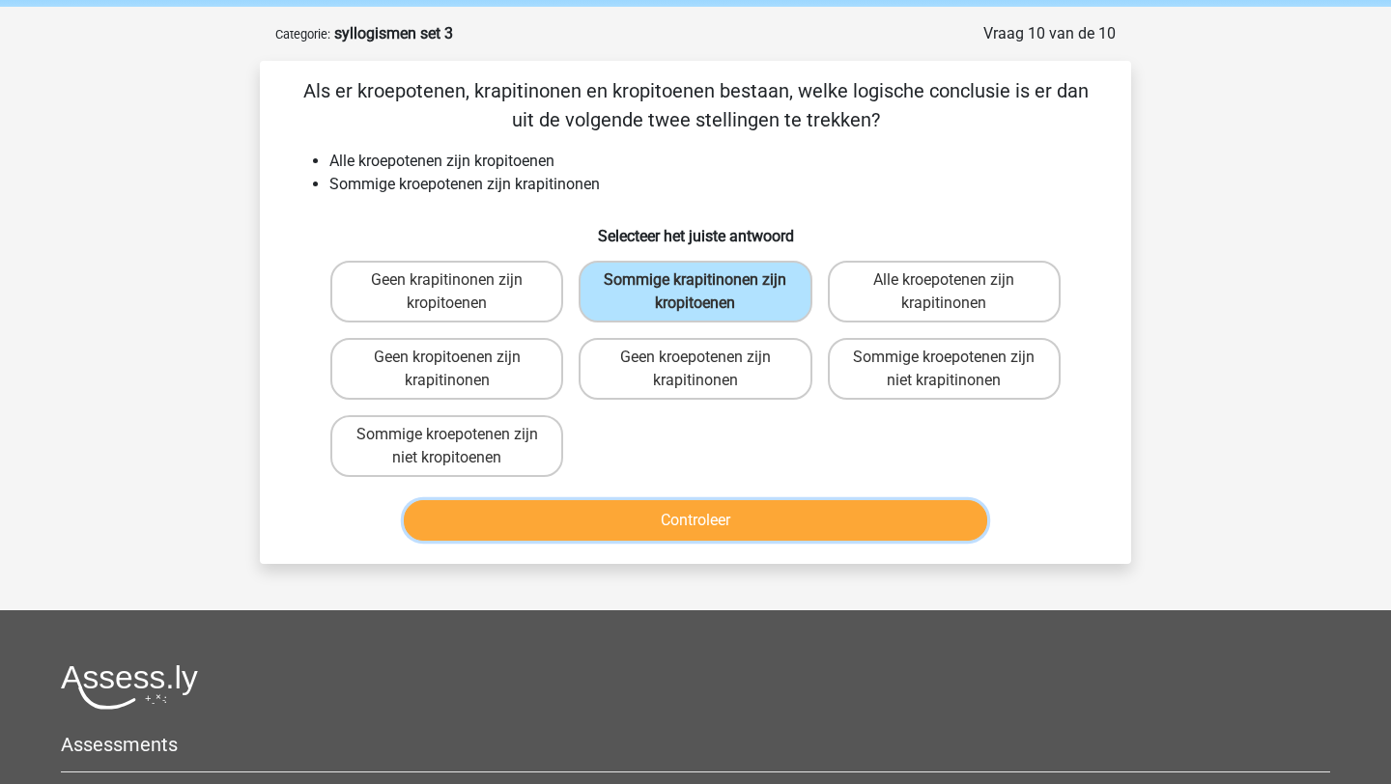
click at [758, 535] on button "Controleer" at bounding box center [696, 520] width 584 height 41
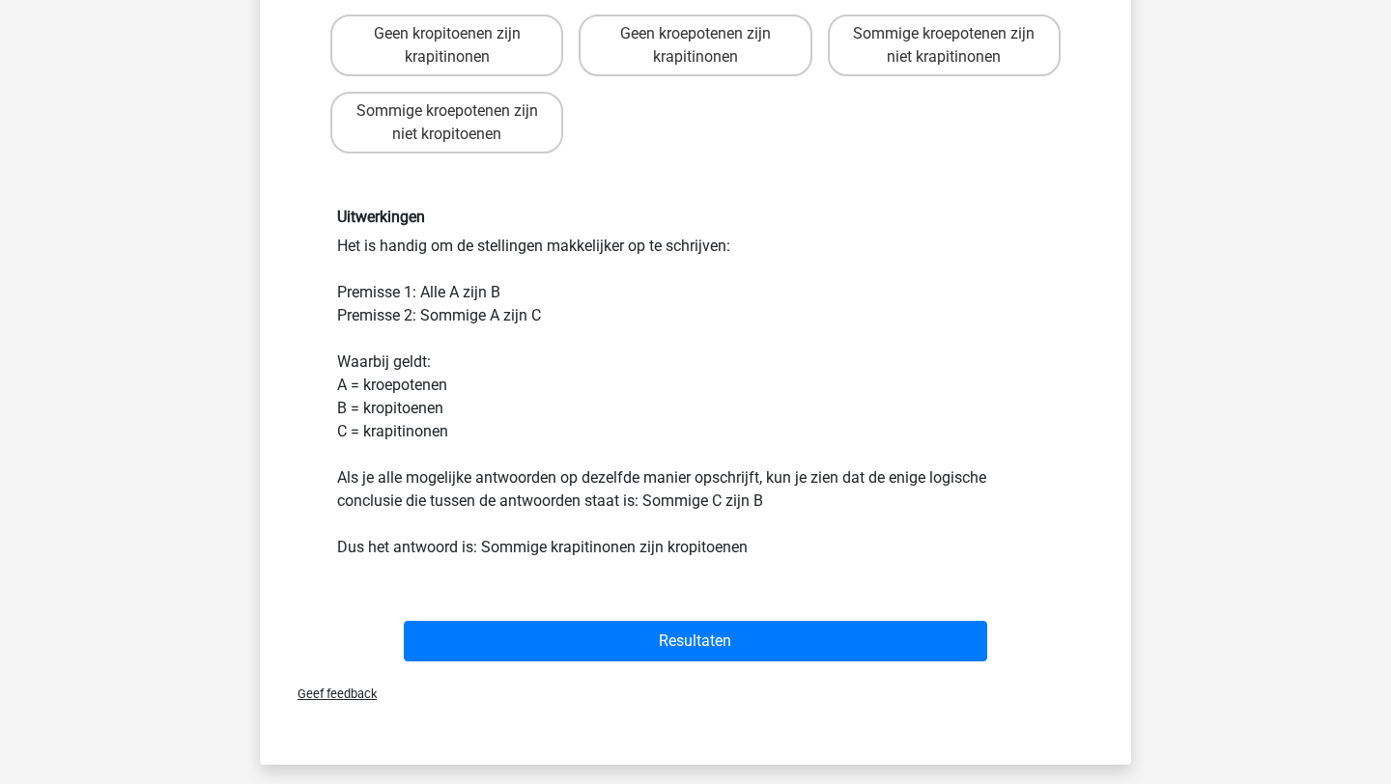
scroll to position [404, 0]
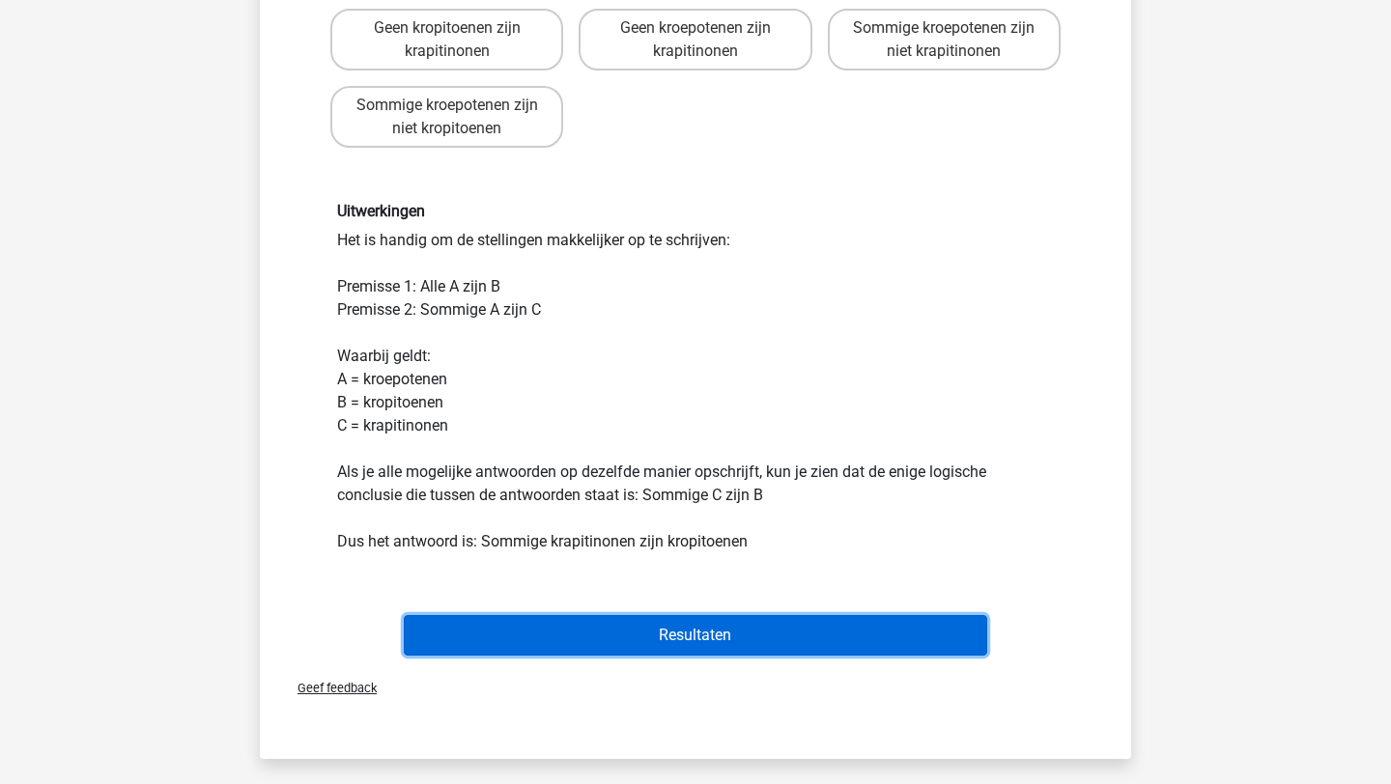
click at [751, 621] on button "Resultaten" at bounding box center [696, 635] width 584 height 41
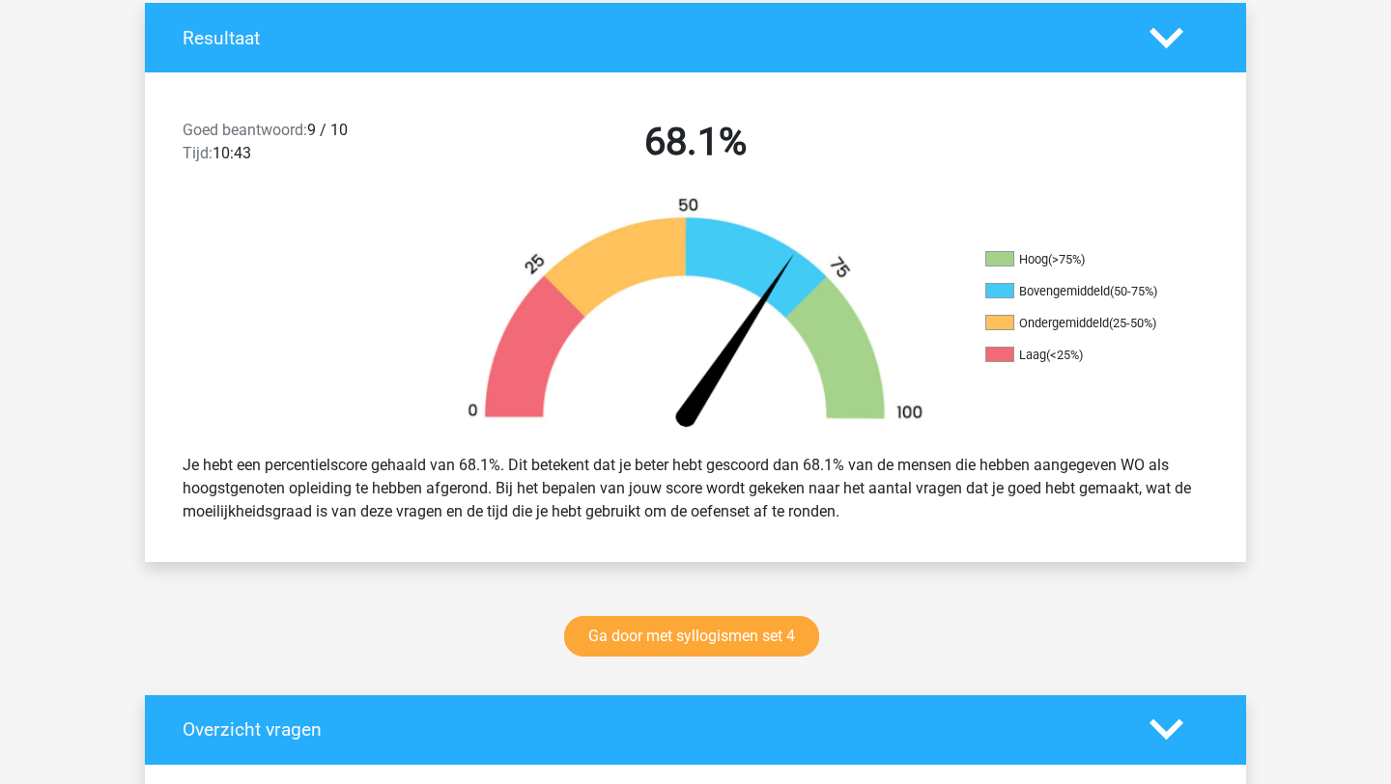
scroll to position [415, 0]
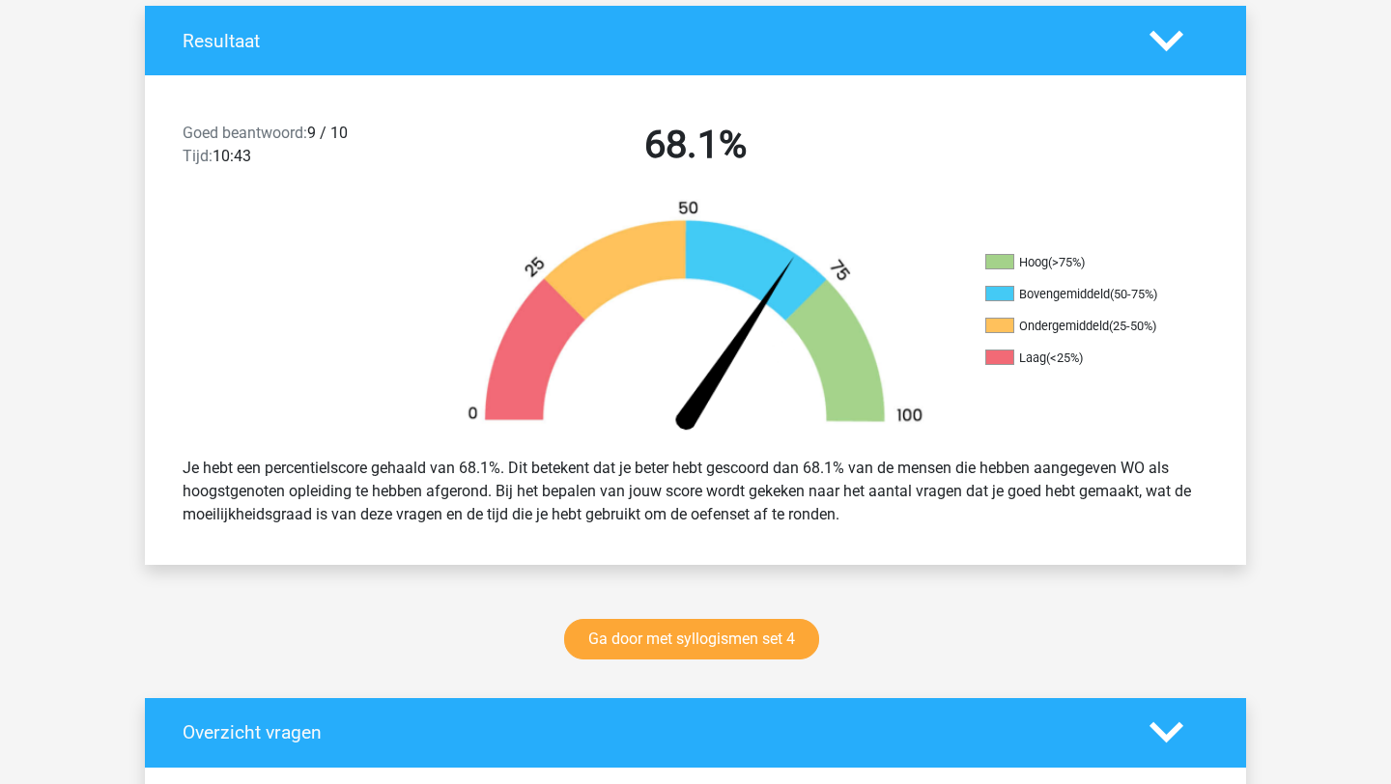
click at [1162, 39] on icon at bounding box center [1167, 41] width 34 height 34
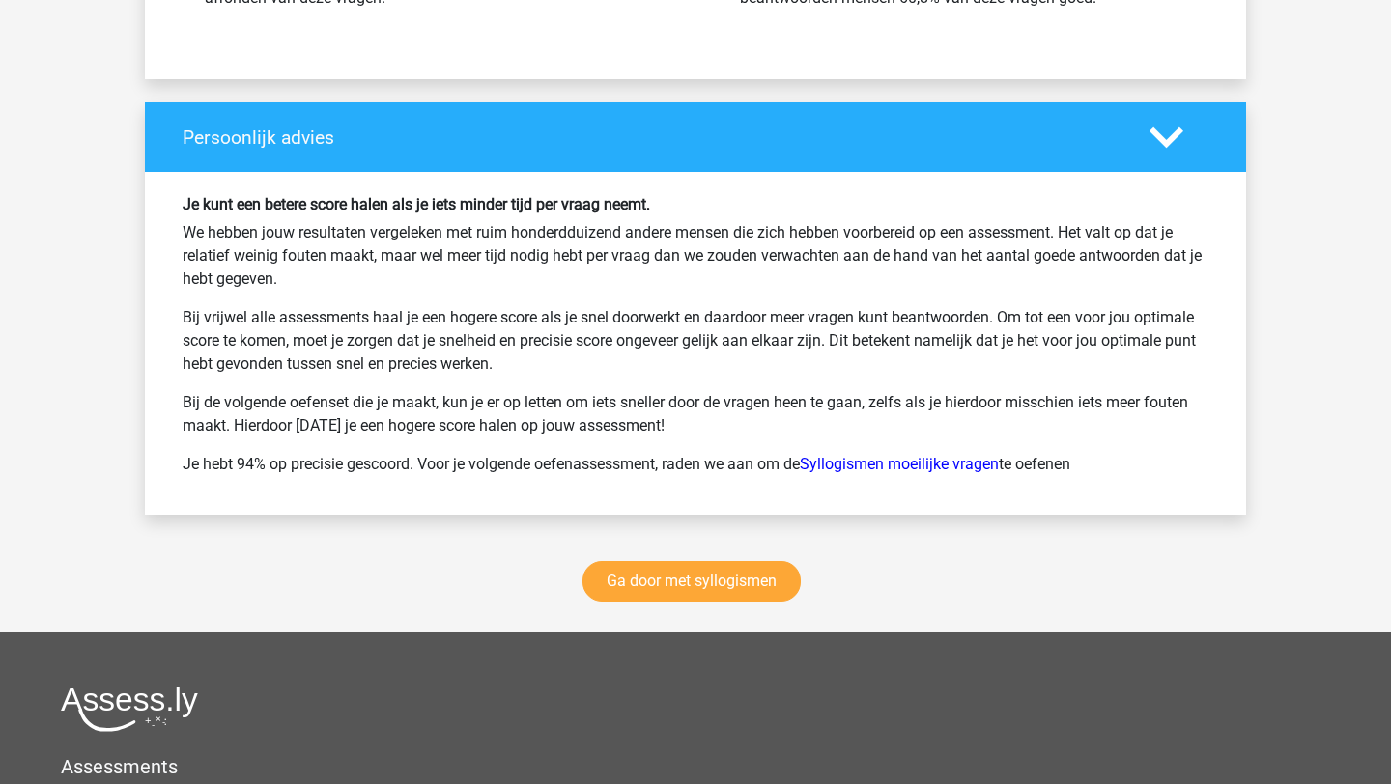
scroll to position [2104, 0]
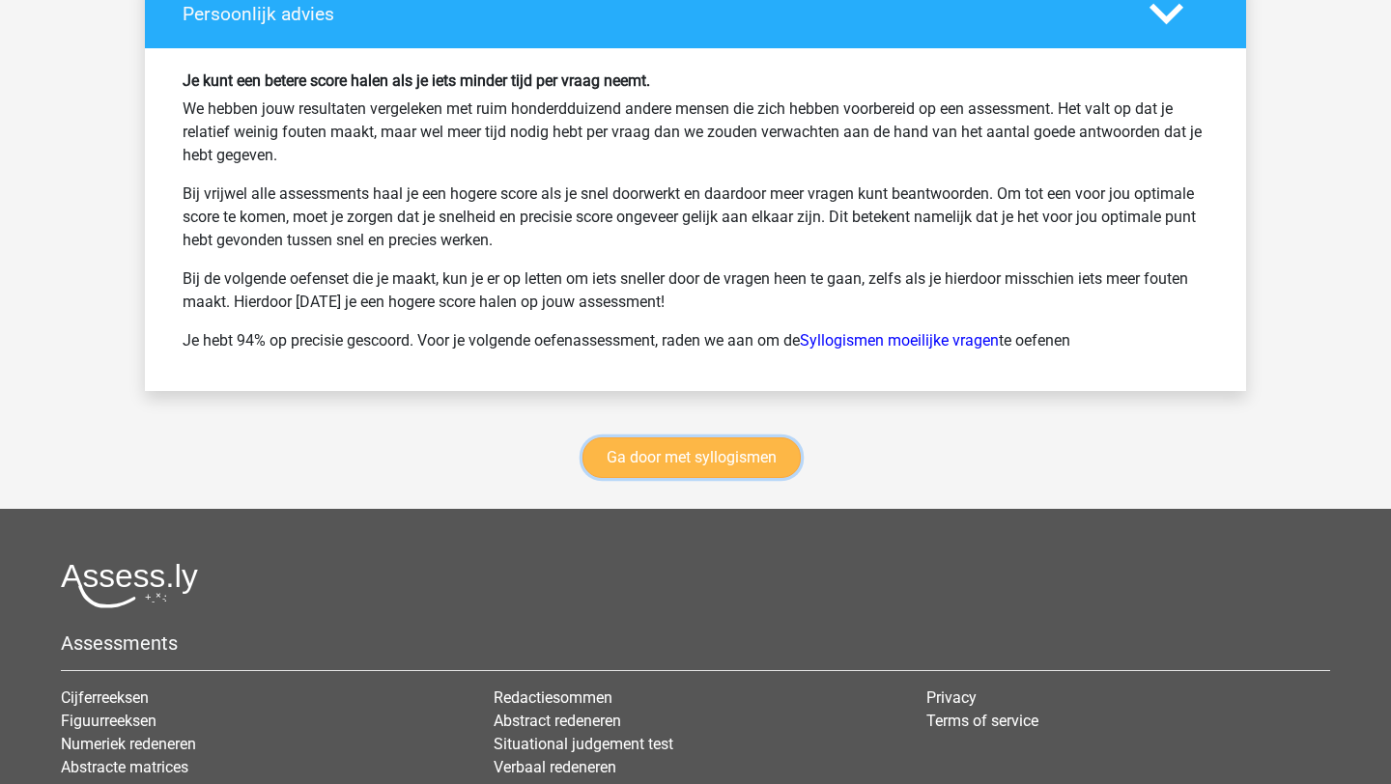
click at [711, 467] on link "Ga door met syllogismen" at bounding box center [692, 458] width 218 height 41
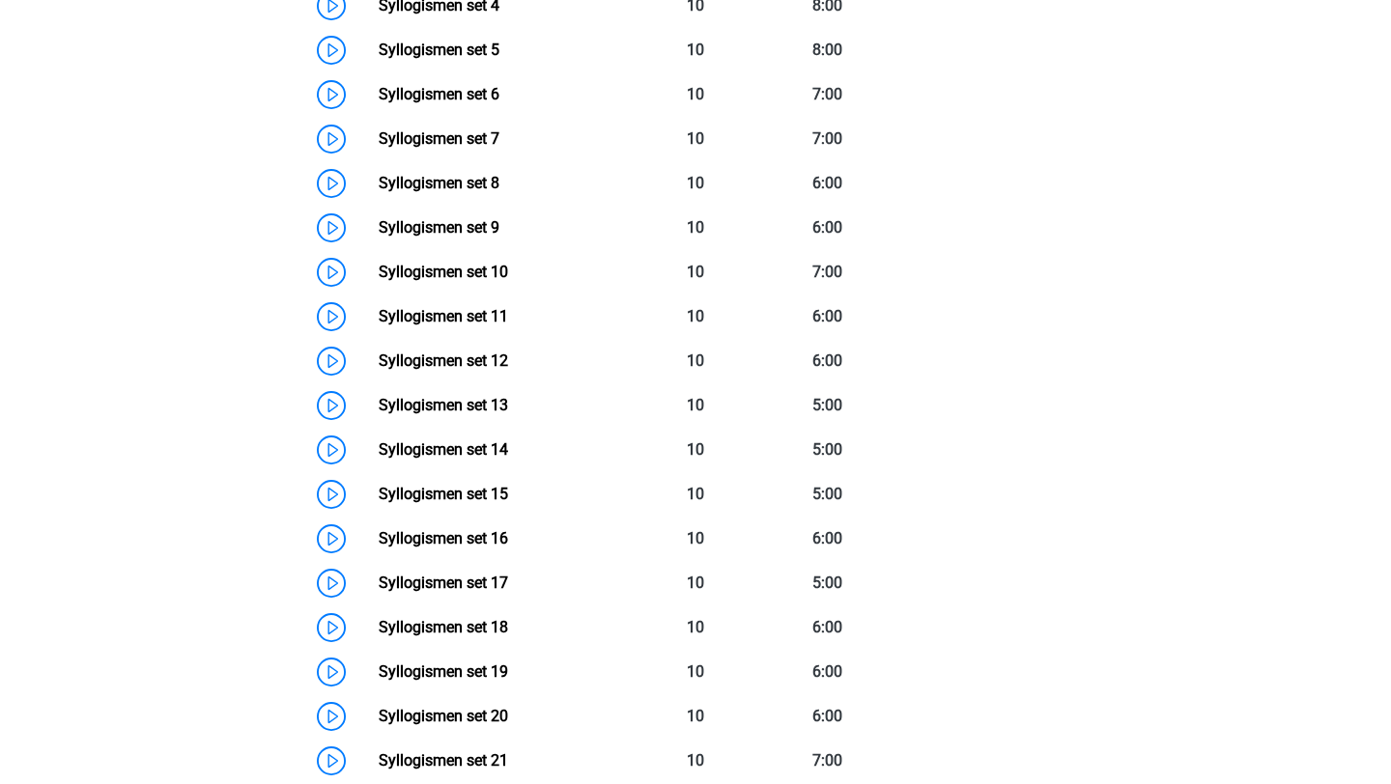
scroll to position [1137, 0]
